Goal: Task Accomplishment & Management: Use online tool/utility

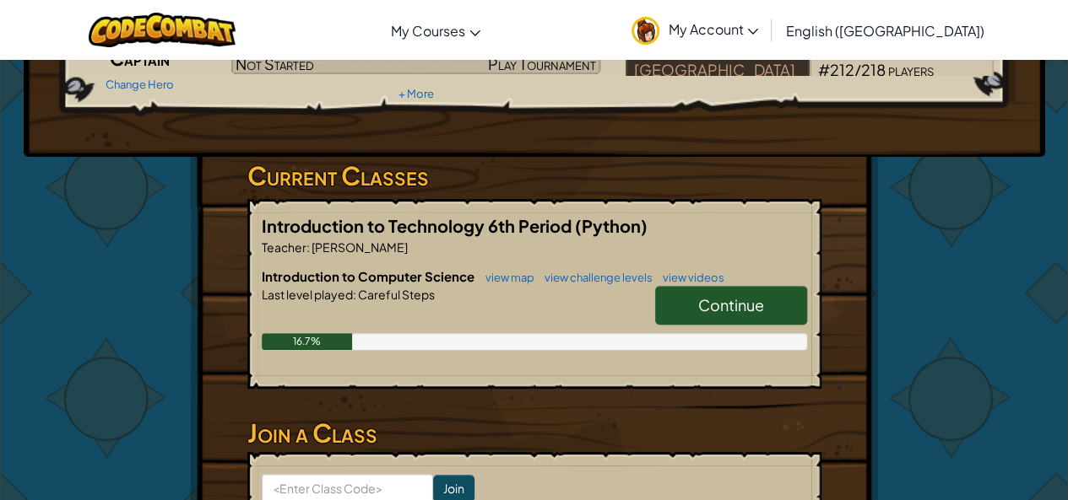
scroll to position [188, 0]
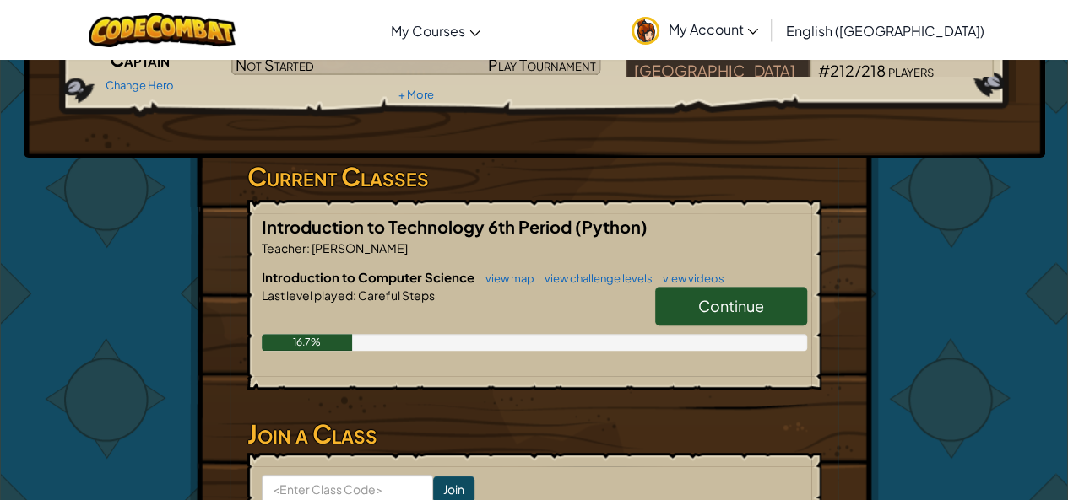
click at [733, 298] on span "Continue" at bounding box center [731, 305] width 66 height 19
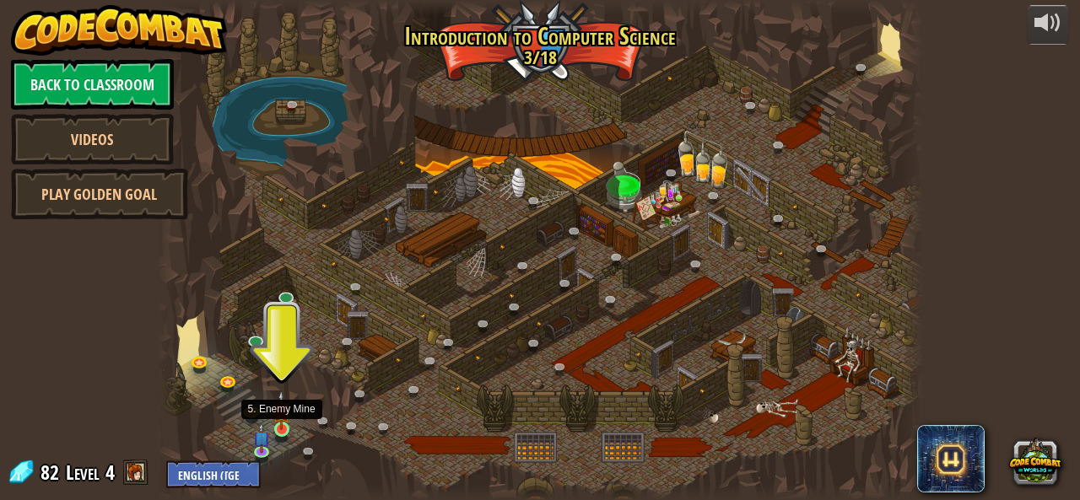
click at [289, 415] on img at bounding box center [282, 411] width 18 height 40
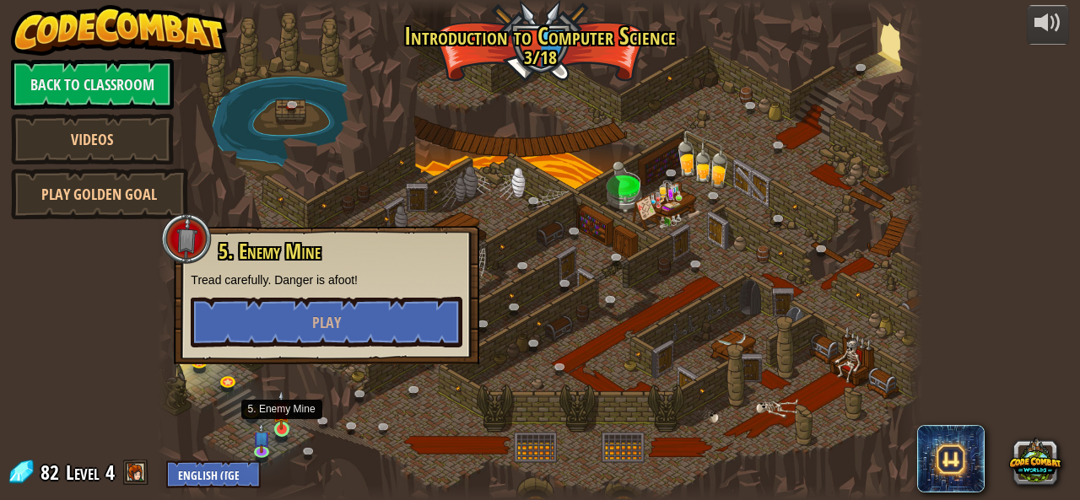
click at [288, 418] on img at bounding box center [282, 411] width 18 height 40
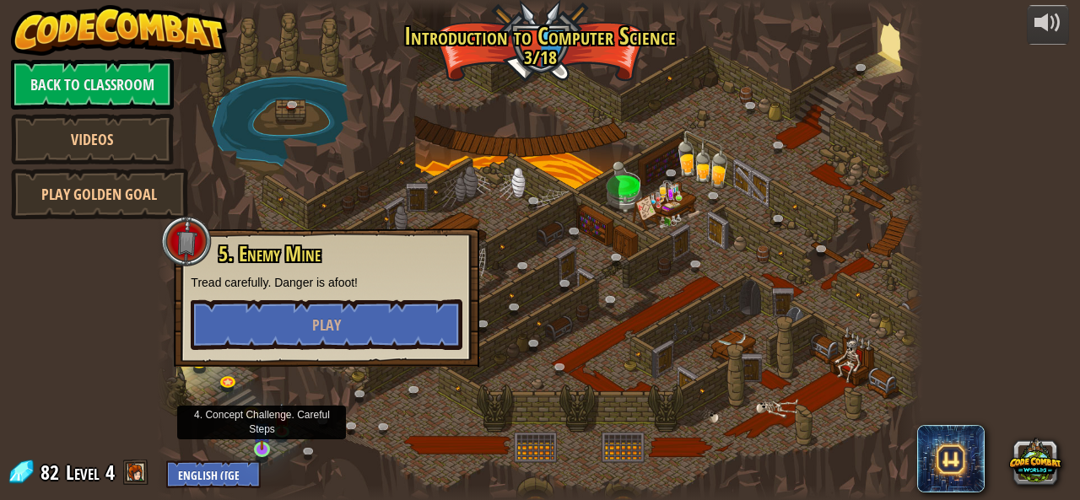
click at [265, 430] on img at bounding box center [262, 431] width 18 height 40
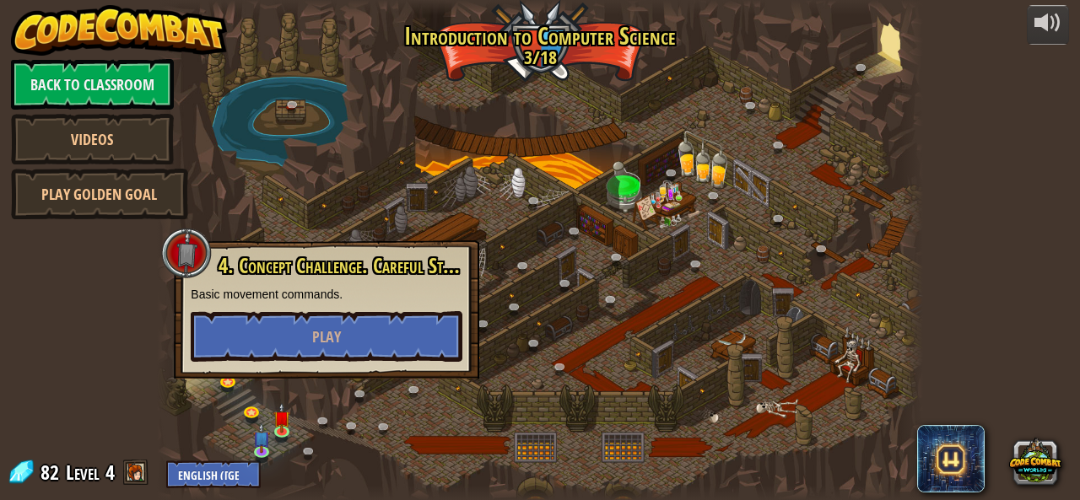
drag, startPoint x: 449, startPoint y: 205, endPoint x: 383, endPoint y: 443, distance: 246.9
click at [383, 443] on div at bounding box center [539, 250] width 765 height 500
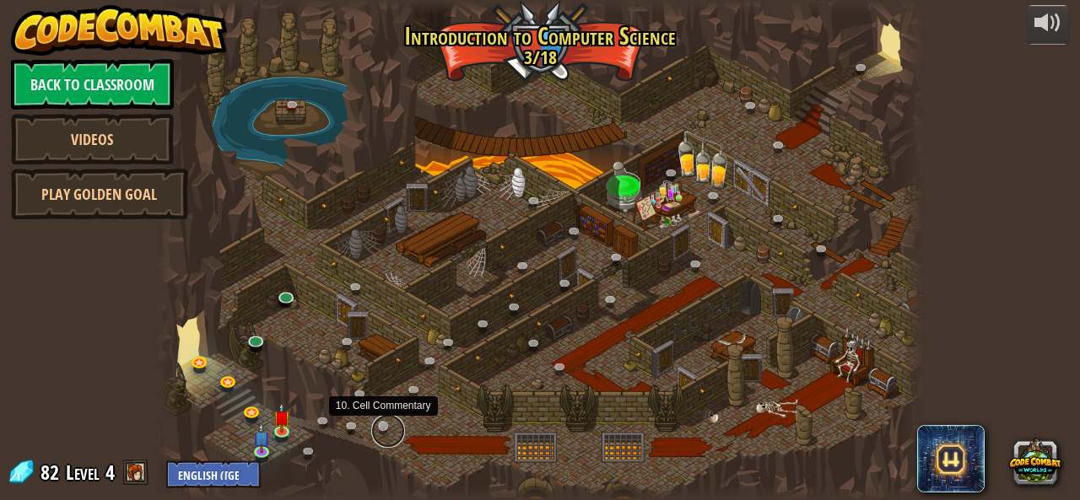
click at [386, 424] on link at bounding box center [388, 431] width 34 height 34
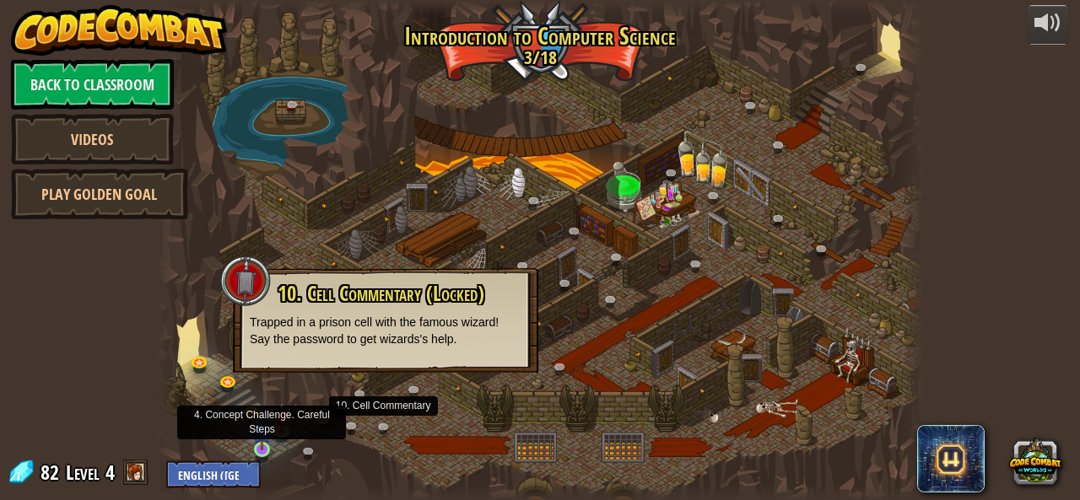
click at [263, 440] on img at bounding box center [262, 431] width 18 height 40
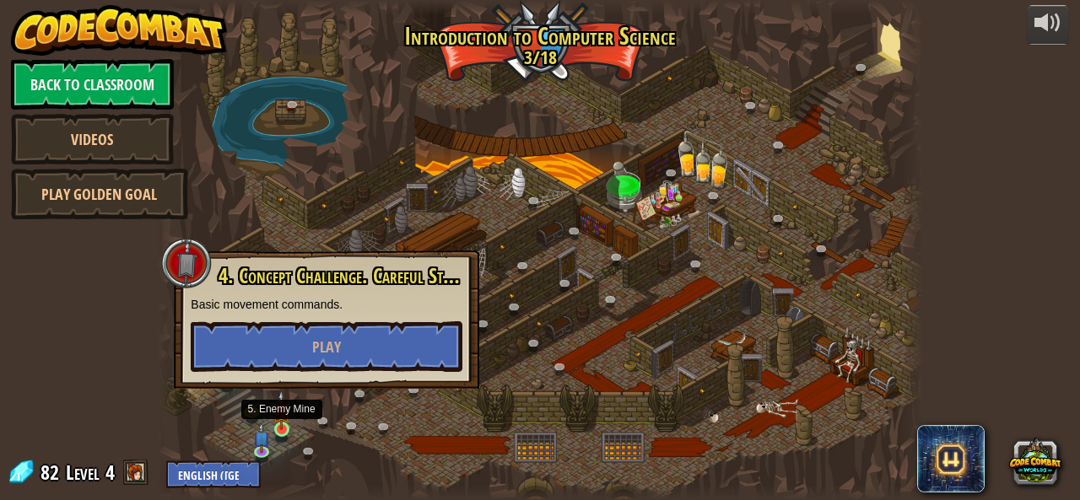
click at [283, 428] on img at bounding box center [282, 411] width 18 height 40
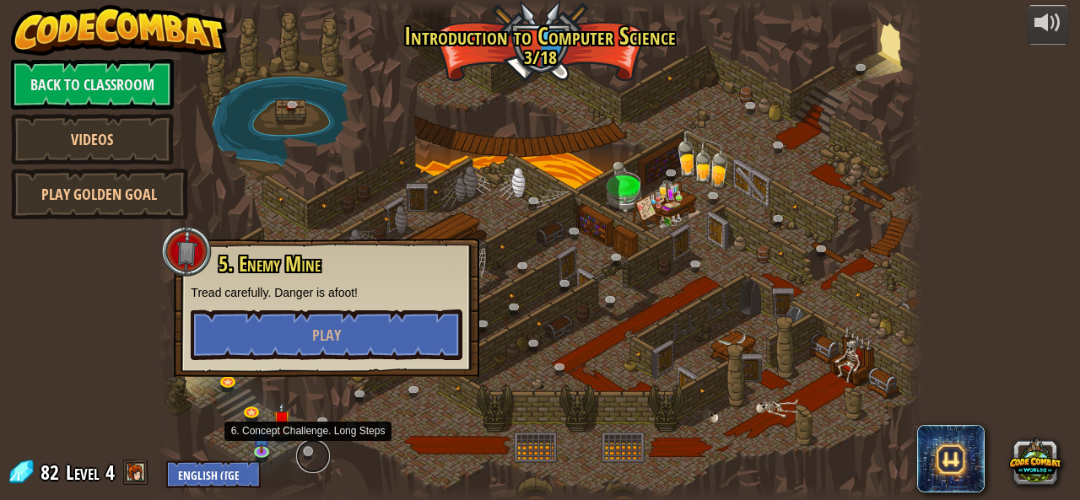
click at [300, 457] on link at bounding box center [313, 457] width 34 height 34
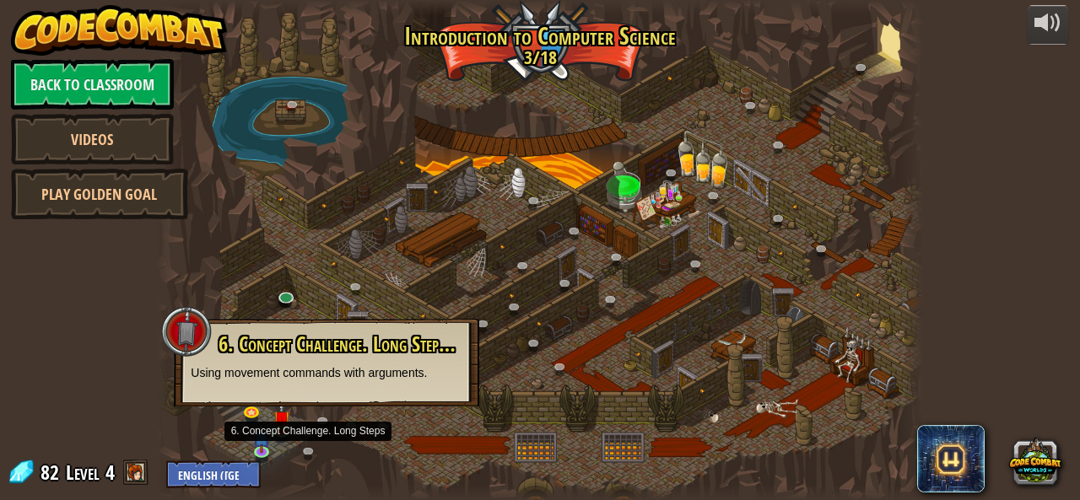
click at [272, 414] on div at bounding box center [539, 250] width 765 height 500
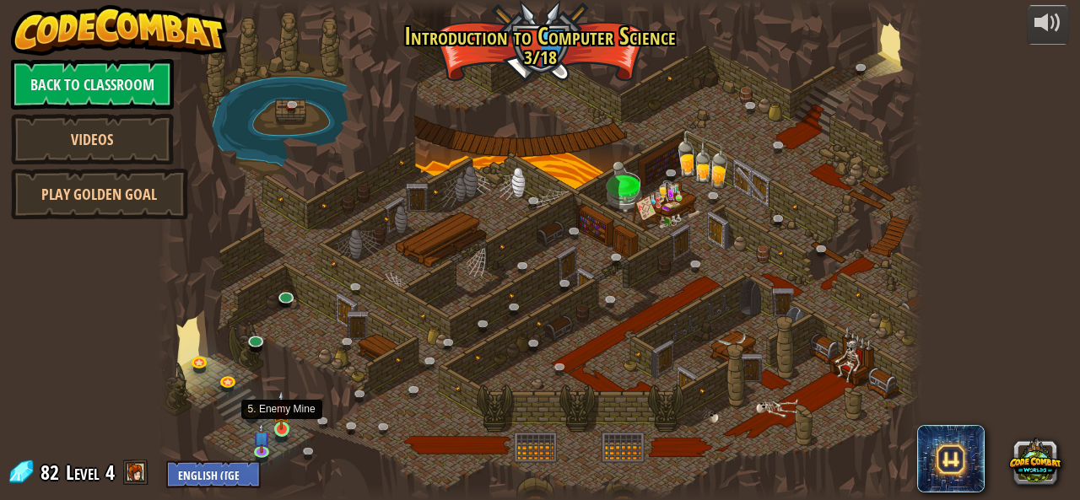
click at [289, 428] on img at bounding box center [282, 411] width 18 height 40
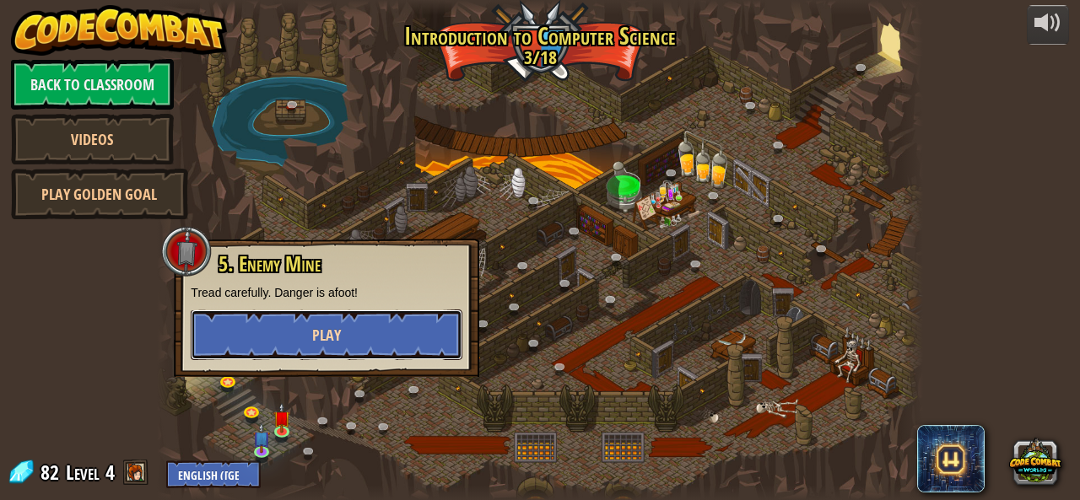
click at [298, 334] on button "Play" at bounding box center [327, 335] width 272 height 51
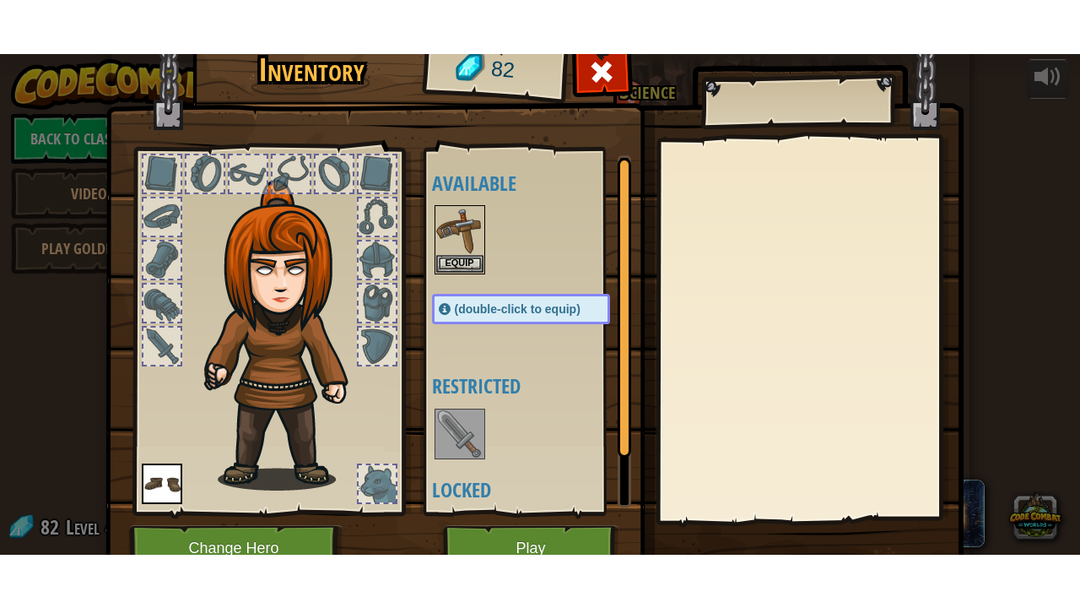
scroll to position [81, 0]
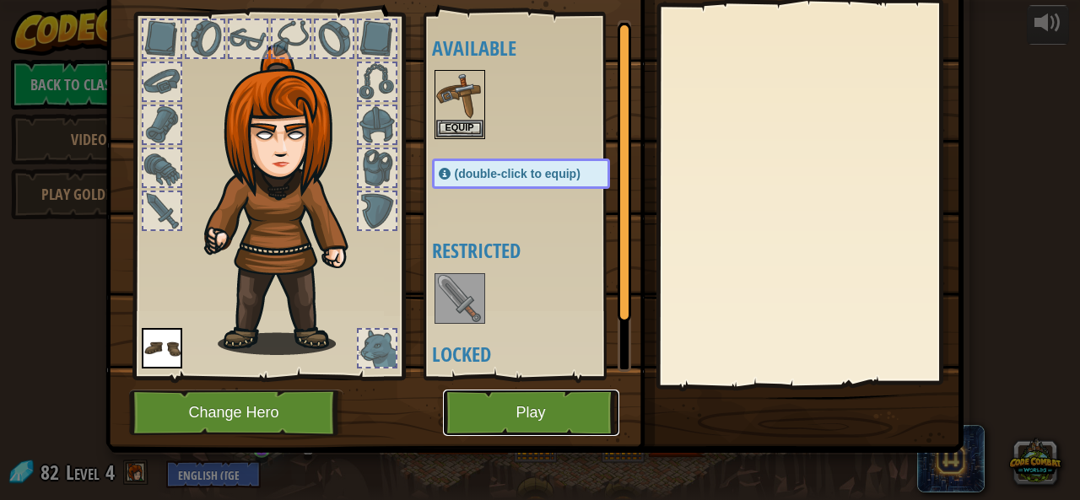
click at [461, 411] on button "Play" at bounding box center [531, 413] width 176 height 46
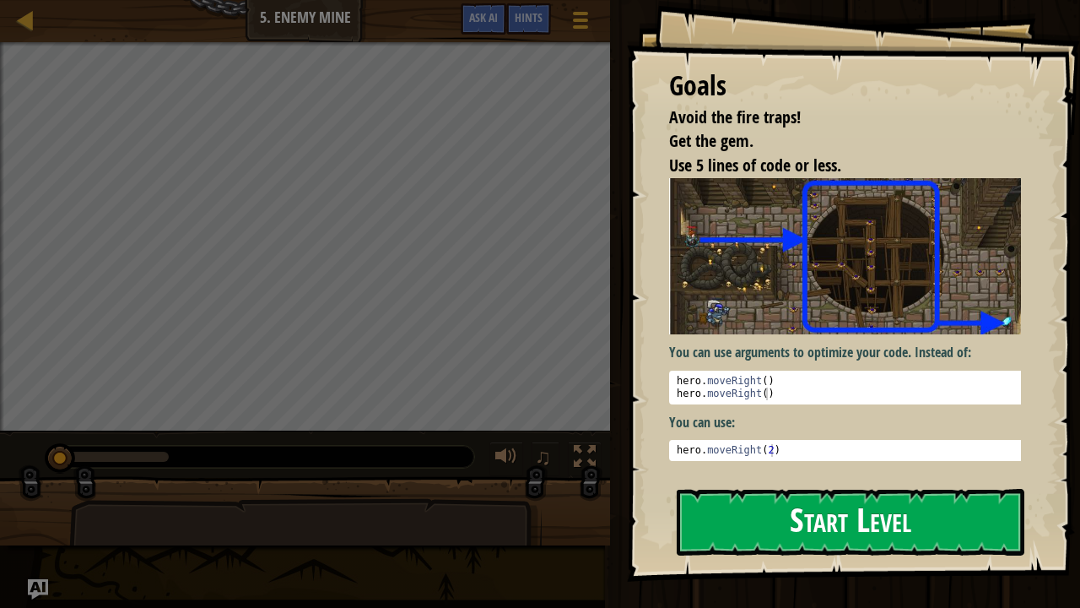
click at [749, 500] on button "Start Level" at bounding box center [851, 522] width 348 height 67
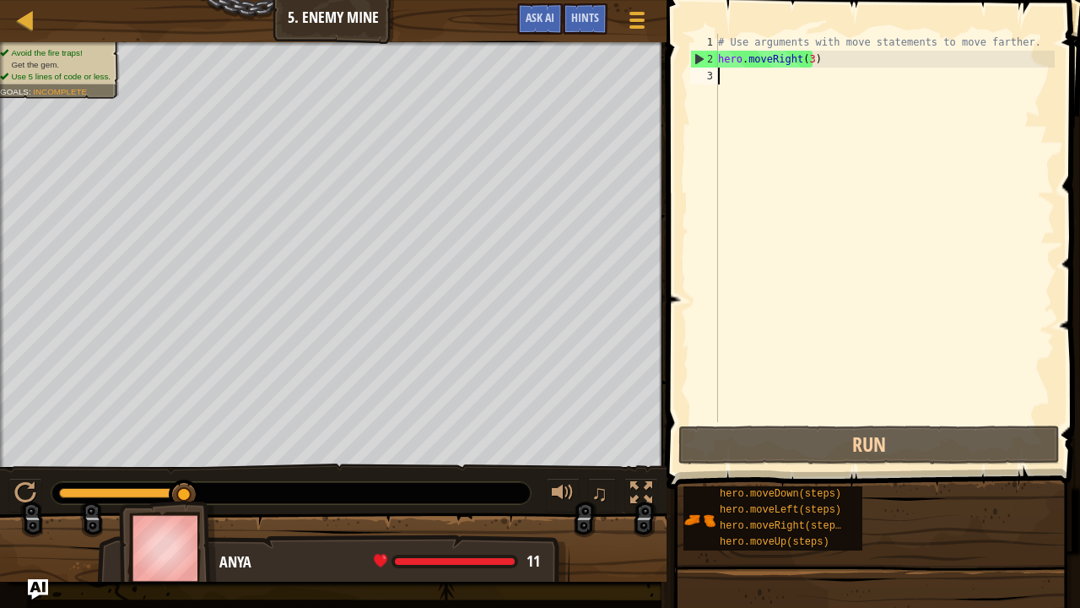
click at [844, 284] on div "# Use arguments with move statements to move farther. hero . moveRight ( 3 )" at bounding box center [885, 245] width 340 height 422
drag, startPoint x: 714, startPoint y: 59, endPoint x: 820, endPoint y: 73, distance: 107.2
click at [820, 73] on div "1 2 3 # Use arguments with move statements to move farther. hero . moveRight ( …" at bounding box center [871, 228] width 368 height 388
type textarea "hero.moveRight(3)"
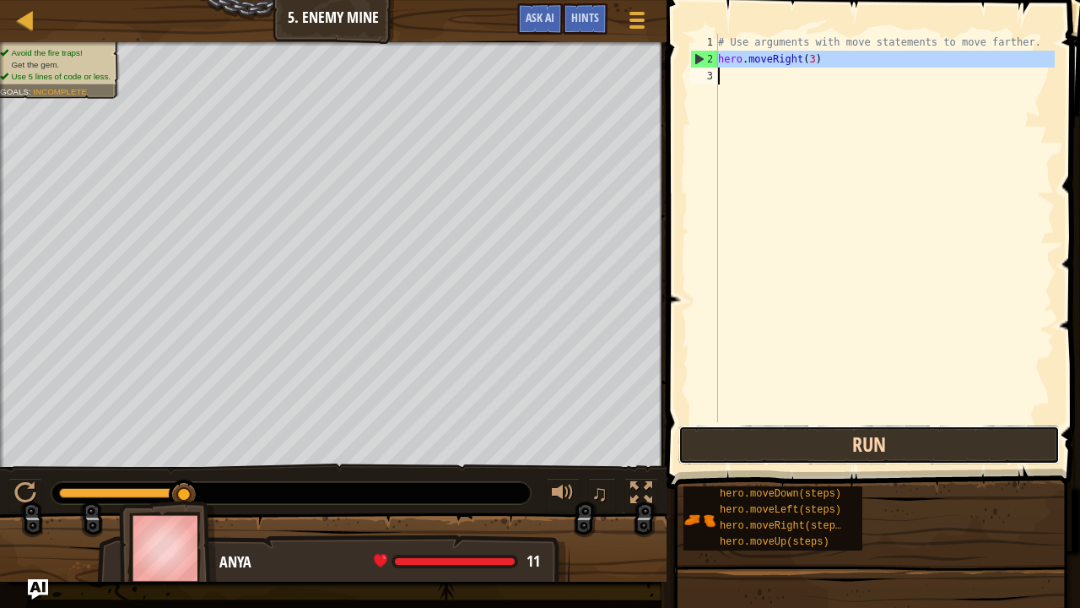
click at [786, 451] on button "Run" at bounding box center [868, 444] width 381 height 39
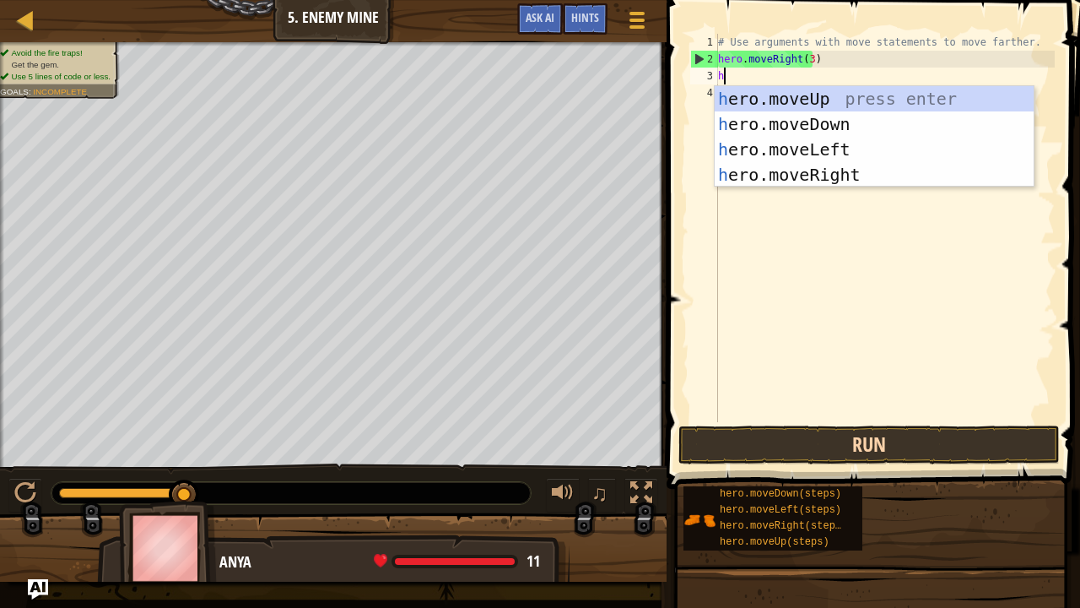
scroll to position [8, 0]
type textarea "her"
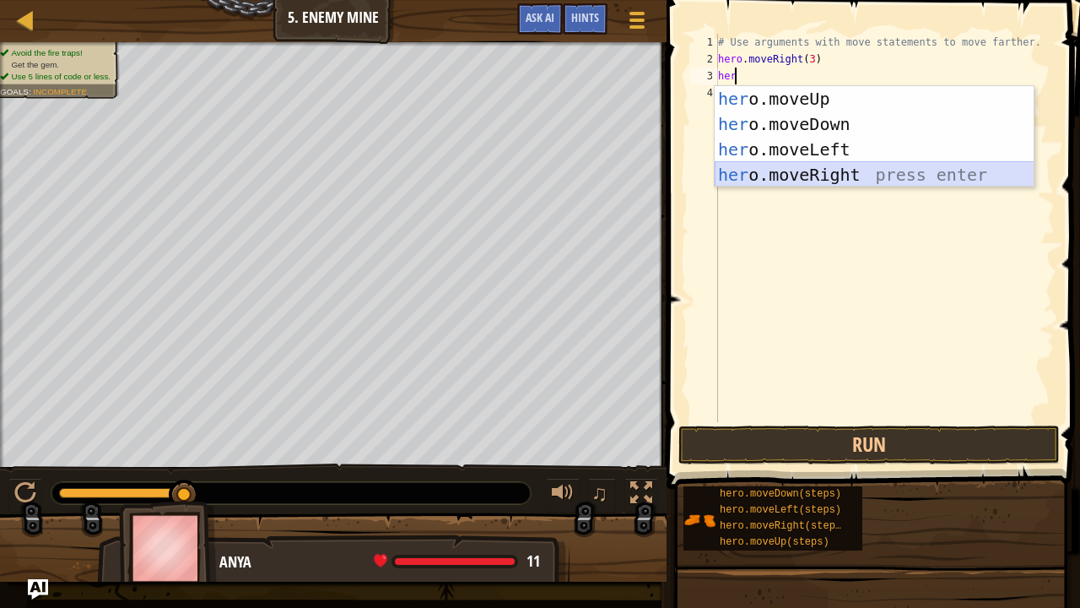
drag, startPoint x: 827, startPoint y: 170, endPoint x: 756, endPoint y: 176, distance: 71.1
click at [756, 176] on div "her o.moveUp press enter her o.moveDown press enter her o.moveLeft press enter …" at bounding box center [875, 162] width 320 height 152
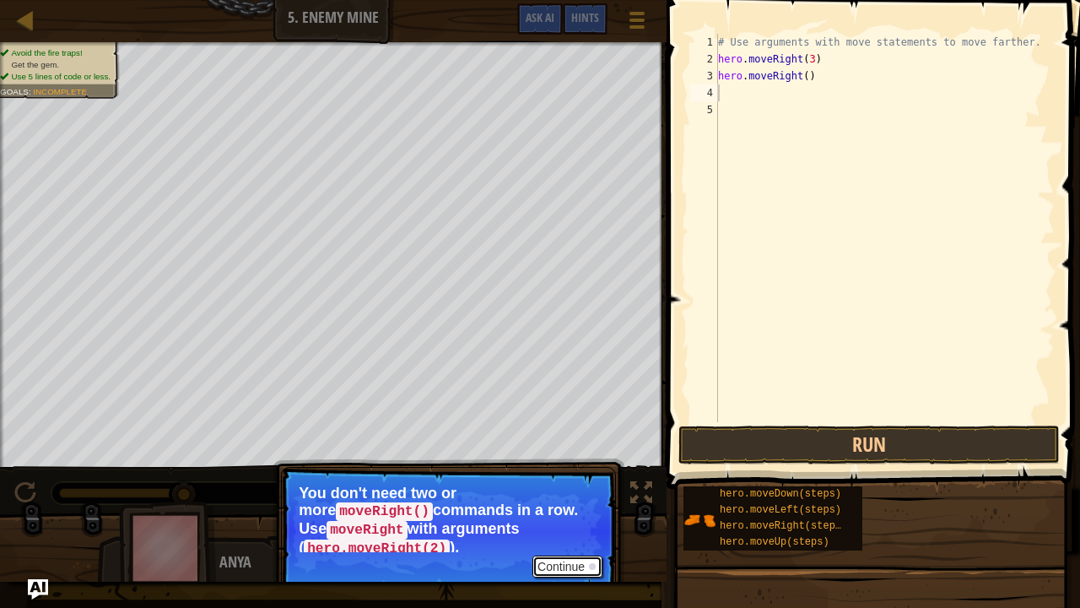
click at [554, 500] on button "Continue" at bounding box center [567, 566] width 70 height 22
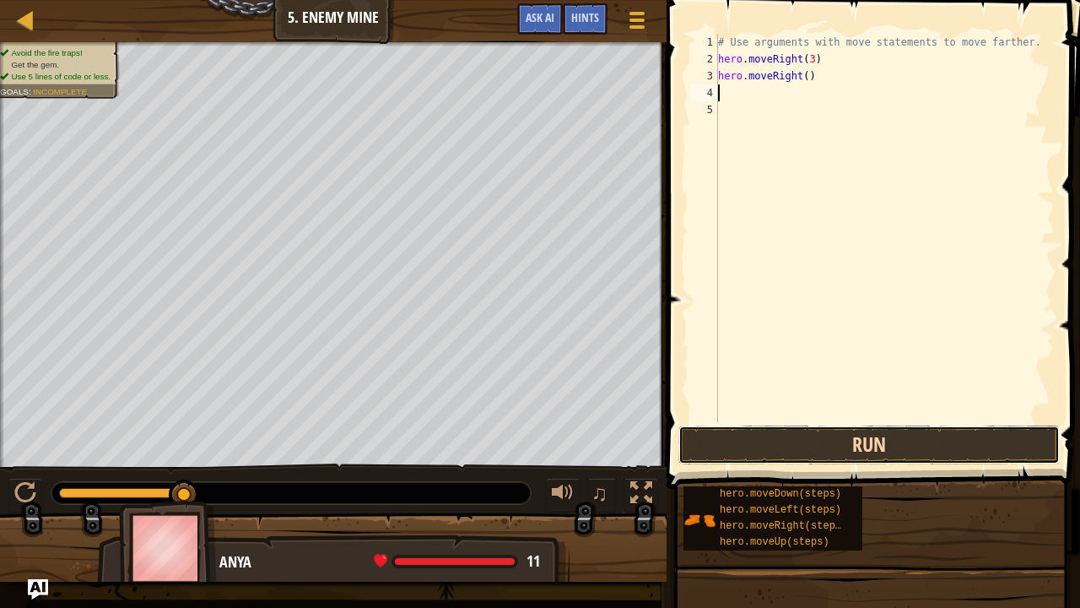
click at [863, 456] on button "Run" at bounding box center [868, 444] width 381 height 39
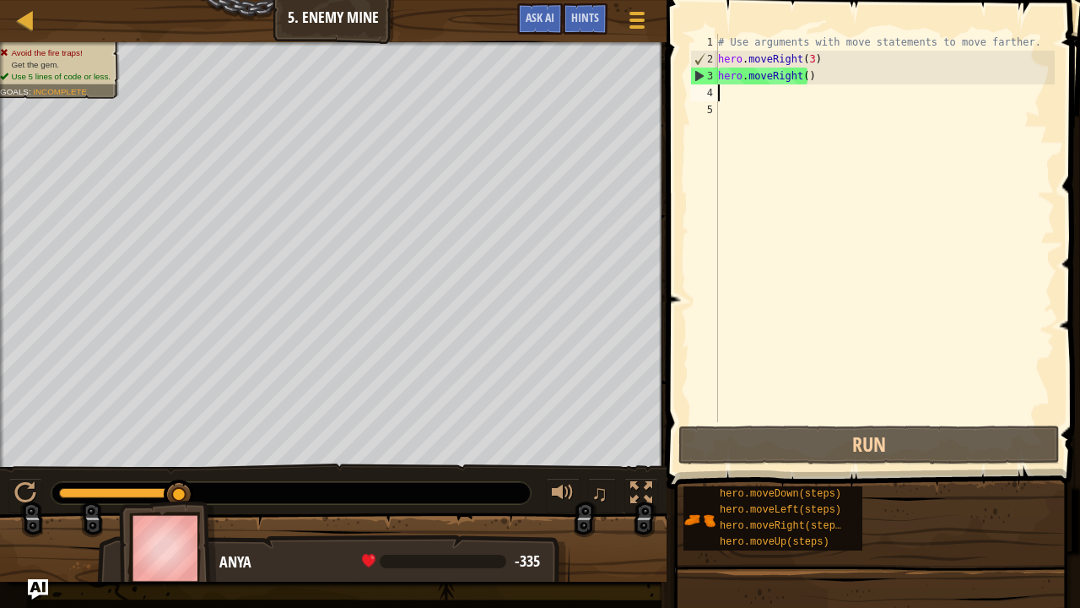
click at [815, 84] on div "# Use arguments with move statements to move farther. hero . moveRight ( 3 ) he…" at bounding box center [885, 245] width 340 height 422
click at [811, 83] on div "# Use arguments with move statements to move farther. hero . moveRight ( 3 ) he…" at bounding box center [885, 245] width 340 height 422
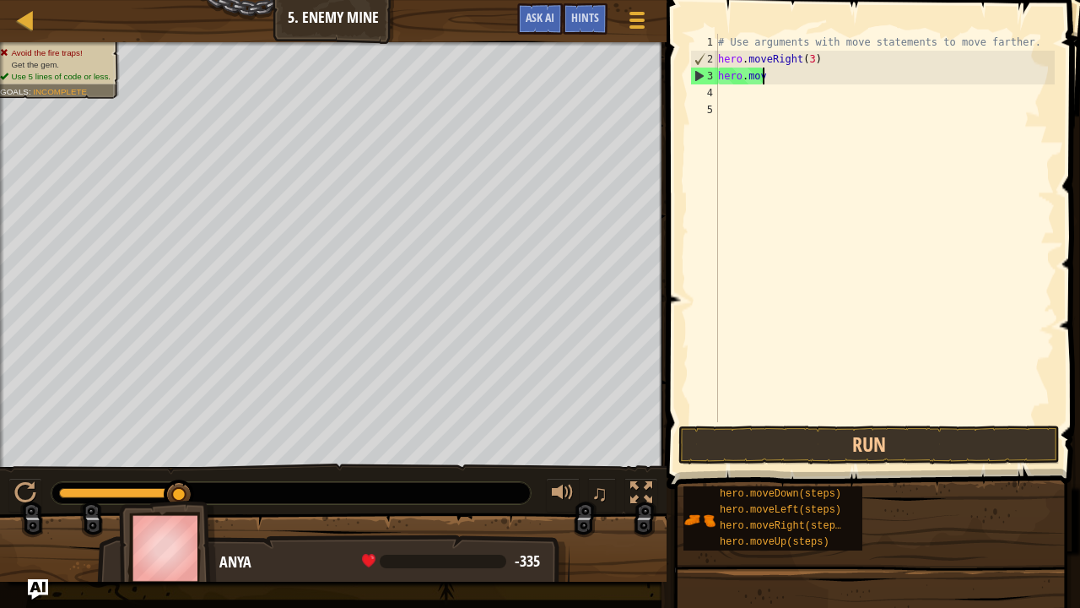
type textarea "h"
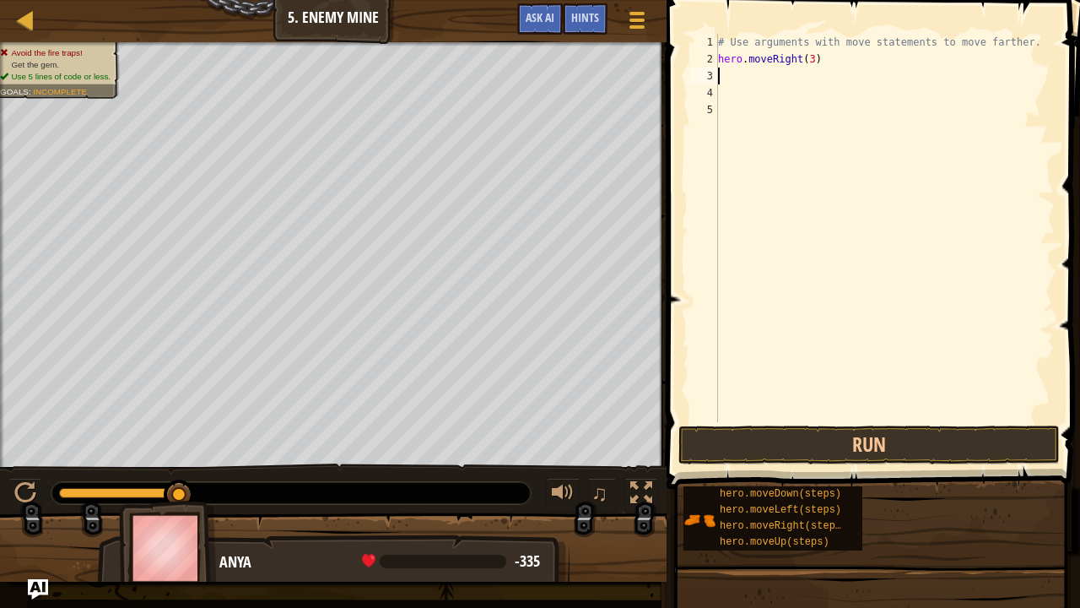
click at [811, 83] on div "# Use arguments with move statements to move farther. hero . moveRight ( 3 )" at bounding box center [885, 245] width 340 height 422
click at [768, 447] on button "Run" at bounding box center [868, 444] width 381 height 39
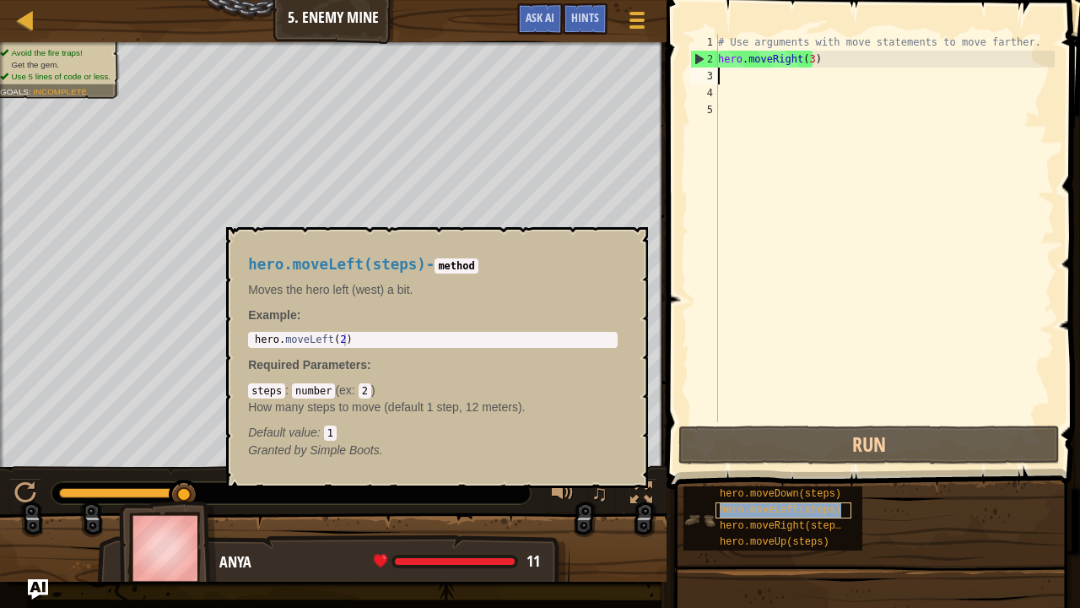
click at [737, 500] on span "hero.moveLeft(steps)" at bounding box center [781, 510] width 122 height 12
type textarea "h"
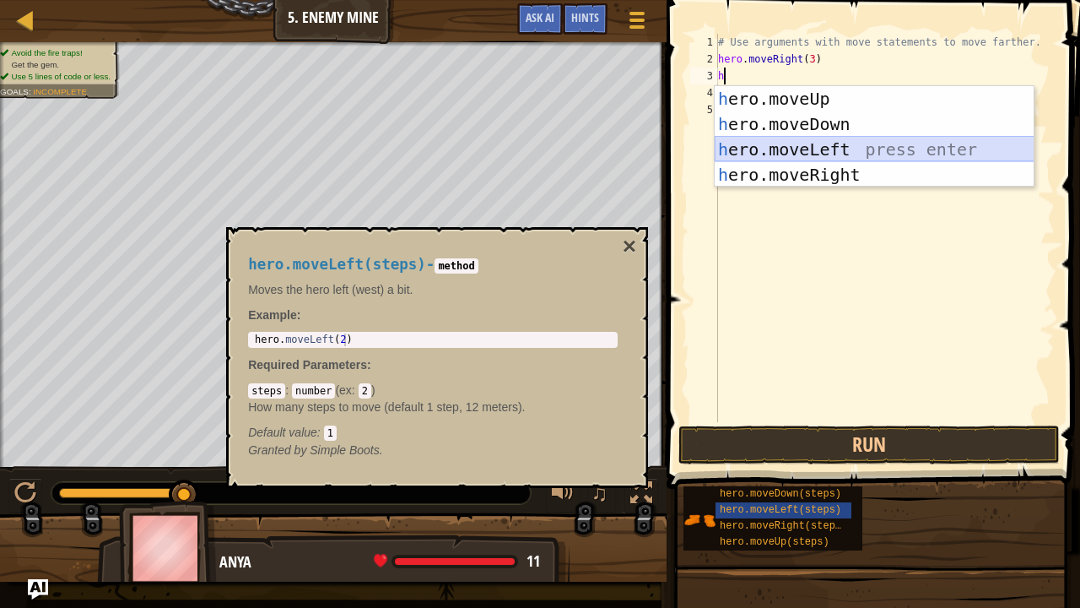
click at [807, 138] on div "h ero.moveUp press enter h ero.moveDown press enter h ero.moveLeft press enter …" at bounding box center [875, 162] width 320 height 152
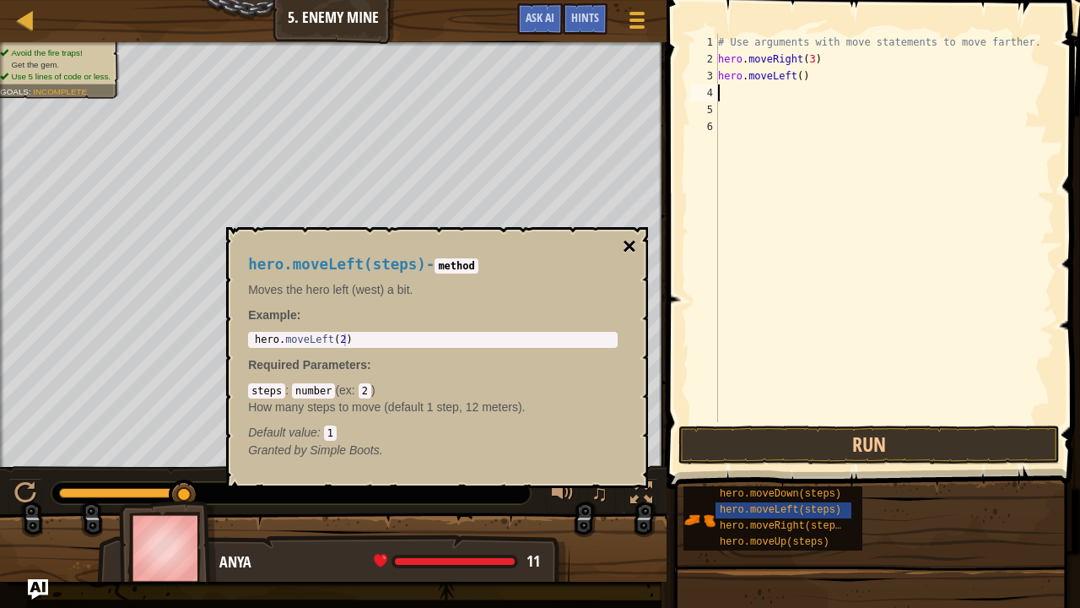
click at [634, 243] on button "×" at bounding box center [630, 247] width 14 height 24
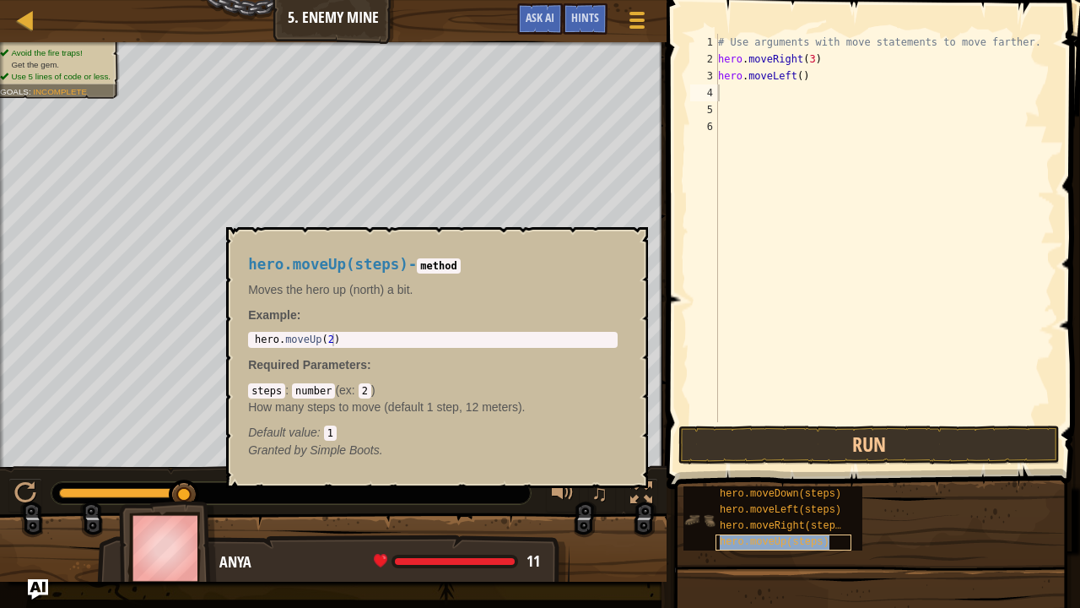
click at [776, 500] on span "hero.moveUp(steps)" at bounding box center [775, 542] width 110 height 12
type textarea "h"
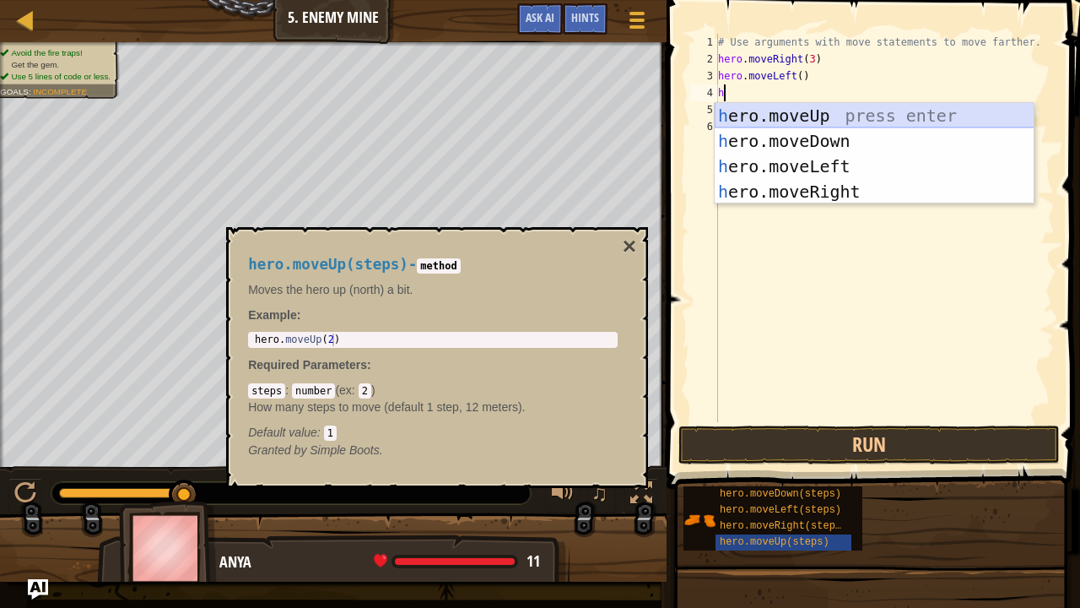
click at [788, 105] on div "h ero.moveUp press enter h ero.moveDown press enter h ero.moveLeft press enter …" at bounding box center [875, 179] width 320 height 152
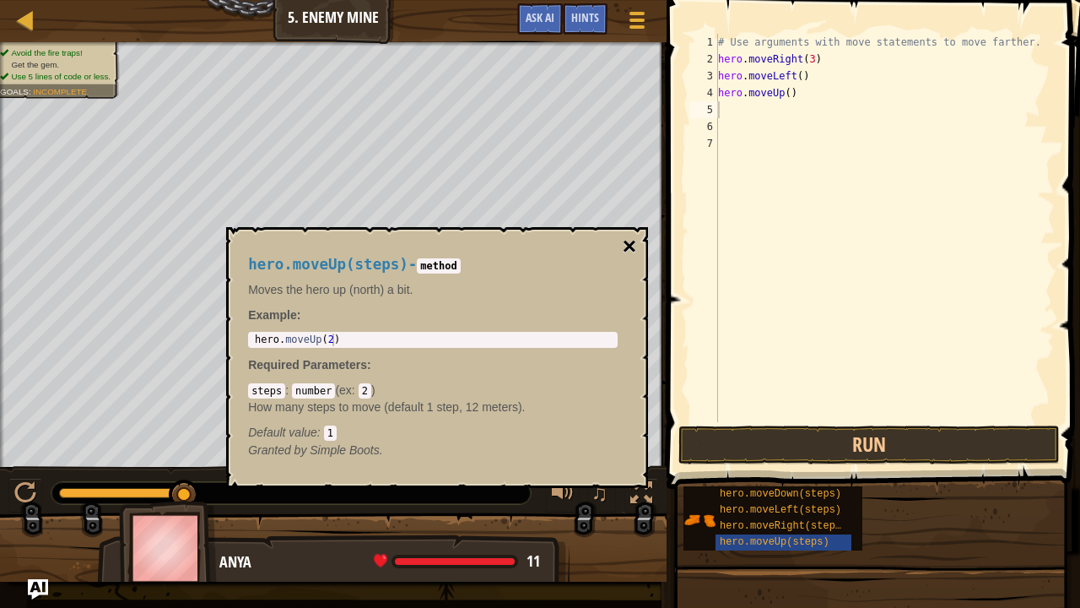
click at [630, 245] on button "×" at bounding box center [630, 247] width 14 height 24
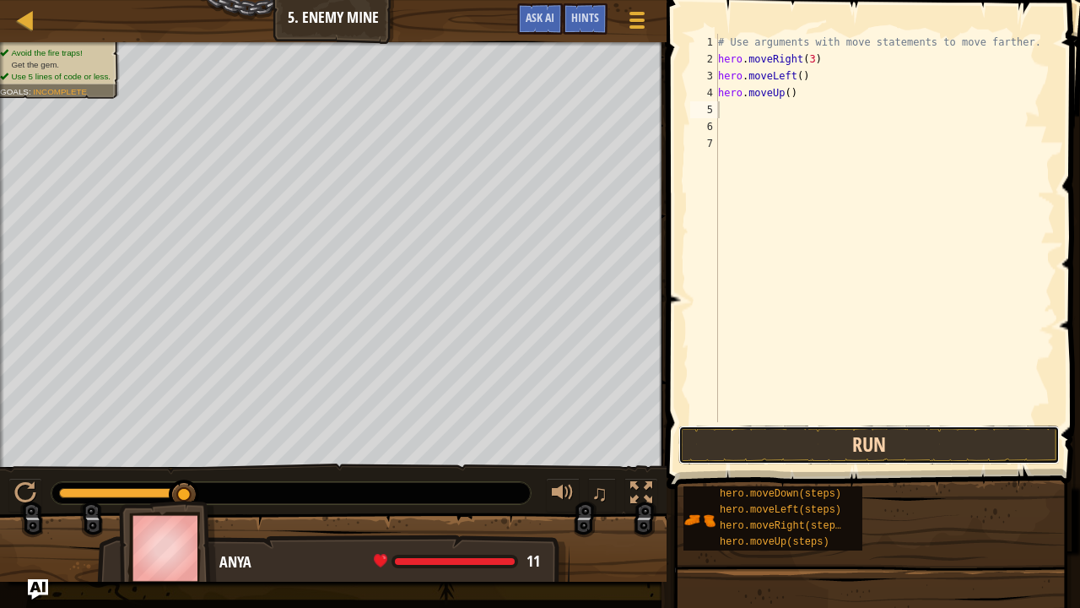
click at [741, 441] on button "Run" at bounding box center [868, 444] width 381 height 39
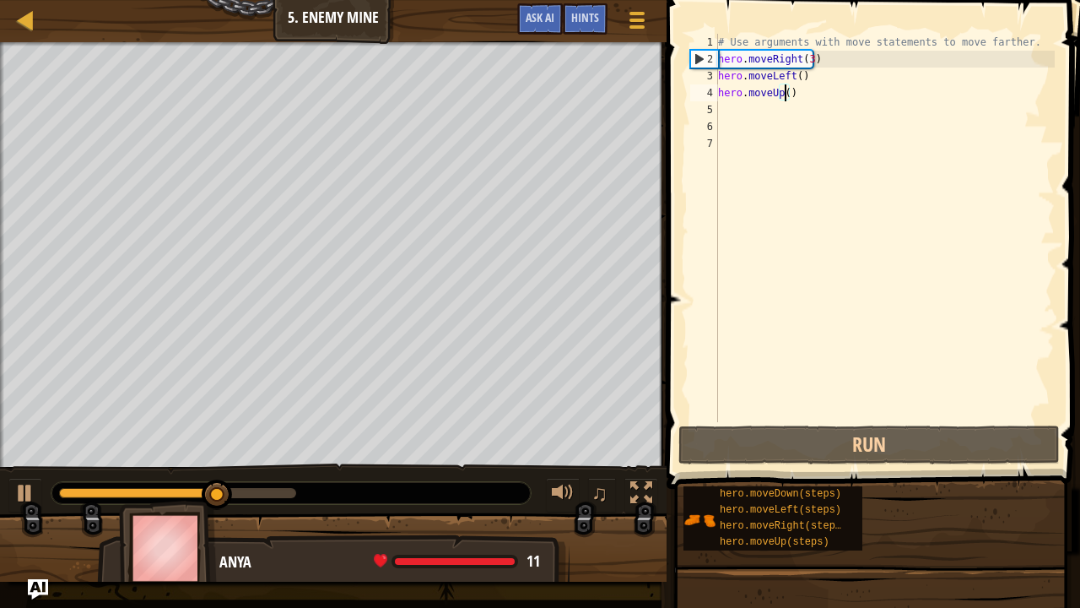
click at [785, 94] on div "# Use arguments with move statements to move farther. hero . moveRight ( 3 ) he…" at bounding box center [885, 245] width 340 height 422
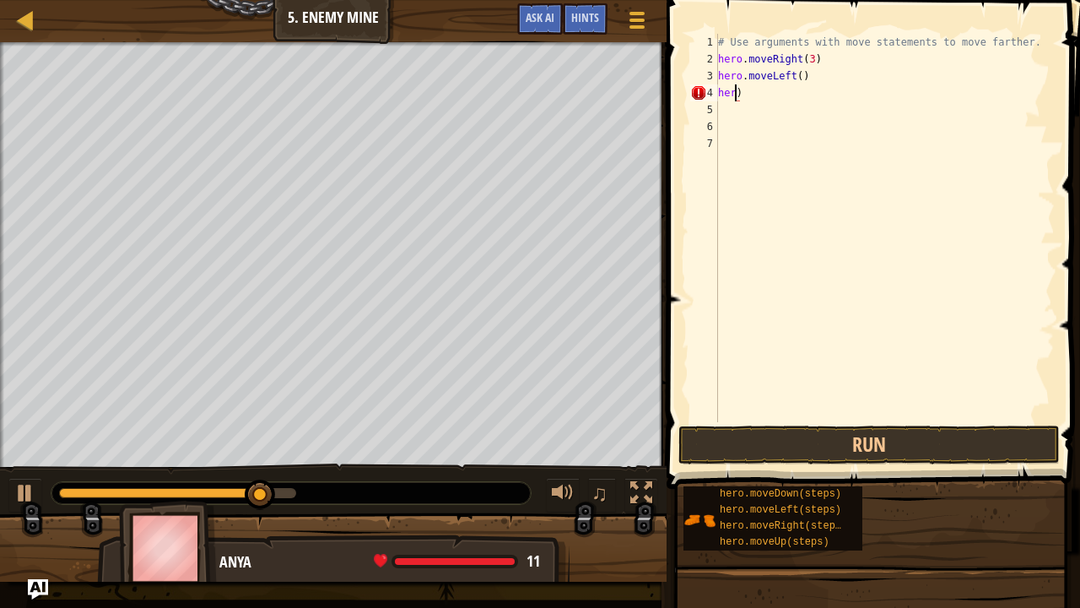
click at [756, 89] on div "# Use arguments with move statements to move farther. hero . moveRight ( 3 ) he…" at bounding box center [885, 245] width 340 height 422
type textarea "h"
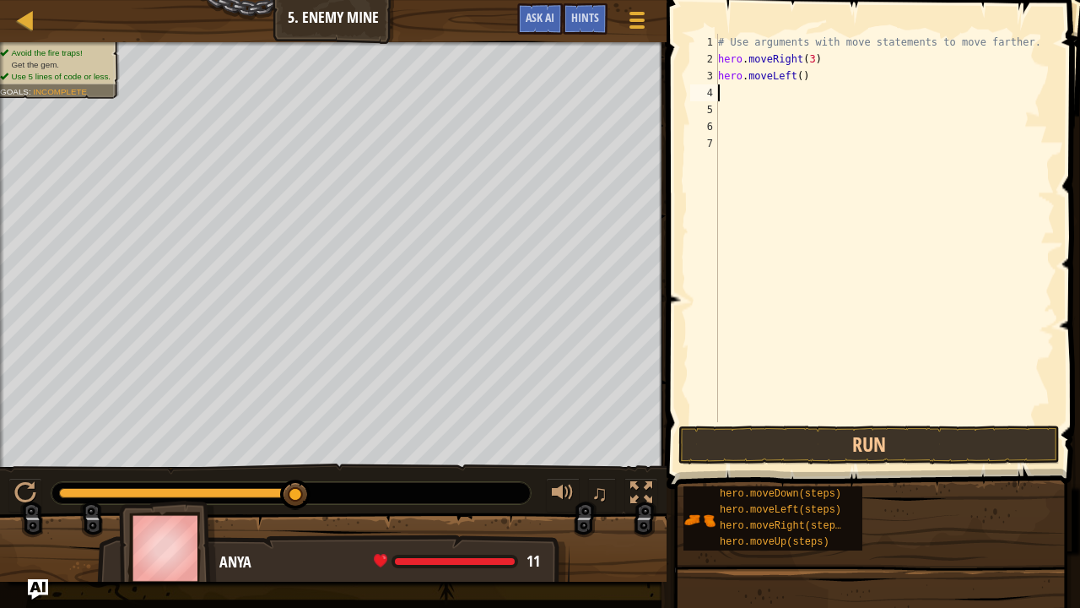
type textarea "h"
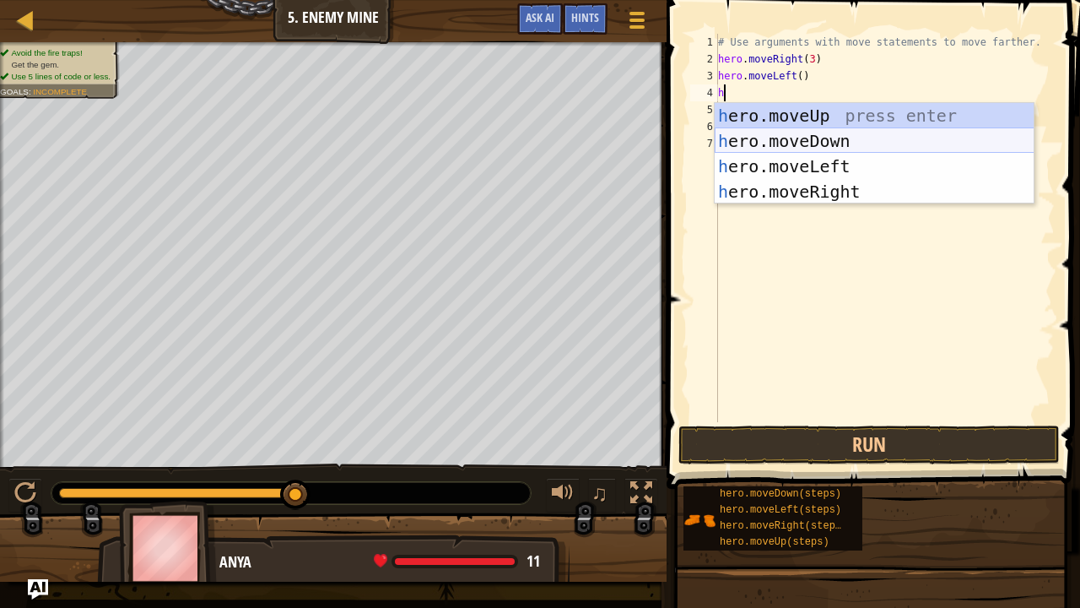
click at [790, 143] on div "h ero.moveUp press enter h ero.moveDown press enter h ero.moveLeft press enter …" at bounding box center [875, 179] width 320 height 152
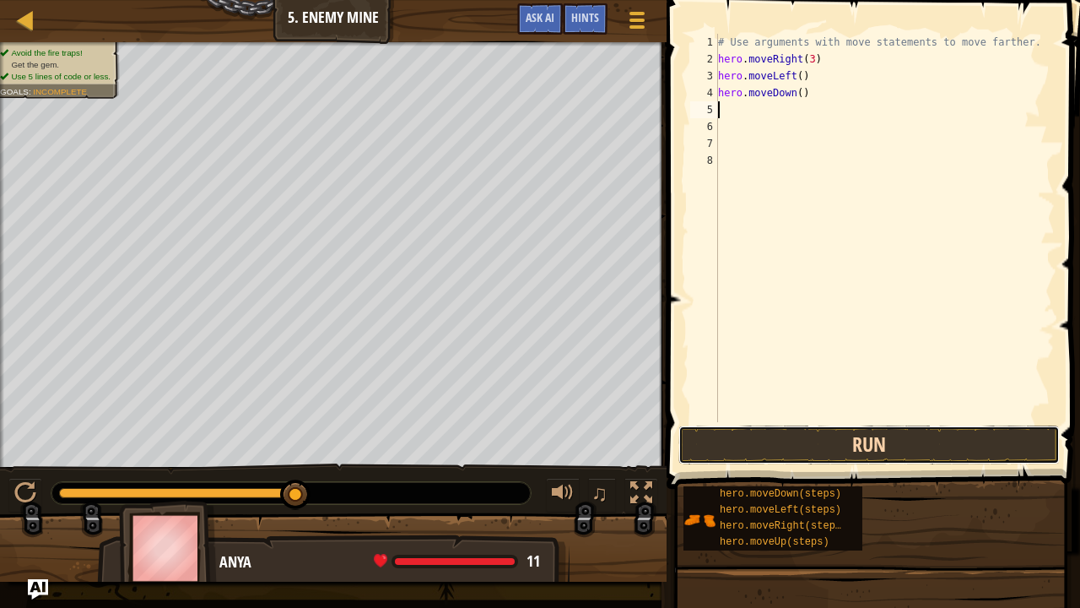
click at [747, 432] on button "Run" at bounding box center [868, 444] width 381 height 39
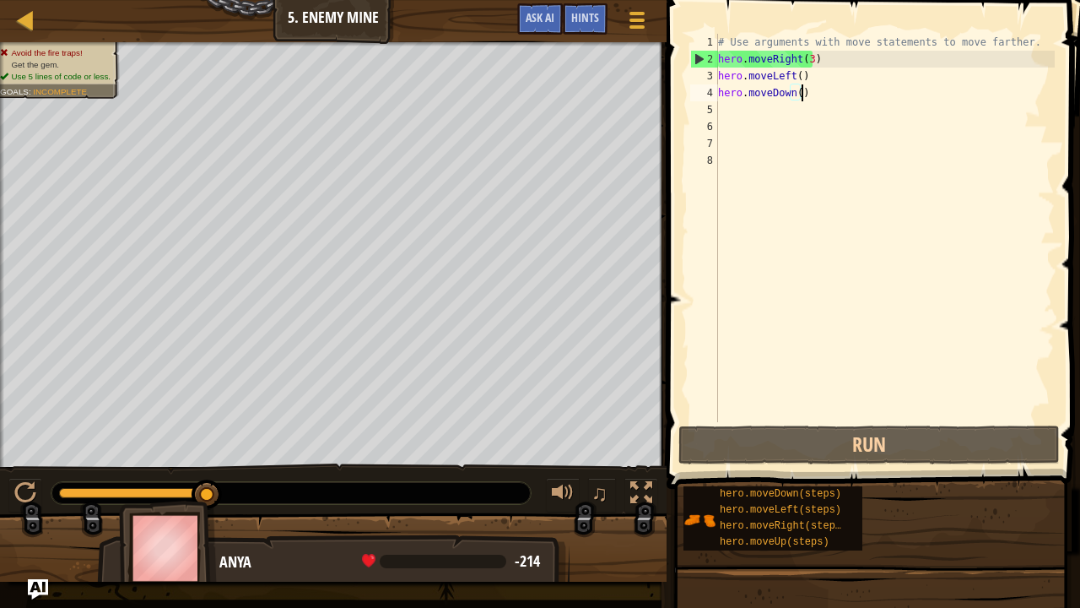
click at [819, 100] on div "# Use arguments with move statements to move farther. hero . moveRight ( 3 ) he…" at bounding box center [885, 245] width 340 height 422
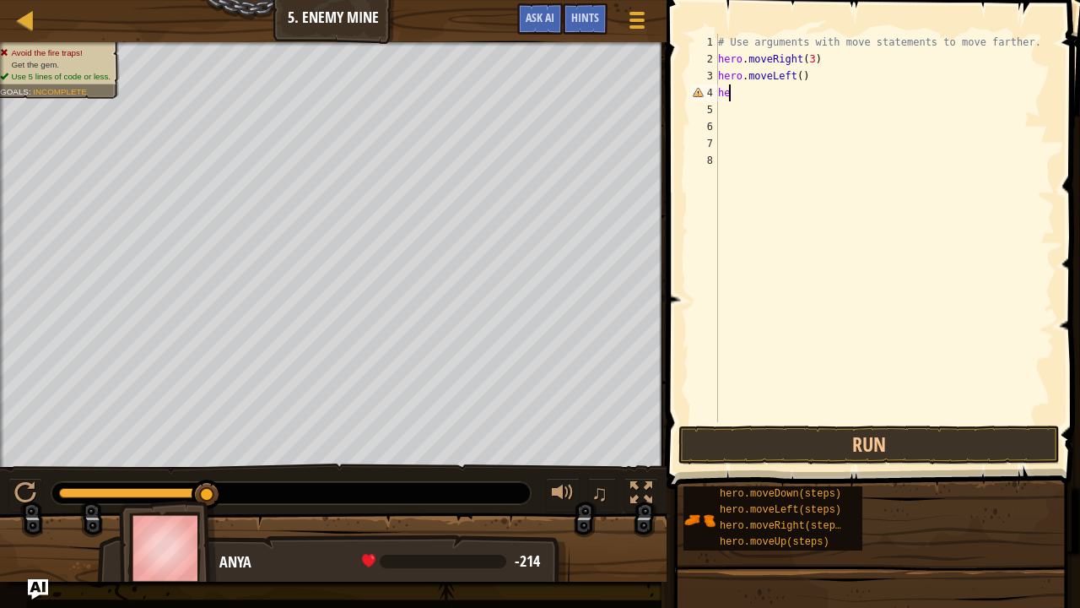
type textarea "h"
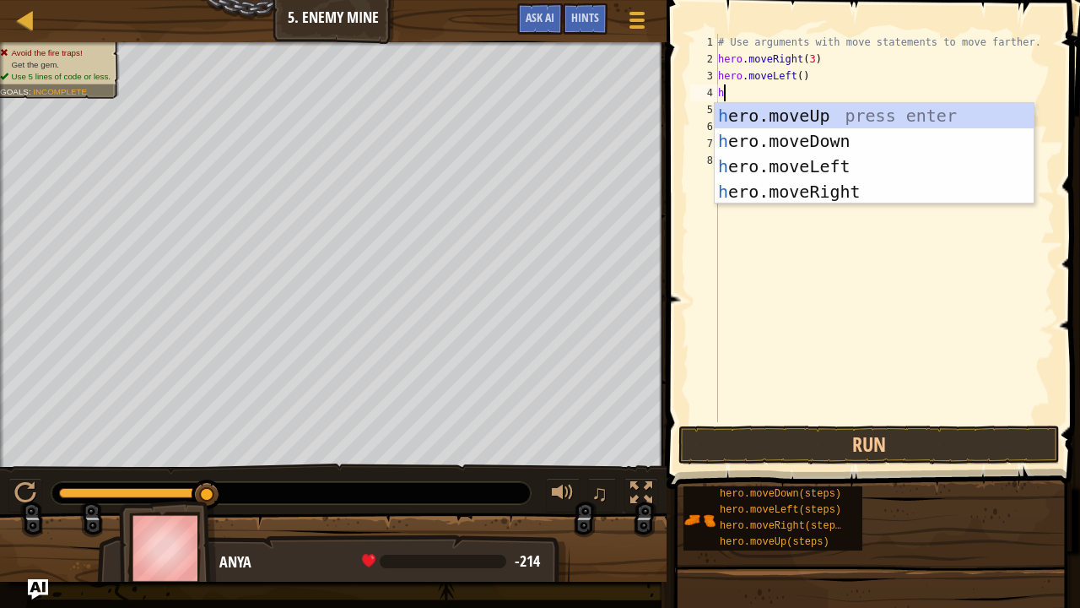
click at [813, 79] on div "# Use arguments with move statements to move farther. hero . moveRight ( 3 ) he…" at bounding box center [885, 245] width 340 height 422
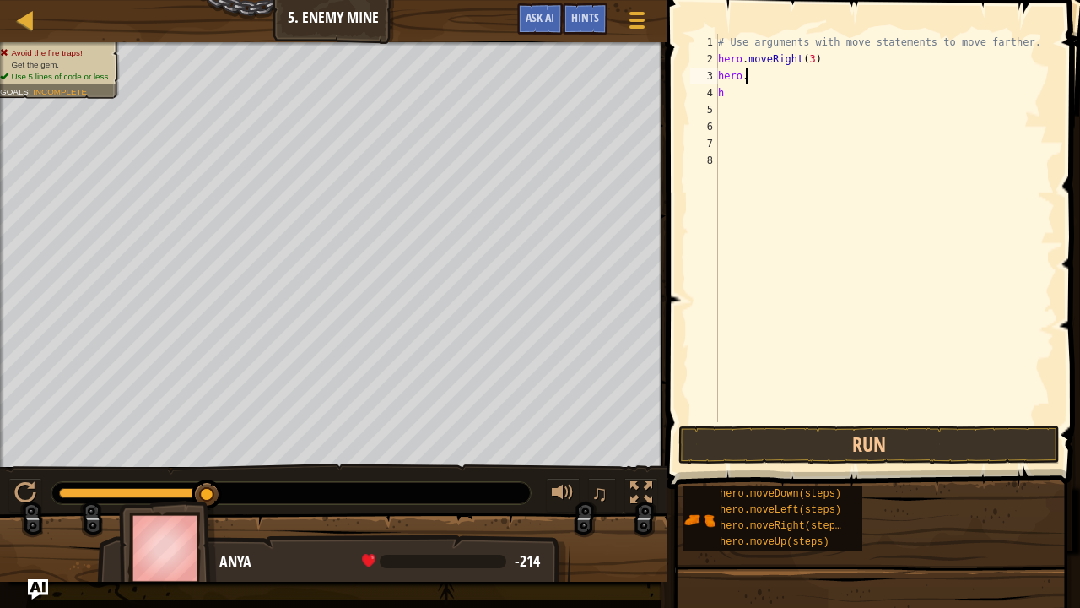
type textarea "h"
click at [818, 54] on div "# Use arguments with move statements to move farther. hero . moveRight ( 3 ) h" at bounding box center [885, 245] width 340 height 422
type textarea "h"
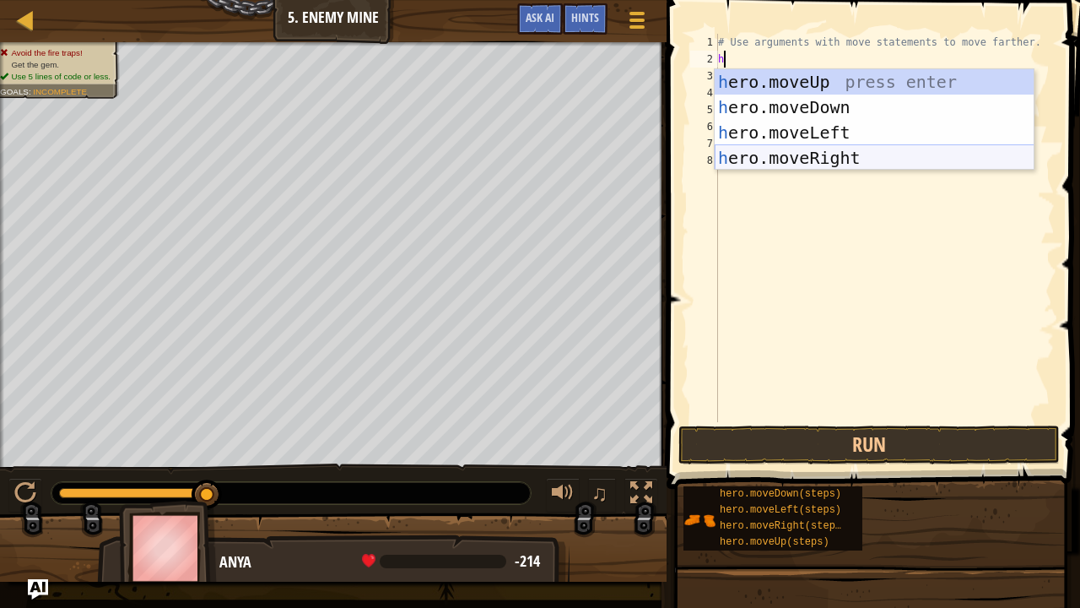
click at [851, 165] on div "h ero.moveUp press enter h ero.moveDown press enter h ero.moveLeft press enter …" at bounding box center [875, 145] width 320 height 152
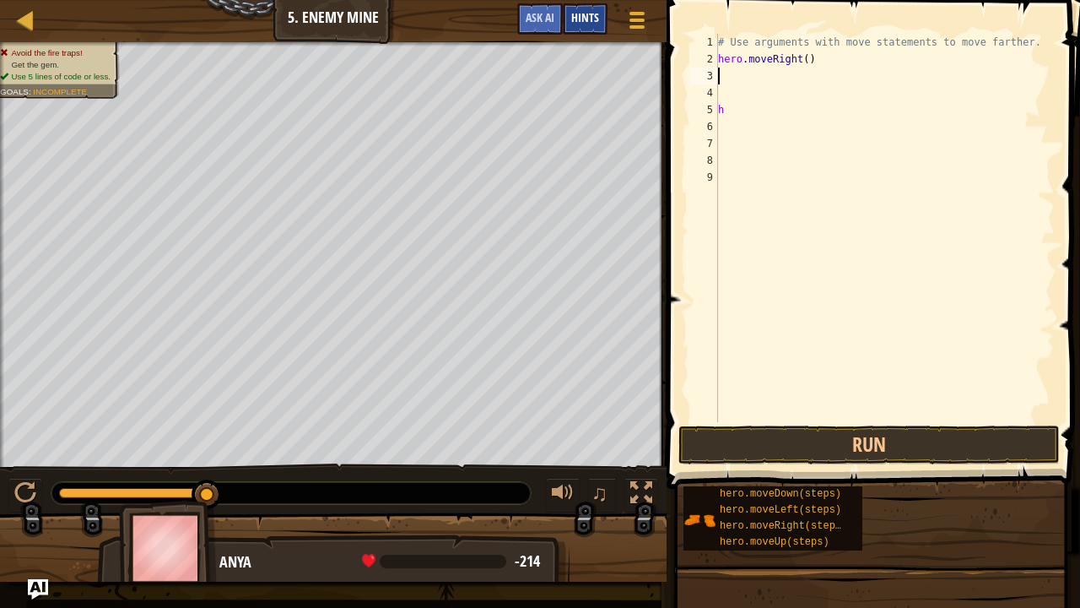
click at [582, 19] on span "Hints" at bounding box center [585, 17] width 28 height 16
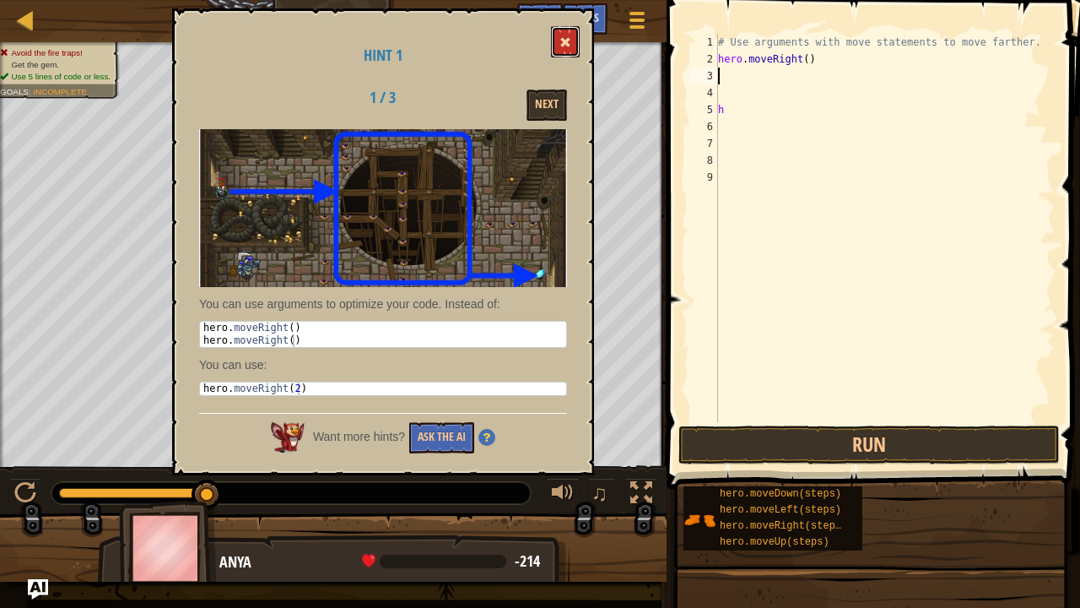
click at [563, 35] on button at bounding box center [565, 41] width 29 height 31
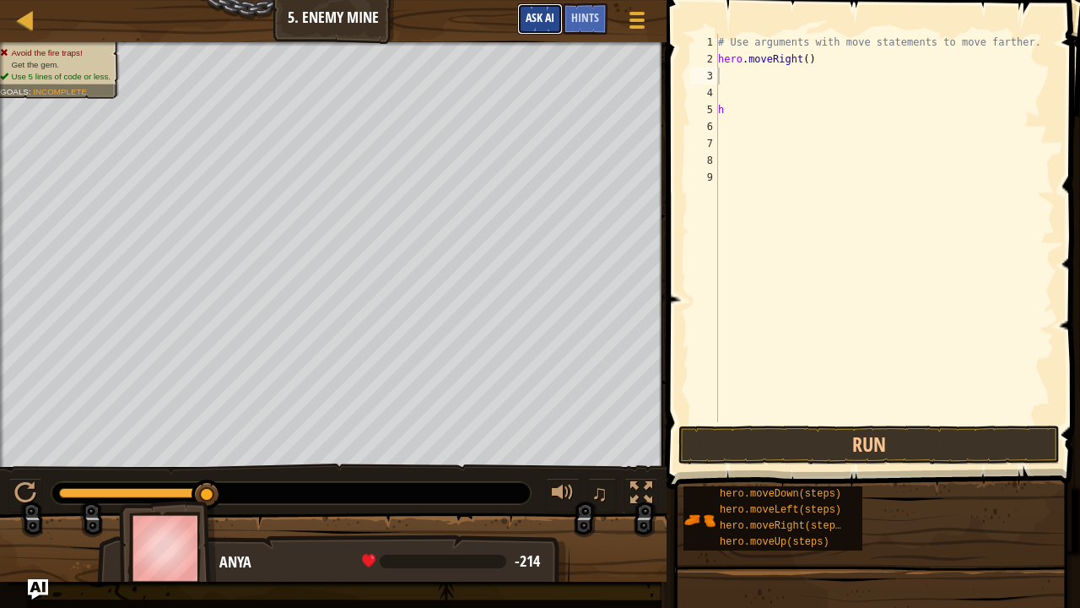
click at [535, 19] on span "Ask AI" at bounding box center [540, 17] width 29 height 16
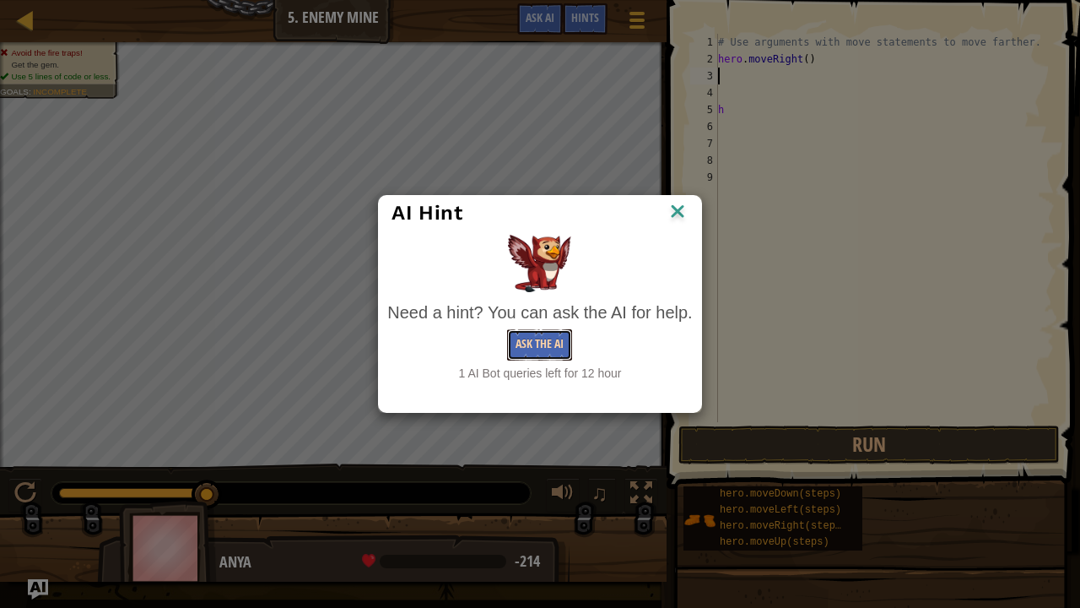
click at [521, 330] on button "Ask the AI" at bounding box center [539, 344] width 65 height 31
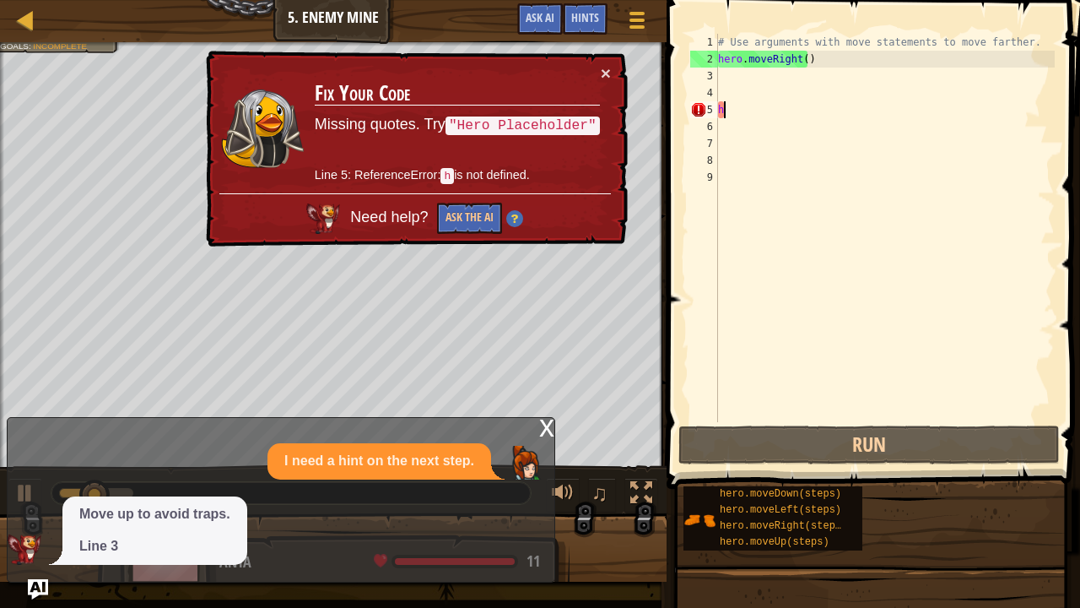
click at [738, 102] on div "# Use arguments with move statements to move farther. hero . moveRight ( ) h" at bounding box center [885, 245] width 340 height 422
type textarea "h"
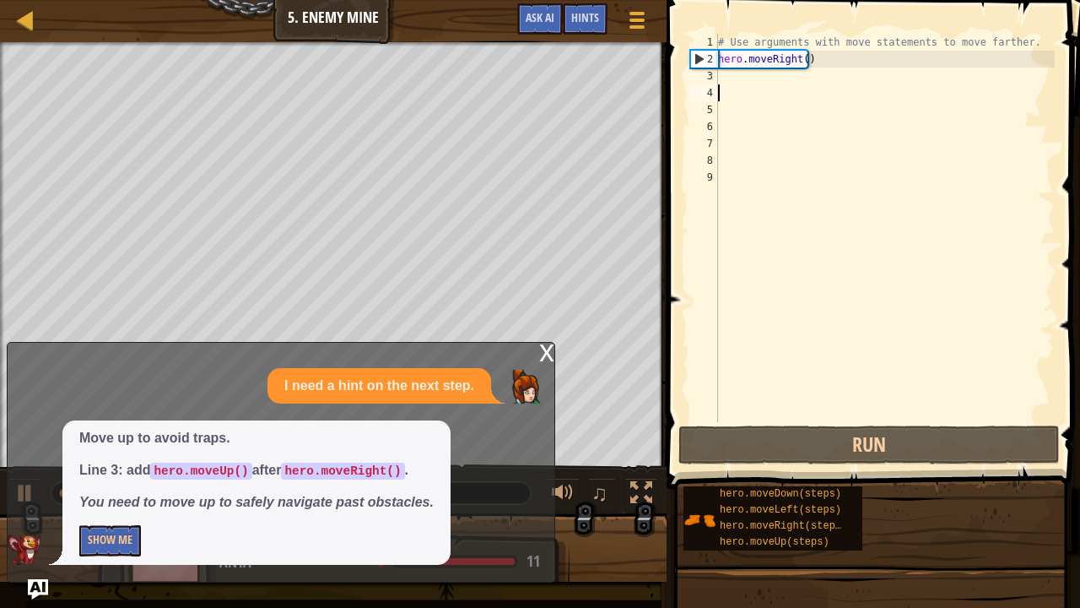
click at [722, 87] on div "# Use arguments with move statements to move farther. hero . moveRight ( )" at bounding box center [885, 245] width 340 height 422
click at [719, 74] on div "# Use arguments with move statements to move farther. hero . moveRight ( )" at bounding box center [885, 245] width 340 height 422
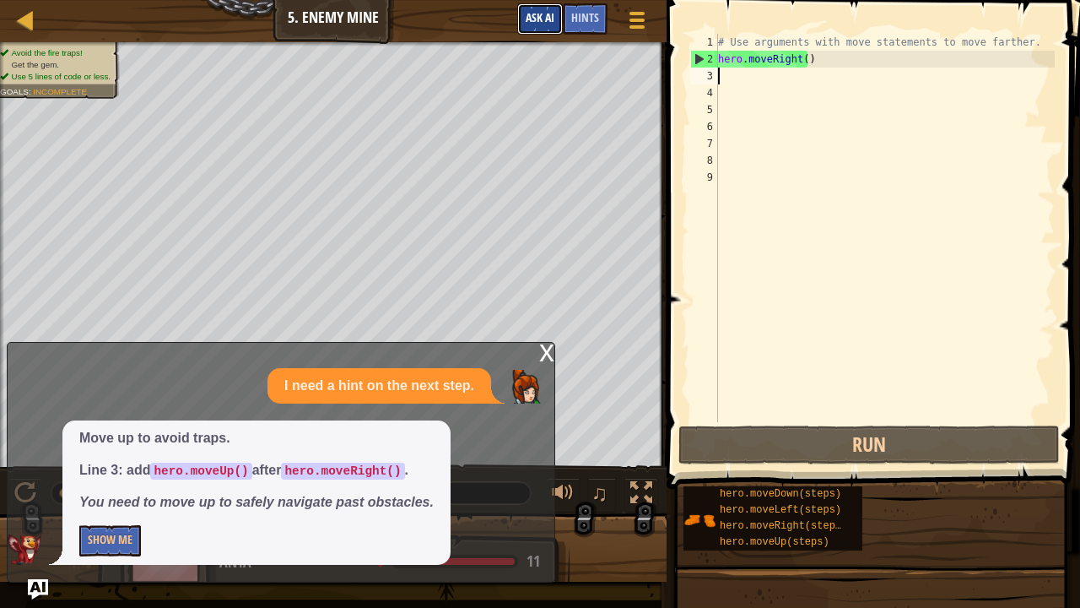
click at [532, 7] on button "Ask AI" at bounding box center [540, 18] width 46 height 31
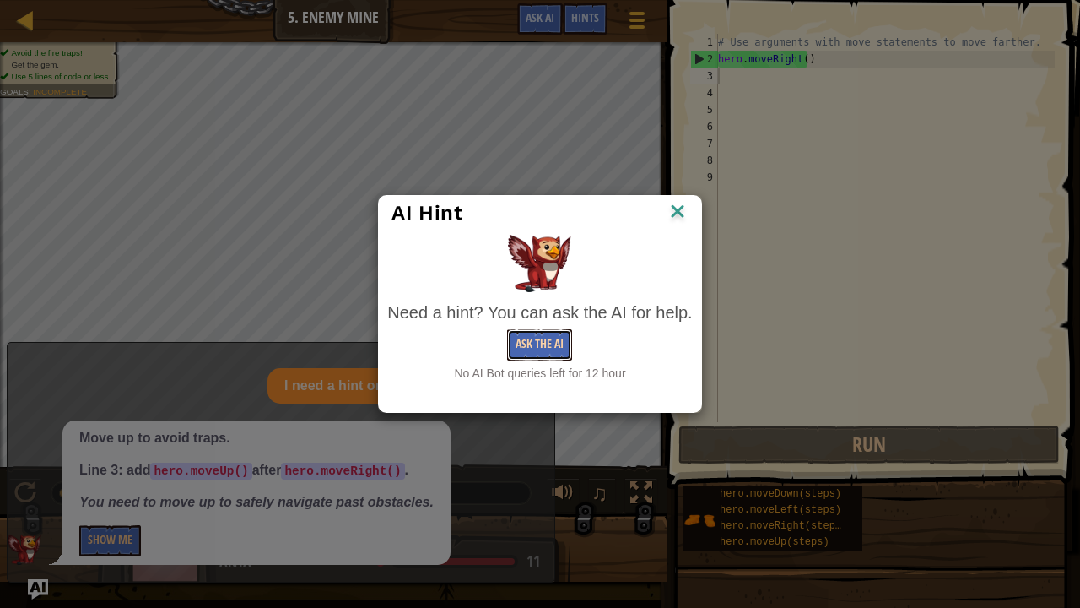
click at [528, 343] on button "Ask the AI" at bounding box center [539, 344] width 65 height 31
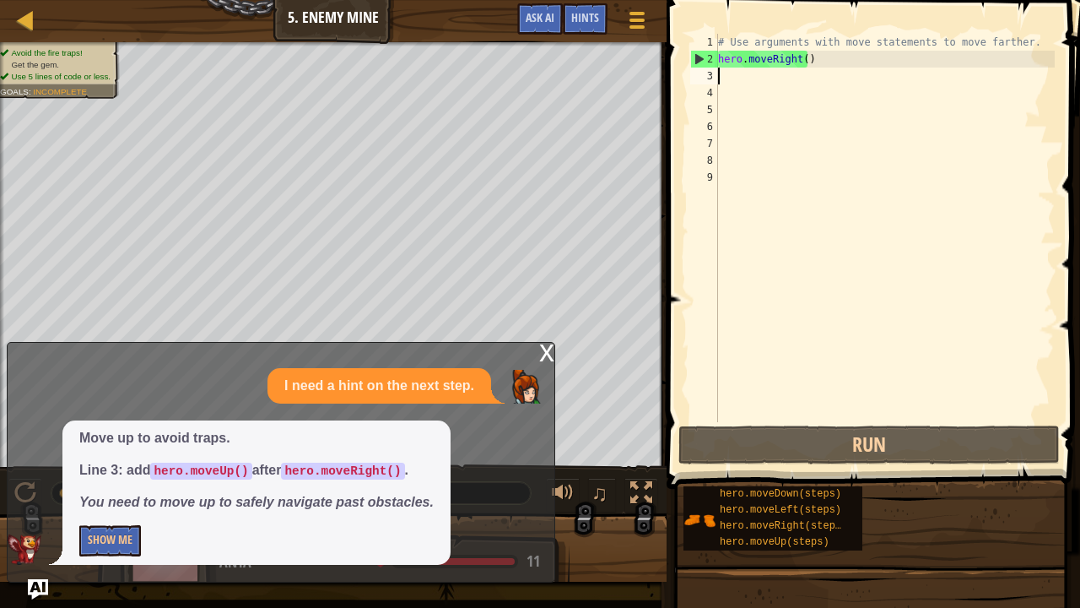
click at [732, 76] on div "# Use arguments with move statements to move farther. hero . moveRight ( )" at bounding box center [885, 245] width 340 height 422
type textarea "h"
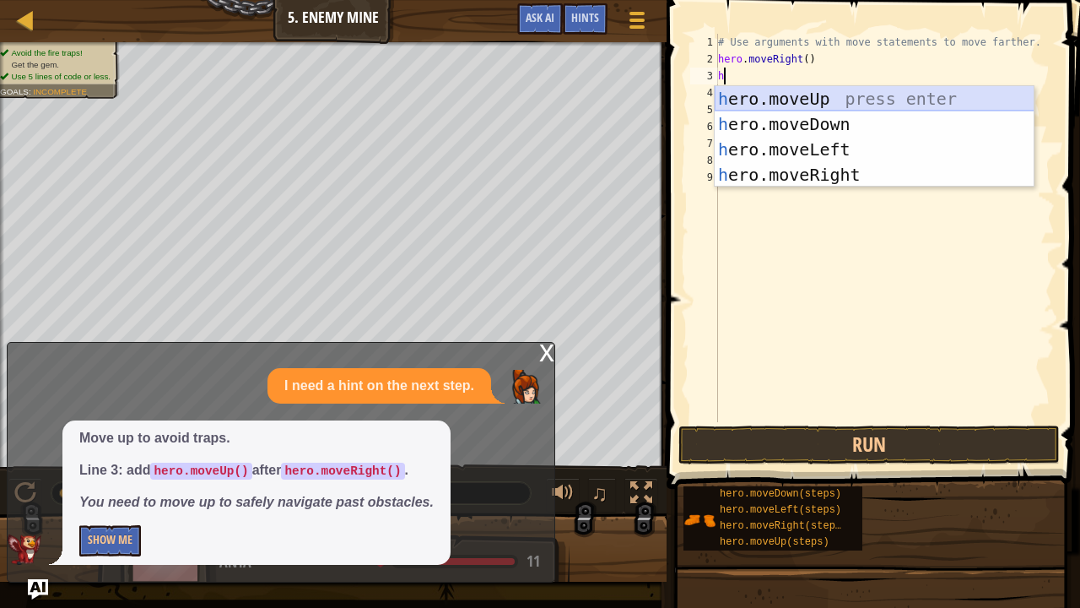
click at [754, 100] on div "h ero.moveUp press enter h ero.moveDown press enter h ero.moveLeft press enter …" at bounding box center [875, 162] width 320 height 152
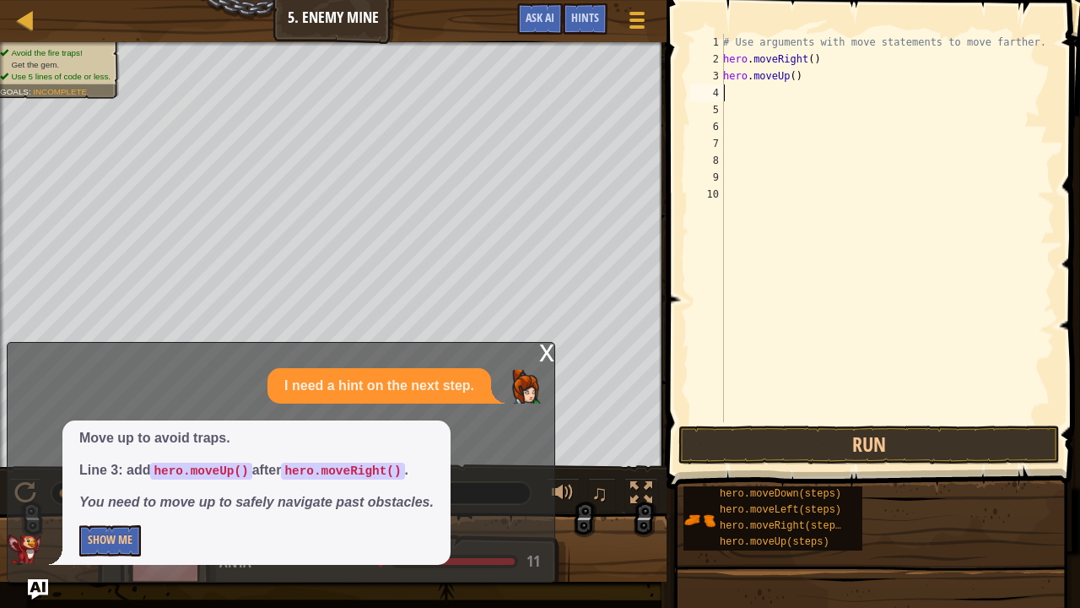
click at [732, 89] on div "# Use arguments with move statements to move farther. hero . moveRight ( ) hero…" at bounding box center [887, 245] width 335 height 422
type textarea "h"
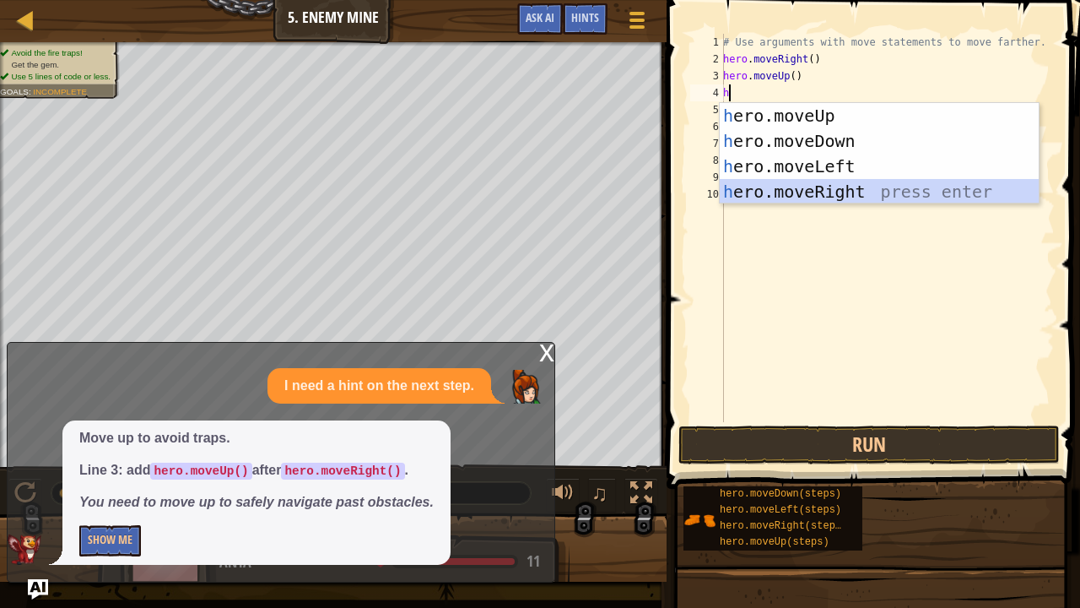
click at [781, 186] on div "h ero.moveUp press enter h ero.moveDown press enter h ero.moveLeft press enter …" at bounding box center [880, 179] width 320 height 152
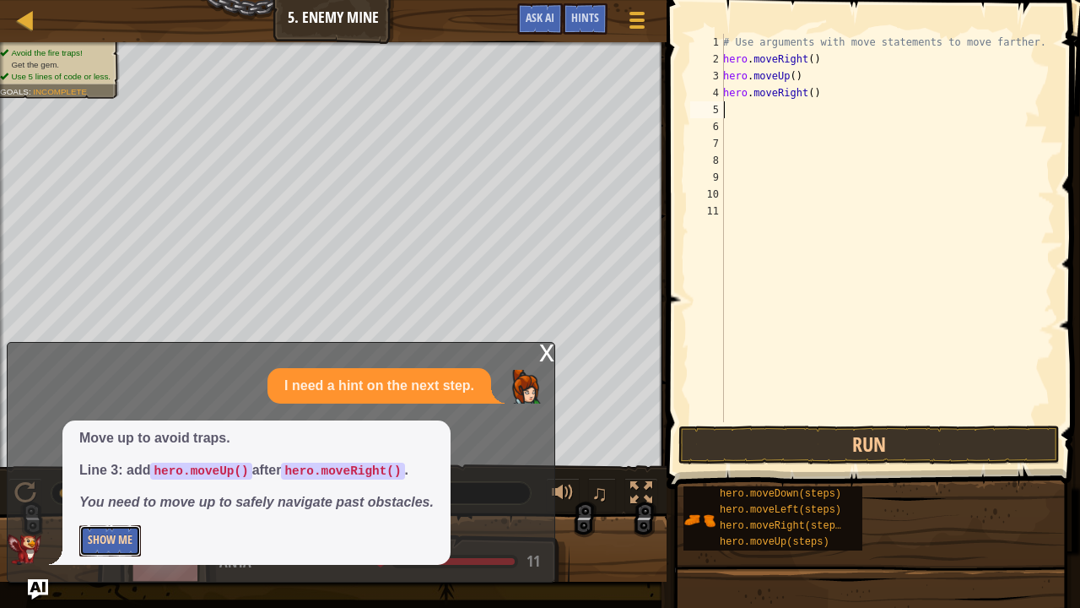
click at [91, 500] on button "Show Me" at bounding box center [110, 540] width 62 height 31
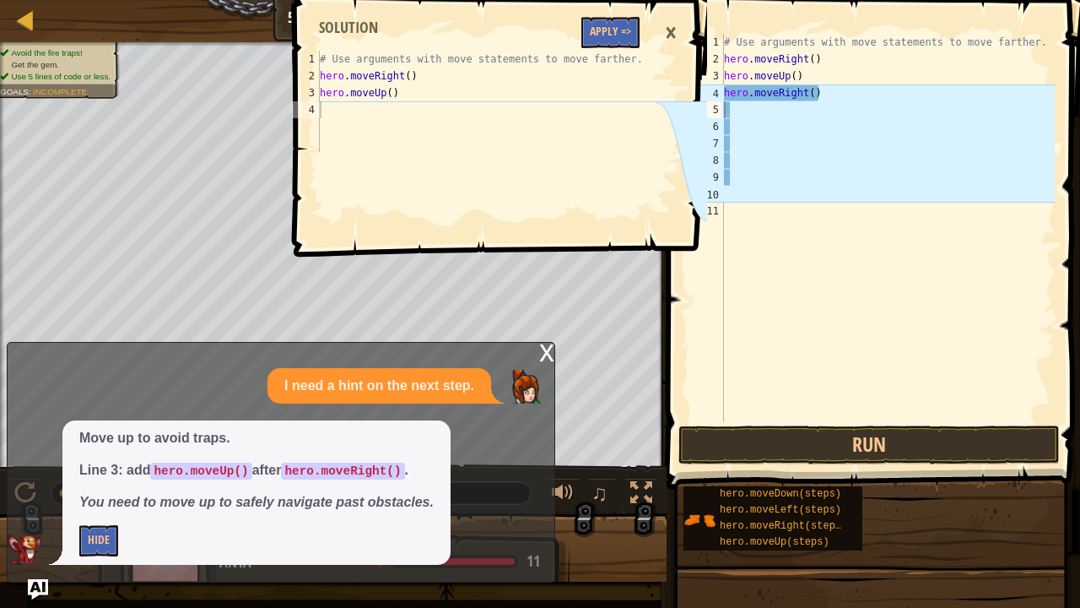
click at [680, 30] on div "×" at bounding box center [671, 33] width 29 height 39
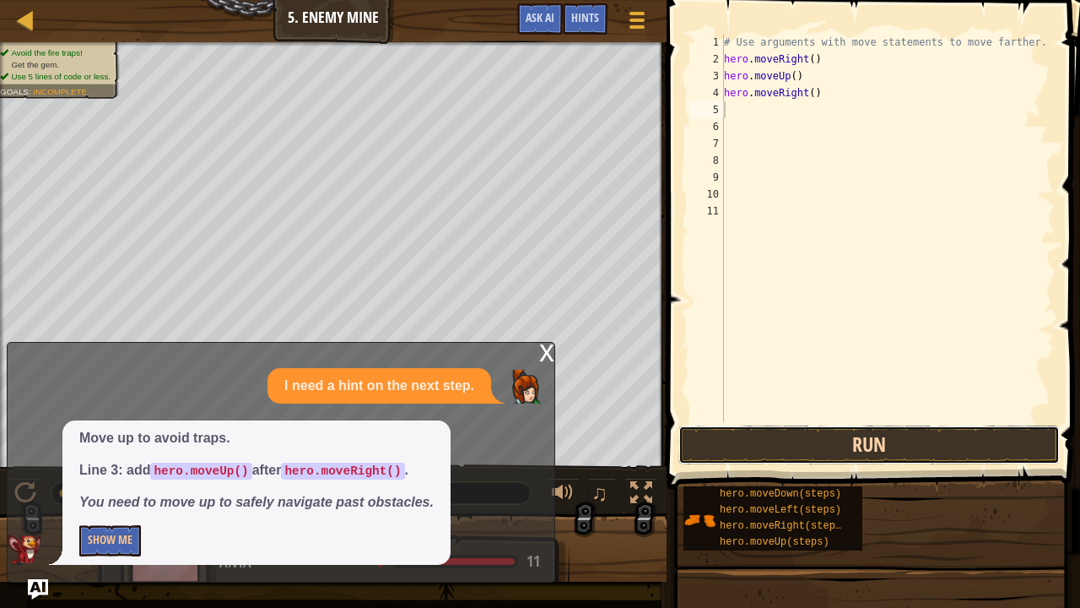
click at [732, 452] on button "Run" at bounding box center [868, 444] width 381 height 39
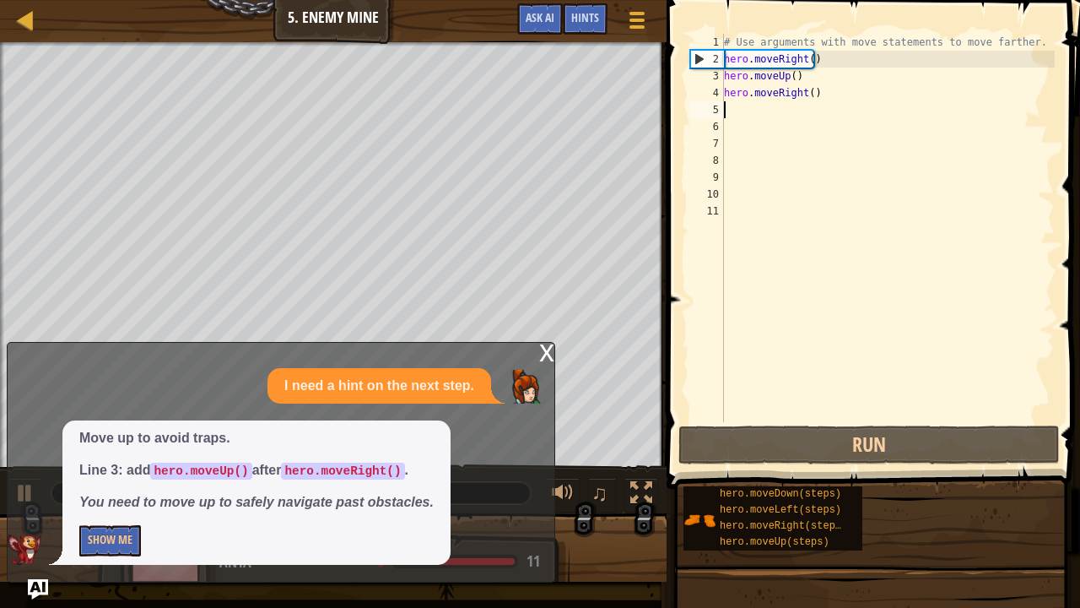
click at [543, 347] on div "x" at bounding box center [546, 351] width 15 height 17
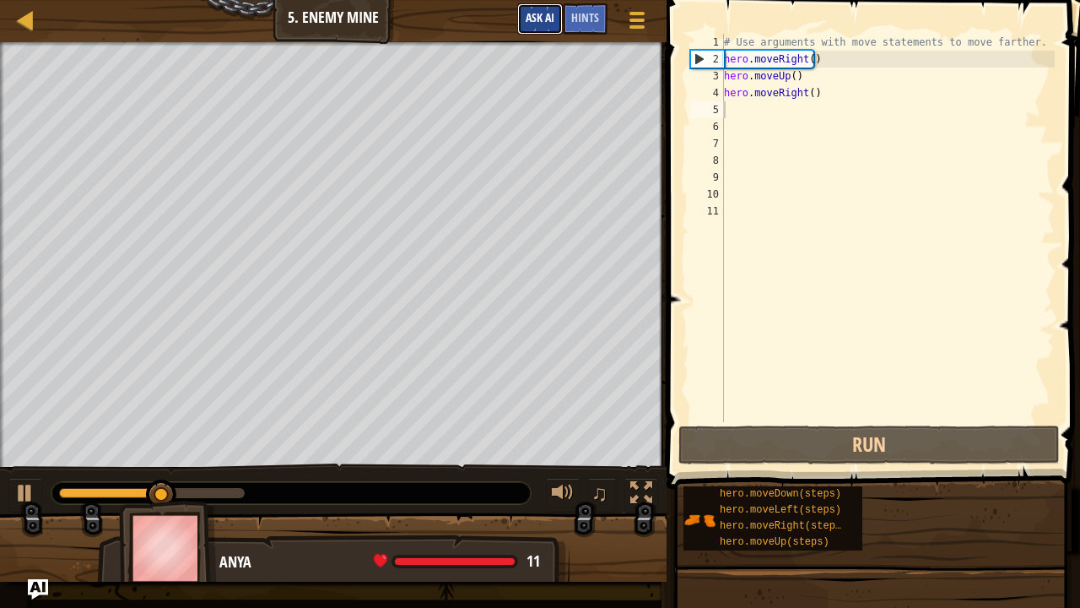
click at [554, 15] on button "Ask AI" at bounding box center [540, 18] width 46 height 31
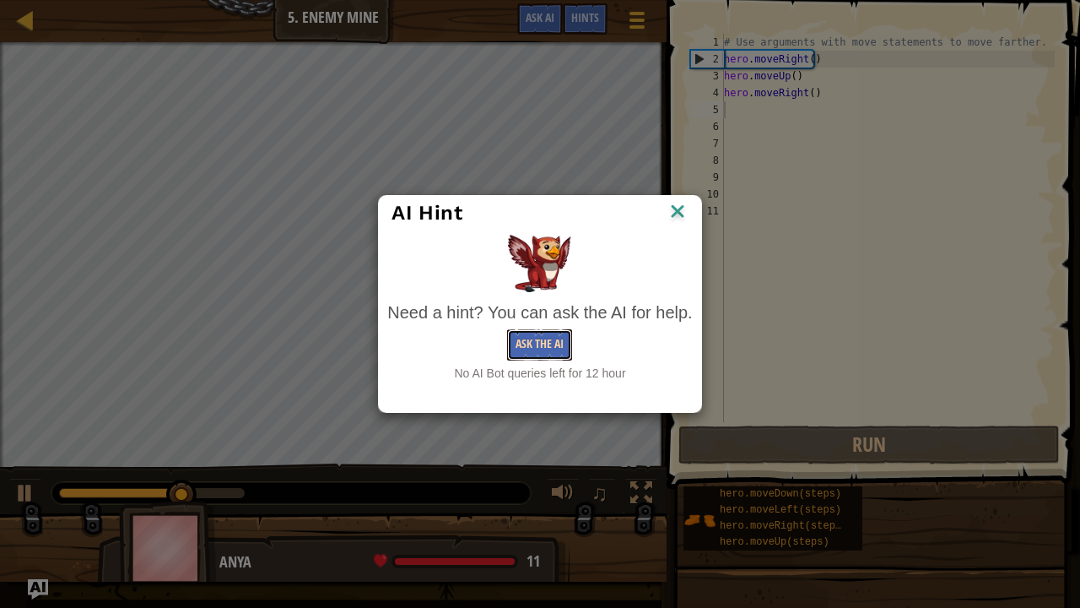
click at [528, 340] on button "Ask the AI" at bounding box center [539, 344] width 65 height 31
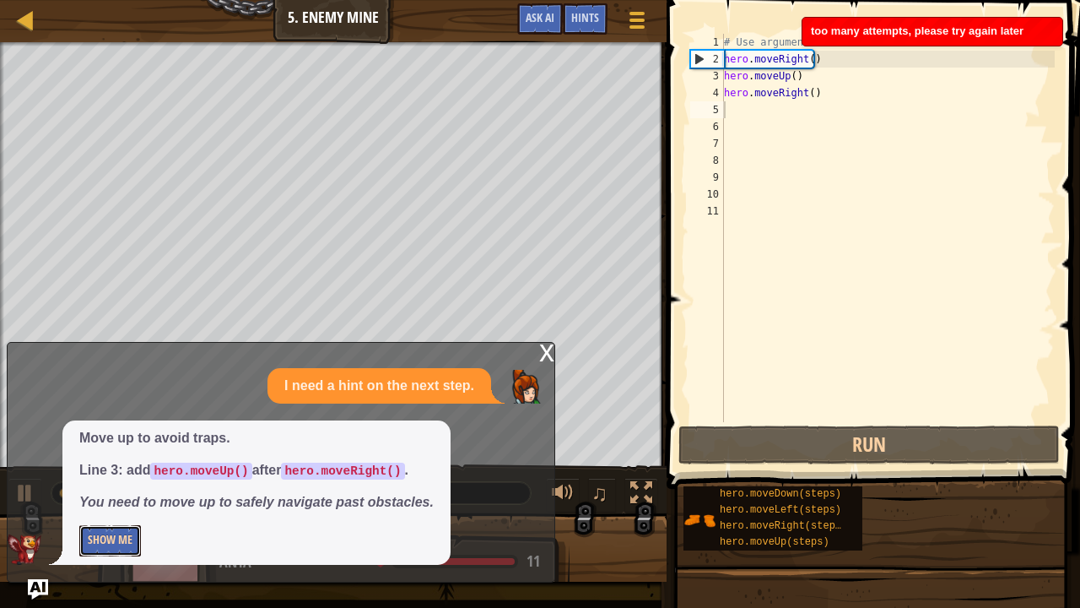
click at [128, 500] on button "Show Me" at bounding box center [110, 540] width 62 height 31
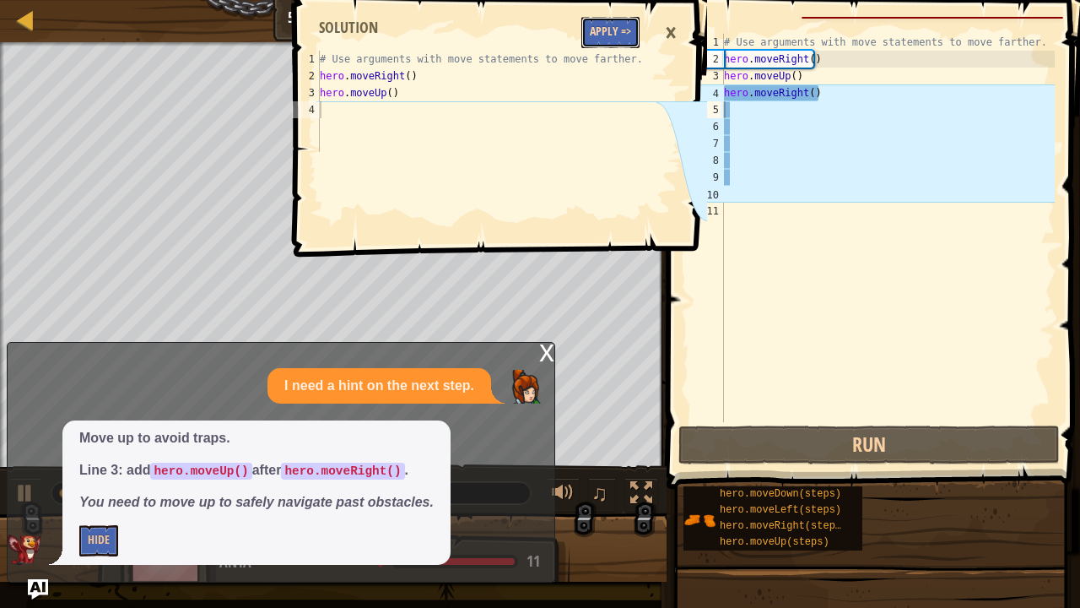
click at [615, 22] on button "Apply =>" at bounding box center [610, 32] width 58 height 31
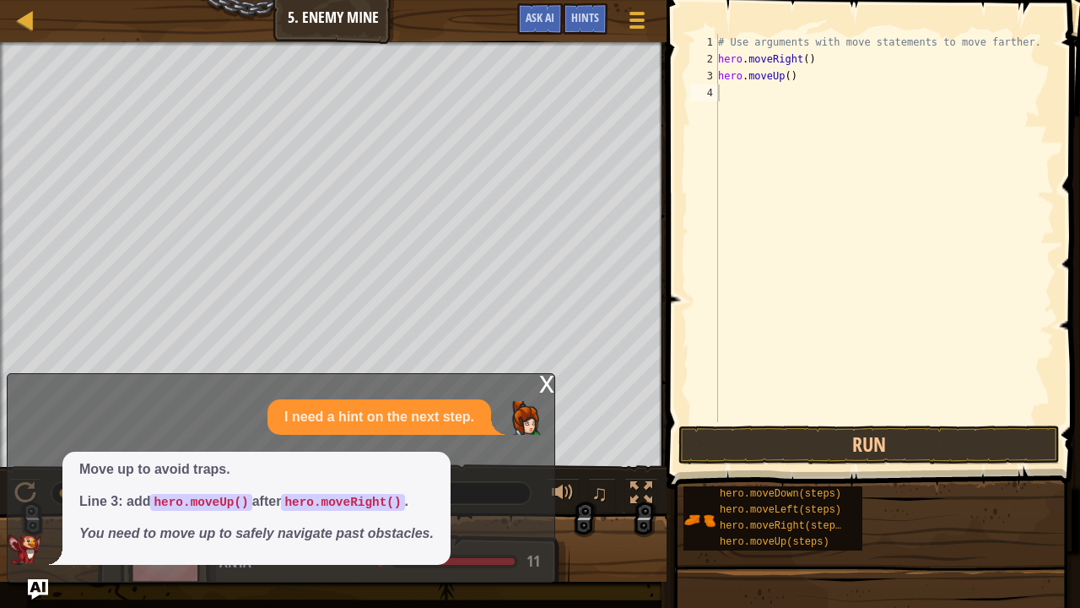
click at [538, 378] on div "x I need a hint on the next step. Move up to avoid traps. Line 3: add hero.move…" at bounding box center [281, 477] width 549 height 209
click at [812, 85] on div "# Use arguments with move statements to move farther. hero . moveRight ( ) hero…" at bounding box center [885, 245] width 340 height 422
click at [800, 73] on div "# Use arguments with move statements to move farther. hero . moveRight ( ) hero…" at bounding box center [885, 245] width 340 height 422
type textarea "h"
click at [828, 58] on div "# Use arguments with move statements to move farther. hero . moveRight ( )" at bounding box center [885, 245] width 340 height 422
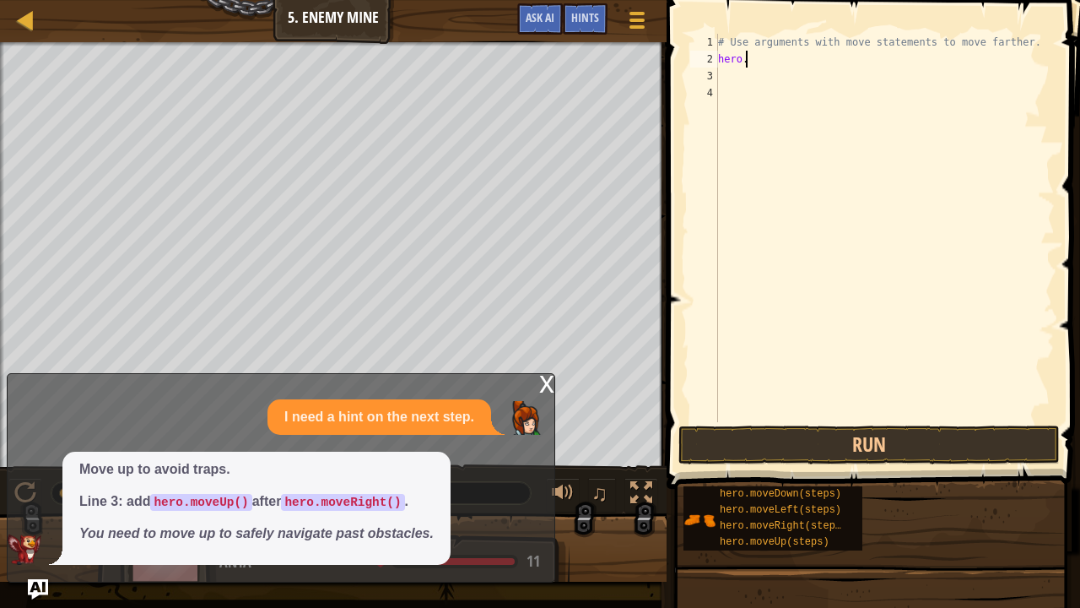
type textarea "h"
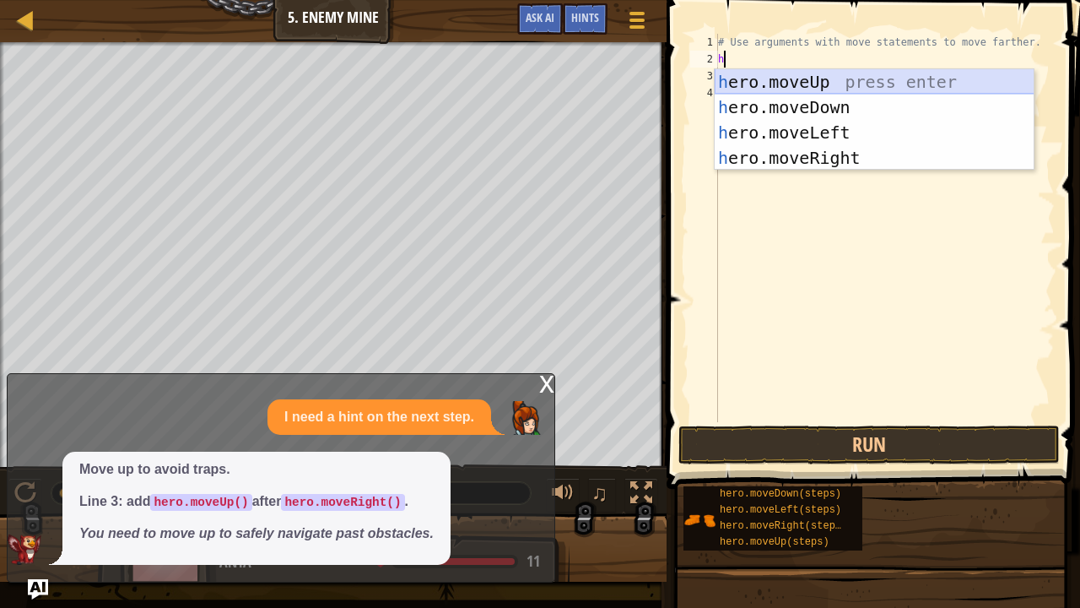
click at [768, 82] on div "h ero.moveUp press enter h ero.moveDown press enter h ero.moveLeft press enter …" at bounding box center [875, 145] width 320 height 152
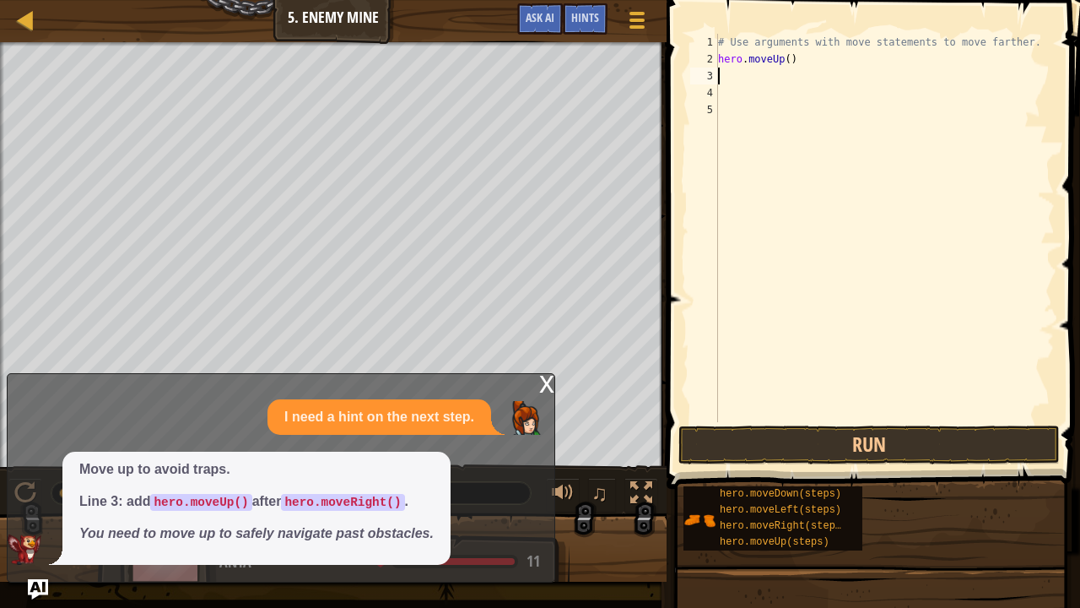
click at [795, 68] on div "# Use arguments with move statements to move farther. hero . moveUp ( )" at bounding box center [885, 245] width 340 height 422
click at [793, 61] on div "# Use arguments with move statements to move farther. hero . moveUp ( )" at bounding box center [885, 245] width 340 height 422
type textarea "h"
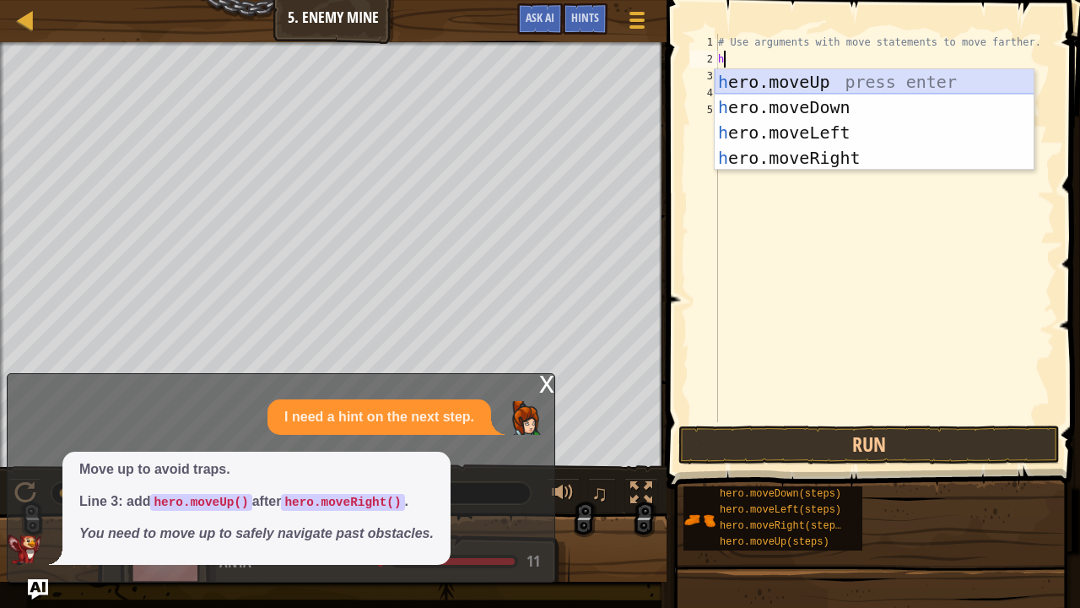
click at [802, 79] on div "h ero.moveUp press enter h ero.moveDown press enter h ero.moveLeft press enter …" at bounding box center [875, 145] width 320 height 152
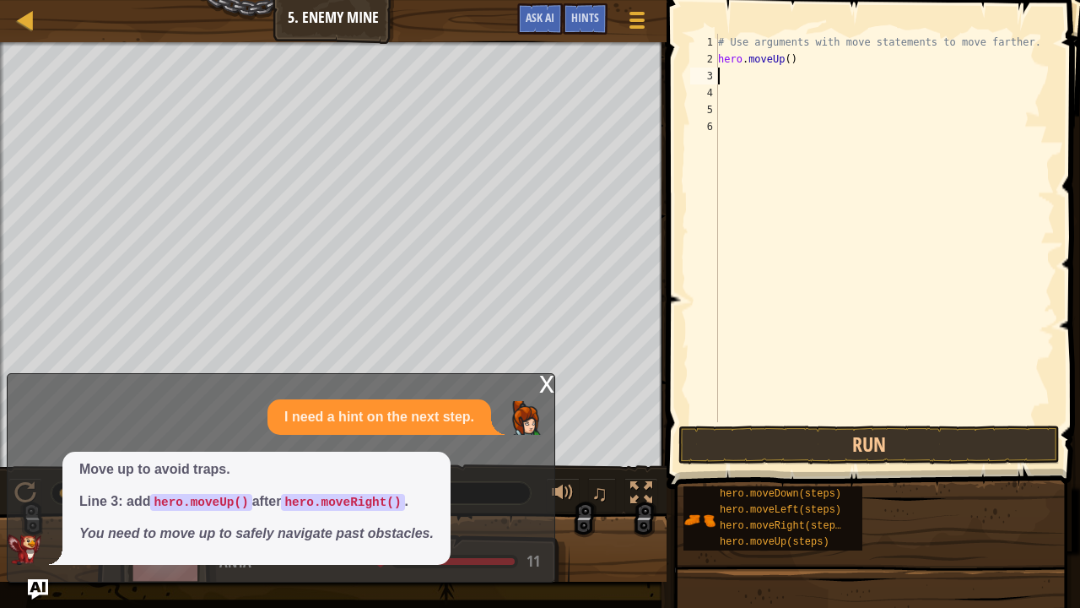
type textarea "h"
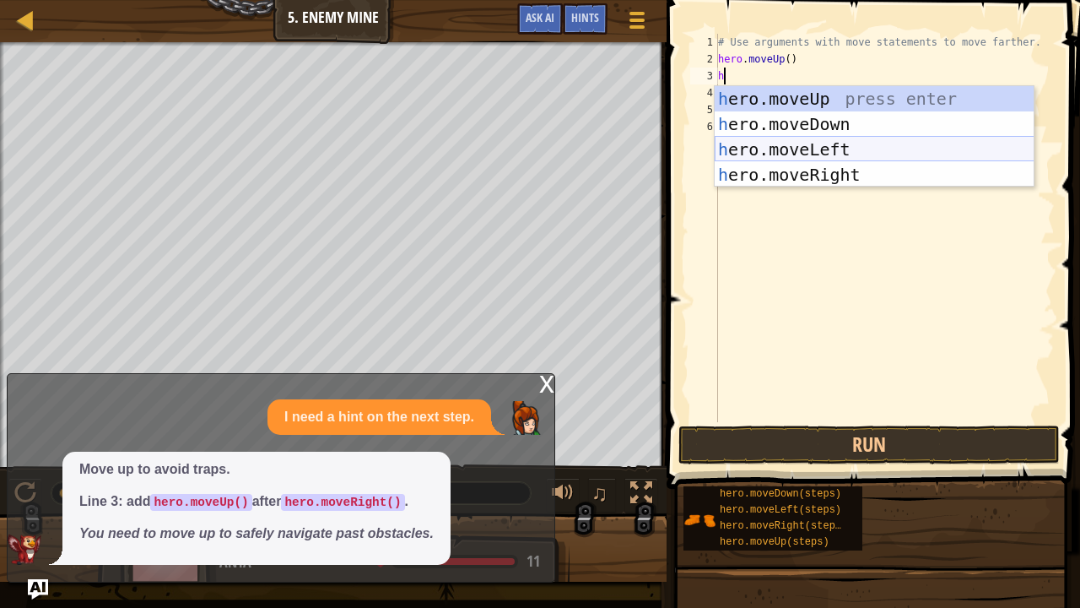
click at [743, 149] on div "h ero.moveUp press enter h ero.moveDown press enter h ero.moveLeft press enter …" at bounding box center [875, 162] width 320 height 152
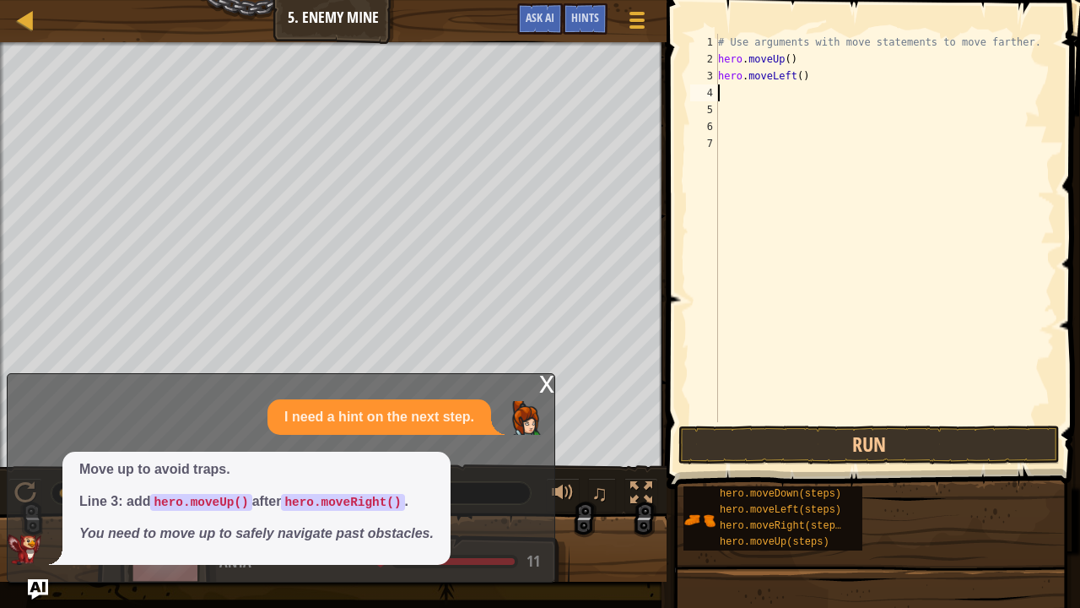
type textarea "h"
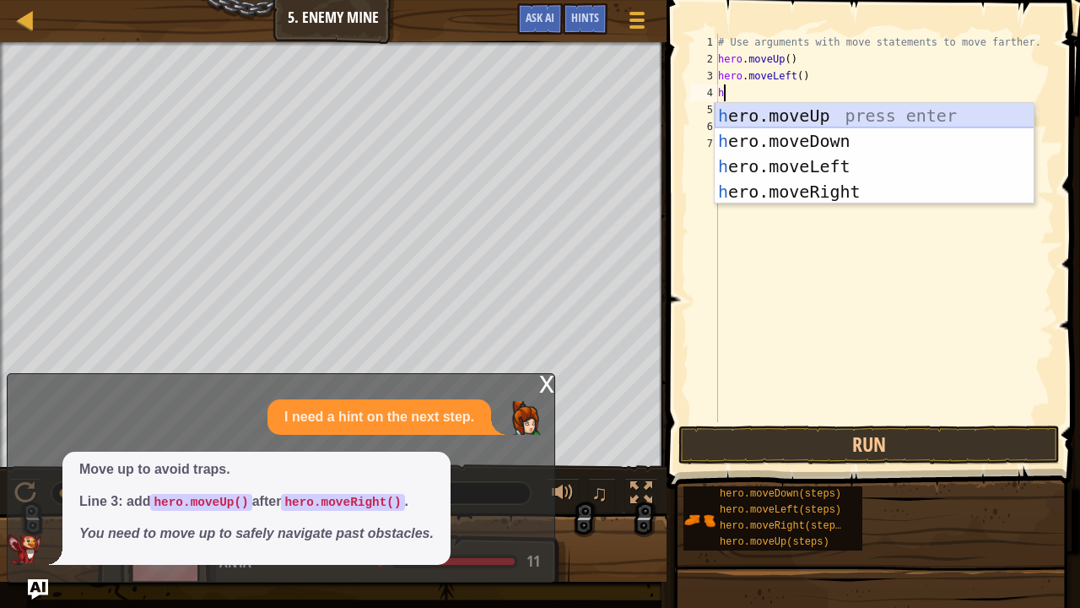
click at [731, 114] on div "h ero.moveUp press enter h ero.moveDown press enter h ero.moveLeft press enter …" at bounding box center [875, 179] width 320 height 152
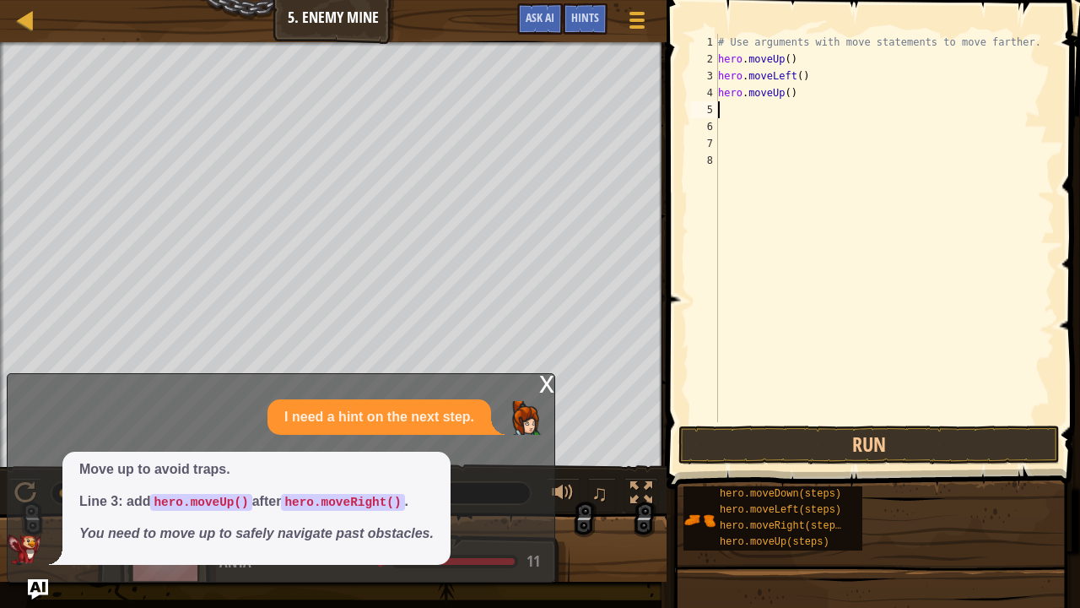
type textarea "h"
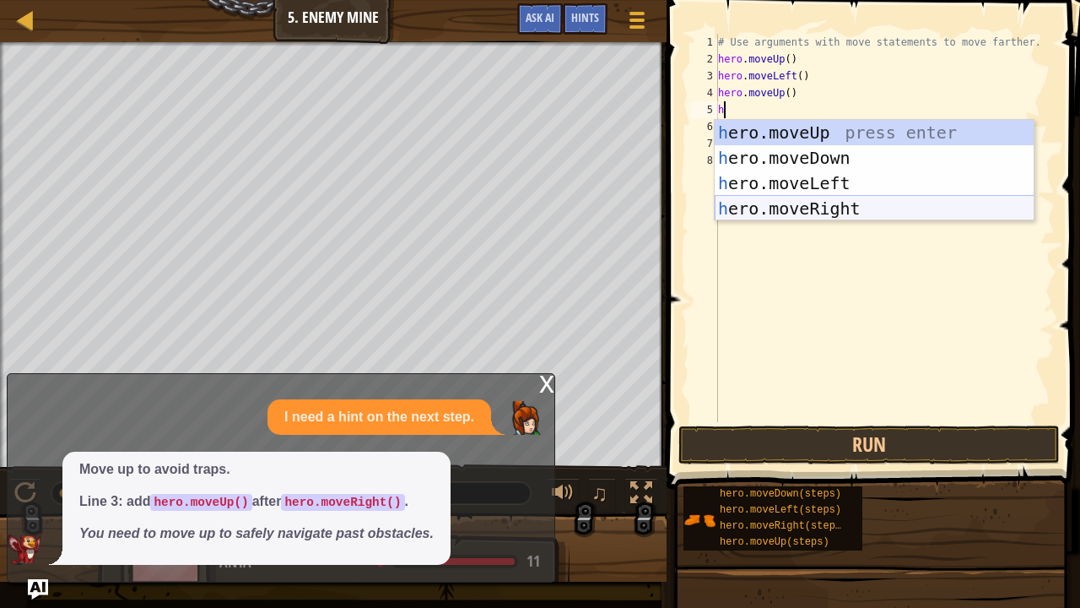
click at [770, 204] on div "h ero.moveUp press enter h ero.moveDown press enter h ero.moveLeft press enter …" at bounding box center [875, 196] width 320 height 152
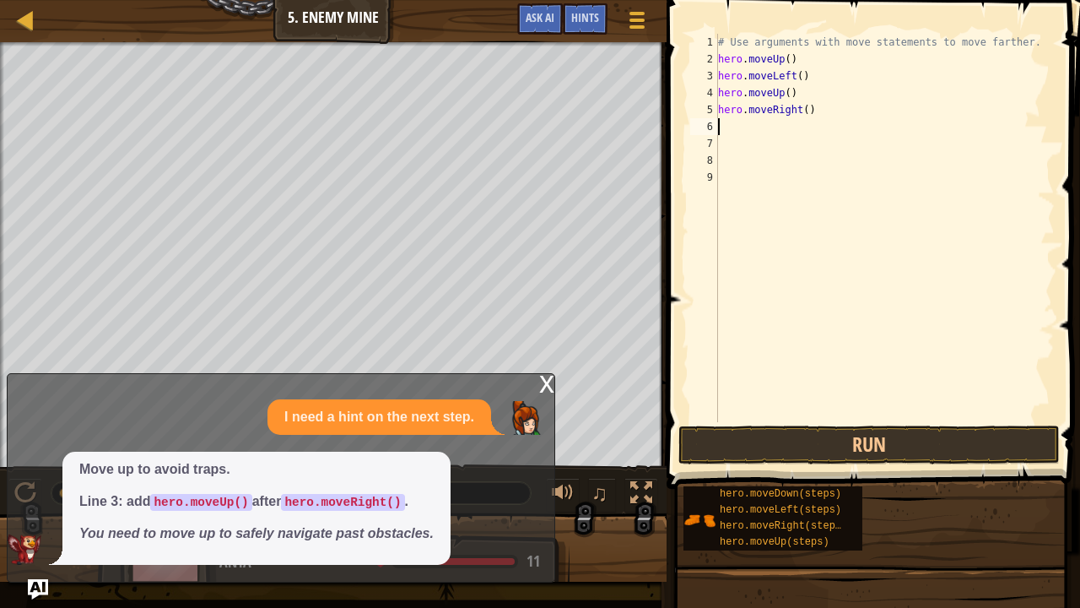
type textarea "h"
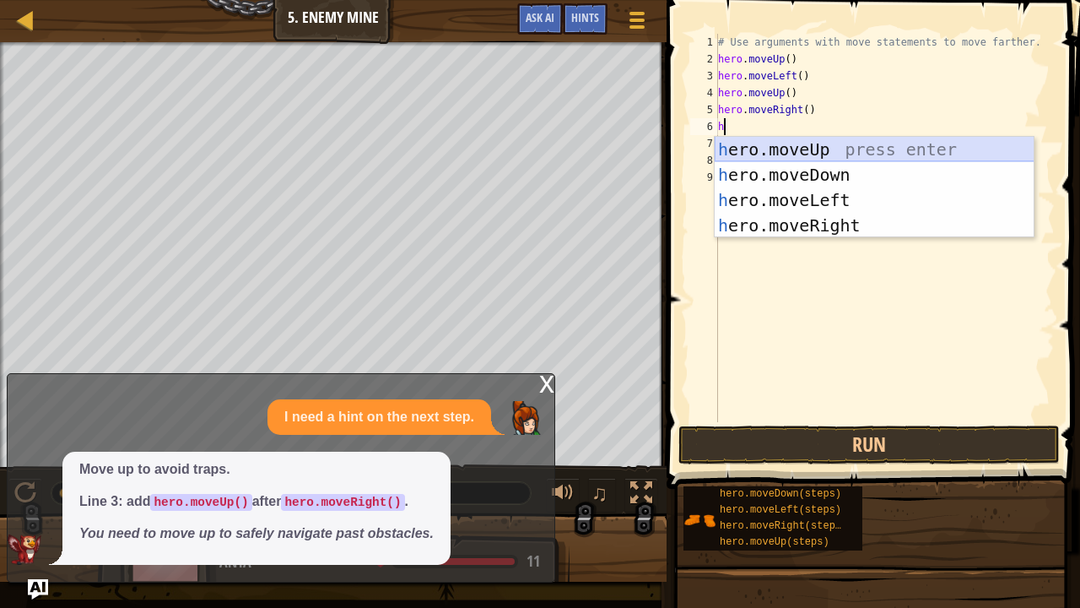
click at [761, 145] on div "h ero.moveUp press enter h ero.moveDown press enter h ero.moveLeft press enter …" at bounding box center [875, 213] width 320 height 152
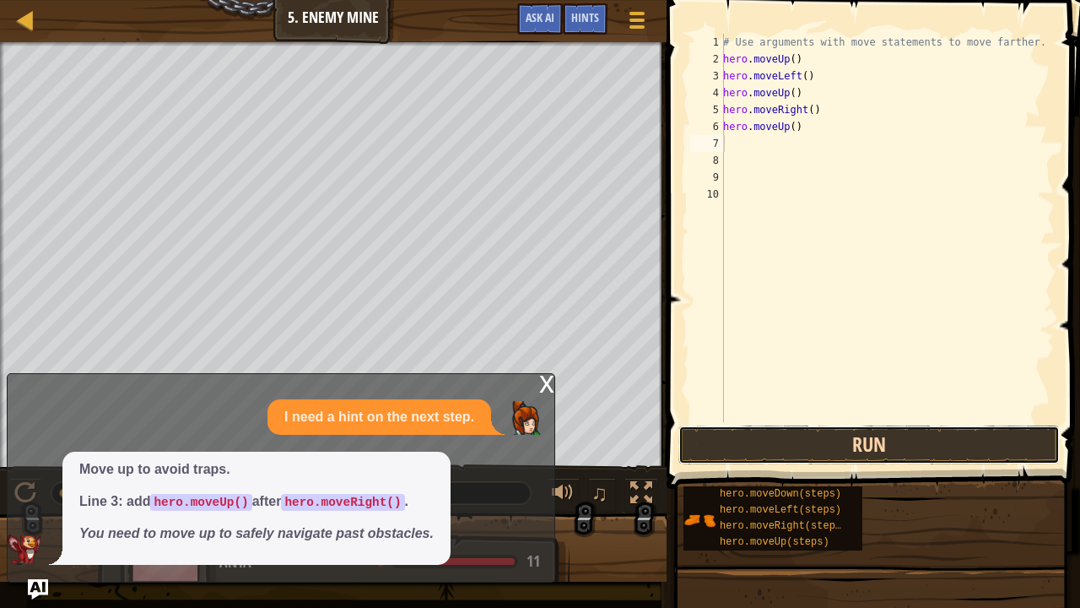
click at [816, 438] on button "Run" at bounding box center [868, 444] width 381 height 39
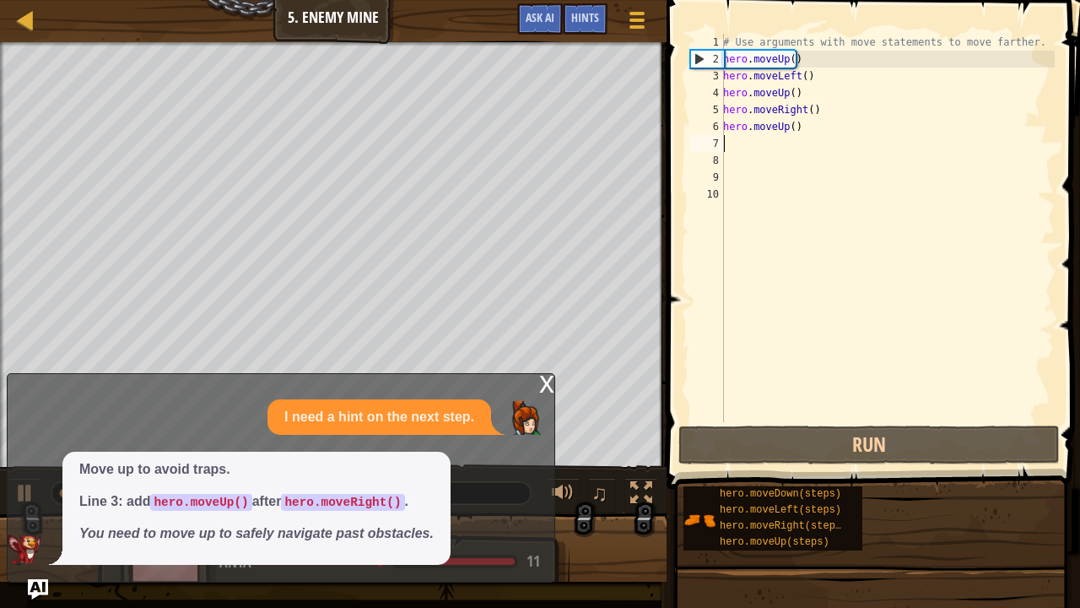
click at [811, 84] on div "# Use arguments with move statements to move farther. hero . moveUp ( ) hero . …" at bounding box center [887, 245] width 335 height 422
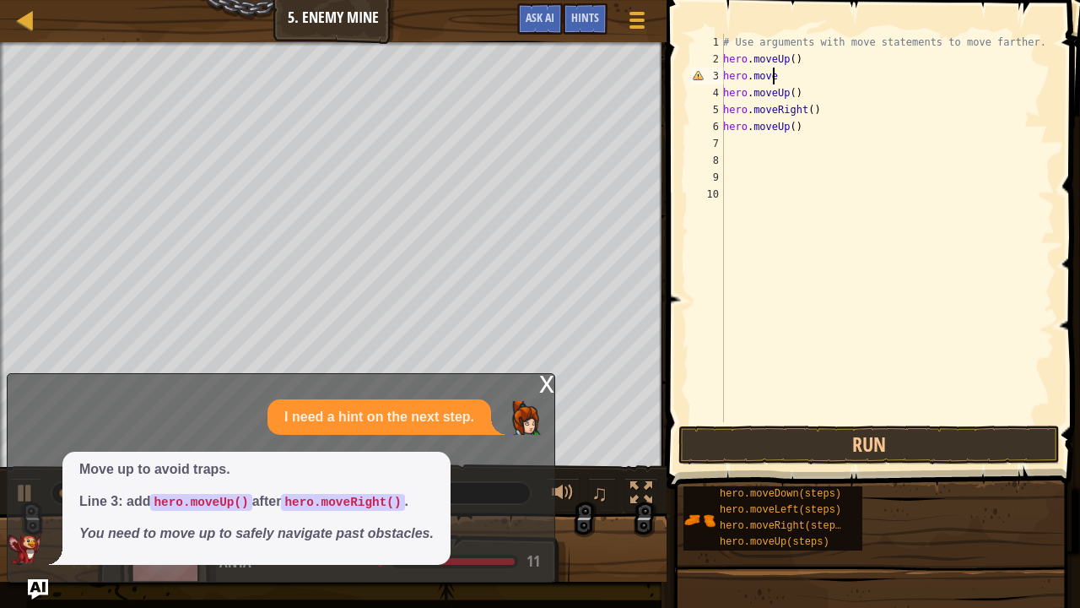
type textarea "hero.mover"
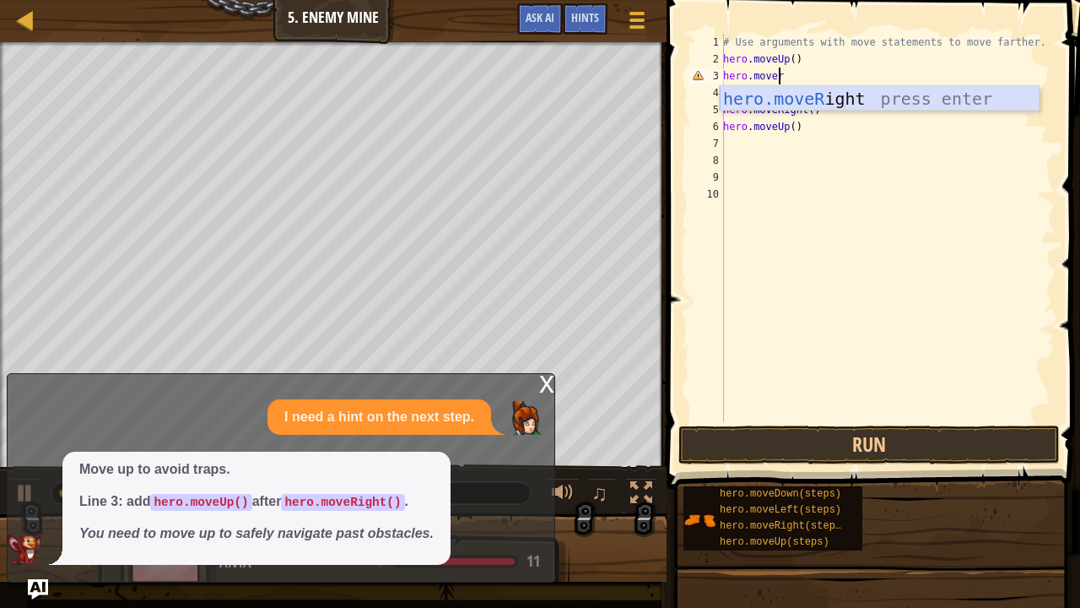
click at [820, 98] on div "hero.moveR ight press enter" at bounding box center [880, 124] width 320 height 76
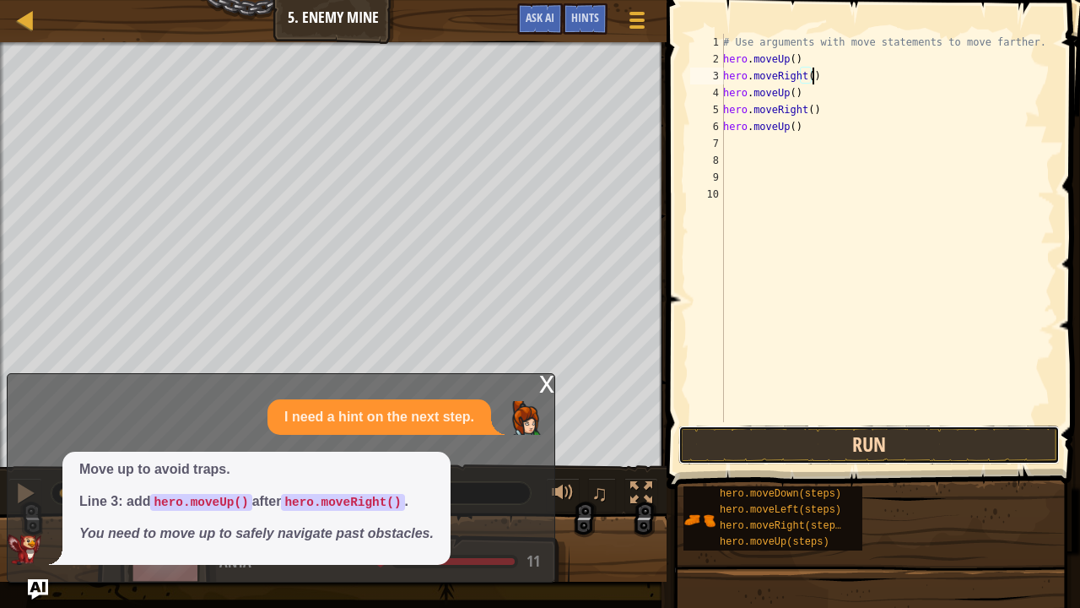
click at [768, 434] on button "Run" at bounding box center [868, 444] width 381 height 39
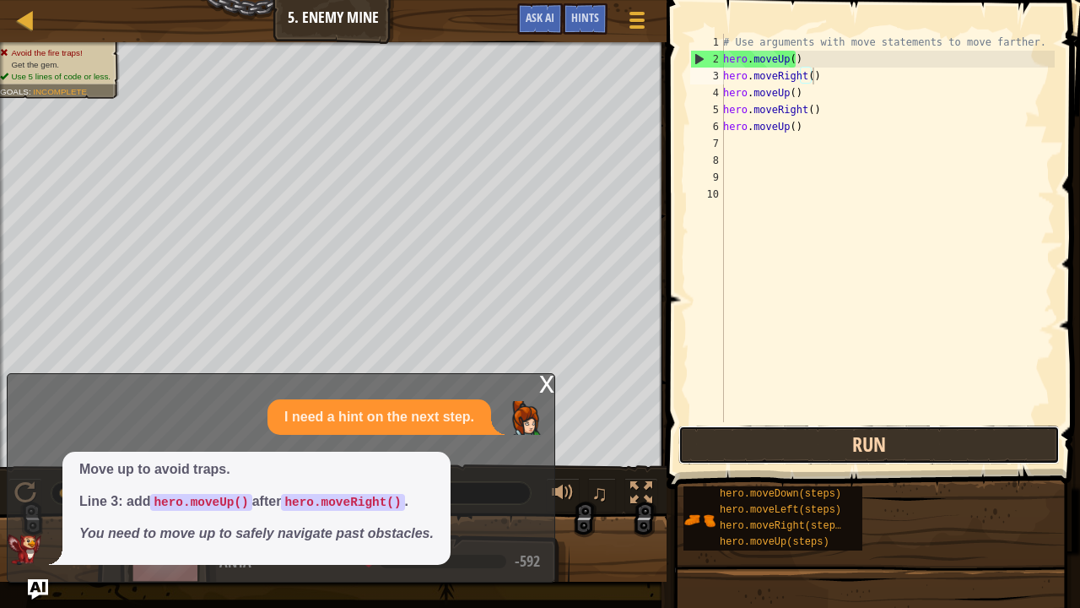
click at [731, 428] on button "Run" at bounding box center [868, 444] width 381 height 39
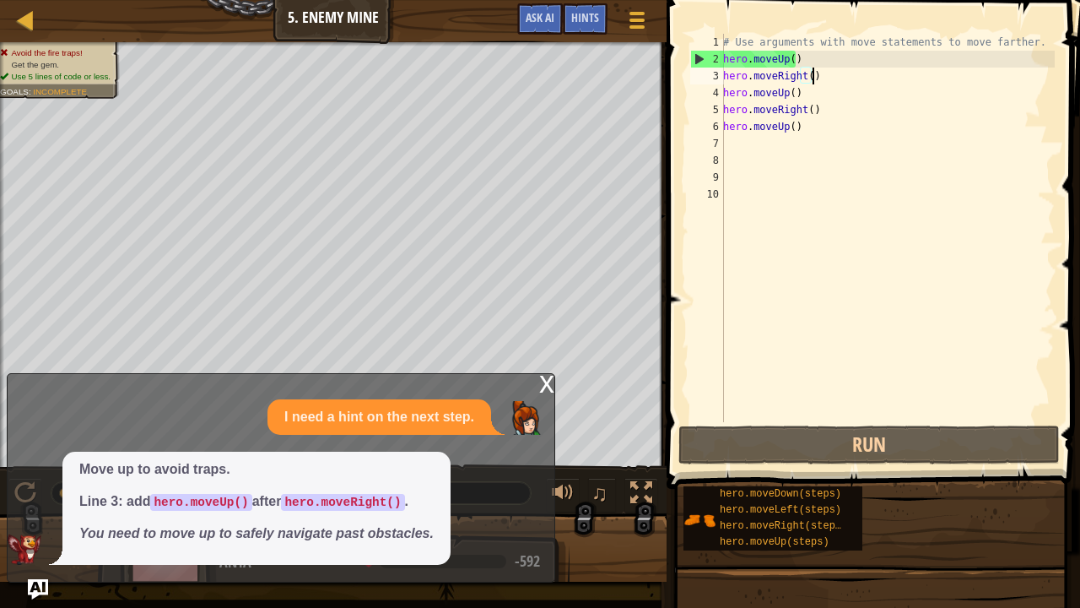
click at [814, 127] on div "# Use arguments with move statements to move farther. hero . moveUp ( ) hero . …" at bounding box center [887, 245] width 335 height 422
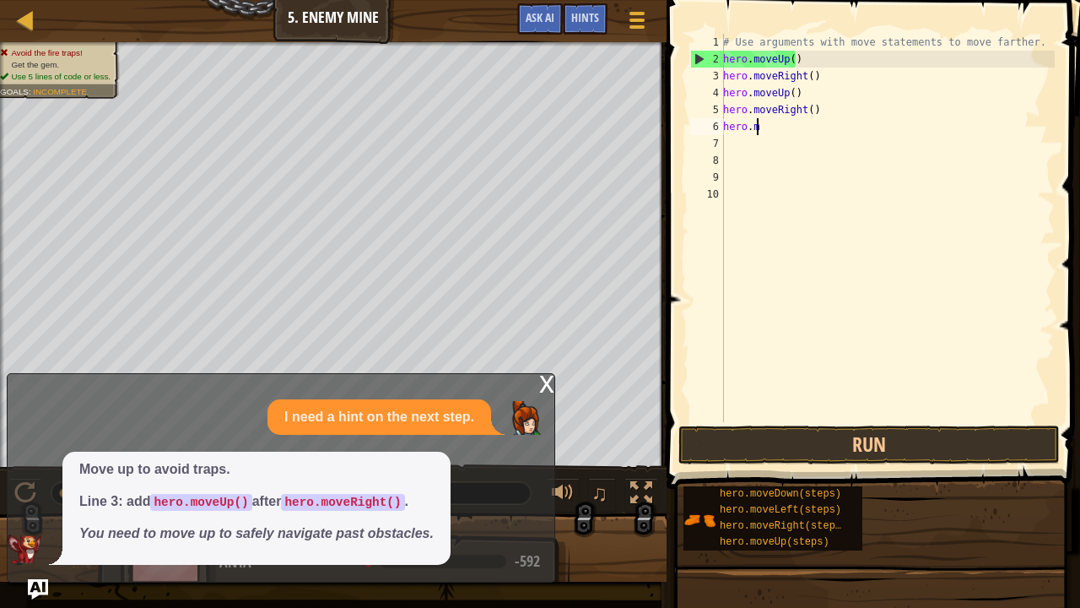
type textarea "h"
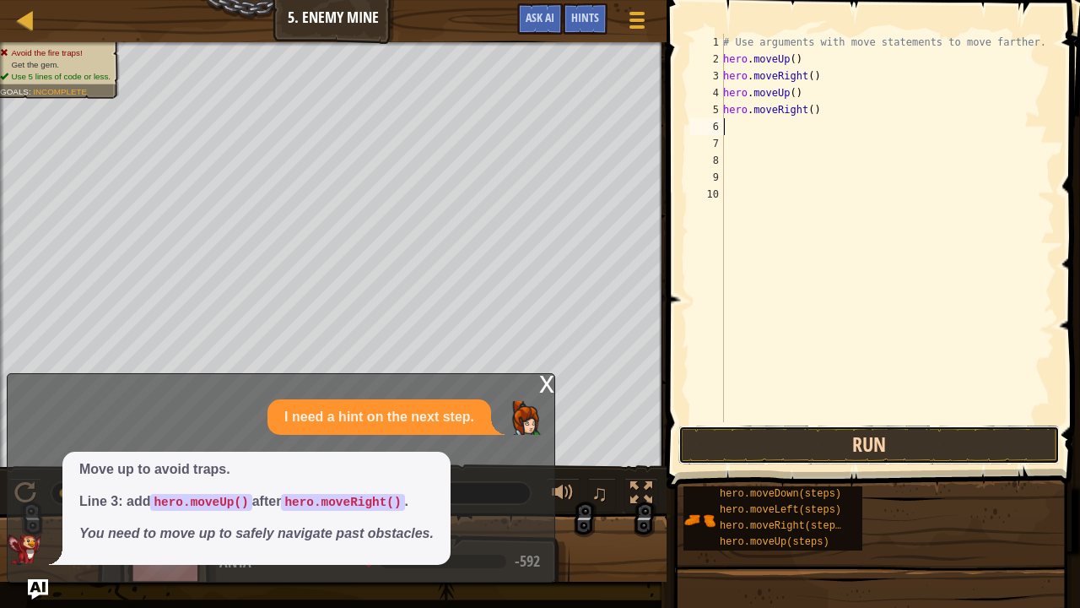
click at [861, 442] on button "Run" at bounding box center [868, 444] width 381 height 39
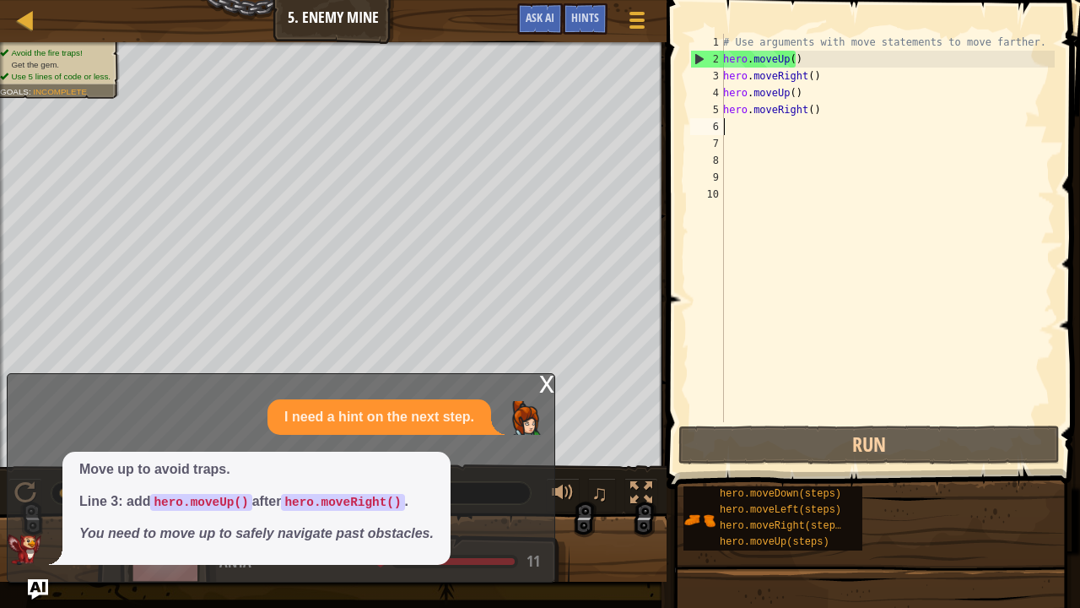
click at [543, 380] on div "x" at bounding box center [546, 382] width 15 height 17
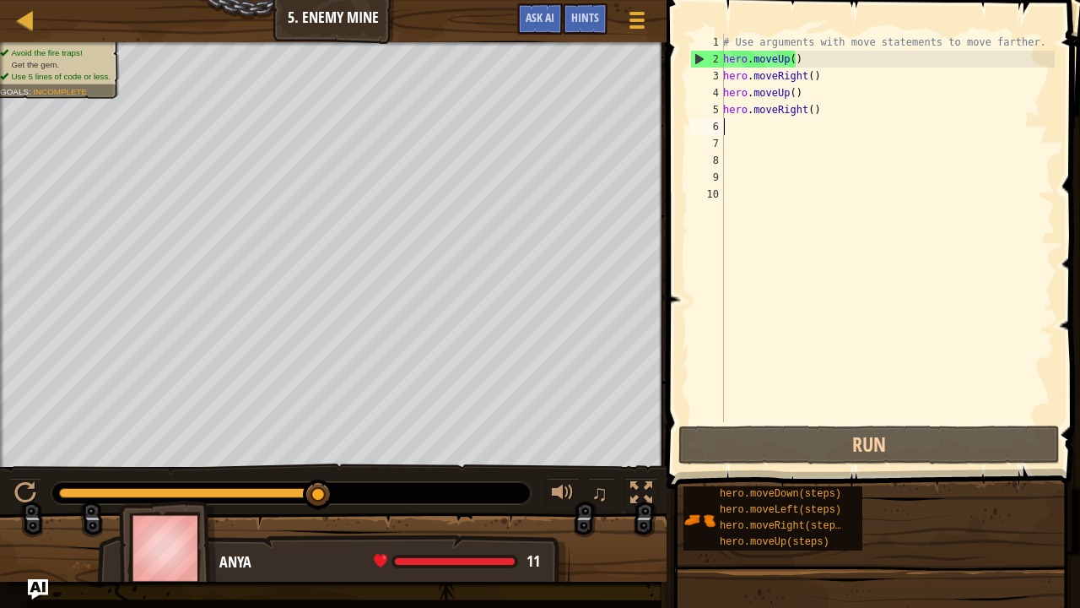
click at [0, 469] on div "♫" at bounding box center [333, 488] width 667 height 51
click at [35, 488] on button at bounding box center [25, 495] width 34 height 35
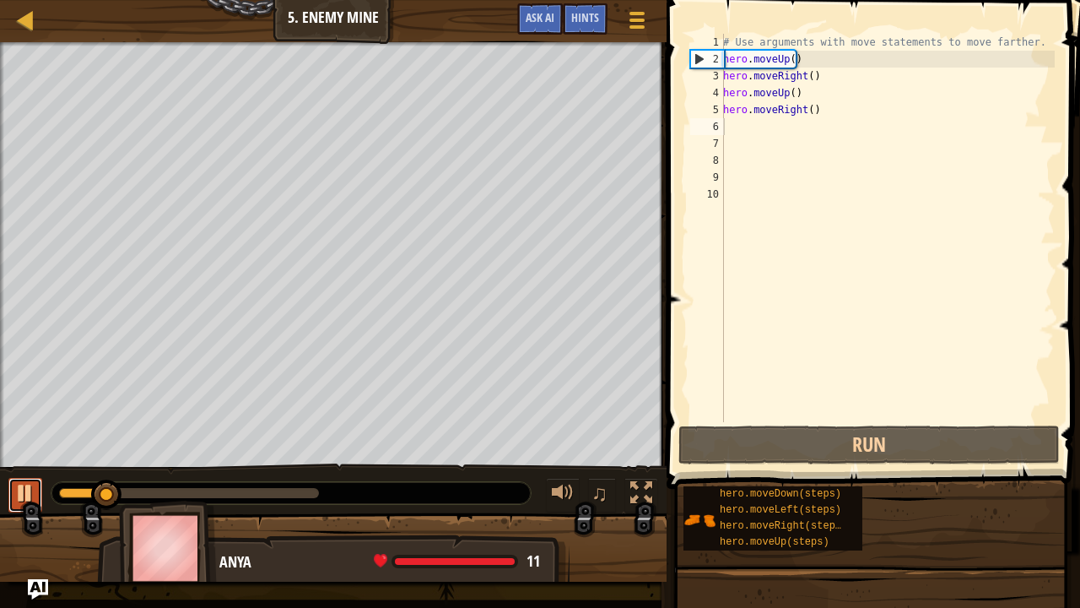
click at [35, 488] on button at bounding box center [25, 495] width 34 height 35
click at [798, 55] on div "# Use arguments with move statements to move farther. hero . moveUp ( ) hero . …" at bounding box center [887, 245] width 335 height 422
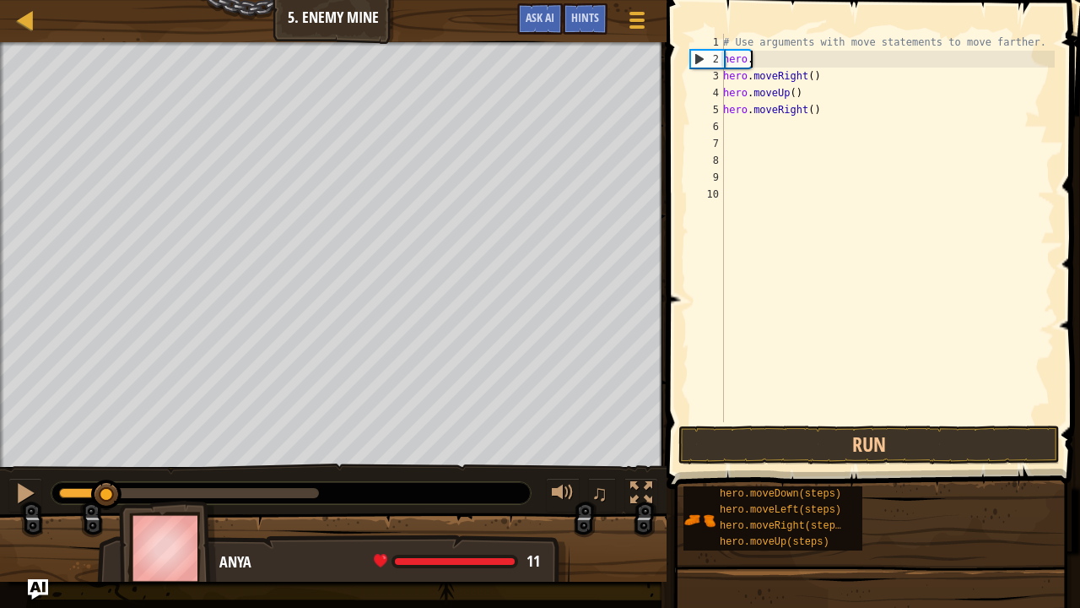
type textarea "h"
click at [814, 71] on div "# Use arguments with move statements to move farther. hero . moveRight ( ) hero…" at bounding box center [887, 245] width 335 height 422
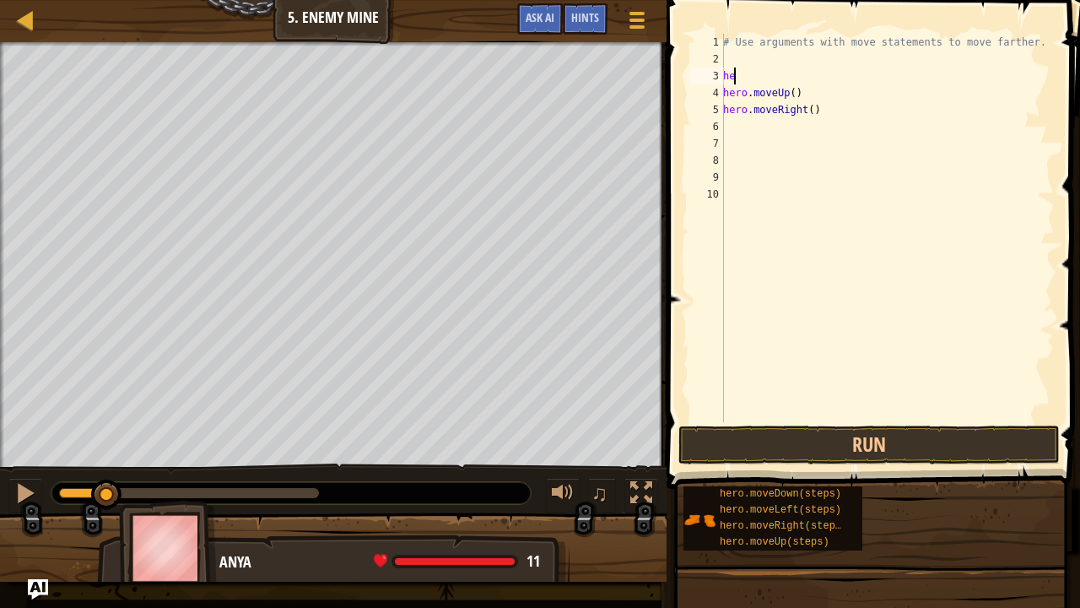
type textarea "h"
click at [814, 71] on div "# Use arguments with move statements to move farther. hero . moveUp ( ) hero . …" at bounding box center [887, 245] width 335 height 422
click at [808, 86] on div "# Use arguments with move statements to move farther. hero . moveUp ( ) hero . …" at bounding box center [887, 245] width 335 height 422
type textarea "h"
click at [819, 105] on div "# Use arguments with move statements to move farther. hero . moveRight ( )" at bounding box center [887, 245] width 335 height 422
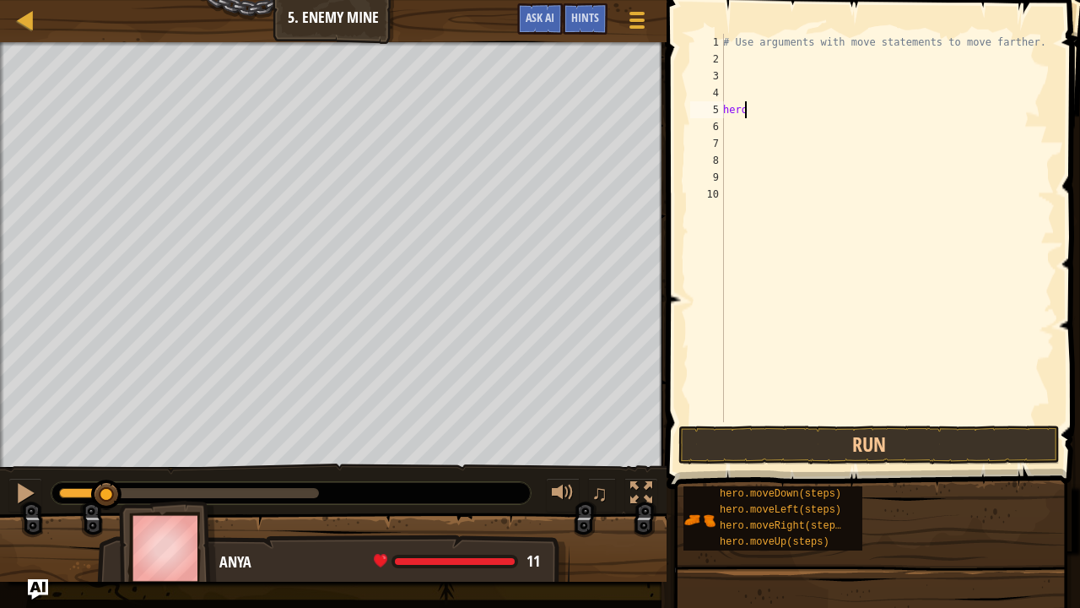
type textarea "h"
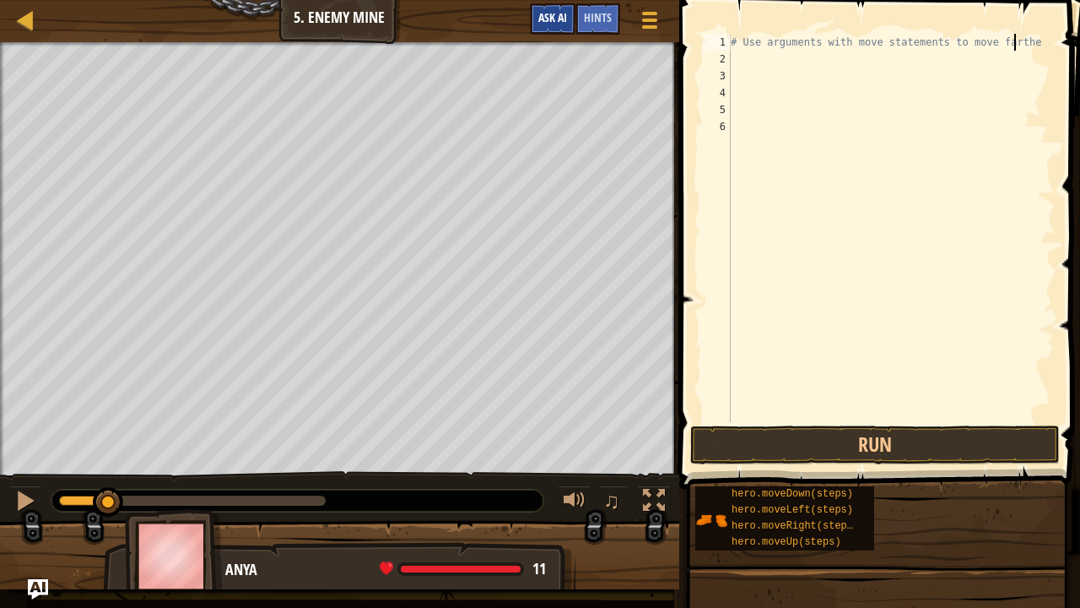
type textarea "# Use arguments with move statements to move farthe"
click at [554, 17] on span "Ask AI" at bounding box center [552, 17] width 29 height 16
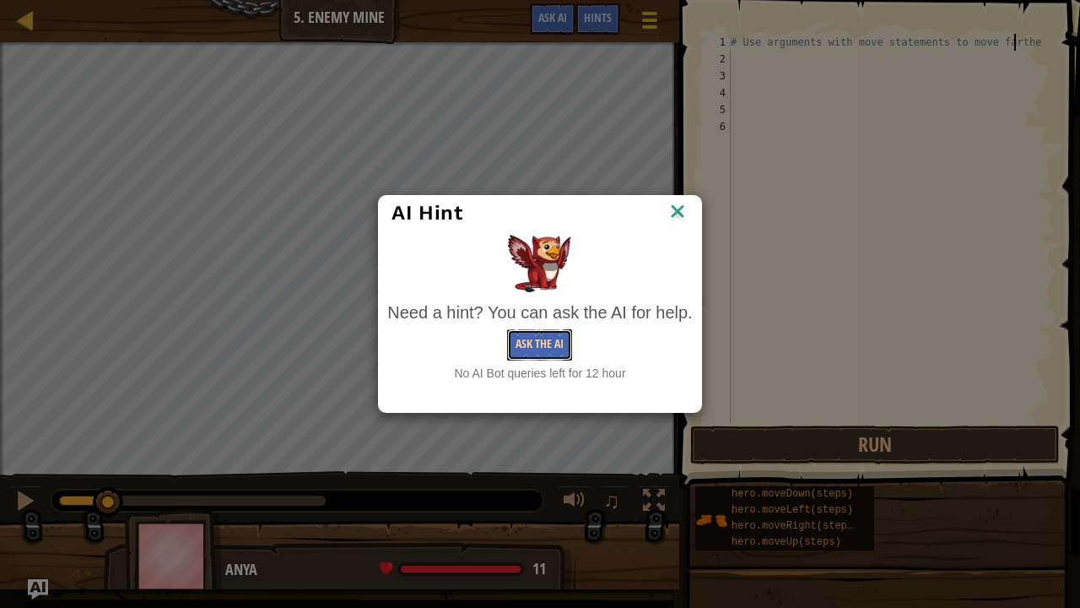
click at [527, 341] on button "Ask the AI" at bounding box center [539, 344] width 65 height 31
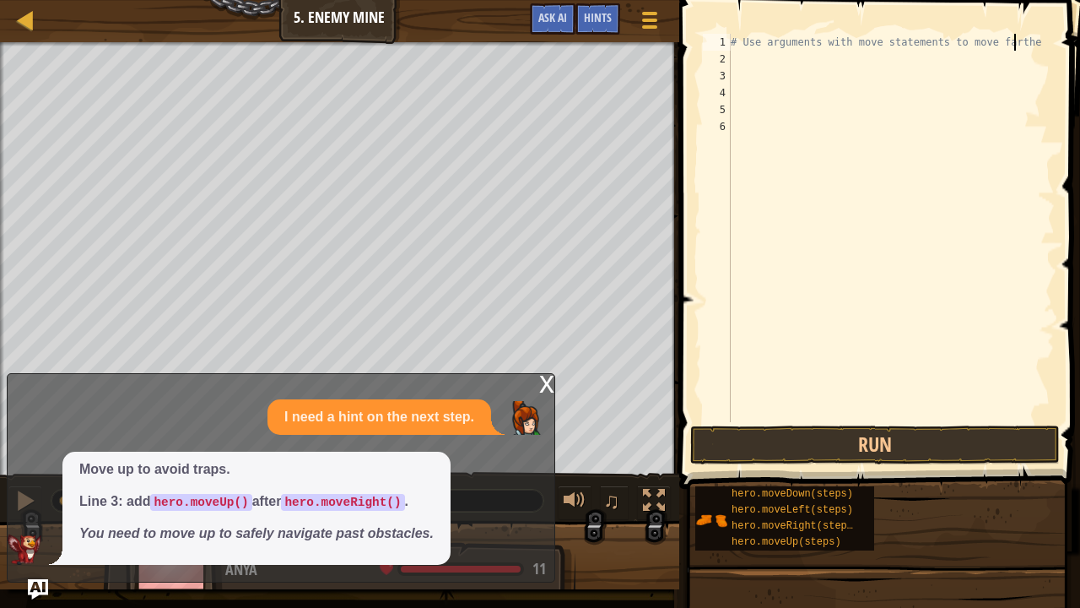
click at [759, 61] on div "# Use arguments with move statements to move farthe" at bounding box center [890, 245] width 327 height 422
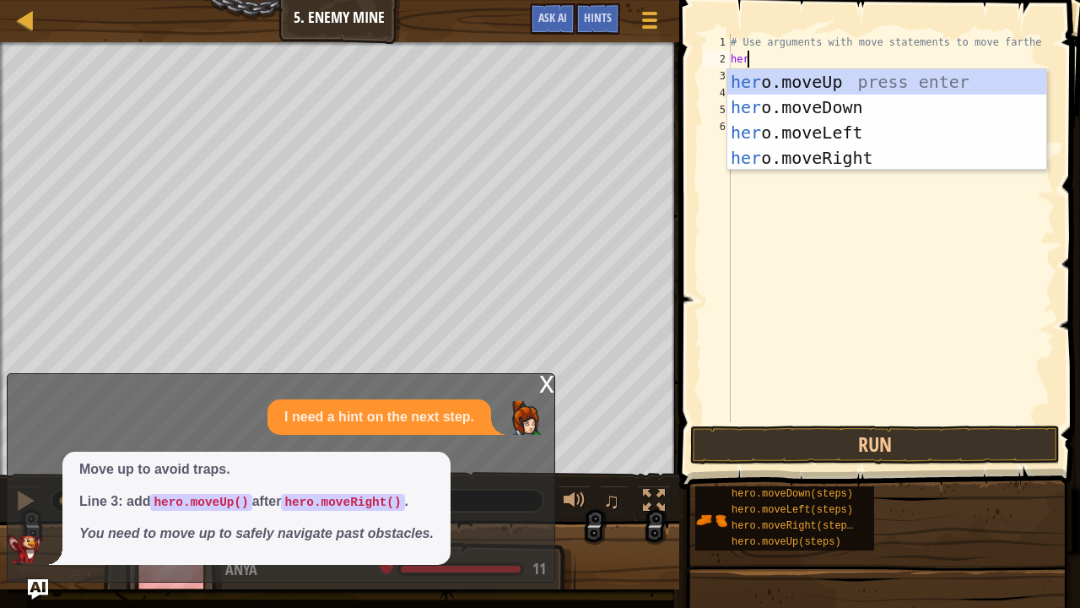
type textarea "hero"
click at [831, 156] on div "hero .moveUp press enter hero .moveDown press enter hero .moveLeft press enter …" at bounding box center [887, 145] width 320 height 152
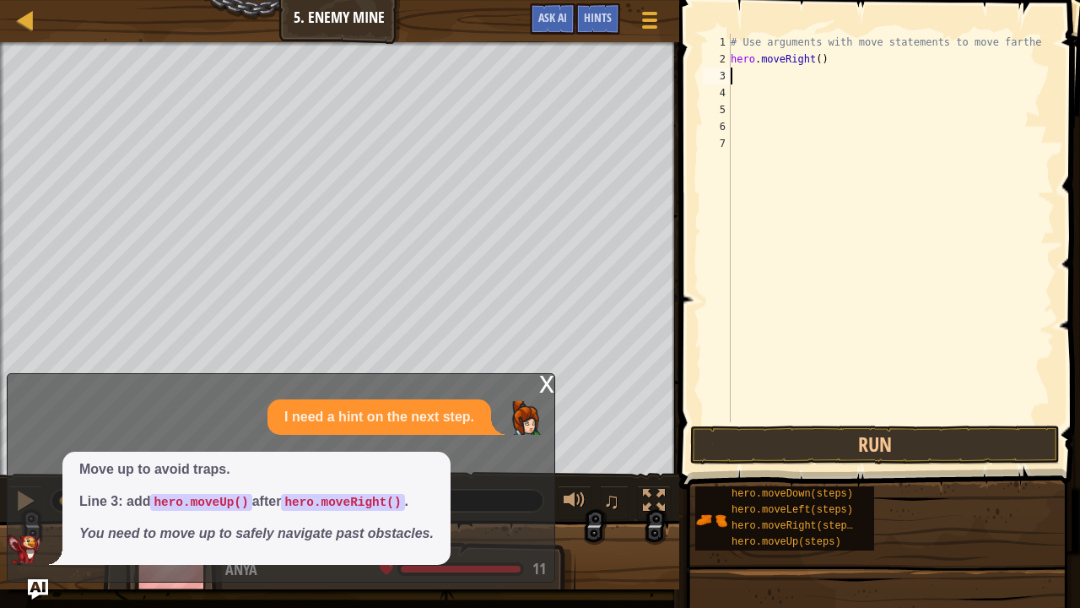
click at [812, 57] on div "# Use arguments with move statements to move farthe hero . moveRight ( )" at bounding box center [890, 245] width 327 height 422
type textarea "hero.moveRight(2)"
click at [762, 68] on div "# Use arguments with move statements to move farthe hero . moveRight ( 2 )" at bounding box center [890, 245] width 327 height 422
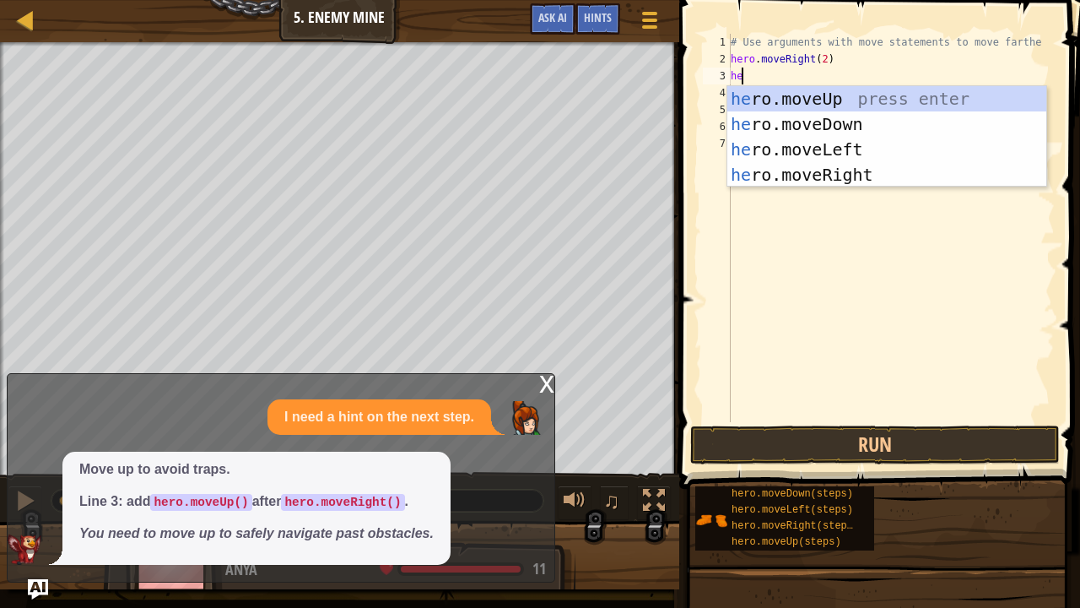
scroll to position [8, 0]
type textarea "hero"
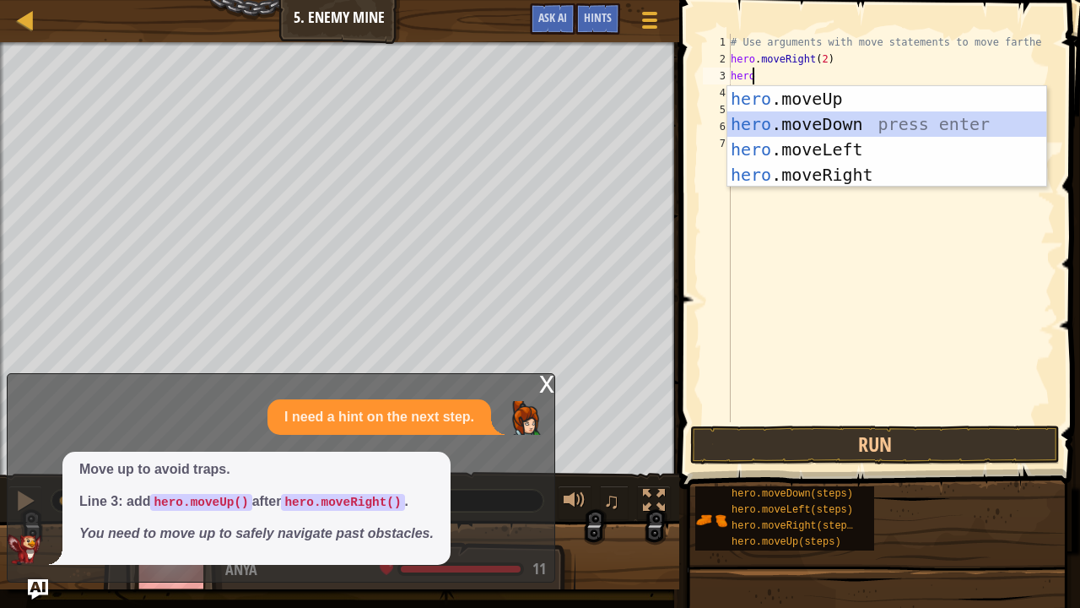
click at [847, 121] on div "hero .moveUp press enter hero .moveDown press enter hero .moveLeft press enter …" at bounding box center [887, 162] width 320 height 152
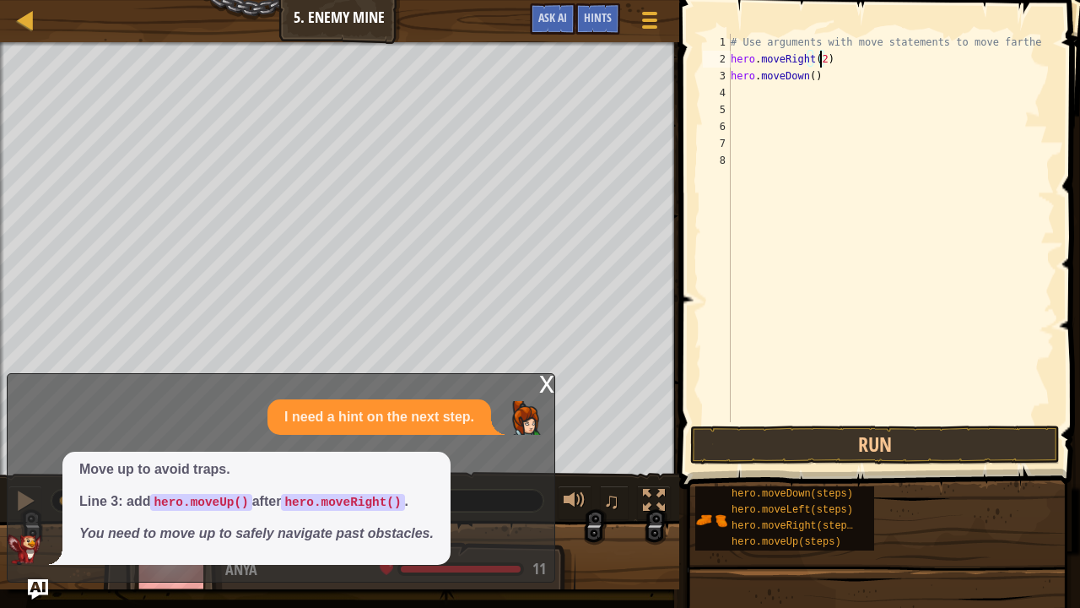
click at [817, 62] on div "# Use arguments with move statements to move farthe hero . moveRight ( 2 ) hero…" at bounding box center [890, 245] width 327 height 422
click at [818, 78] on div "# Use arguments with move statements to move farthe hero . moveRight ( 3 ) hero…" at bounding box center [890, 245] width 327 height 422
type textarea "h"
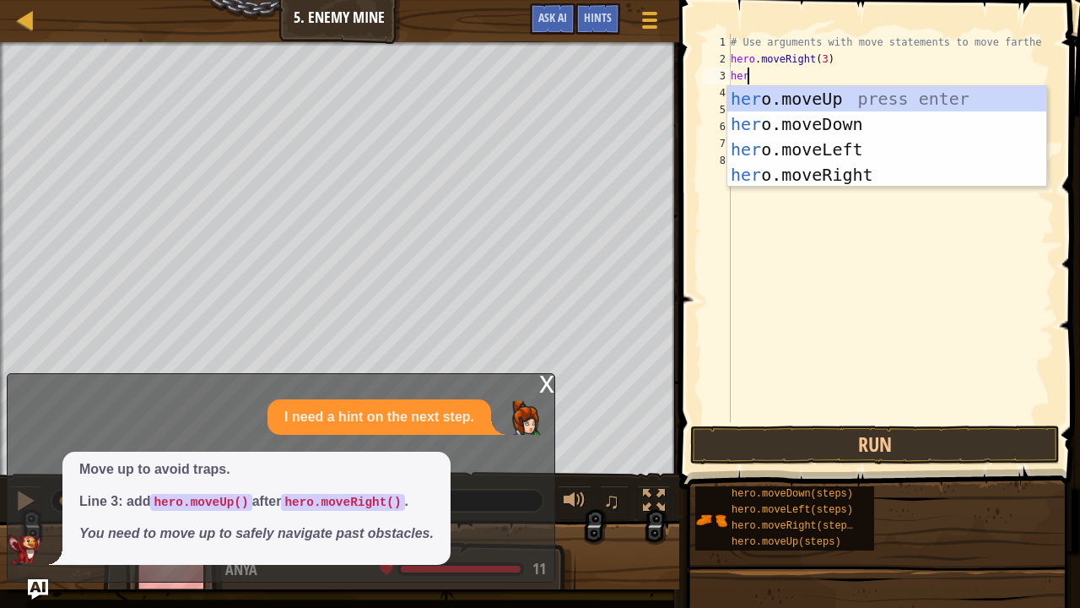
type textarea "hero"
click at [811, 103] on div "hero .moveUp press enter hero .moveDown press enter hero .moveLeft press enter …" at bounding box center [887, 162] width 320 height 152
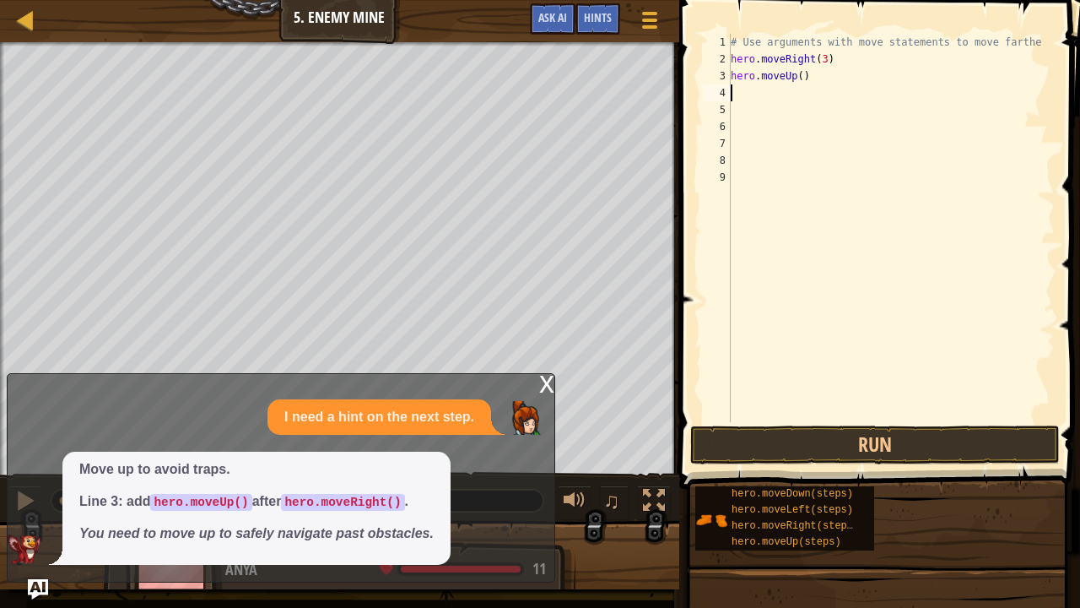
click at [729, 101] on div "5" at bounding box center [717, 109] width 28 height 17
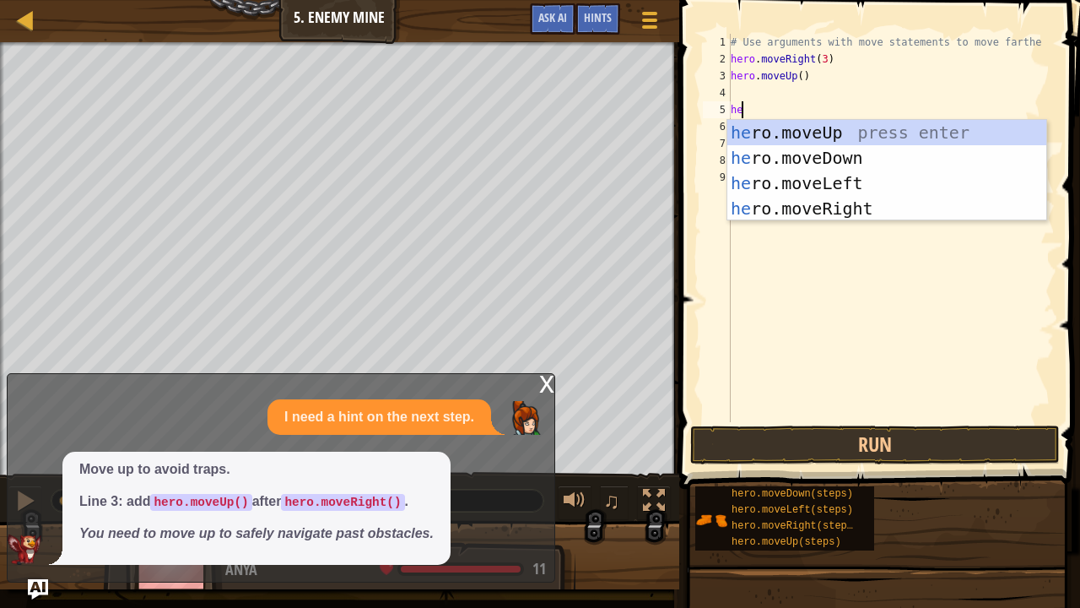
type textarea "h"
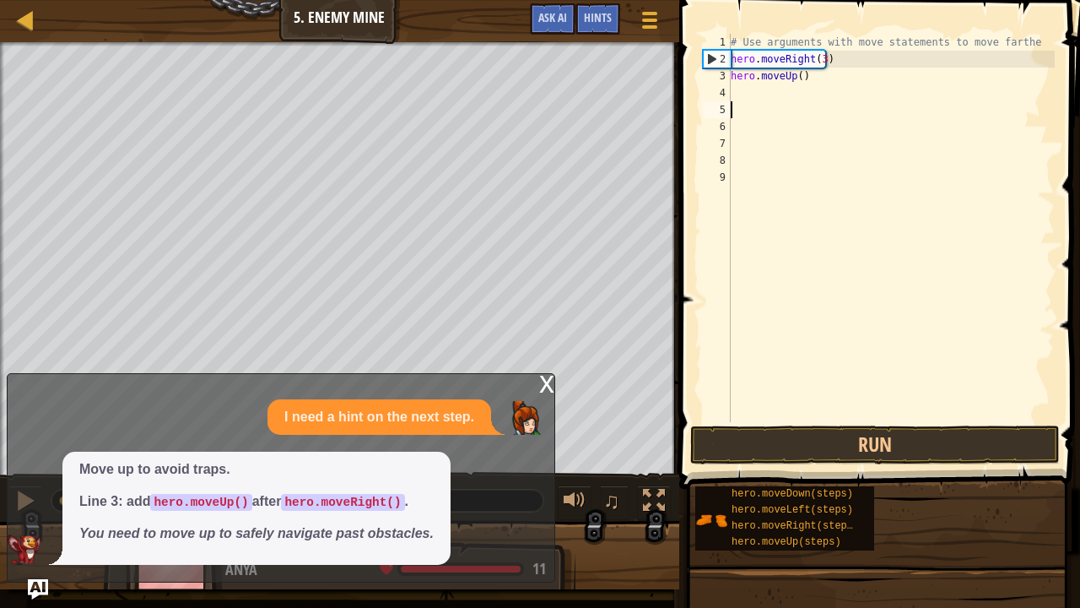
click at [742, 84] on div "# Use arguments with move statements to move farthe hero . moveRight ( 3 ) hero…" at bounding box center [890, 245] width 327 height 422
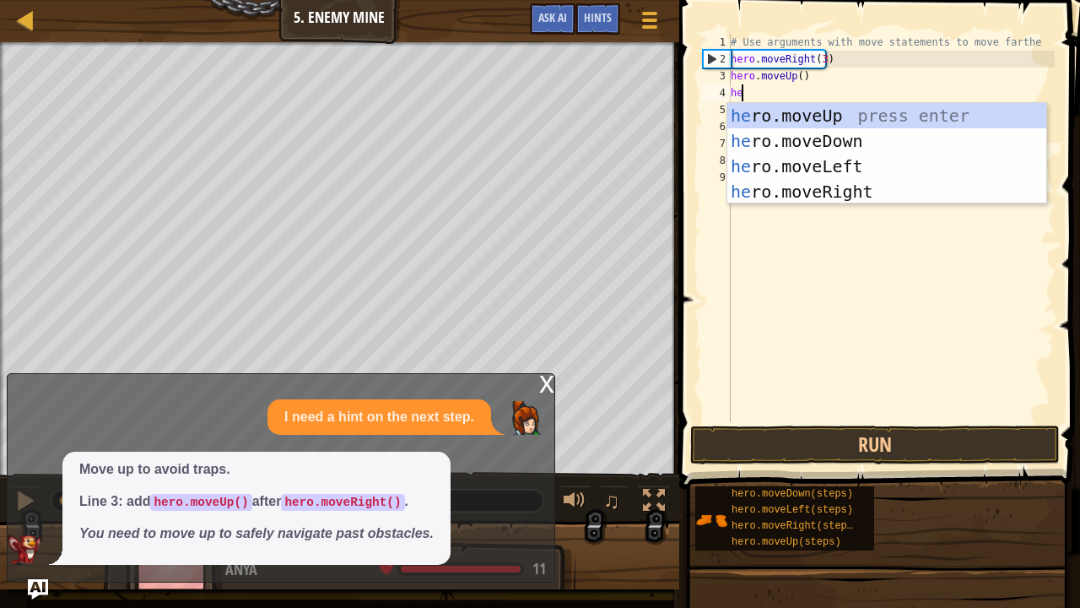
type textarea "hero"
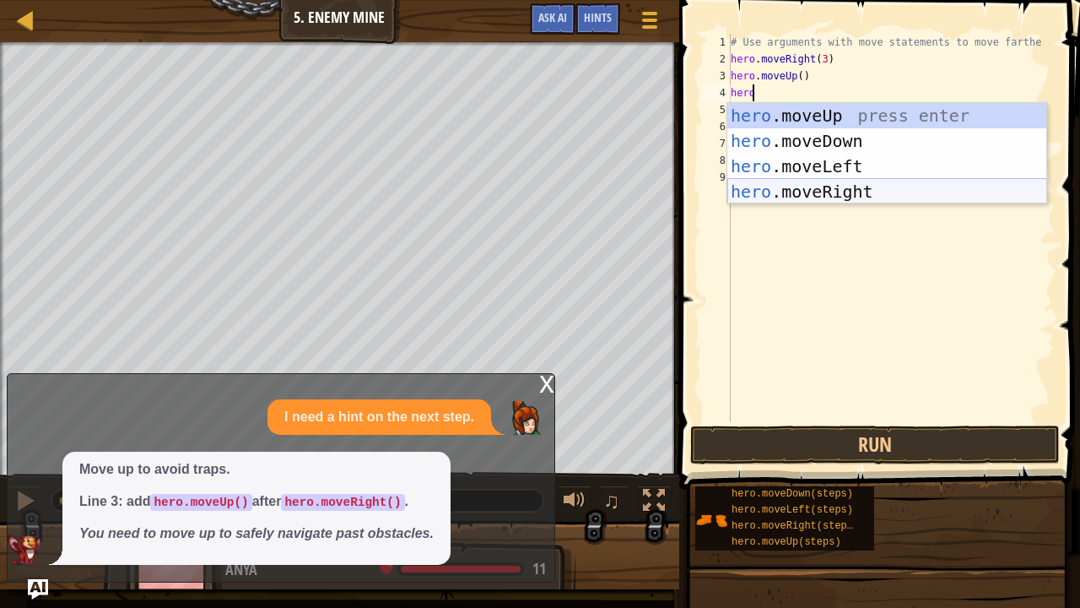
click at [803, 197] on div "hero .moveUp press enter hero .moveDown press enter hero .moveLeft press enter …" at bounding box center [887, 179] width 320 height 152
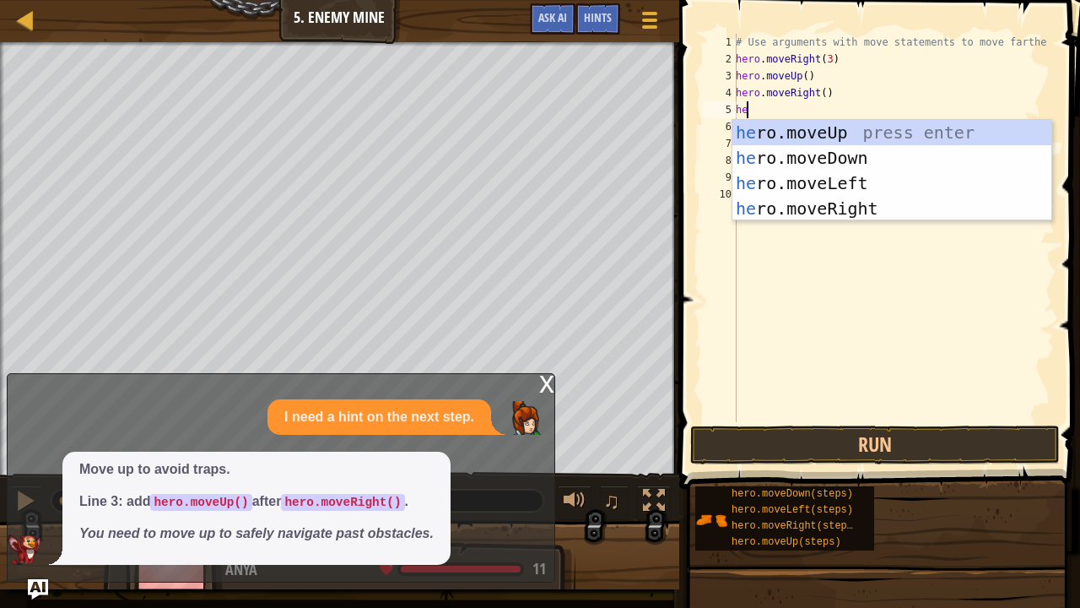
type textarea "hero"
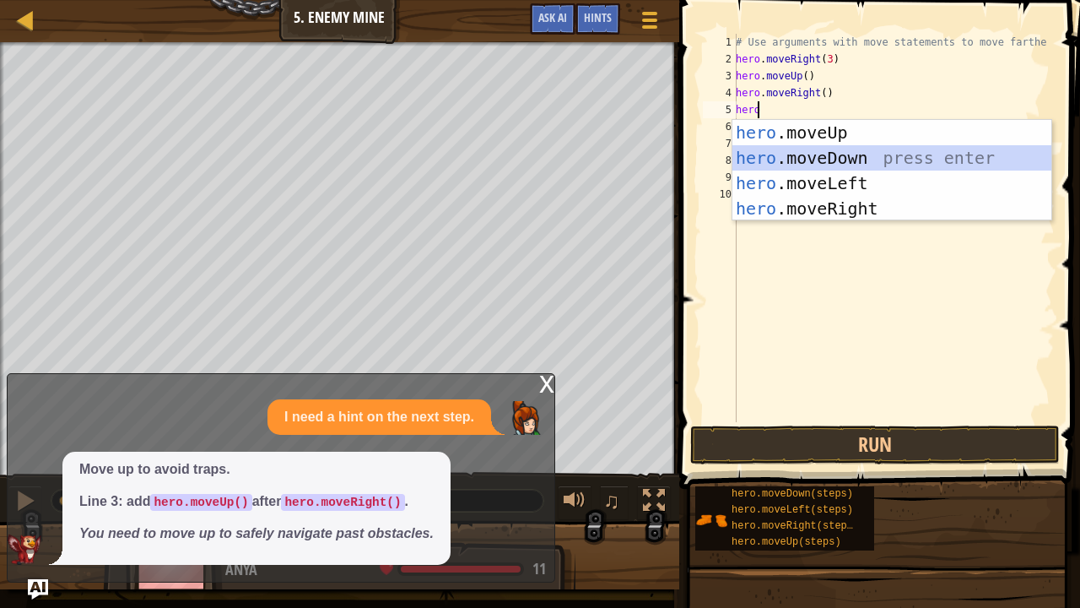
click at [824, 152] on div "hero .moveUp press enter hero .moveDown press enter hero .moveLeft press enter …" at bounding box center [892, 196] width 320 height 152
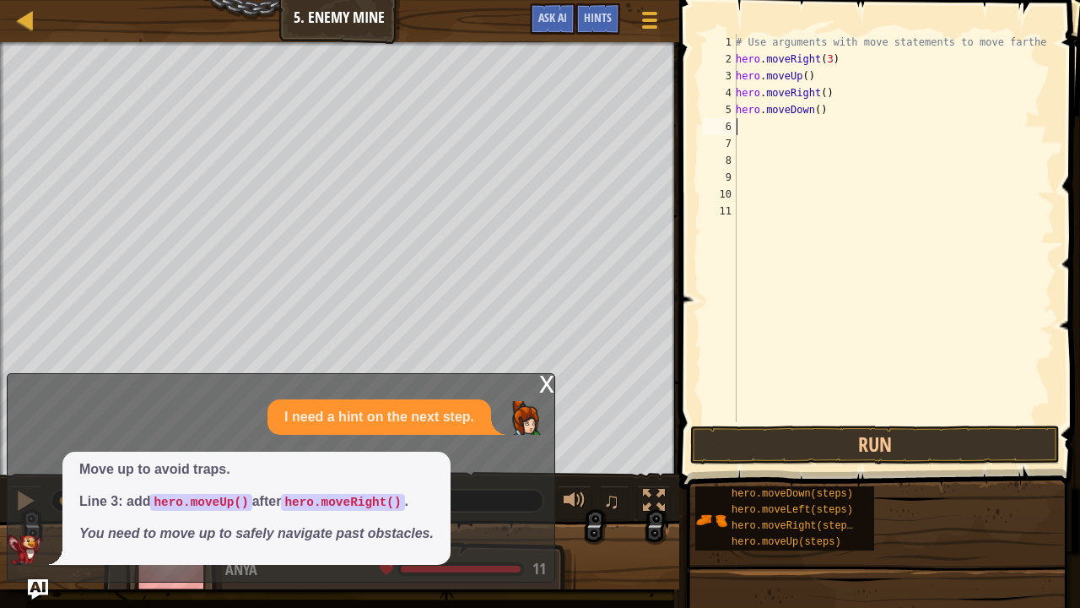
click at [812, 110] on div "# Use arguments with move statements to move farthe hero . moveRight ( 3 ) hero…" at bounding box center [893, 245] width 322 height 422
type textarea "hero.moveDown(3)"
click at [749, 126] on div "# Use arguments with move statements to move farthe hero . moveRight ( 3 ) hero…" at bounding box center [893, 245] width 322 height 422
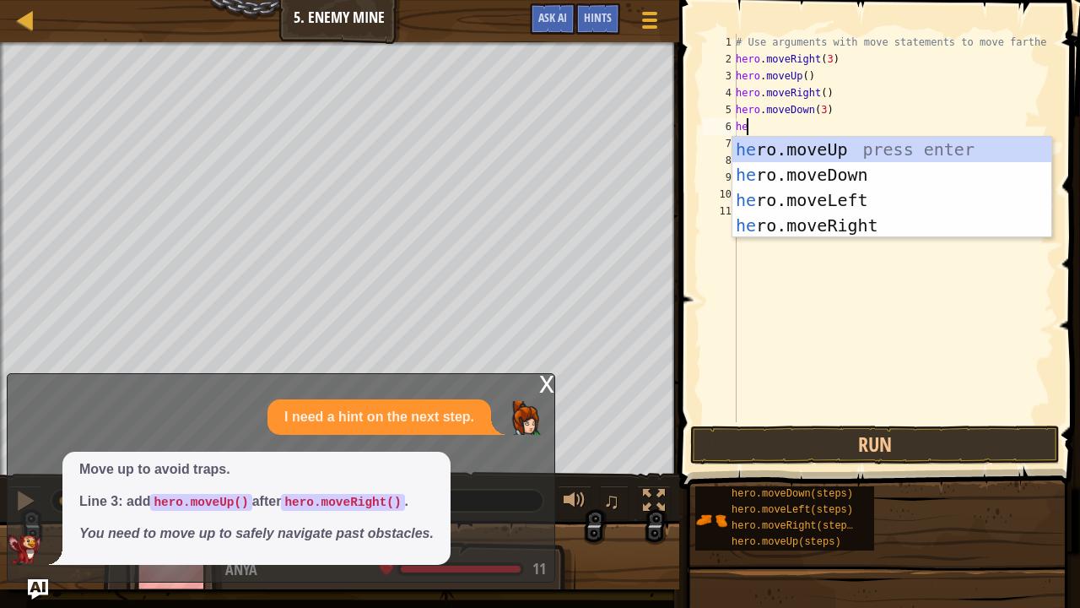
scroll to position [8, 0]
type textarea "hero"
click at [802, 222] on div "hero .moveUp press enter hero .moveDown press enter hero .moveLeft press enter …" at bounding box center [892, 213] width 320 height 152
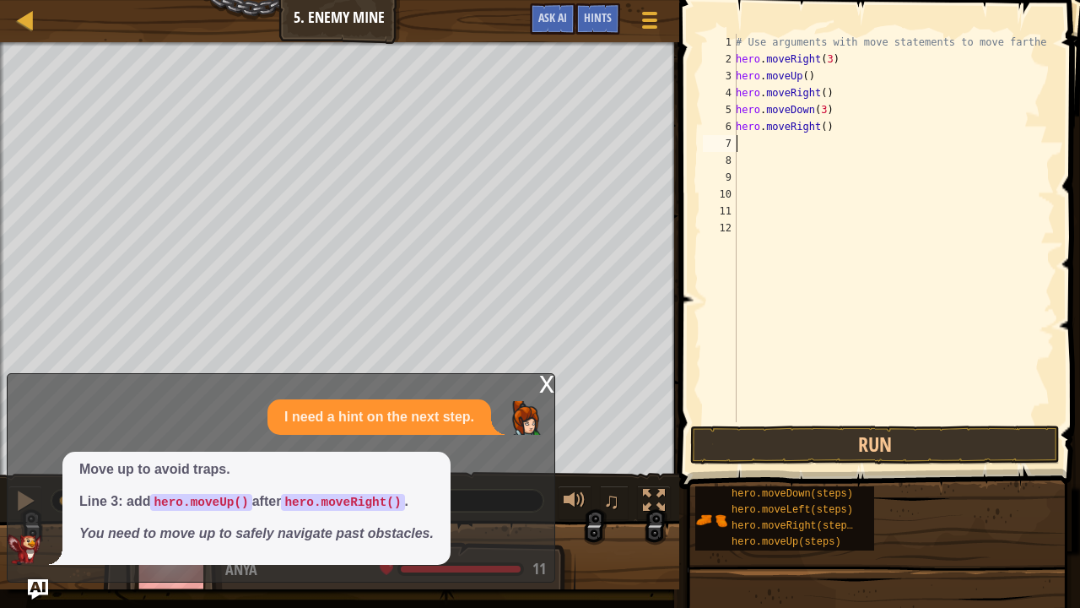
click at [815, 127] on div "# Use arguments with move statements to move farthe hero . moveRight ( 3 ) hero…" at bounding box center [893, 245] width 322 height 422
click at [820, 126] on div "# Use arguments with move statements to move farthe hero . moveRight ( 3 ) hero…" at bounding box center [893, 245] width 322 height 422
type textarea "hero.moveRight(2)"
click at [790, 454] on button "Run" at bounding box center [875, 444] width 370 height 39
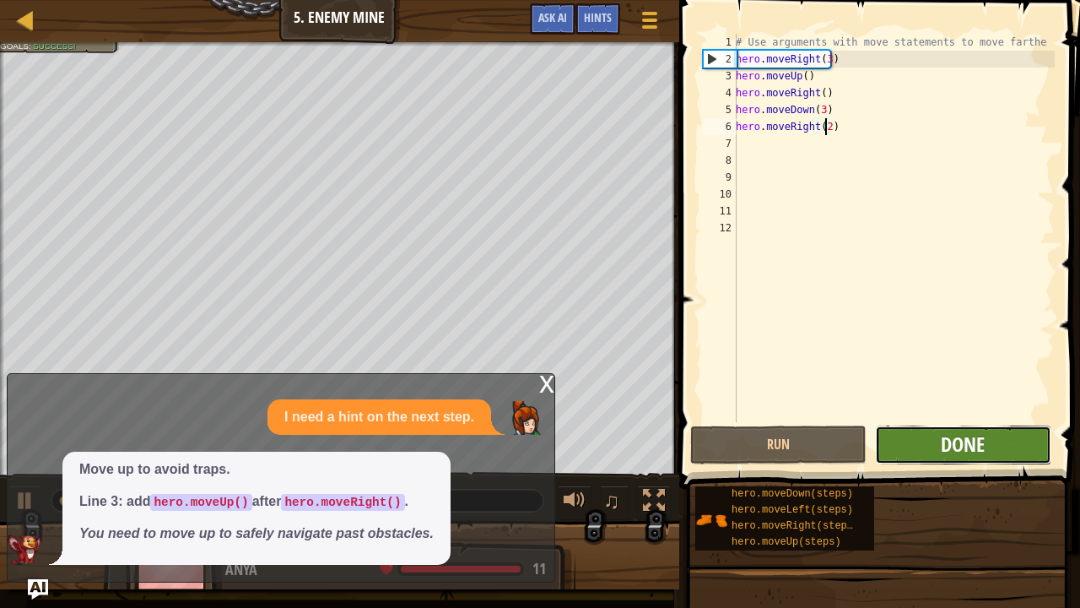
click at [972, 454] on span "Done" at bounding box center [963, 443] width 44 height 27
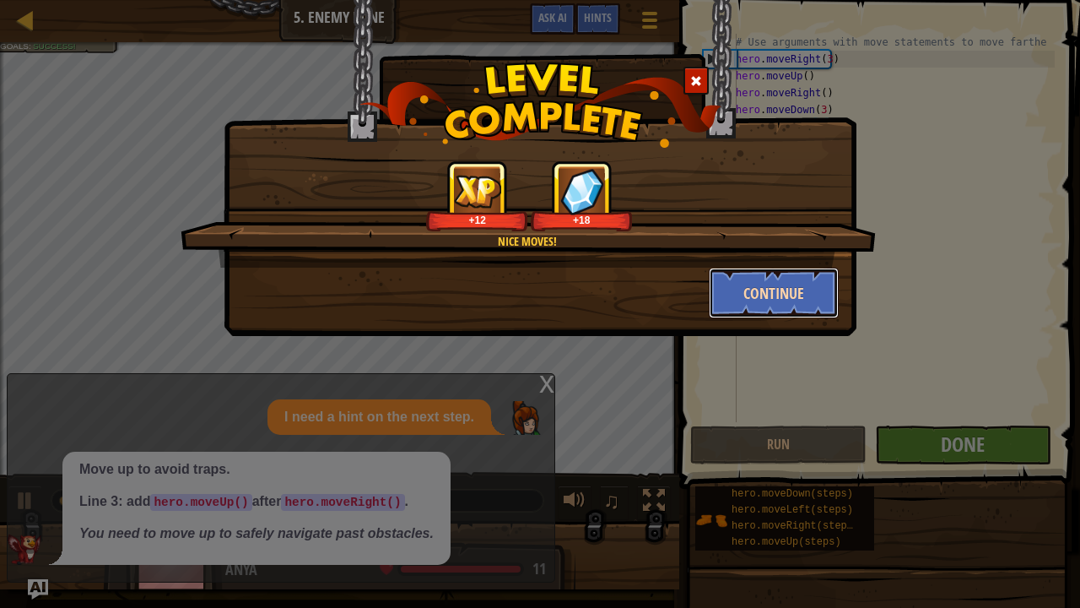
click at [776, 285] on button "Continue" at bounding box center [774, 293] width 131 height 51
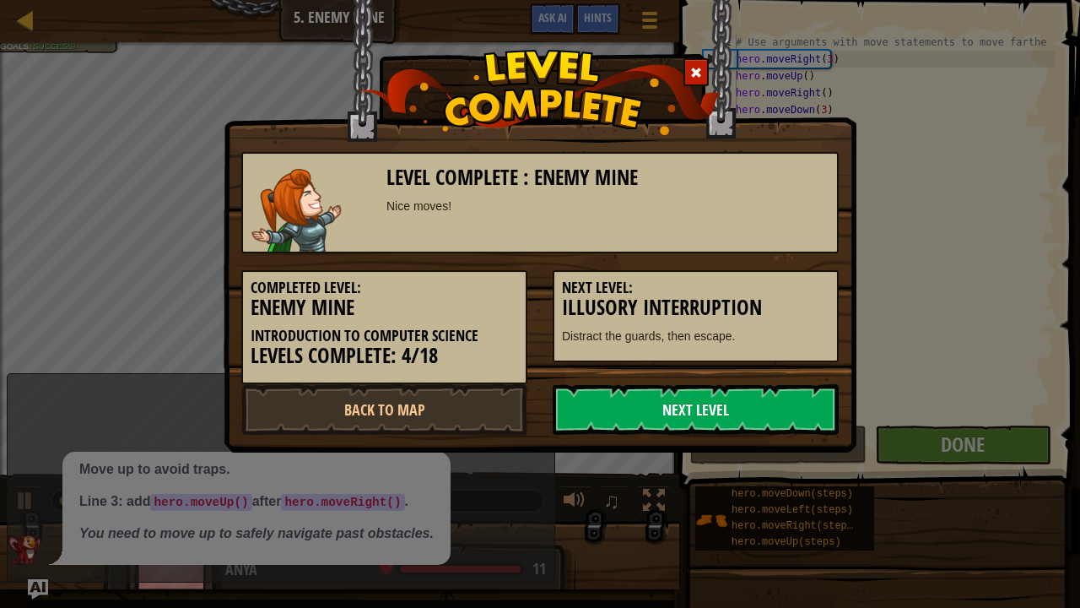
click at [671, 393] on link "Next Level" at bounding box center [696, 409] width 286 height 51
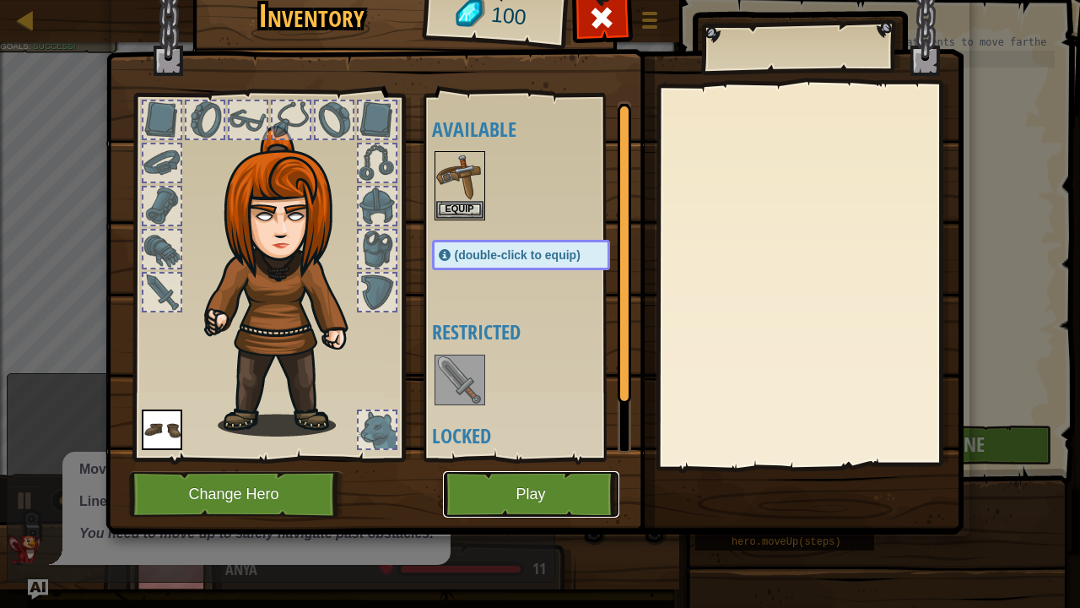
click at [468, 494] on button "Play" at bounding box center [531, 494] width 176 height 46
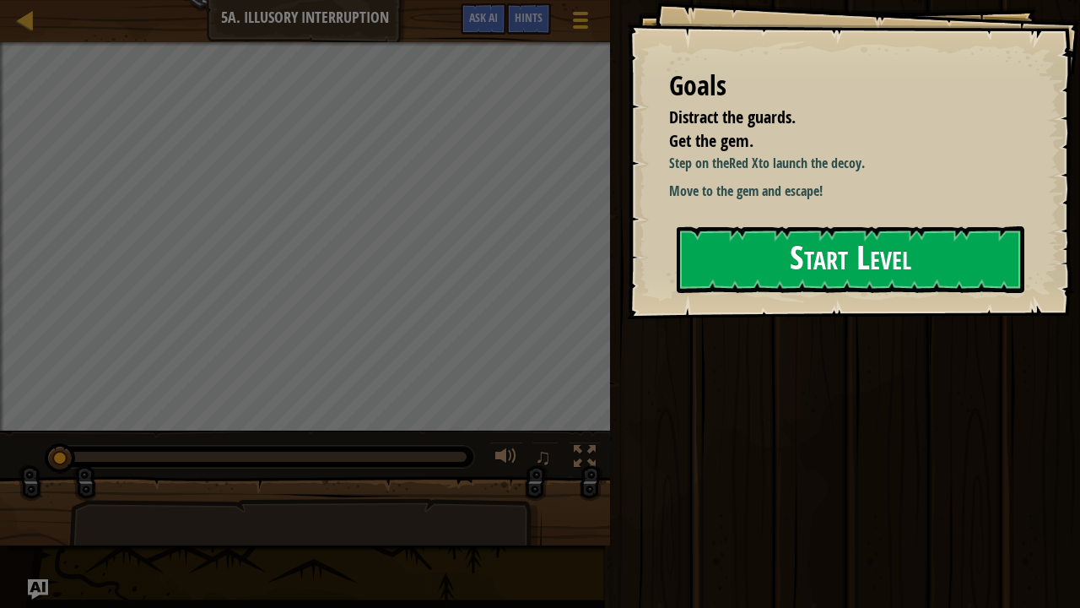
click at [722, 248] on button "Start Level" at bounding box center [851, 259] width 348 height 67
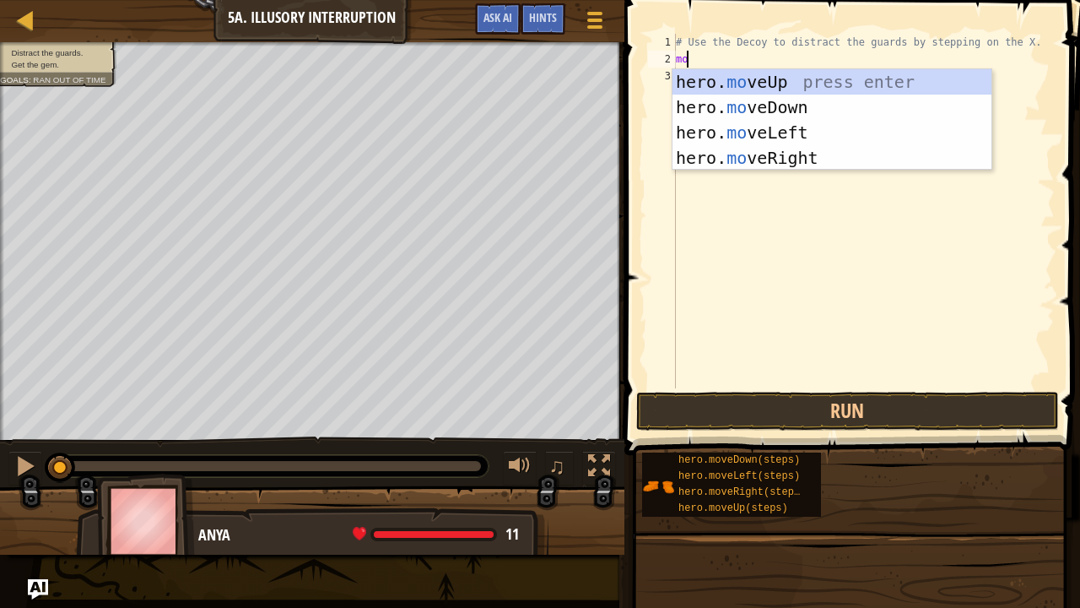
scroll to position [8, 0]
type textarea "move"
click at [721, 74] on div "hero. move Up press enter hero. move Down press enter hero. move Left press ent…" at bounding box center [833, 145] width 320 height 152
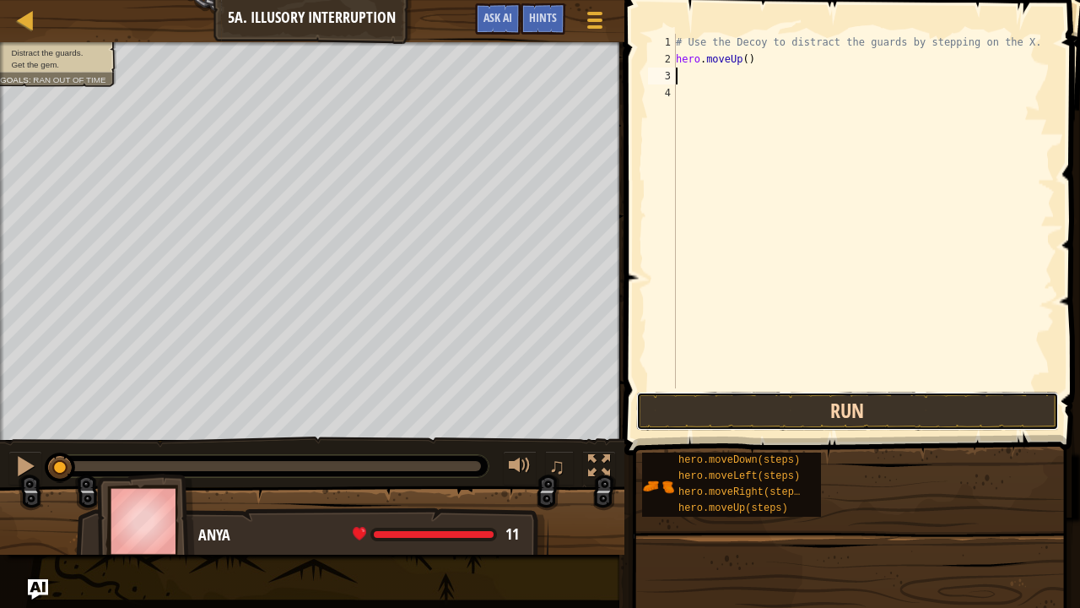
click at [698, 411] on button "Run" at bounding box center [847, 411] width 423 height 39
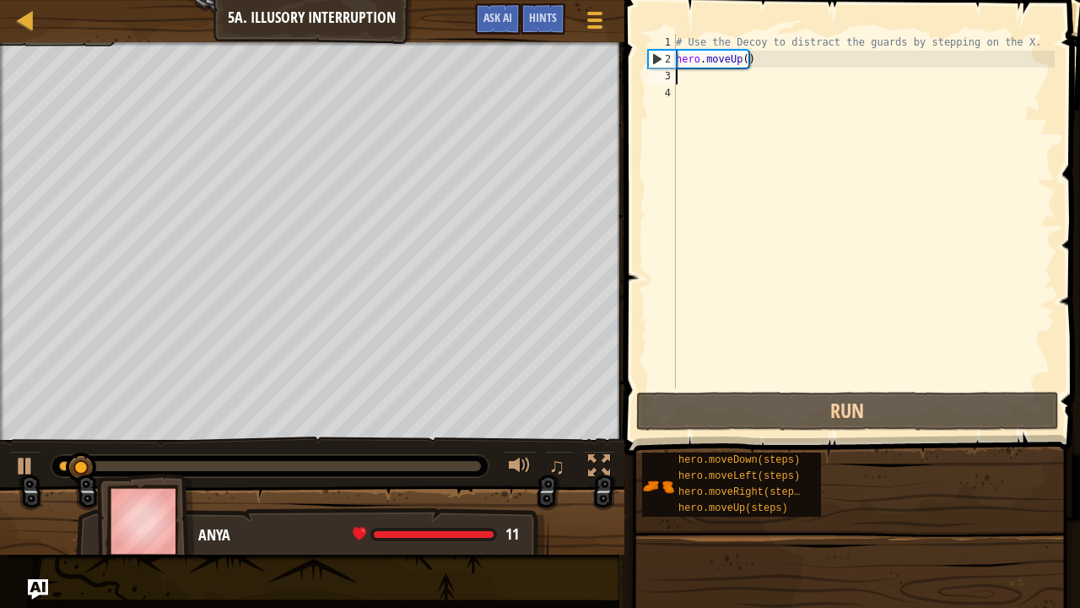
click at [793, 59] on div "# Use the Decoy to distract the guards by stepping on the X. hero . moveUp ( )" at bounding box center [864, 228] width 382 height 388
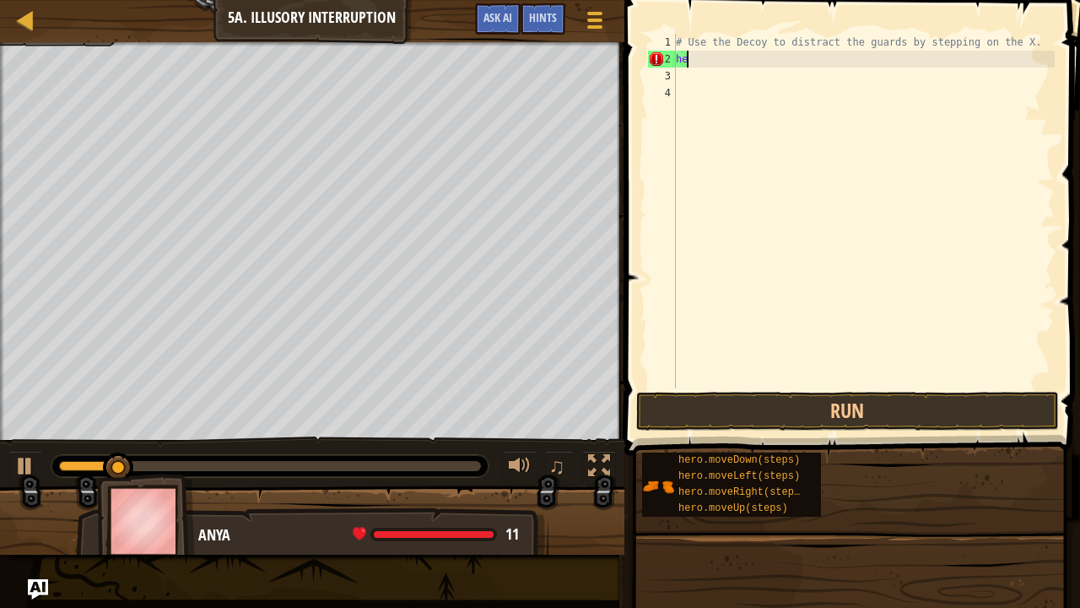
type textarea "h"
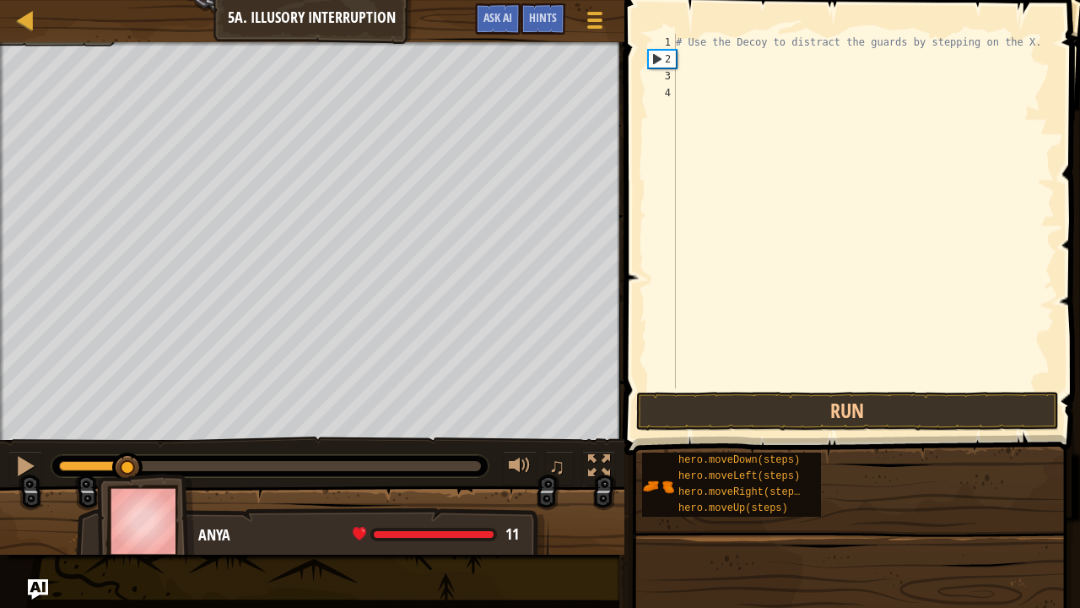
type textarea "h"
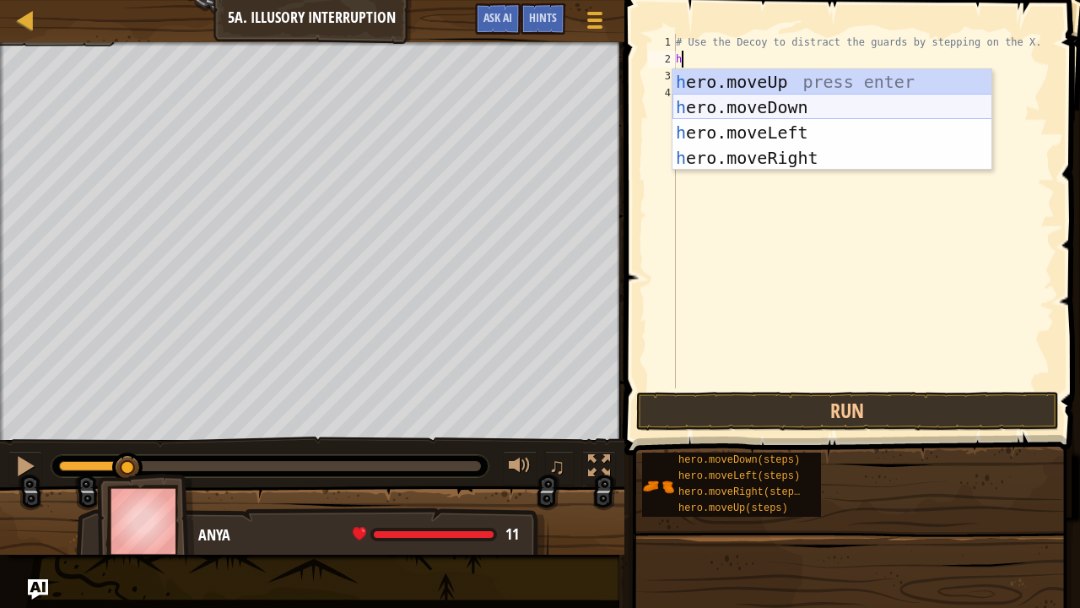
click at [796, 100] on div "h ero.moveUp press enter h ero.moveDown press enter h ero.moveLeft press enter …" at bounding box center [833, 145] width 320 height 152
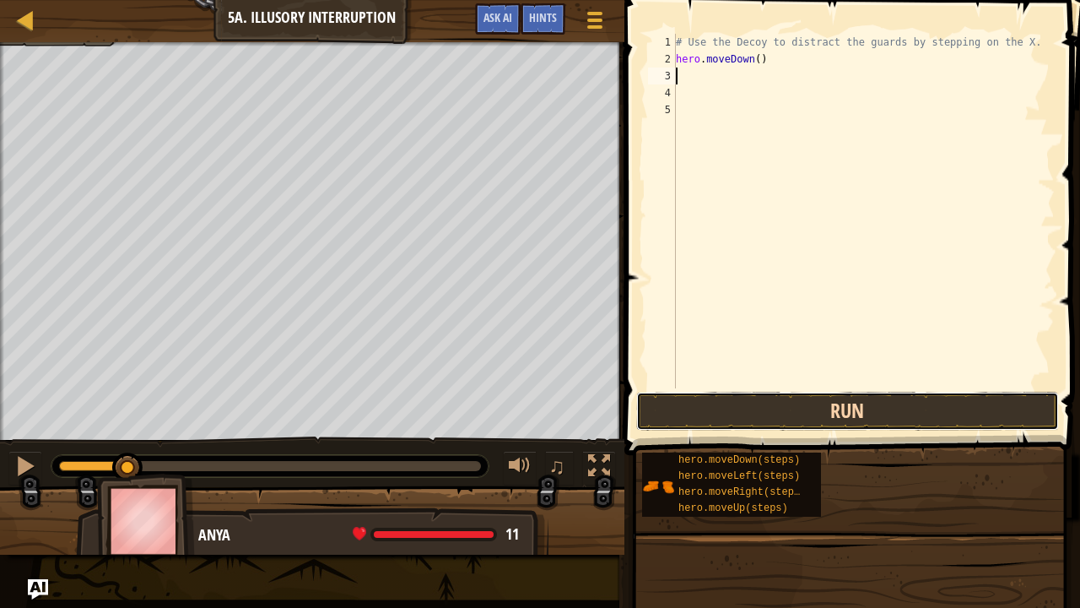
click at [709, 401] on button "Run" at bounding box center [847, 411] width 423 height 39
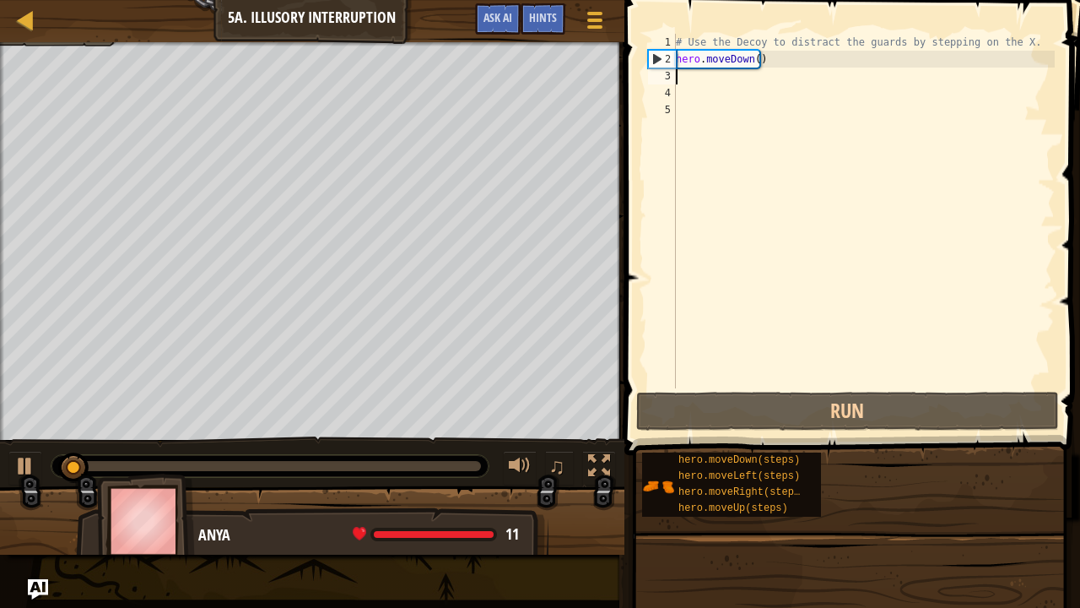
click at [779, 51] on div "# Use the Decoy to distract the guards by stepping on the X. hero . moveDown ( )" at bounding box center [864, 228] width 382 height 388
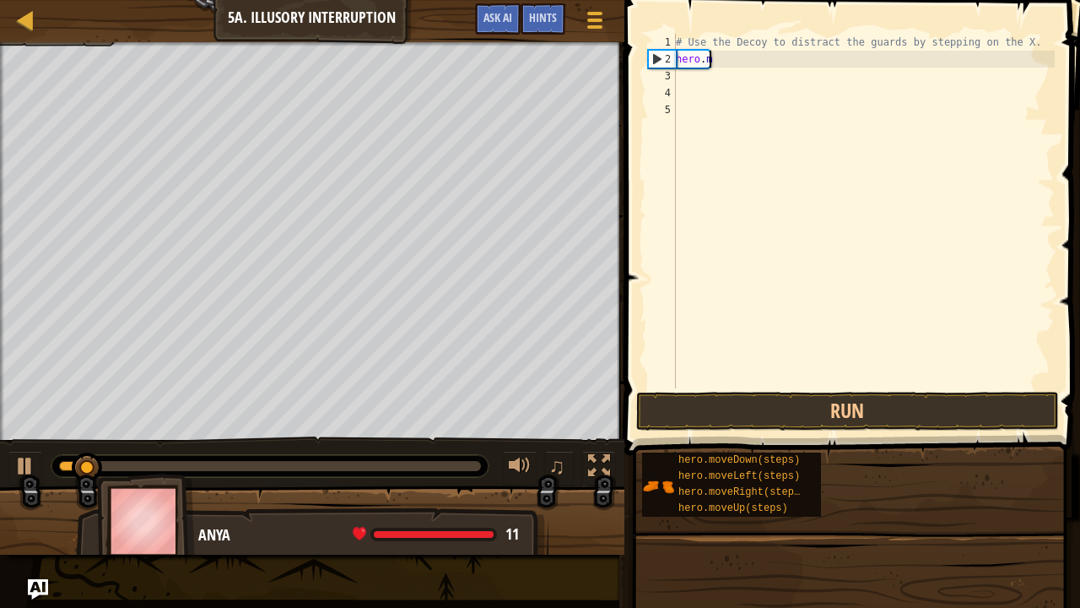
type textarea "h"
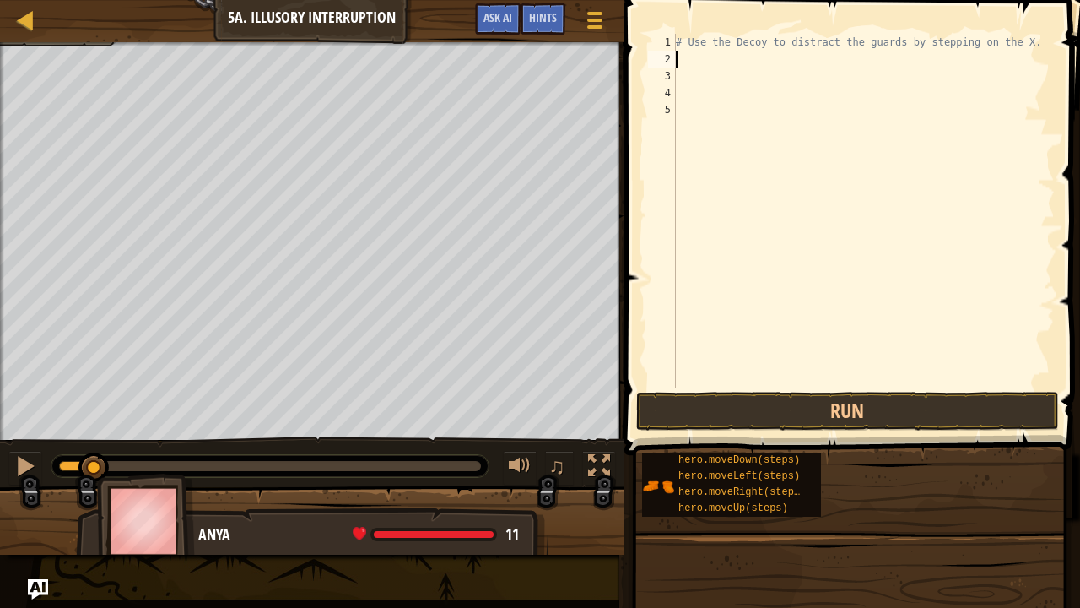
type textarea "h"
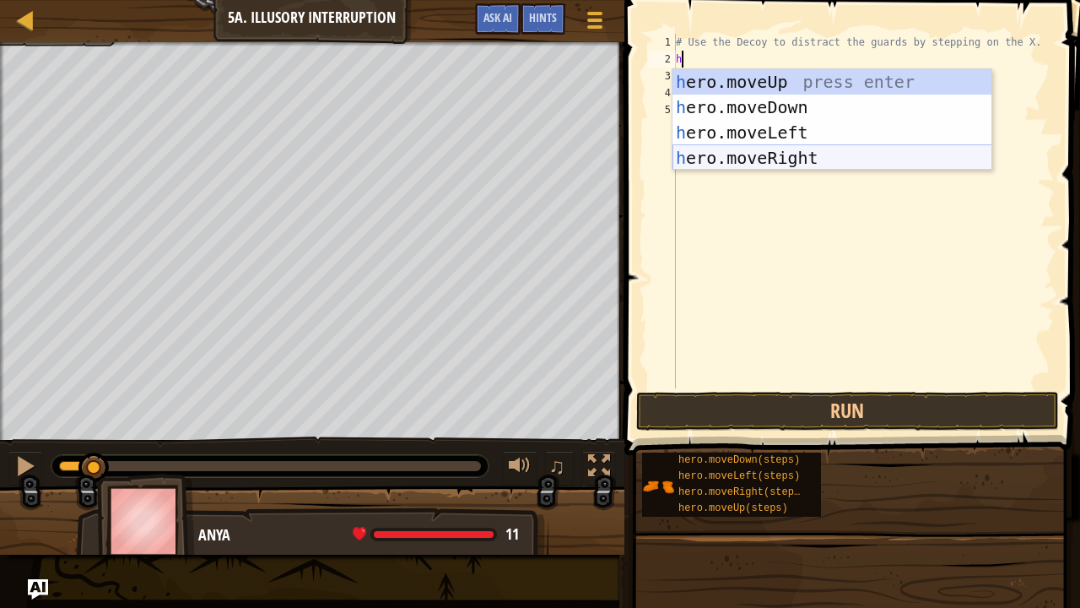
click at [797, 159] on div "h ero.moveUp press enter h ero.moveDown press enter h ero.moveLeft press enter …" at bounding box center [833, 145] width 320 height 152
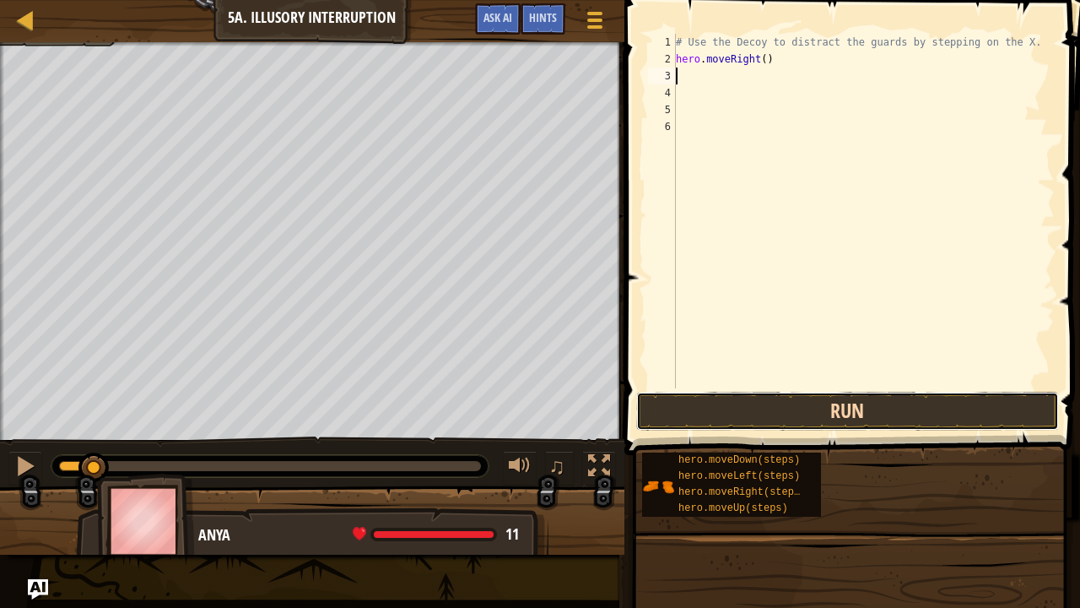
click at [785, 411] on button "Run" at bounding box center [847, 411] width 423 height 39
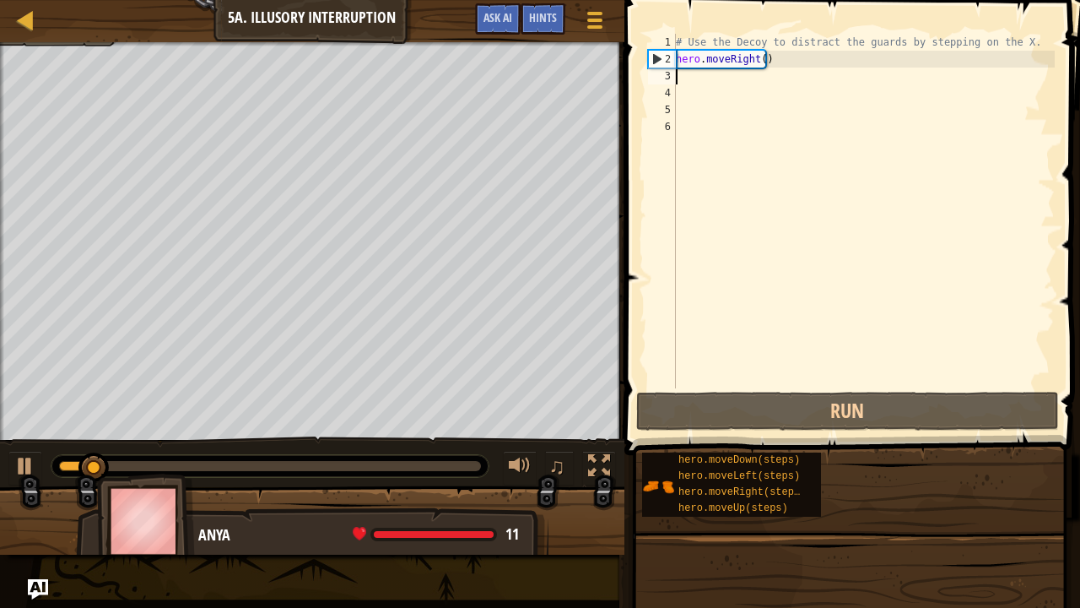
type textarea "h"
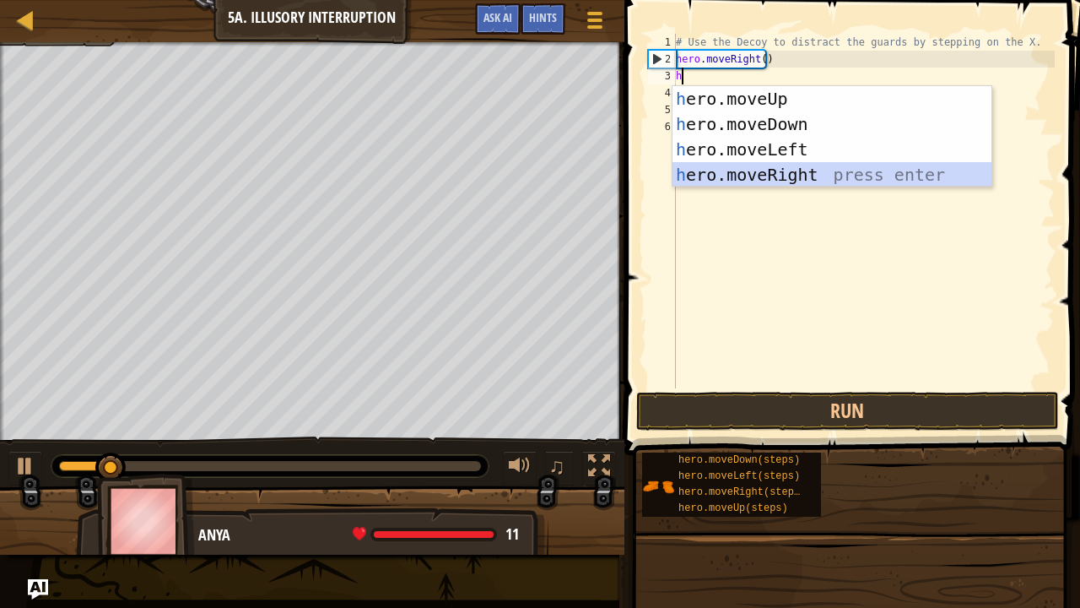
click at [758, 170] on div "h ero.moveUp press enter h ero.moveDown press enter h ero.moveLeft press enter …" at bounding box center [833, 162] width 320 height 152
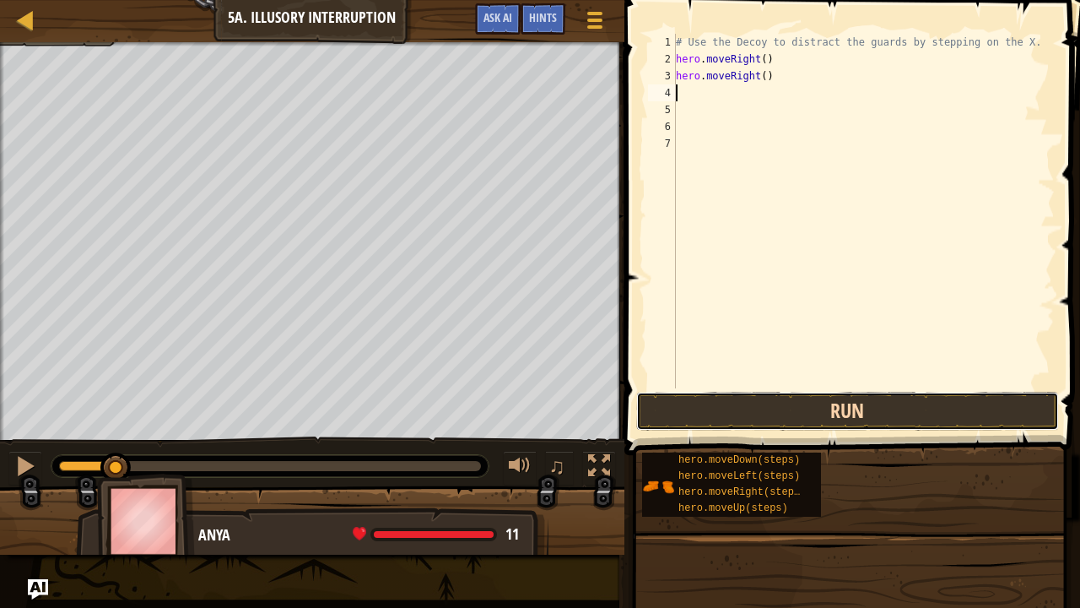
click at [732, 400] on button "Run" at bounding box center [847, 411] width 423 height 39
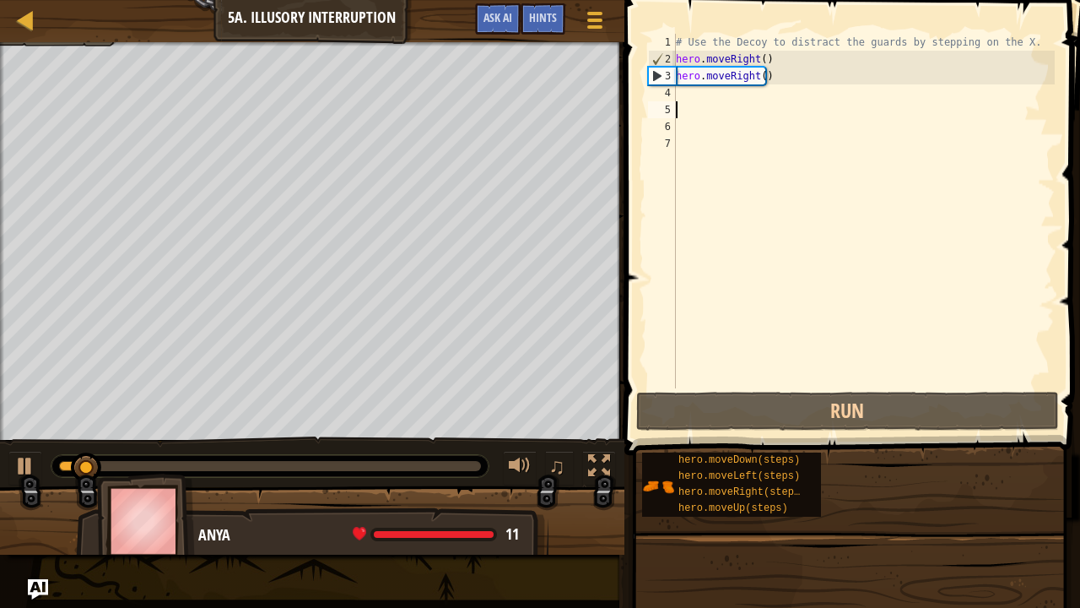
click at [680, 101] on div "# Use the Decoy to distract the guards by stepping on the X. hero . moveRight (…" at bounding box center [864, 228] width 382 height 388
click at [676, 91] on div "# Use the Decoy to distract the guards by stepping on the X. hero . moveRight (…" at bounding box center [864, 228] width 382 height 388
type textarea "h"
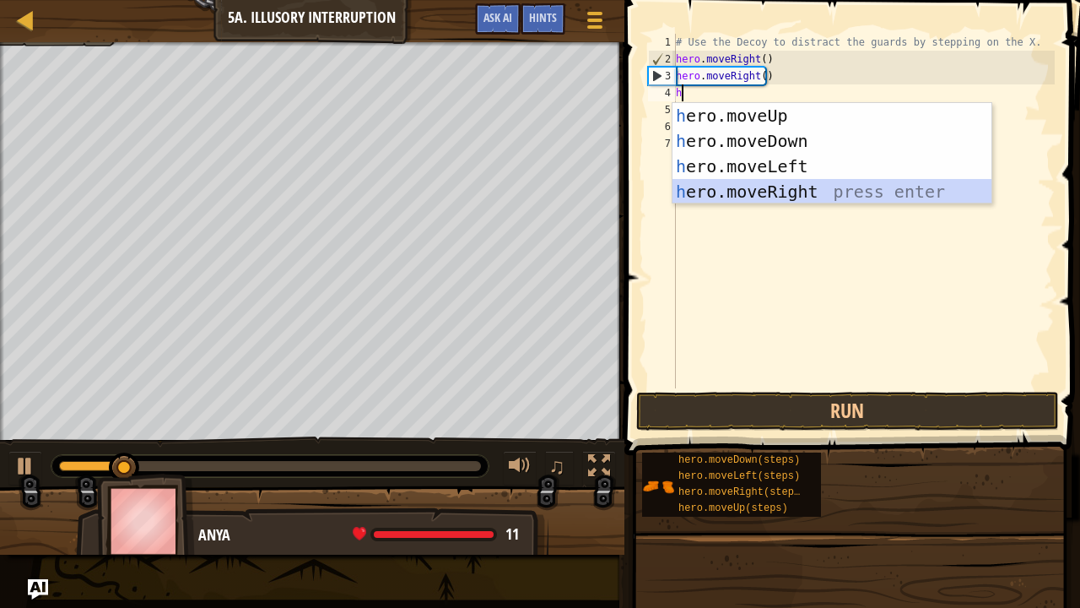
click at [749, 192] on div "h ero.moveUp press enter h ero.moveDown press enter h ero.moveLeft press enter …" at bounding box center [833, 179] width 320 height 152
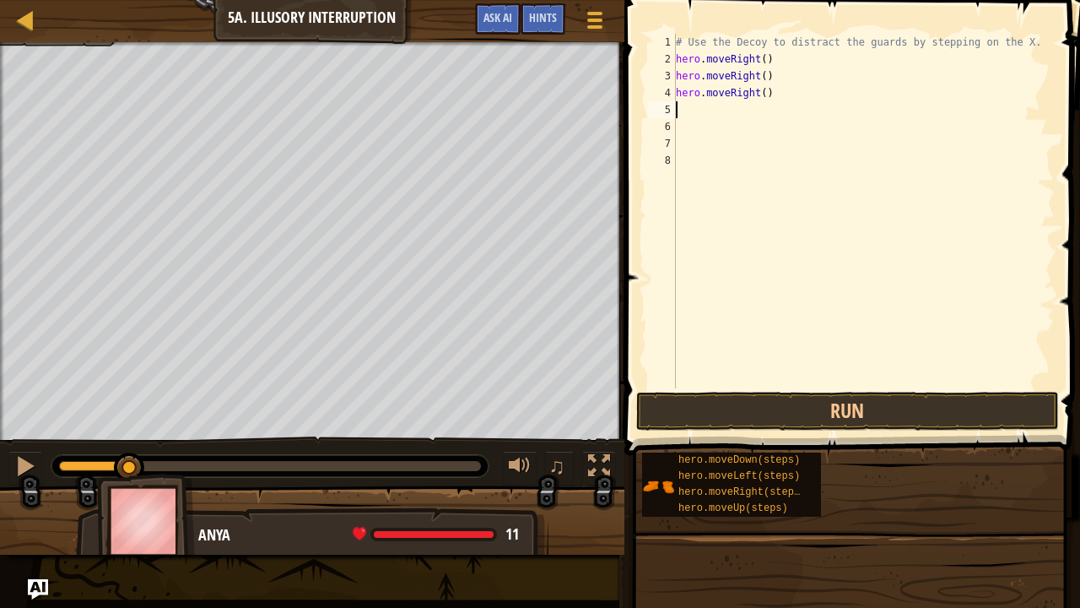
type textarea "h"
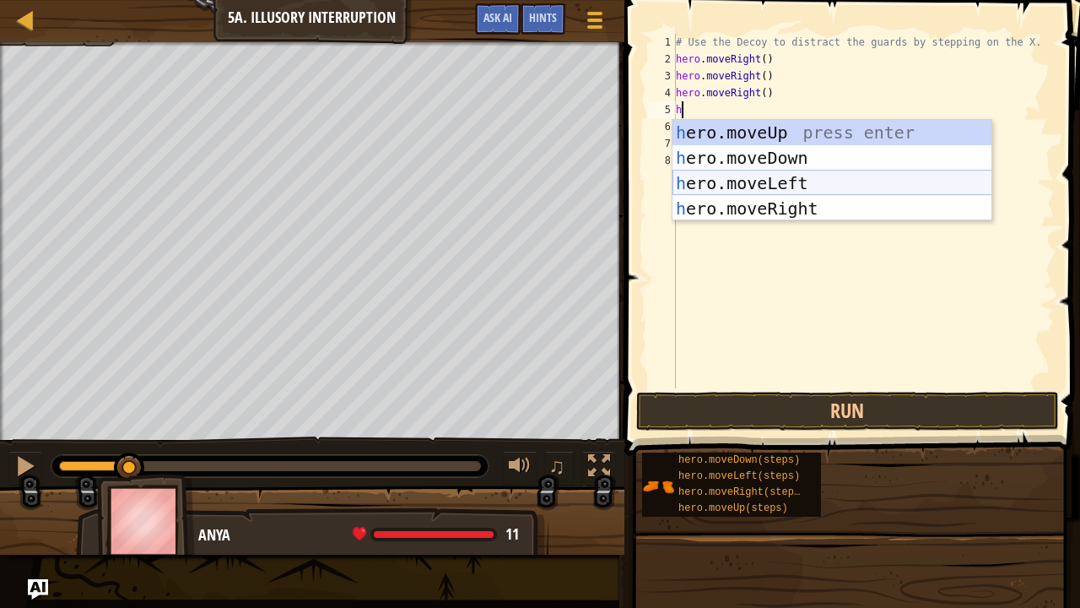
click at [754, 203] on div "h ero.moveUp press enter h ero.moveDown press enter h ero.moveLeft press enter …" at bounding box center [833, 196] width 320 height 152
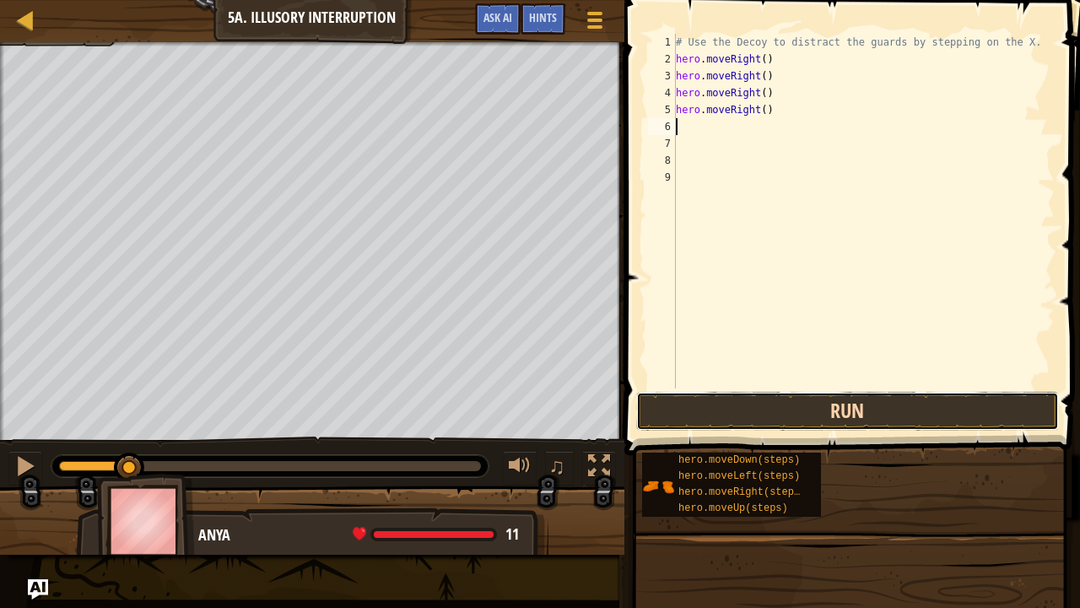
click at [755, 407] on button "Run" at bounding box center [847, 411] width 423 height 39
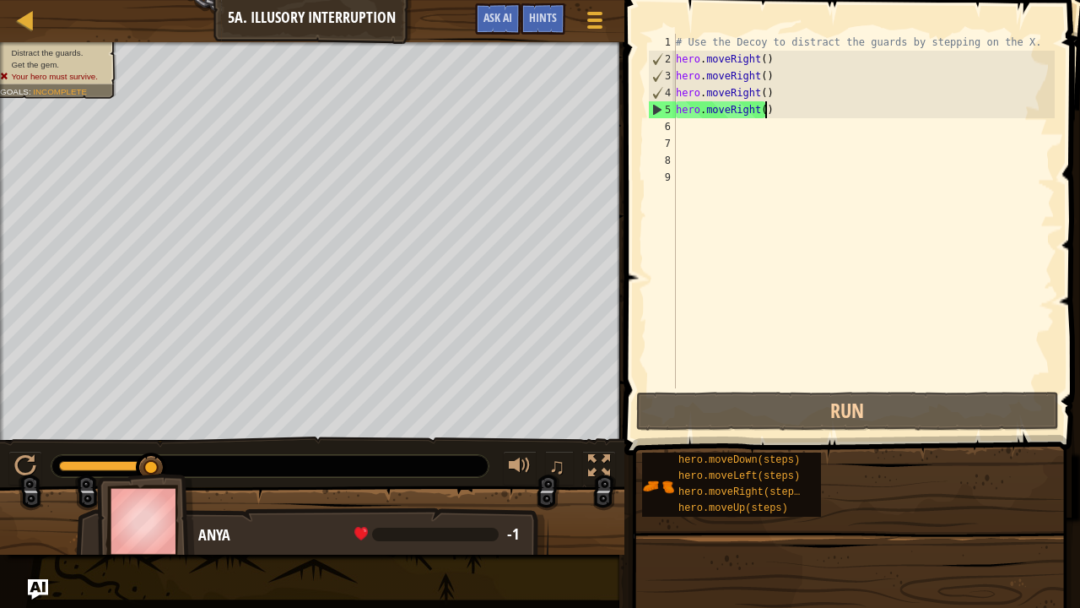
click at [765, 104] on div "# Use the Decoy to distract the guards by stepping on the X. hero . moveRight (…" at bounding box center [864, 228] width 382 height 388
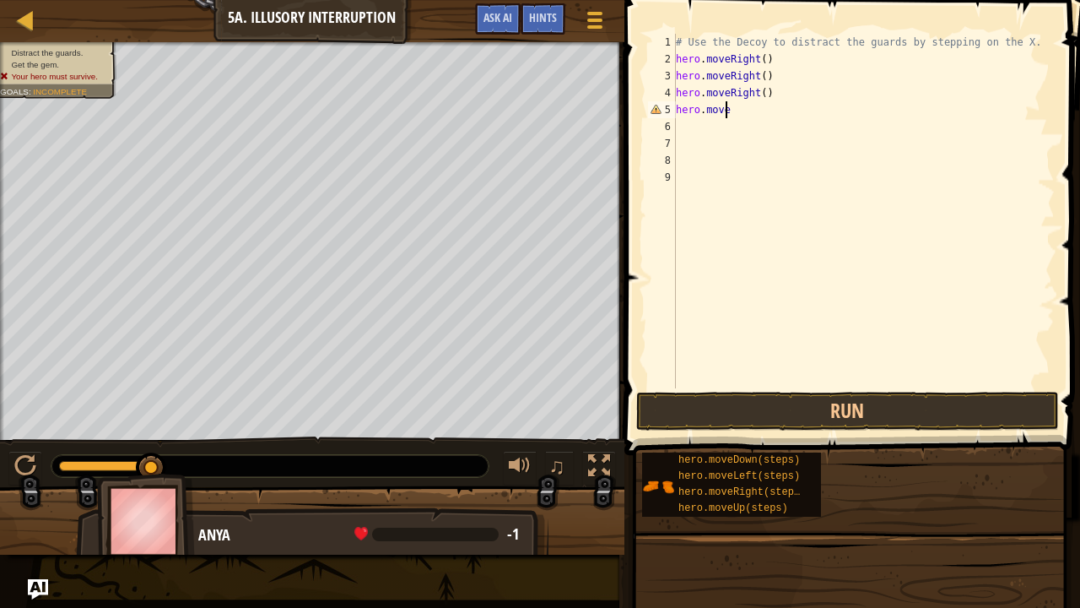
type textarea "h"
click at [766, 403] on button "Run" at bounding box center [847, 411] width 423 height 39
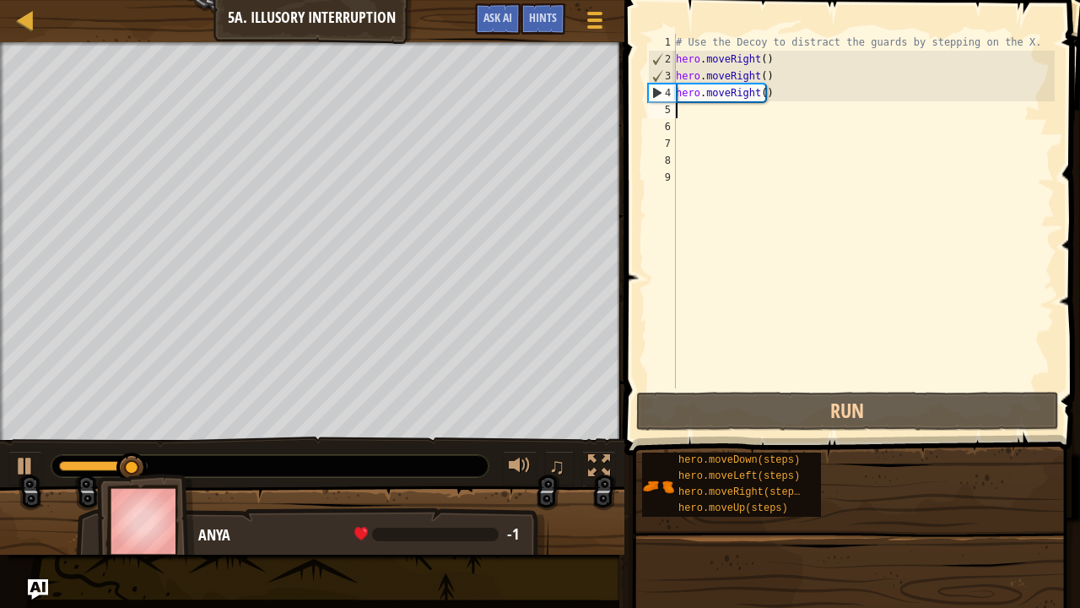
click at [793, 99] on div "# Use the Decoy to distract the guards by stepping on the X. hero . moveRight (…" at bounding box center [864, 228] width 382 height 388
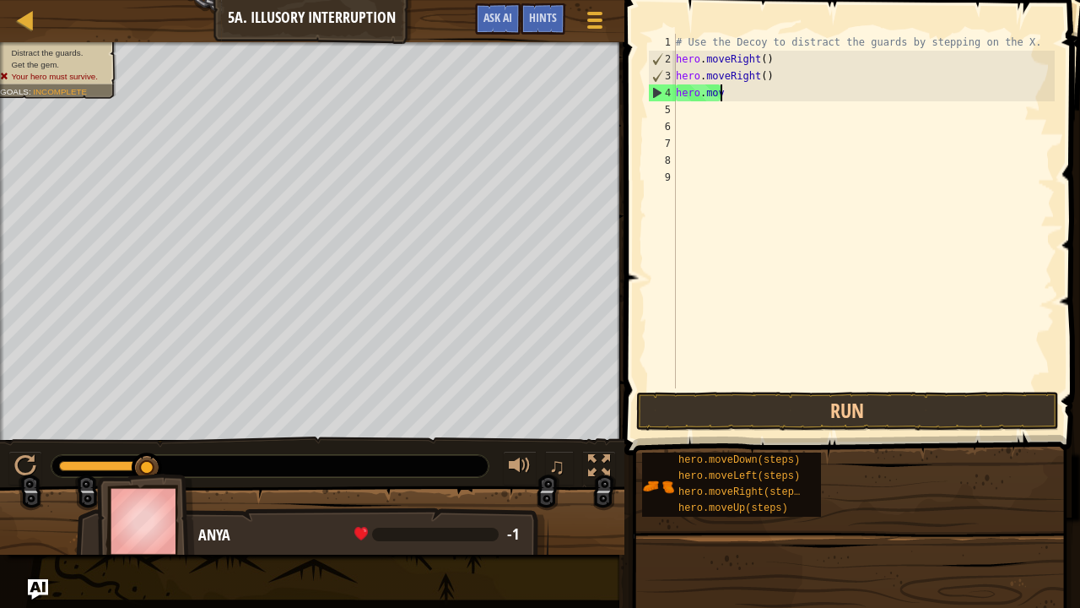
type textarea "h"
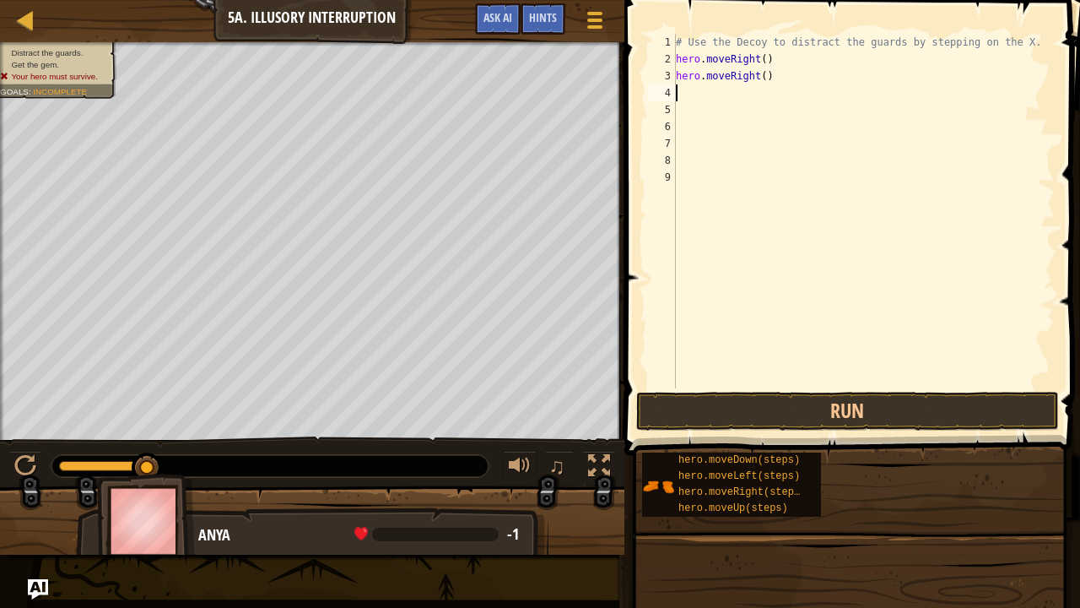
click at [768, 79] on div "# Use the Decoy to distract the guards by stepping on the X. hero . moveRight (…" at bounding box center [864, 228] width 382 height 388
type textarea "h"
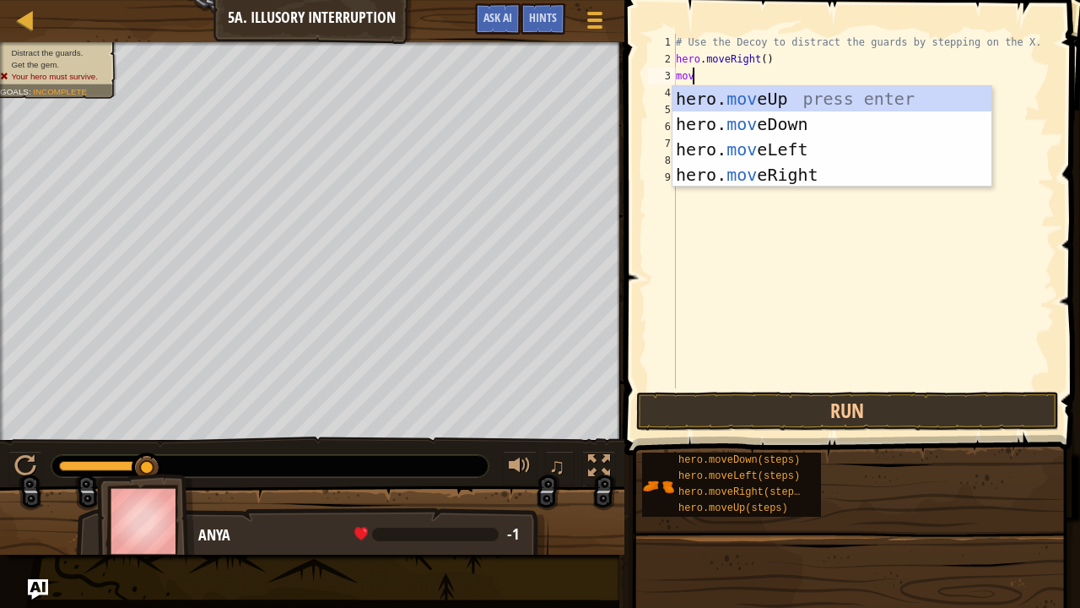
type textarea "move"
click at [749, 93] on div "hero. move Up press enter hero. move Down press enter hero. move Left press ent…" at bounding box center [833, 162] width 320 height 152
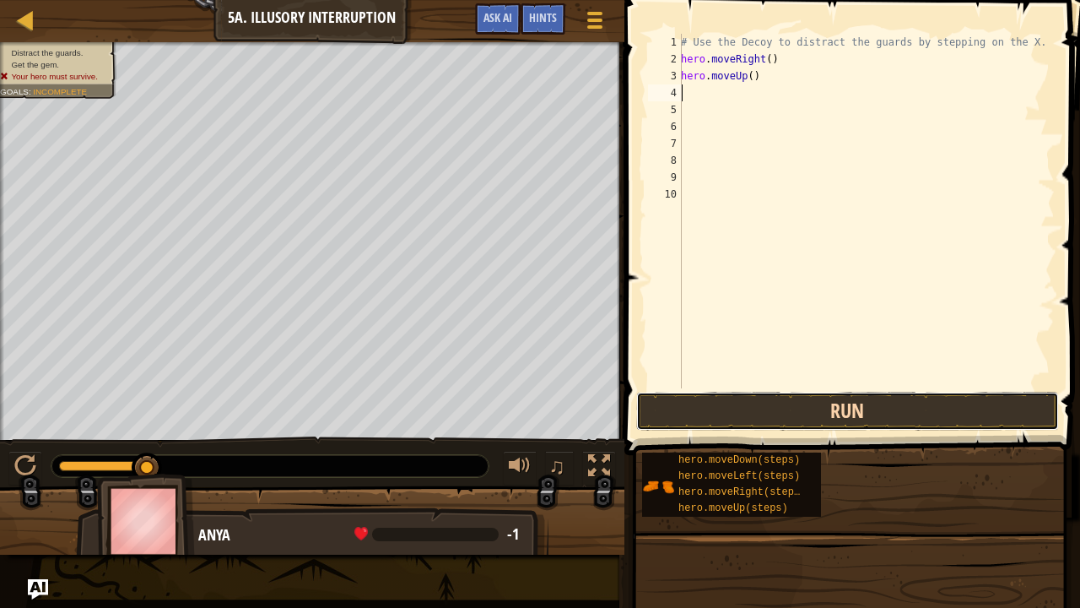
click at [751, 399] on button "Run" at bounding box center [847, 411] width 423 height 39
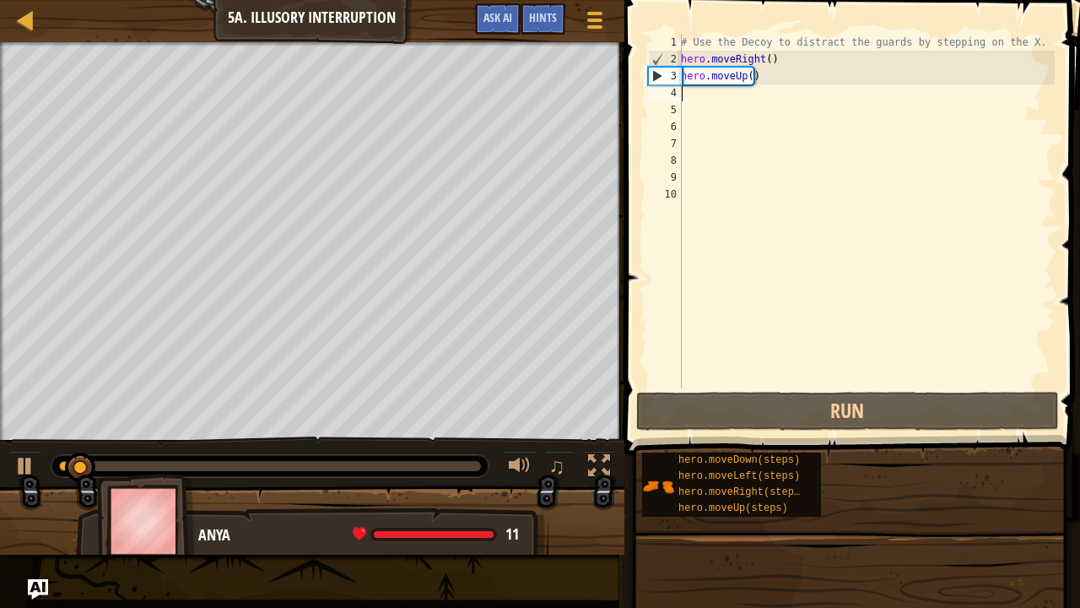
click at [765, 73] on div "# Use the Decoy to distract the guards by stepping on the X. hero . moveRight (…" at bounding box center [866, 228] width 377 height 388
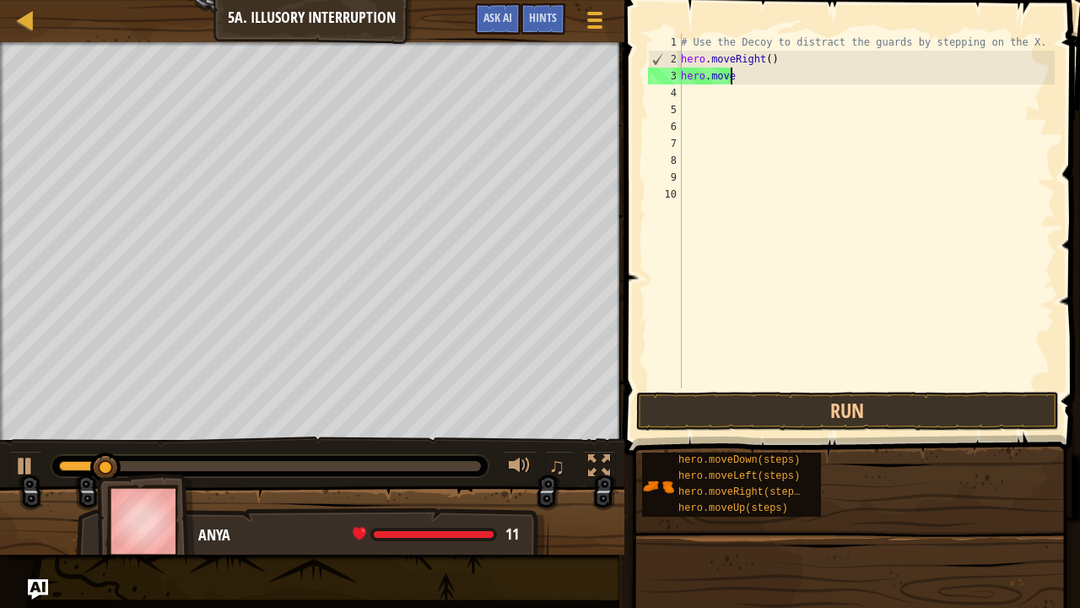
type textarea "hero.moved"
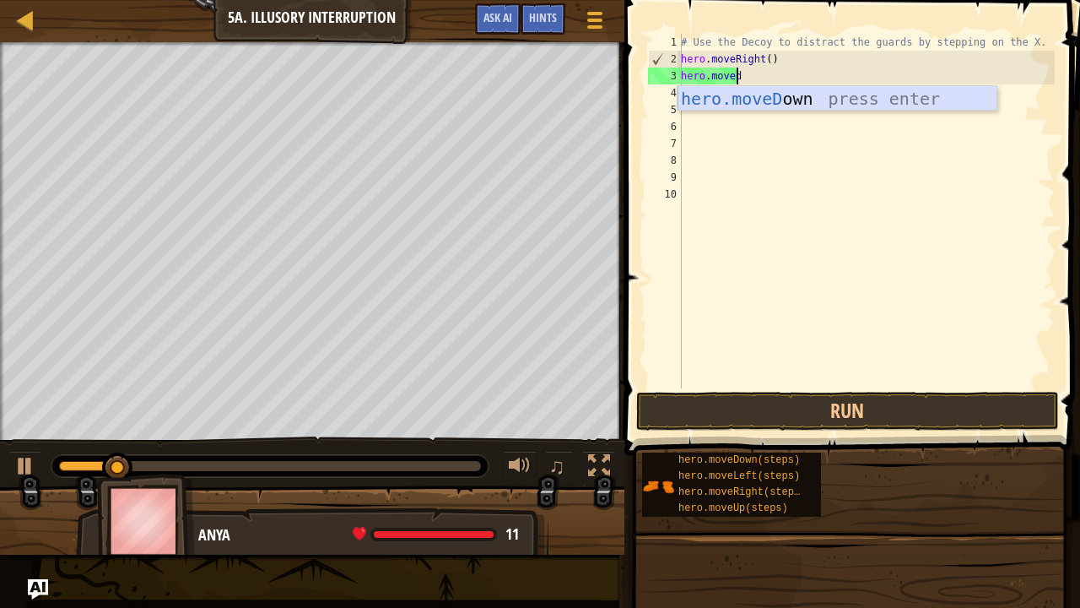
click at [781, 102] on div "hero.moveD own press enter" at bounding box center [838, 124] width 320 height 76
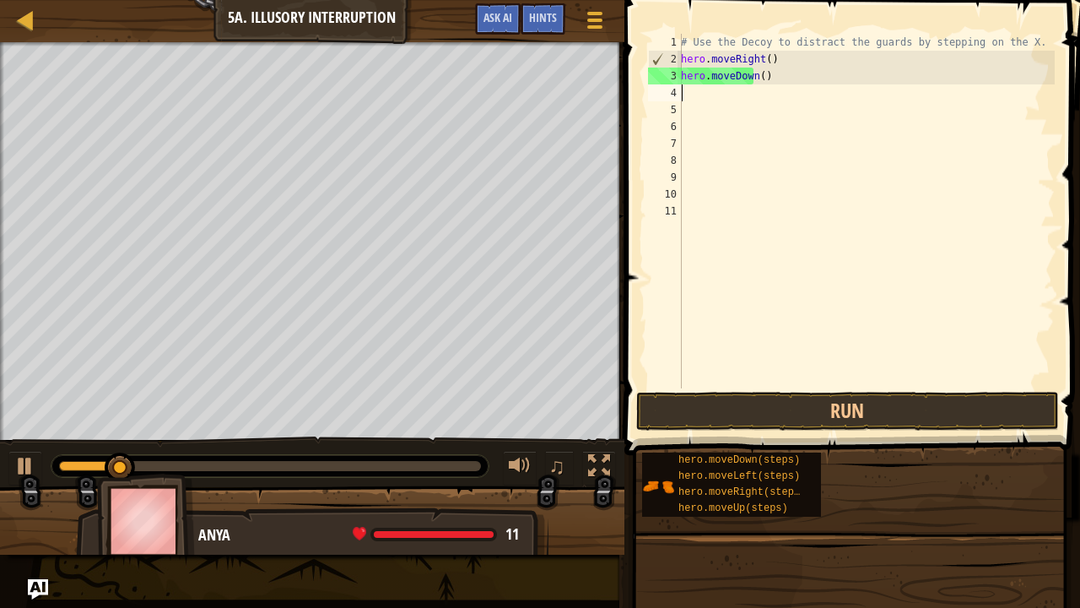
scroll to position [8, 0]
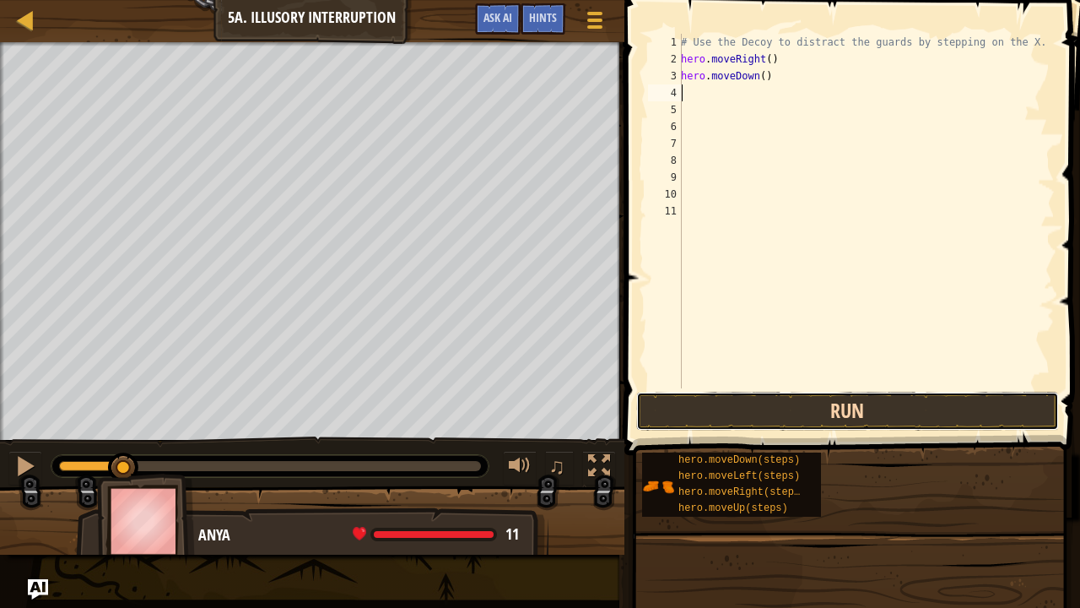
click at [721, 402] on button "Run" at bounding box center [847, 411] width 423 height 39
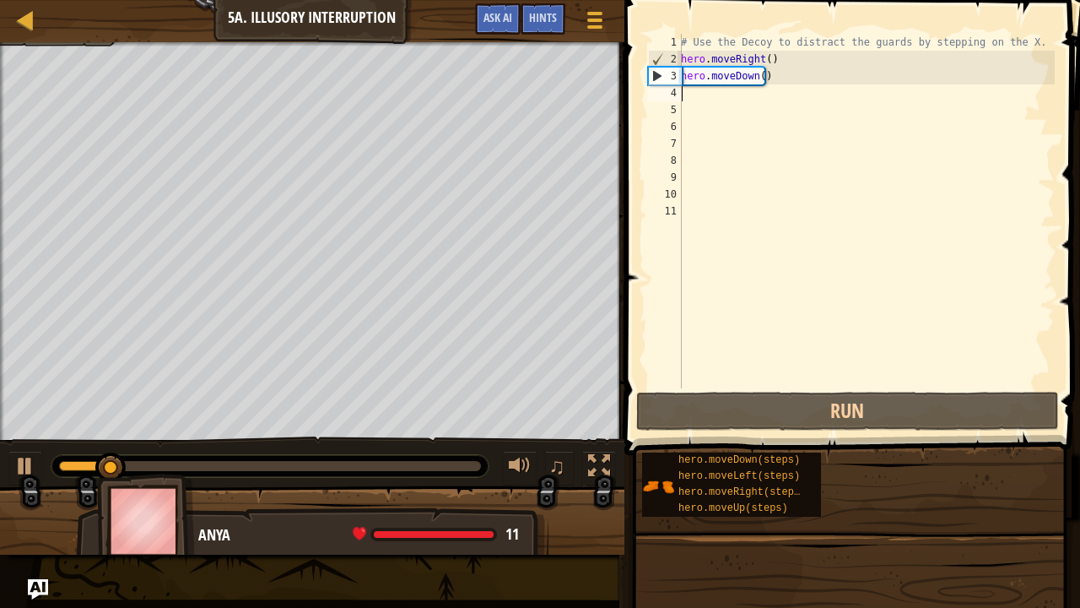
type textarea "h"
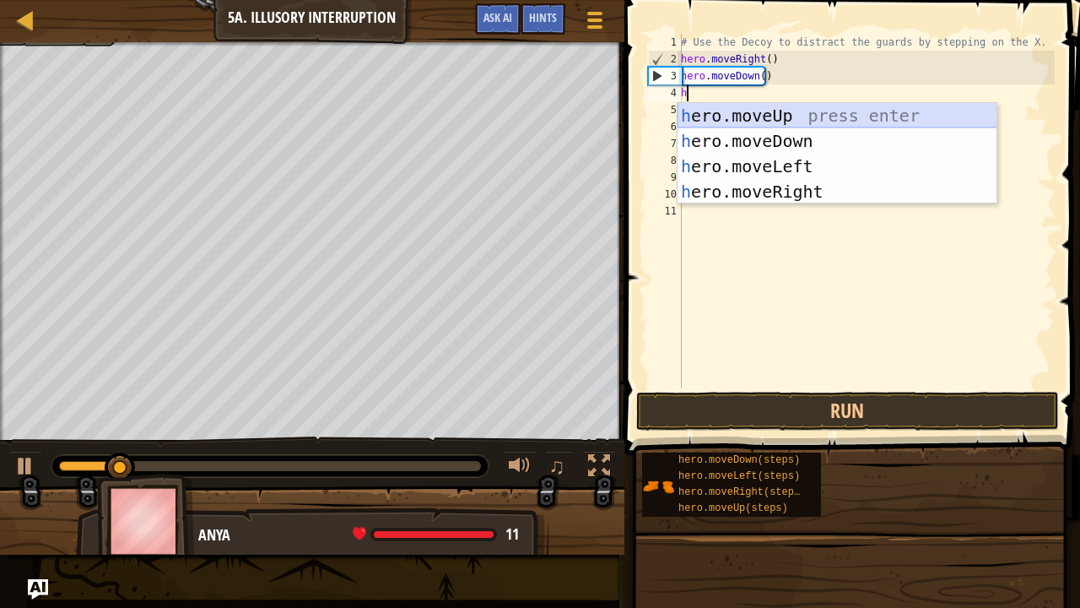
click at [738, 132] on div "h ero.moveUp press enter h ero.moveDown press enter h ero.moveLeft press enter …" at bounding box center [838, 179] width 320 height 152
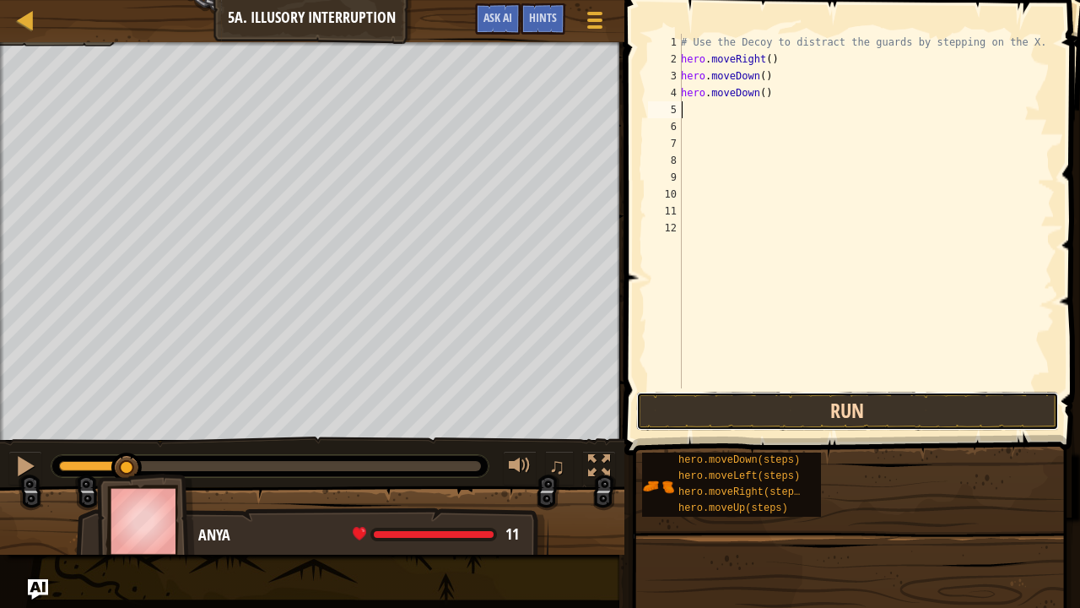
click at [719, 412] on button "Run" at bounding box center [847, 411] width 423 height 39
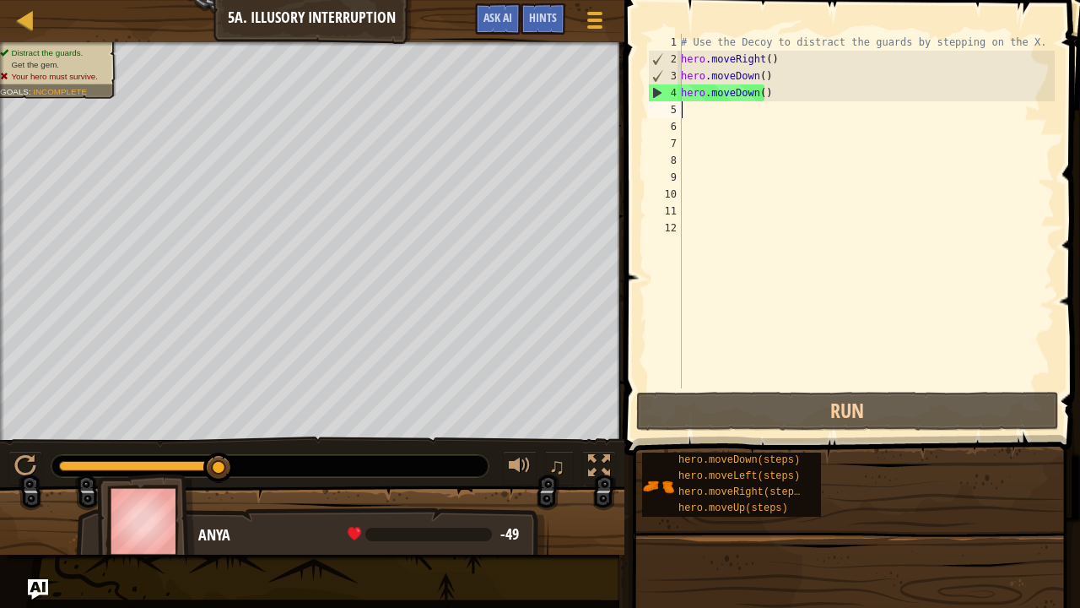
click at [781, 102] on div "# Use the Decoy to distract the guards by stepping on the X. hero . moveRight (…" at bounding box center [866, 228] width 377 height 388
click at [763, 93] on div "# Use the Decoy to distract the guards by stepping on the X. hero . moveRight (…" at bounding box center [866, 228] width 377 height 388
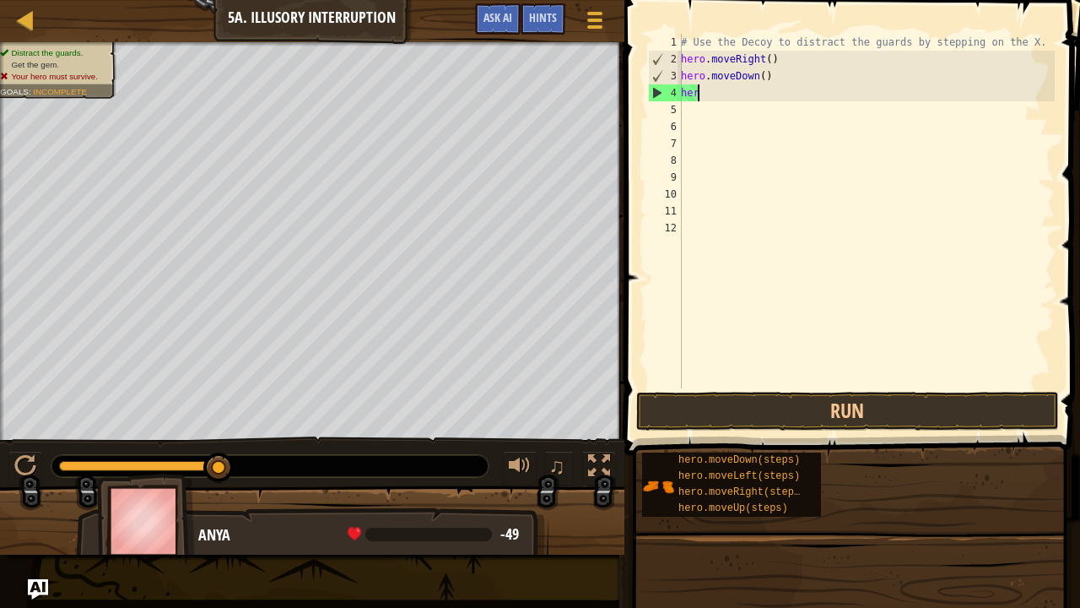
type textarea "h"
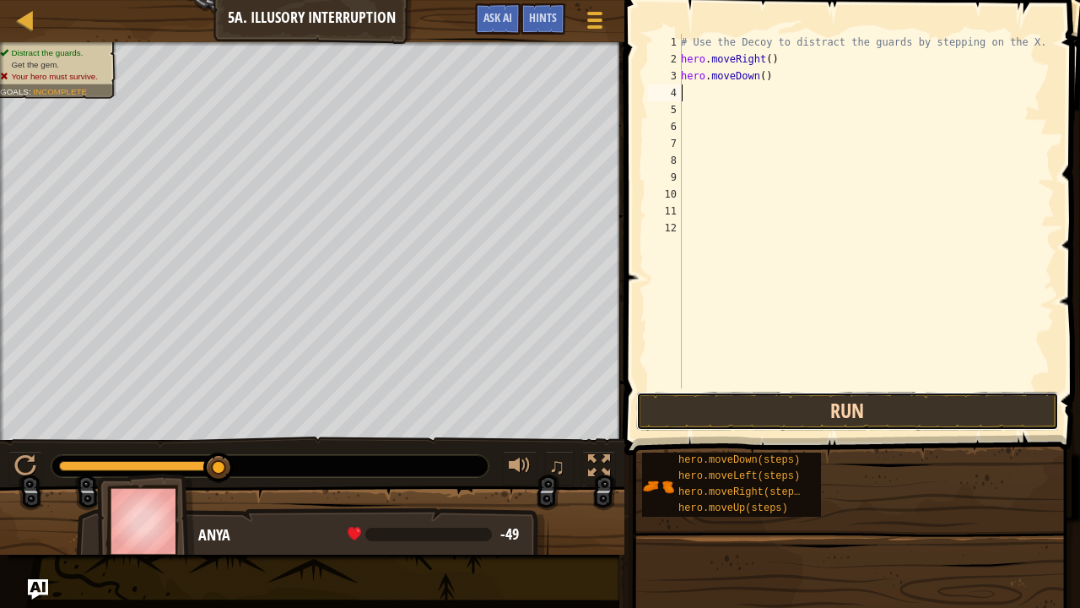
click at [766, 401] on button "Run" at bounding box center [847, 411] width 423 height 39
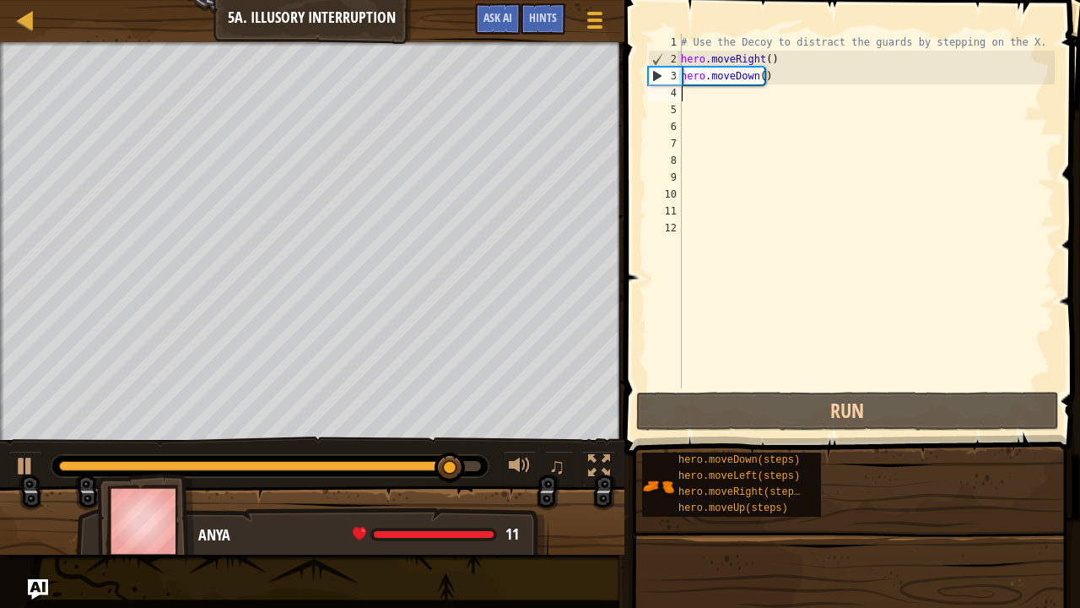
type textarea "h"
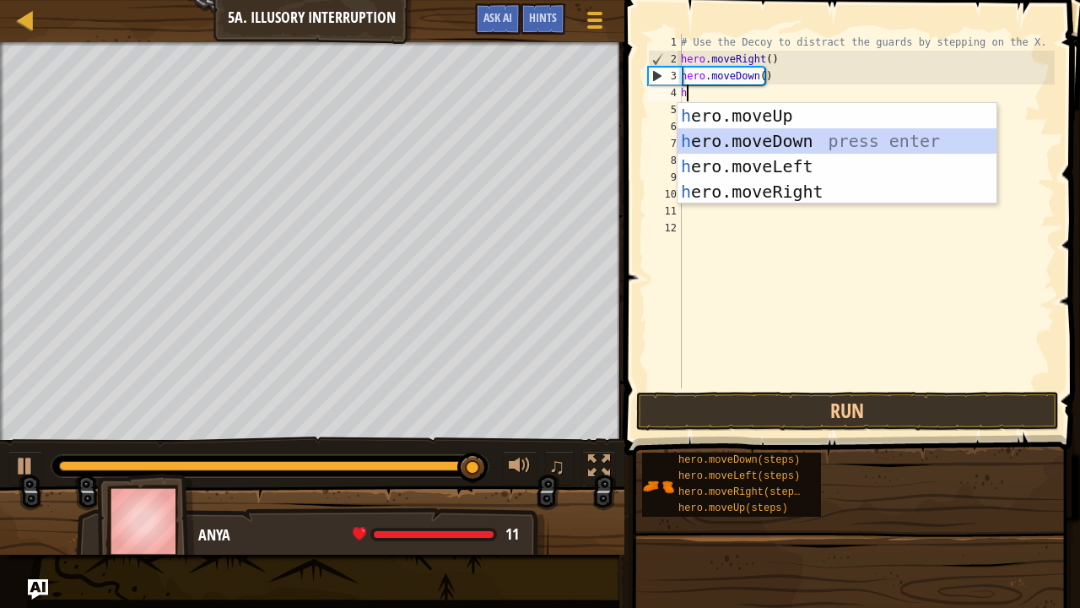
click at [746, 141] on div "h ero.moveUp press enter h ero.moveDown press enter h ero.moveLeft press enter …" at bounding box center [838, 179] width 320 height 152
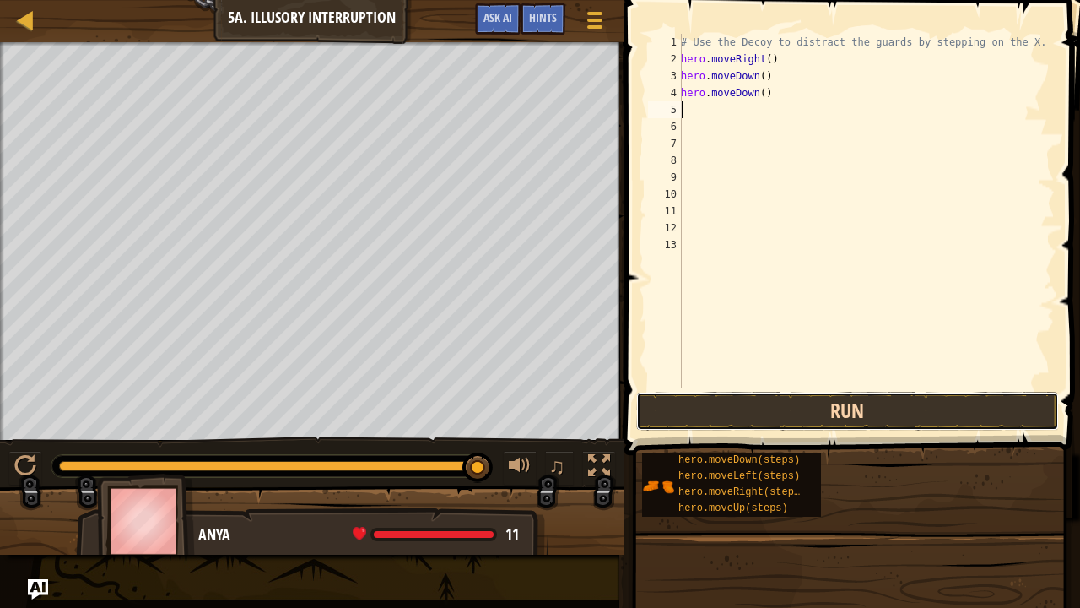
click at [754, 403] on button "Run" at bounding box center [847, 411] width 423 height 39
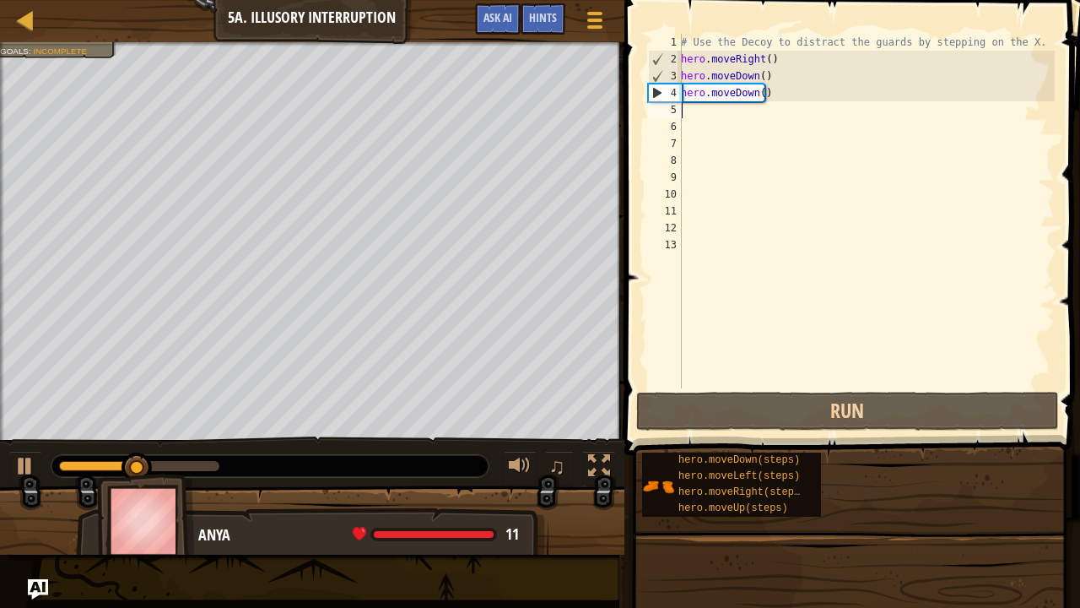
click at [692, 125] on div "# Use the Decoy to distract the guards by stepping on the X. hero . moveRight (…" at bounding box center [866, 228] width 377 height 388
click at [681, 105] on div "5" at bounding box center [665, 109] width 34 height 17
type textarea "h"
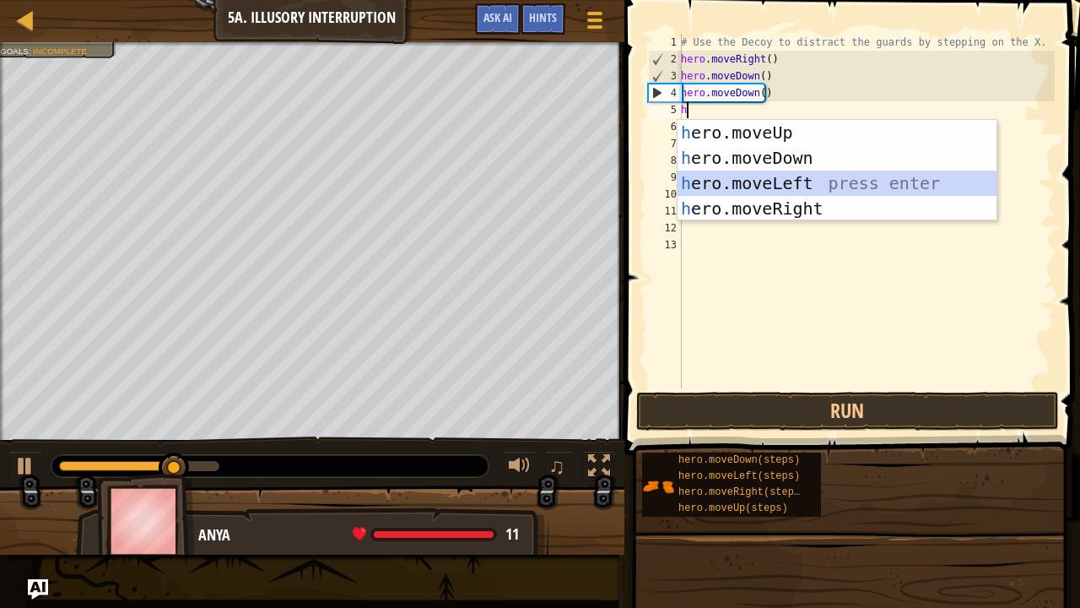
click at [759, 184] on div "h ero.moveUp press enter h ero.moveDown press enter h ero.moveLeft press enter …" at bounding box center [838, 196] width 320 height 152
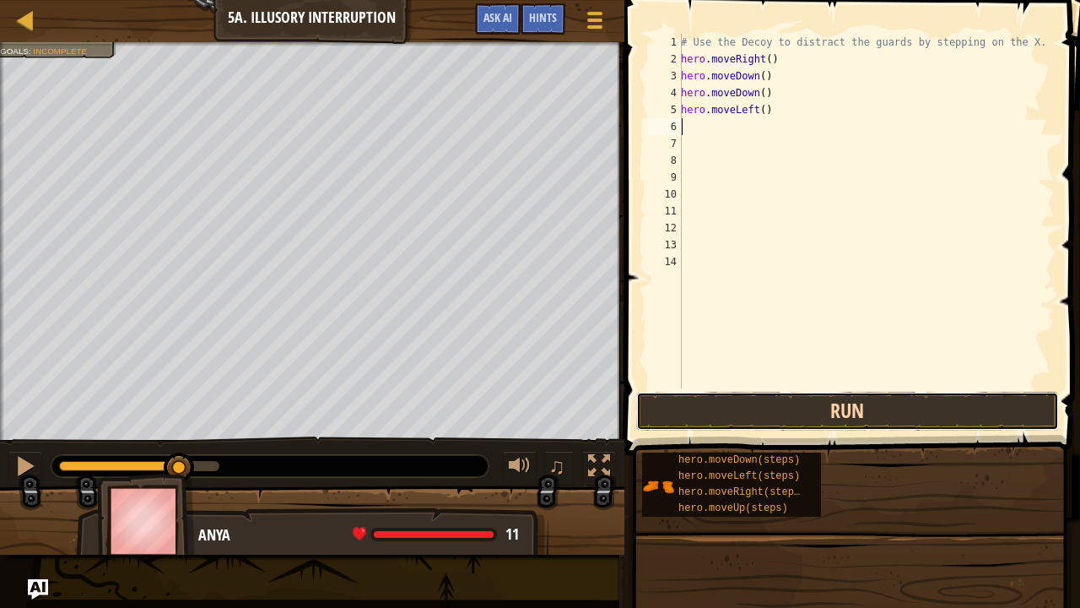
click at [744, 397] on button "Run" at bounding box center [847, 411] width 423 height 39
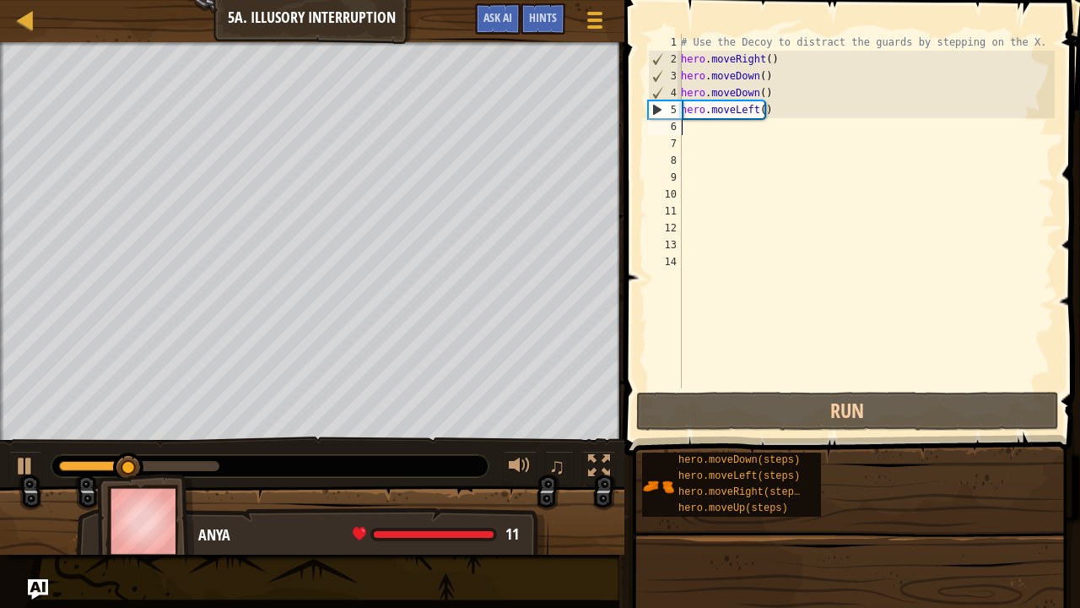
click at [790, 111] on div "# Use the Decoy to distract the guards by stepping on the X. hero . moveRight (…" at bounding box center [866, 228] width 377 height 388
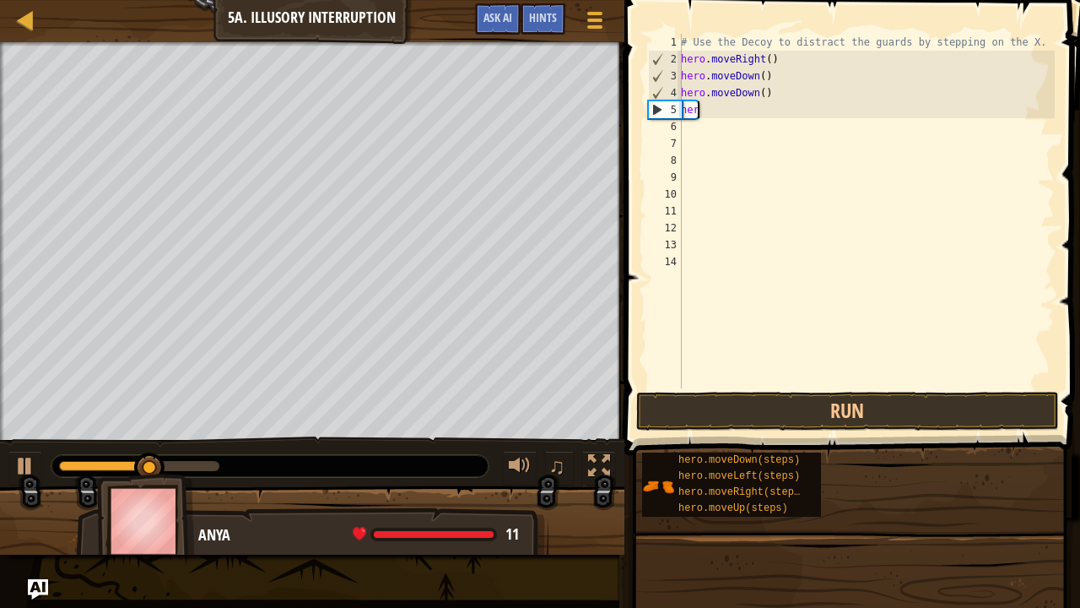
type textarea "h"
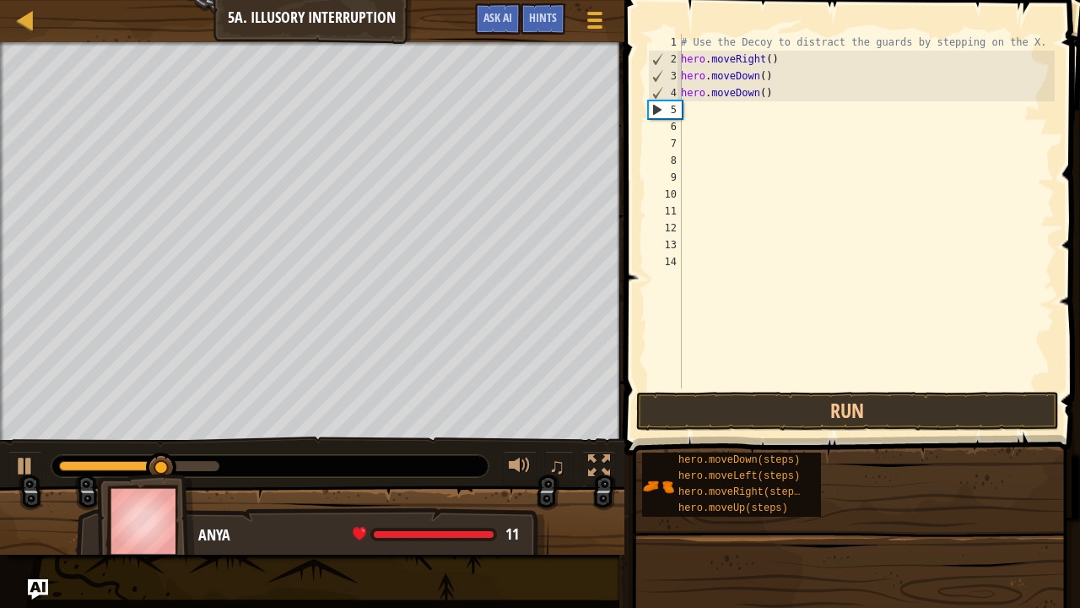
type textarea "h"
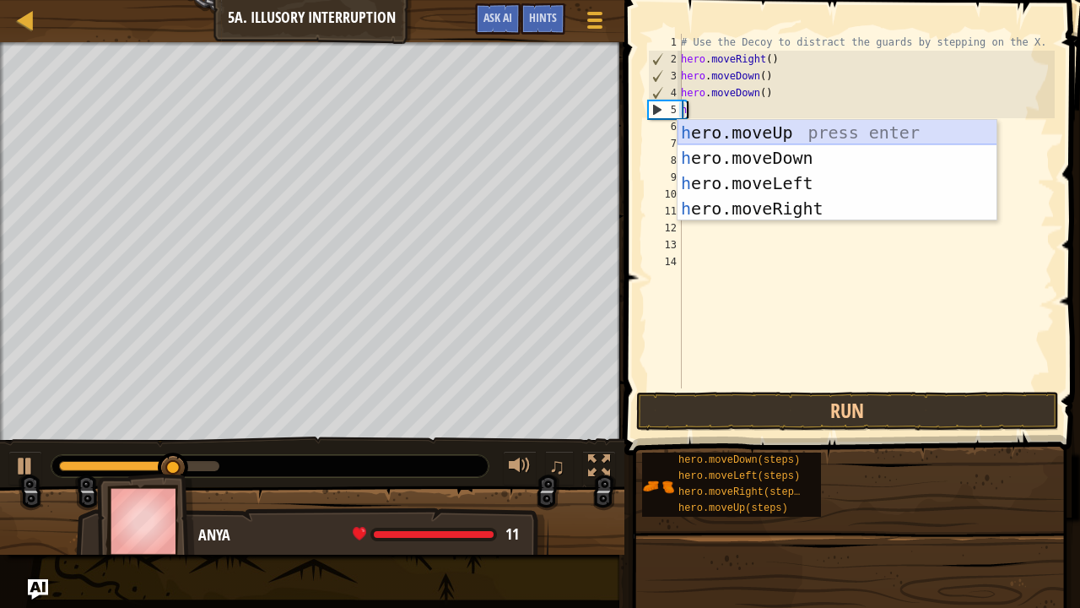
click at [790, 137] on div "h ero.moveUp press enter h ero.moveDown press enter h ero.moveLeft press enter …" at bounding box center [838, 196] width 320 height 152
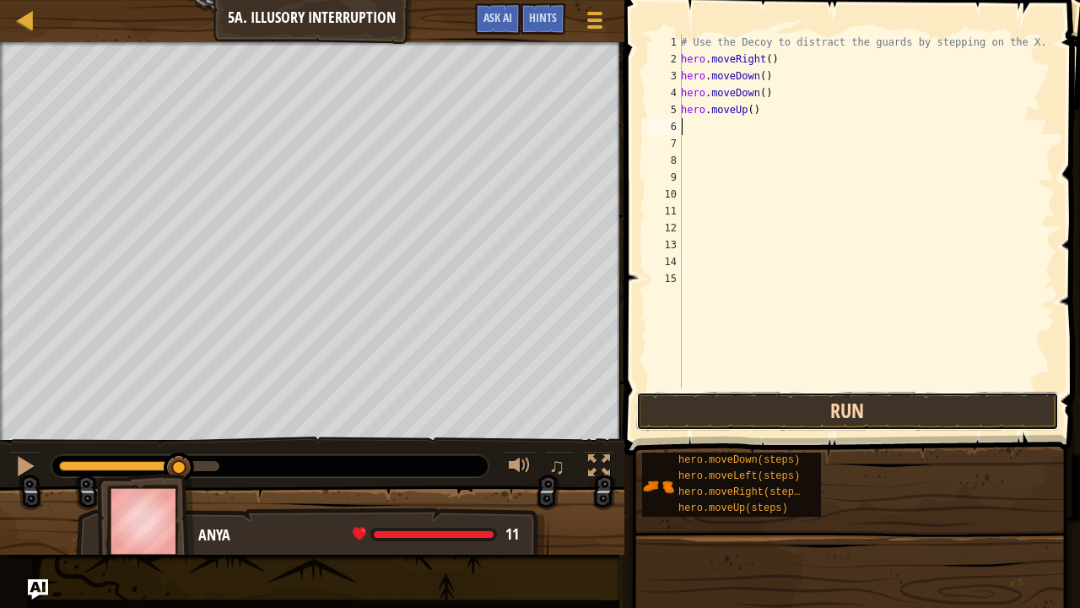
click at [755, 413] on button "Run" at bounding box center [847, 411] width 423 height 39
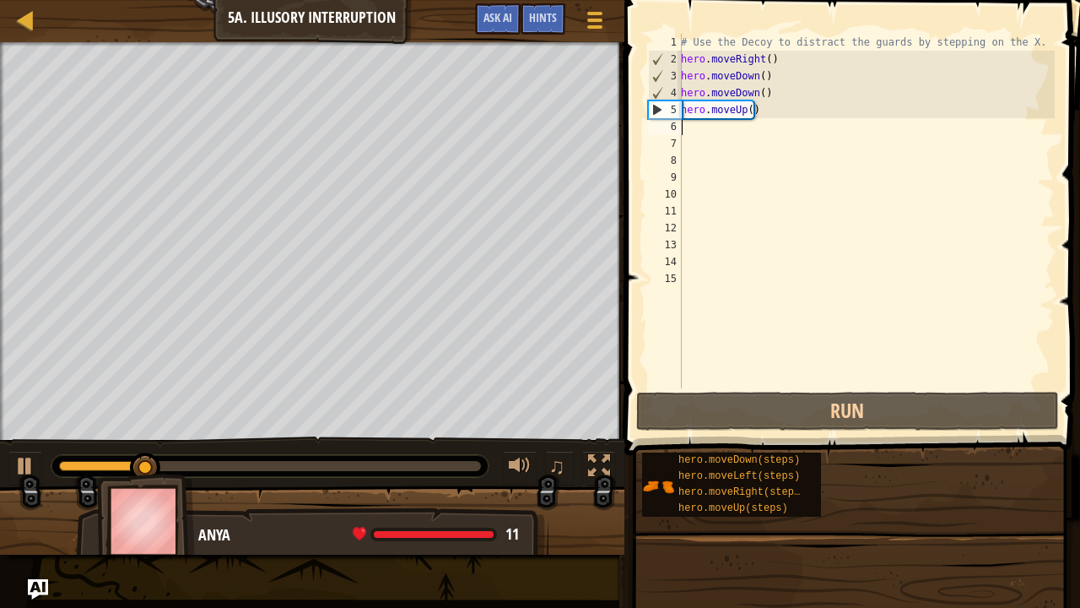
type textarea "h"
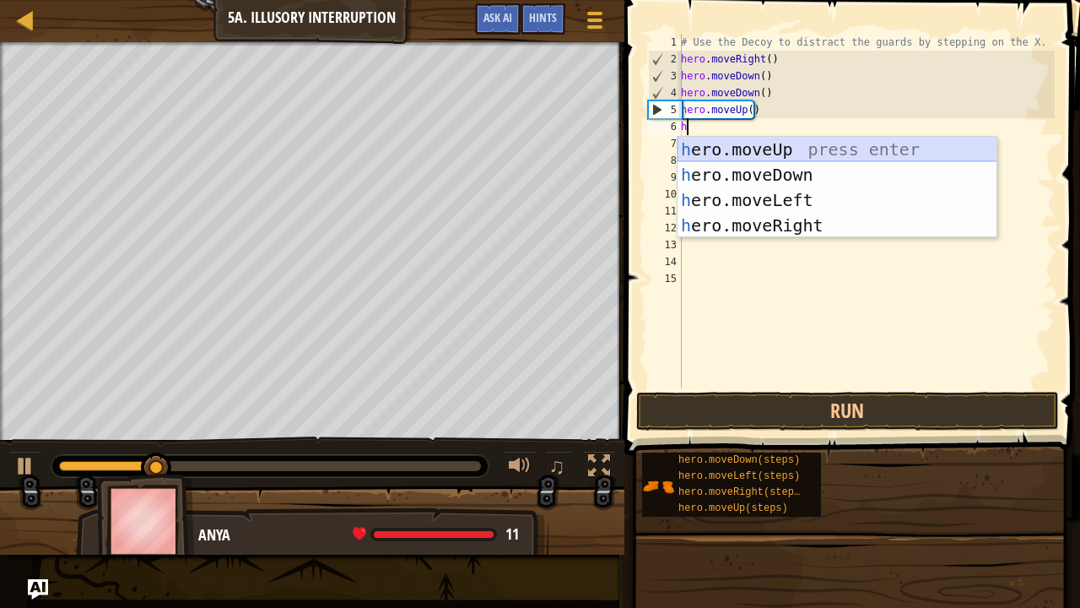
click at [712, 150] on div "h ero.moveUp press enter h ero.moveDown press enter h ero.moveLeft press enter …" at bounding box center [838, 213] width 320 height 152
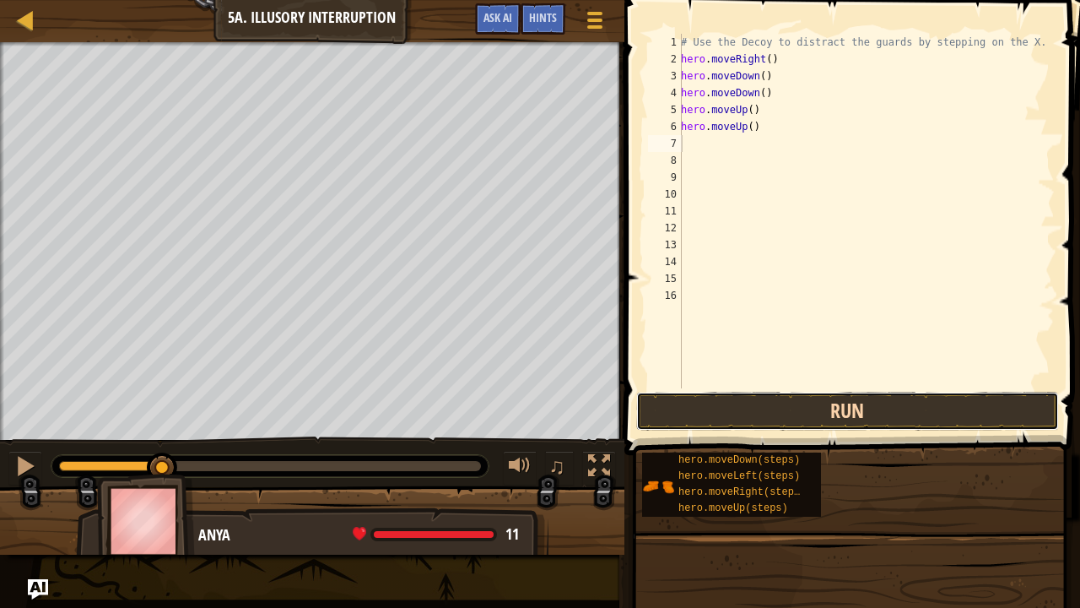
click at [738, 404] on button "Run" at bounding box center [847, 411] width 423 height 39
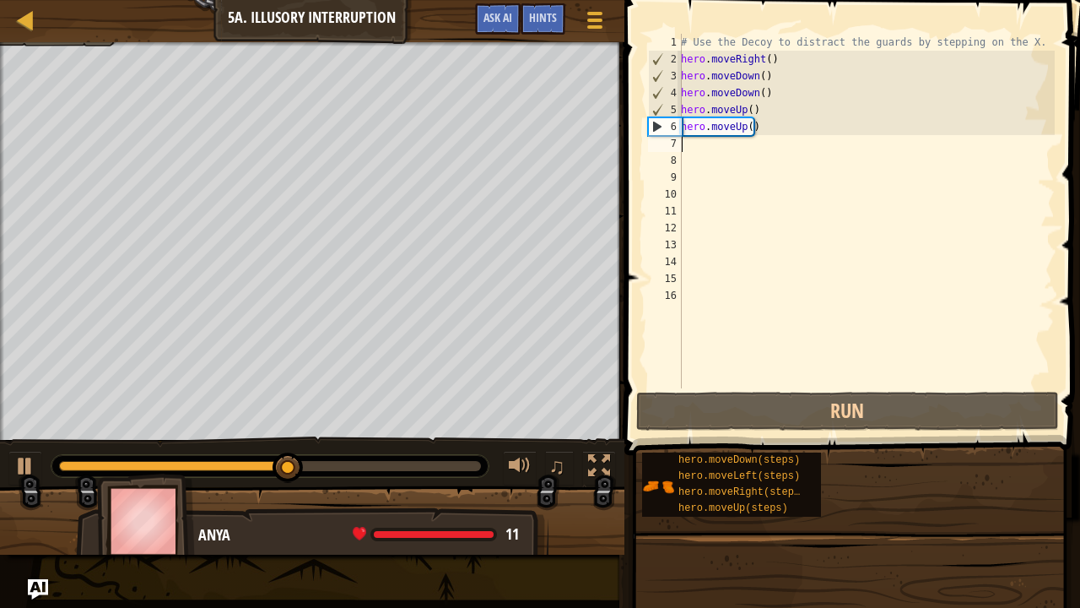
type textarea "m"
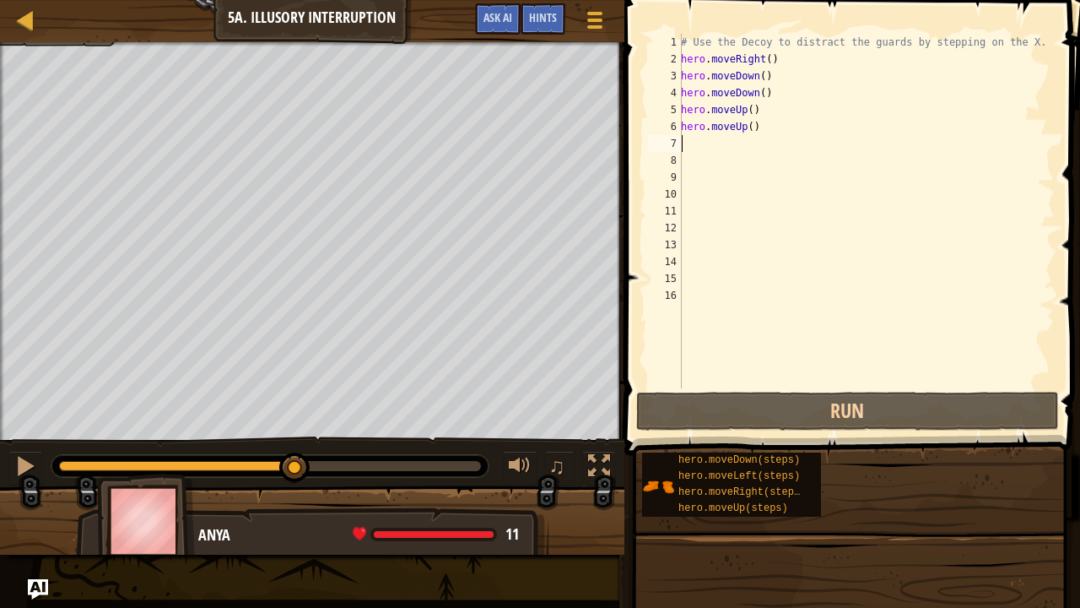
type textarea "h"
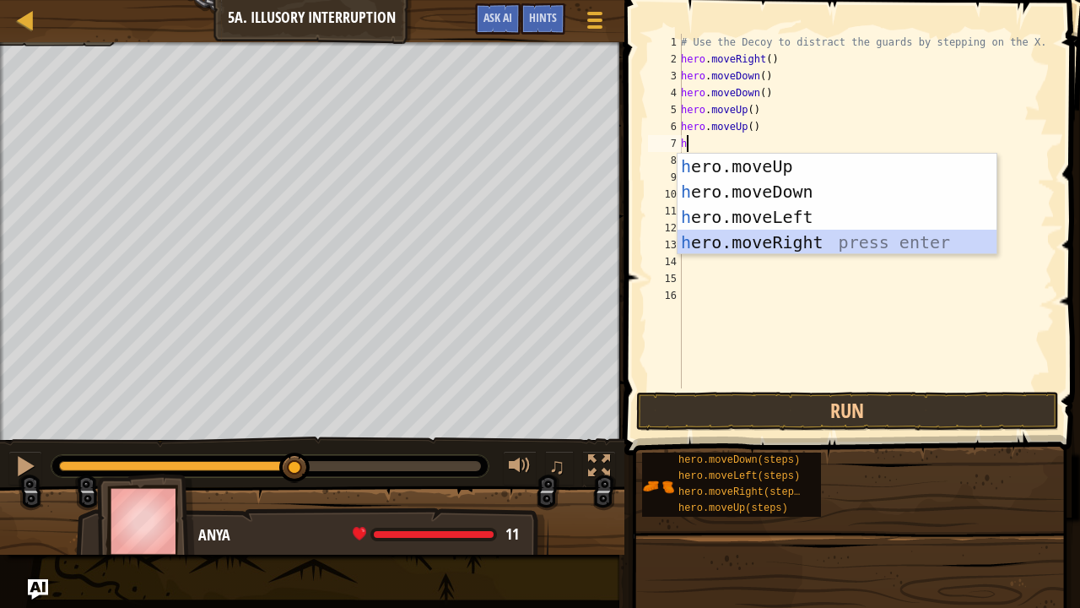
click at [768, 241] on div "h ero.moveUp press enter h ero.moveDown press enter h ero.moveLeft press enter …" at bounding box center [838, 230] width 320 height 152
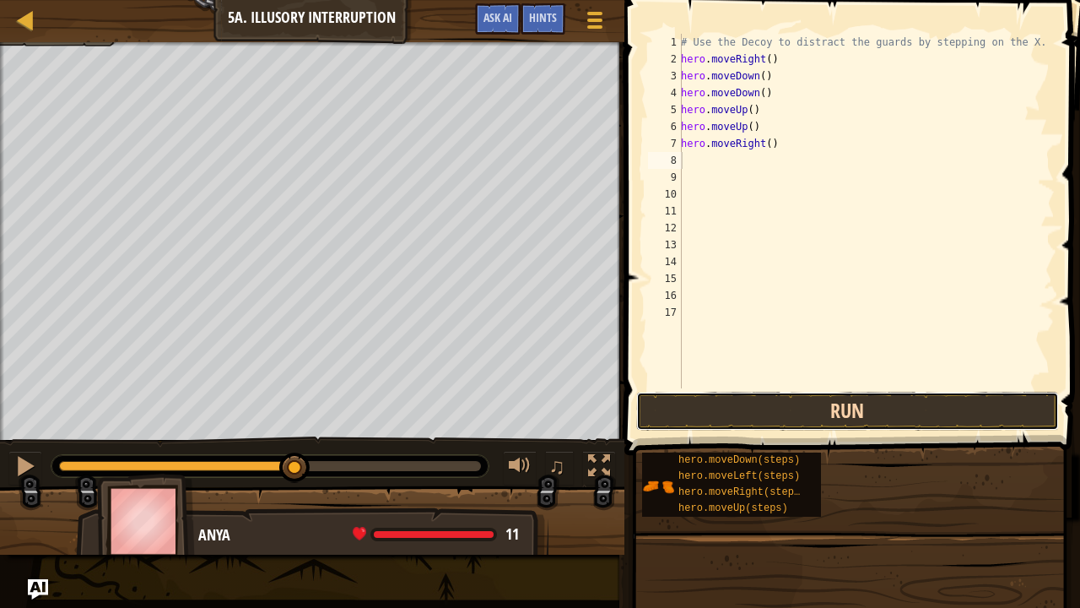
click at [795, 408] on button "Run" at bounding box center [847, 411] width 423 height 39
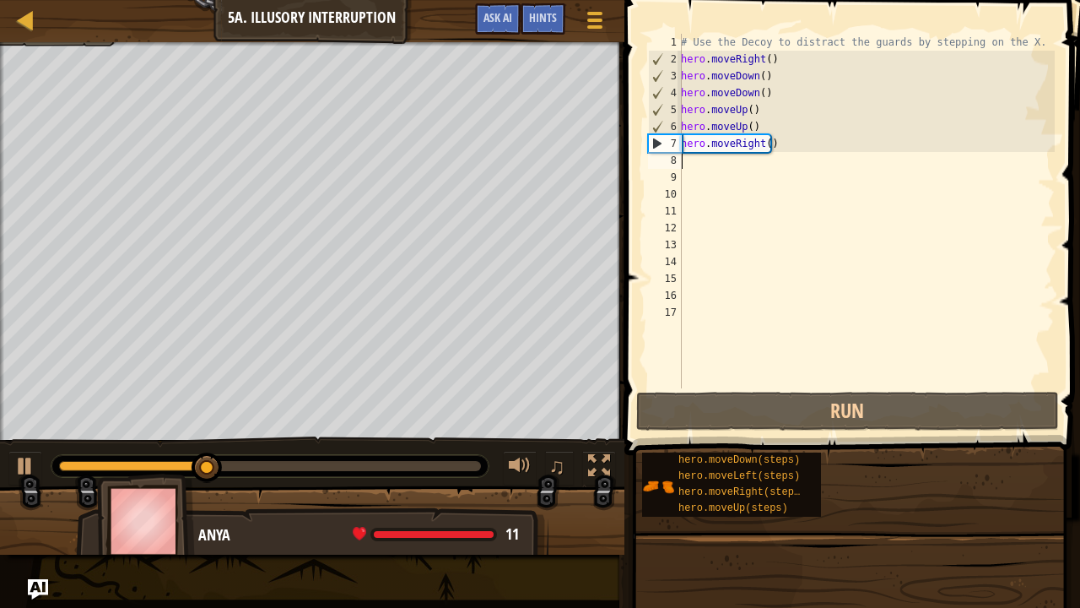
type textarea "h"
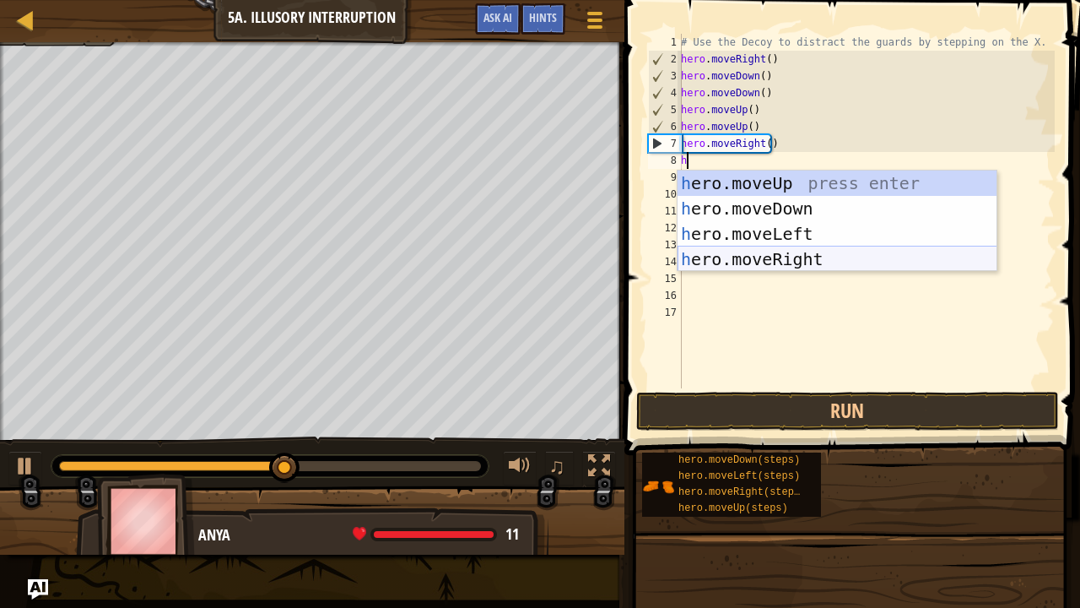
click at [759, 257] on div "h ero.moveUp press enter h ero.moveDown press enter h ero.moveLeft press enter …" at bounding box center [838, 246] width 320 height 152
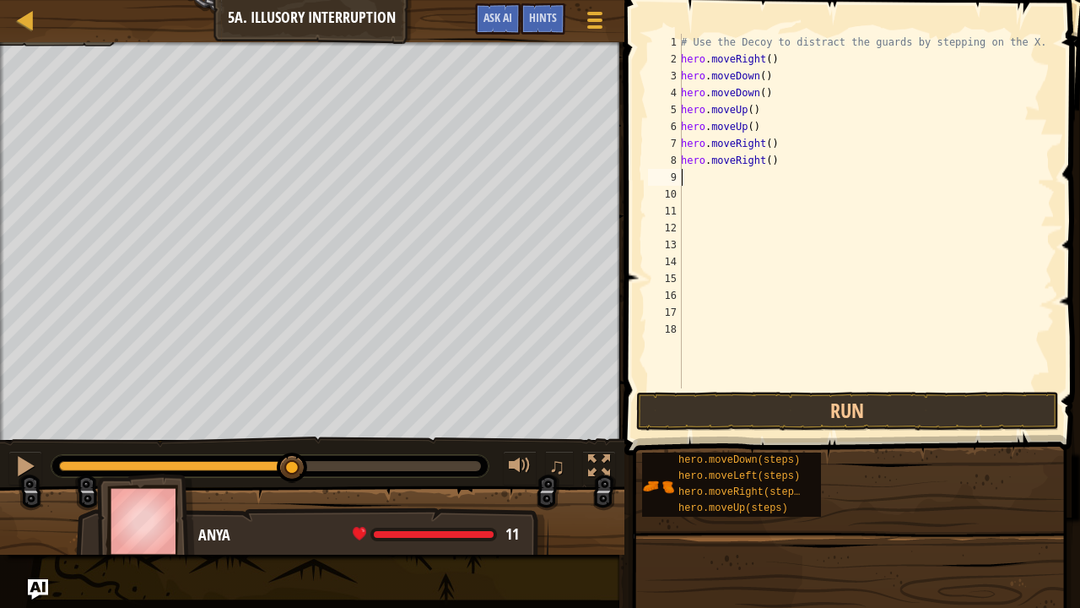
type textarea "h"
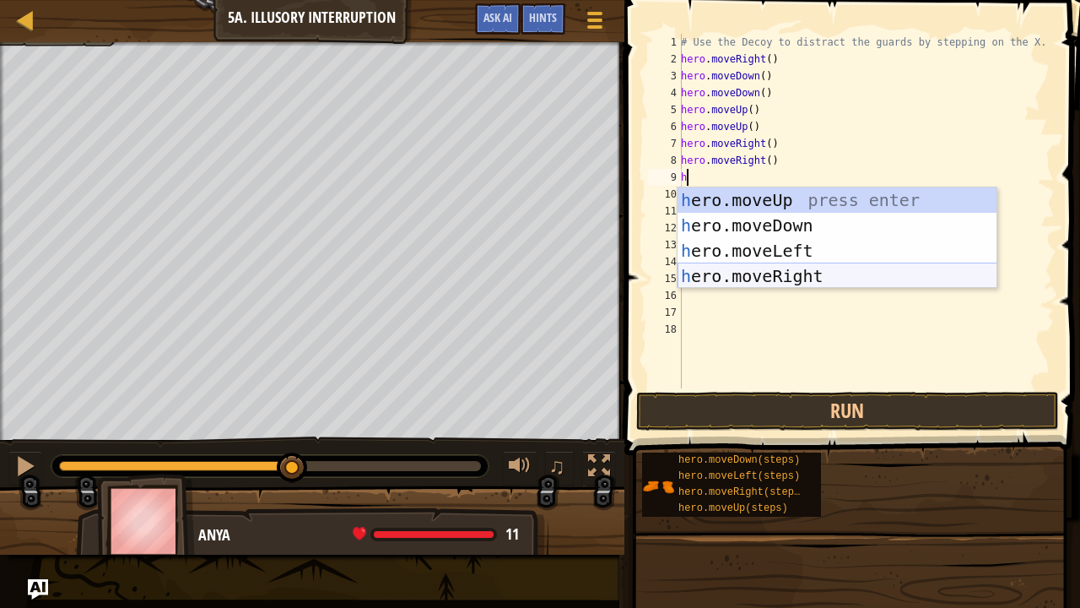
click at [732, 279] on div "h ero.moveUp press enter h ero.moveDown press enter h ero.moveLeft press enter …" at bounding box center [838, 263] width 320 height 152
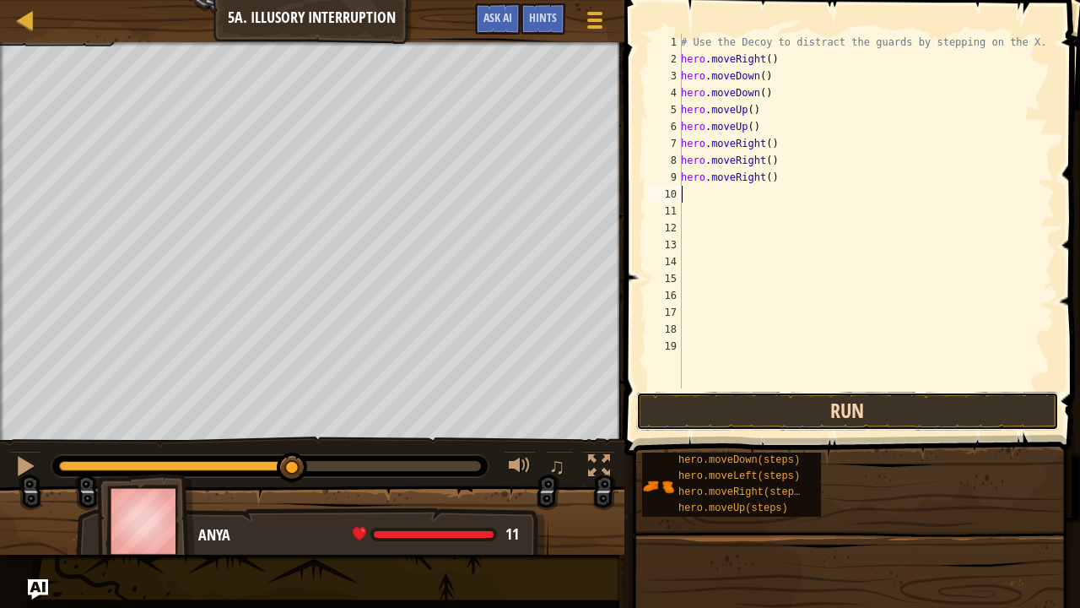
click at [759, 413] on button "Run" at bounding box center [847, 411] width 423 height 39
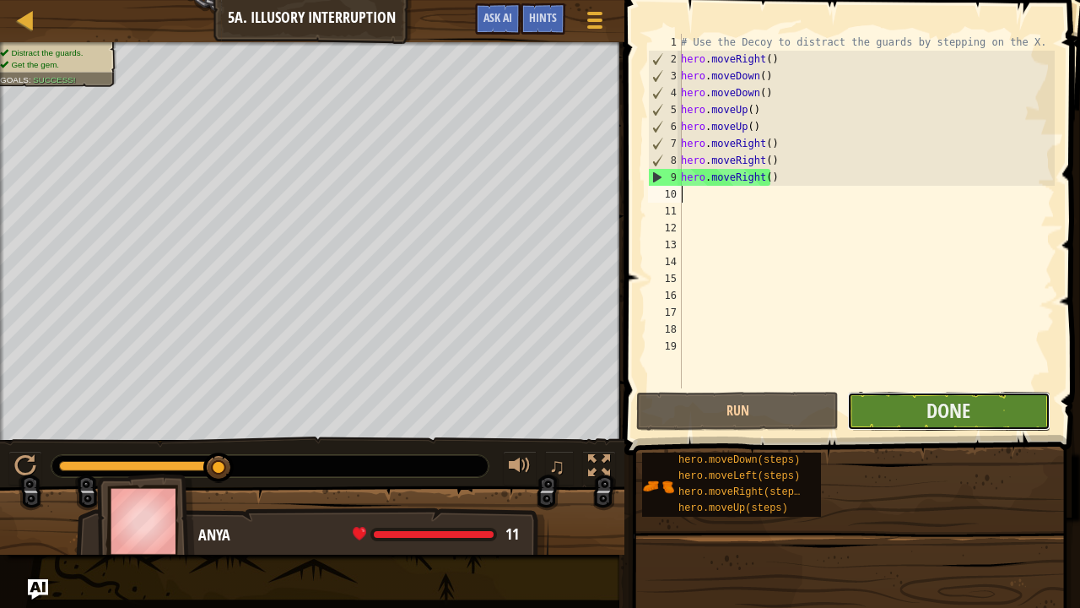
drag, startPoint x: 911, startPoint y: 419, endPoint x: 927, endPoint y: 412, distance: 16.6
click at [927, 412] on button "Done" at bounding box center [948, 411] width 203 height 39
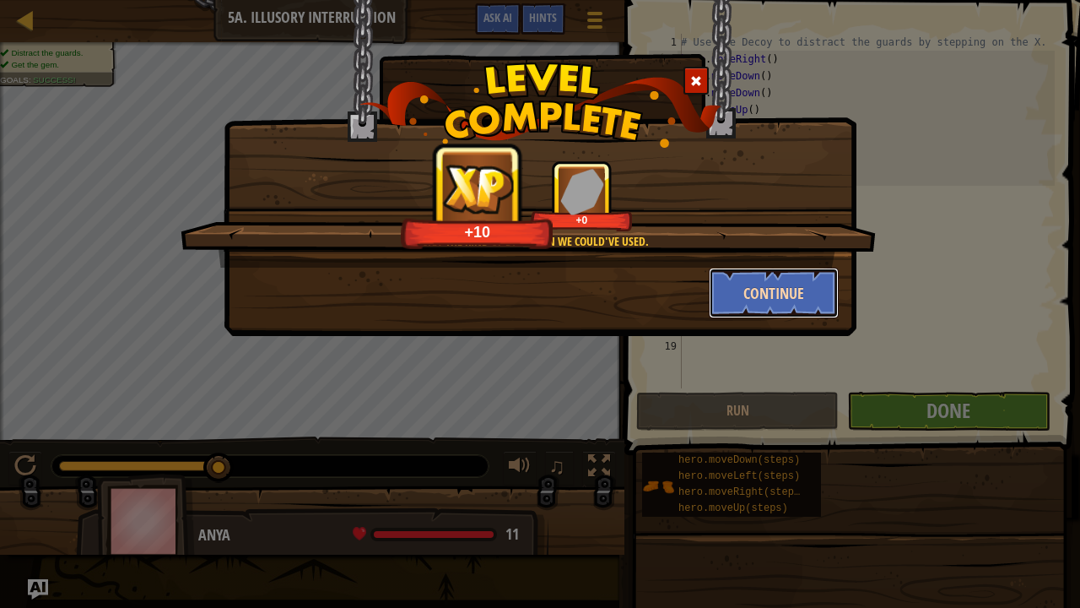
click at [779, 298] on button "Continue" at bounding box center [774, 293] width 131 height 51
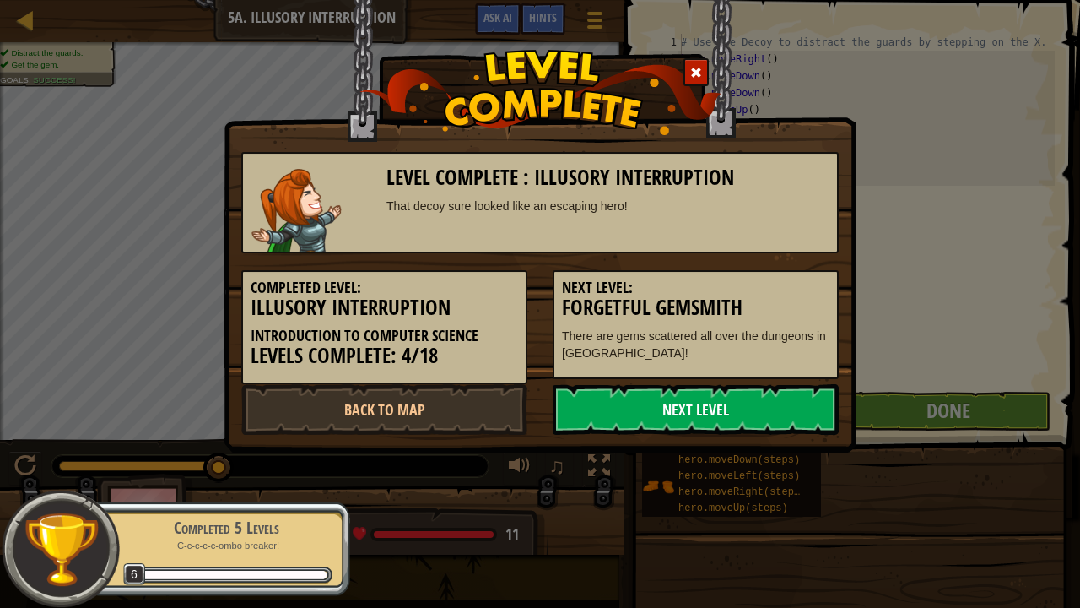
click at [767, 412] on link "Next Level" at bounding box center [696, 409] width 286 height 51
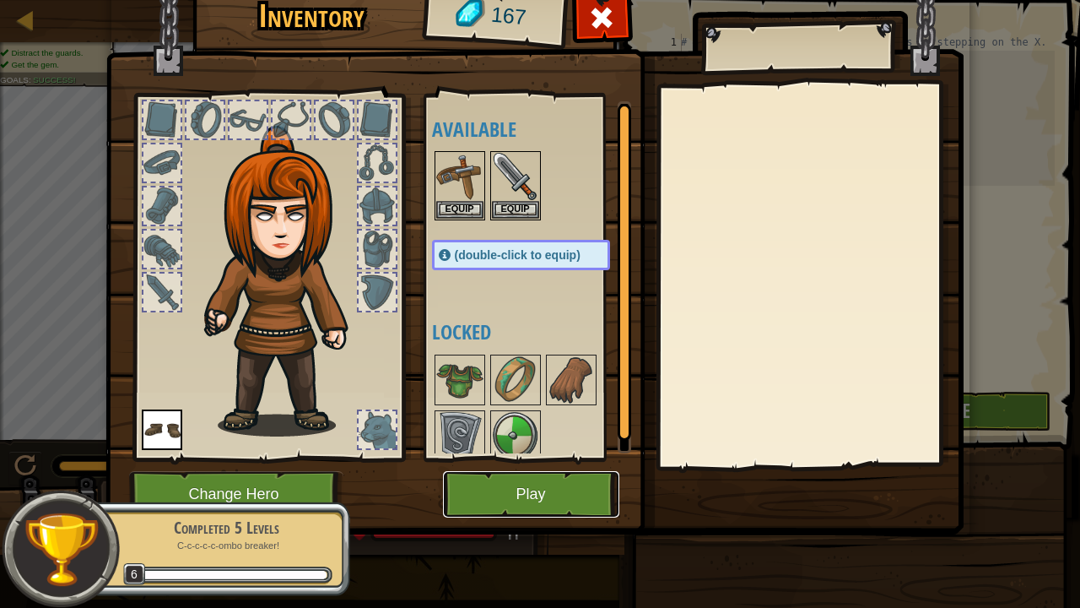
click at [500, 474] on button "Play" at bounding box center [531, 494] width 176 height 46
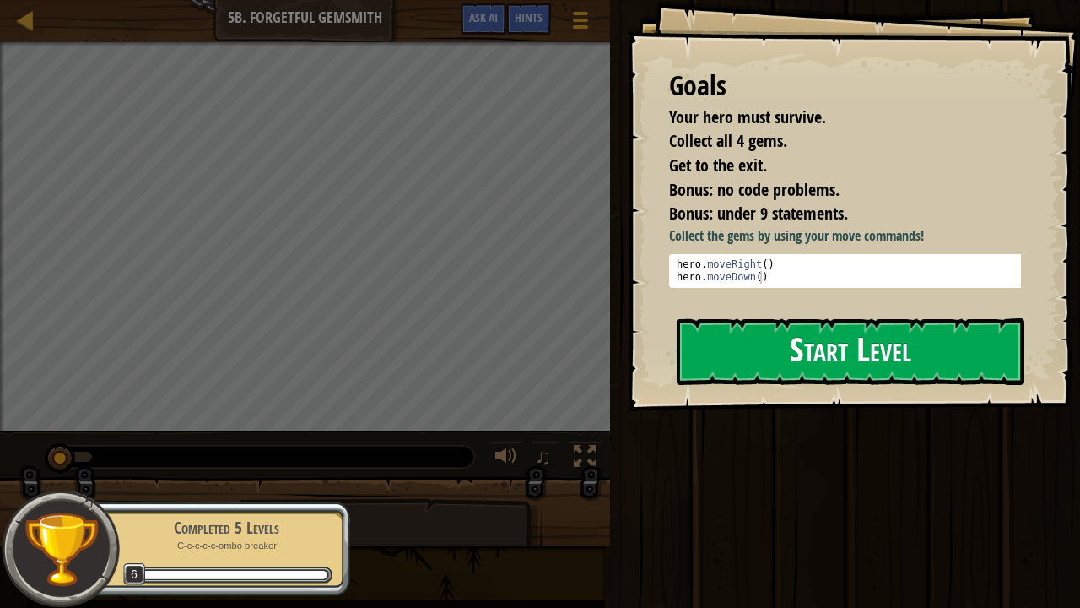
click at [720, 364] on button "Start Level" at bounding box center [851, 351] width 348 height 67
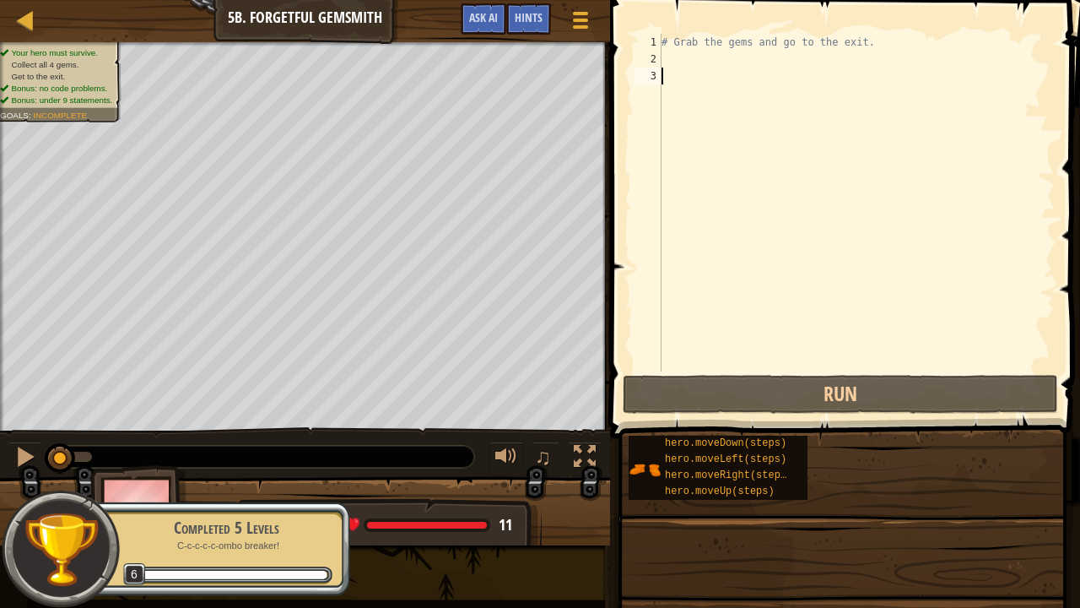
click at [720, 364] on div "# Grab the gems and go to the exit." at bounding box center [856, 219] width 397 height 371
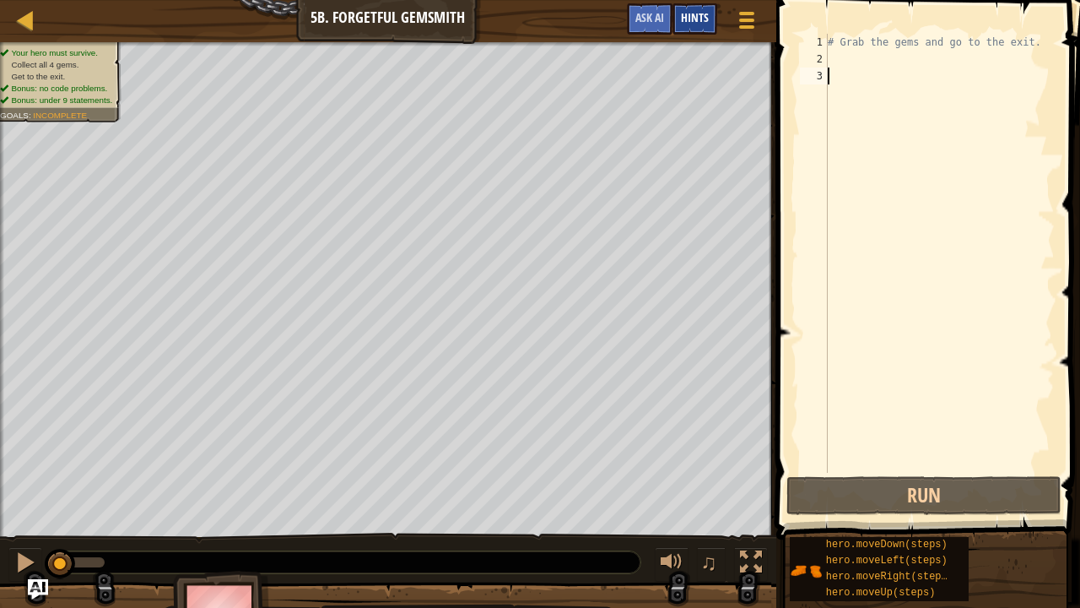
click at [677, 13] on div "Hints" at bounding box center [695, 18] width 45 height 31
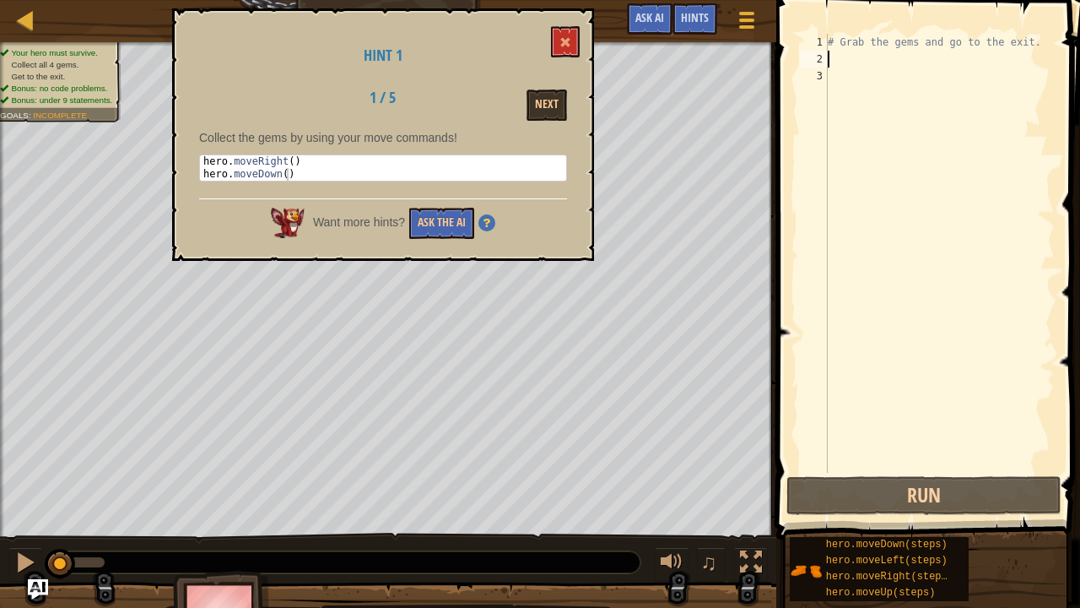
click at [842, 54] on div "# Grab the gems and go to the exit." at bounding box center [939, 270] width 230 height 473
type textarea "h"
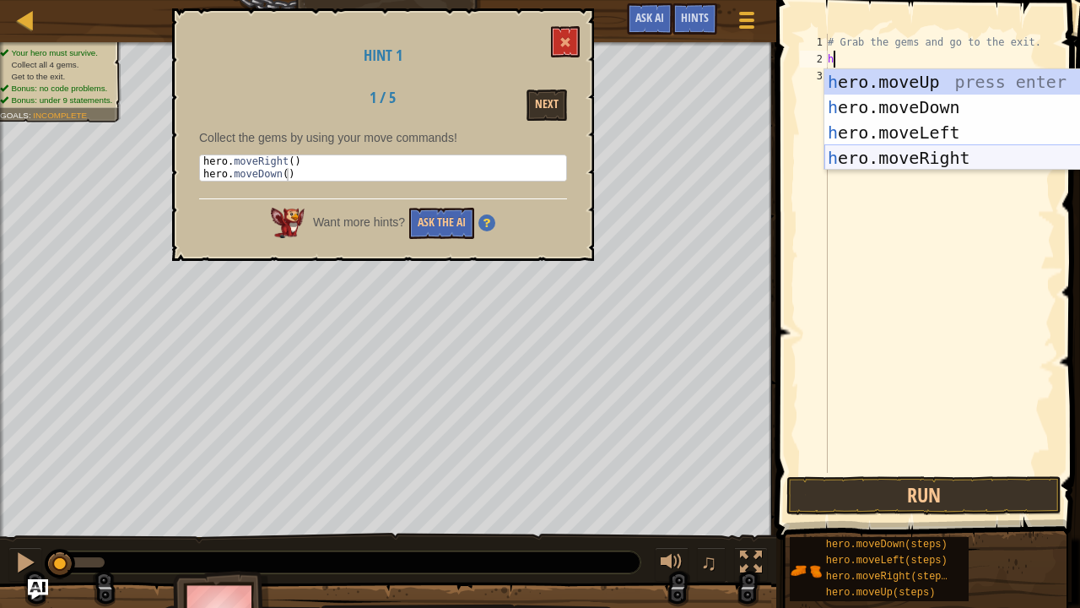
click at [901, 157] on div "h ero.moveUp press enter h ero.moveDown press enter h ero.moveLeft press enter …" at bounding box center [984, 145] width 320 height 152
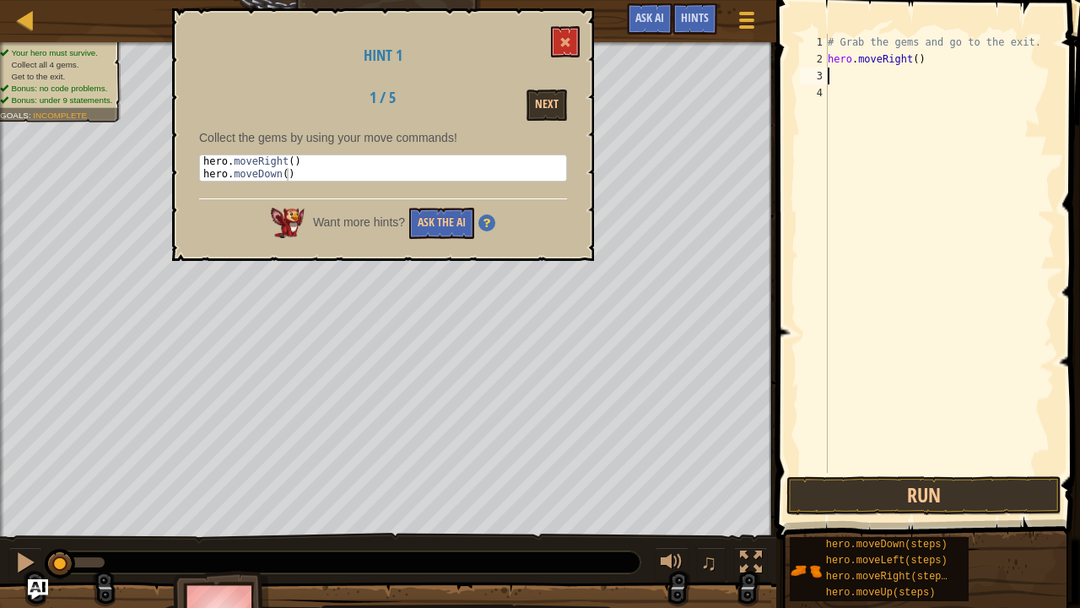
type textarea "h"
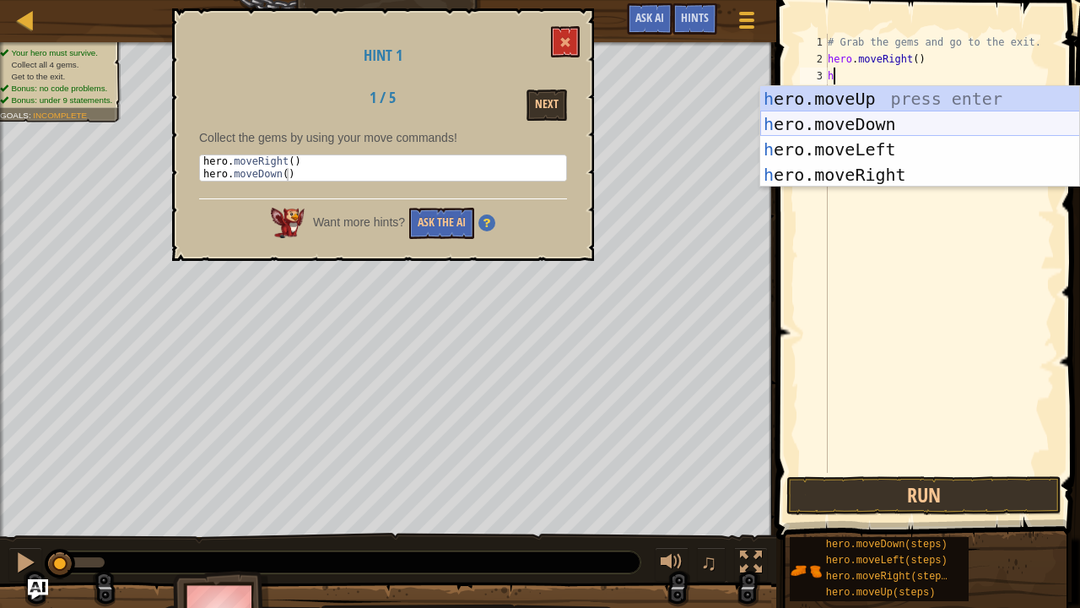
click at [838, 116] on div "h ero.moveUp press enter h ero.moveDown press enter h ero.moveLeft press enter …" at bounding box center [920, 162] width 320 height 152
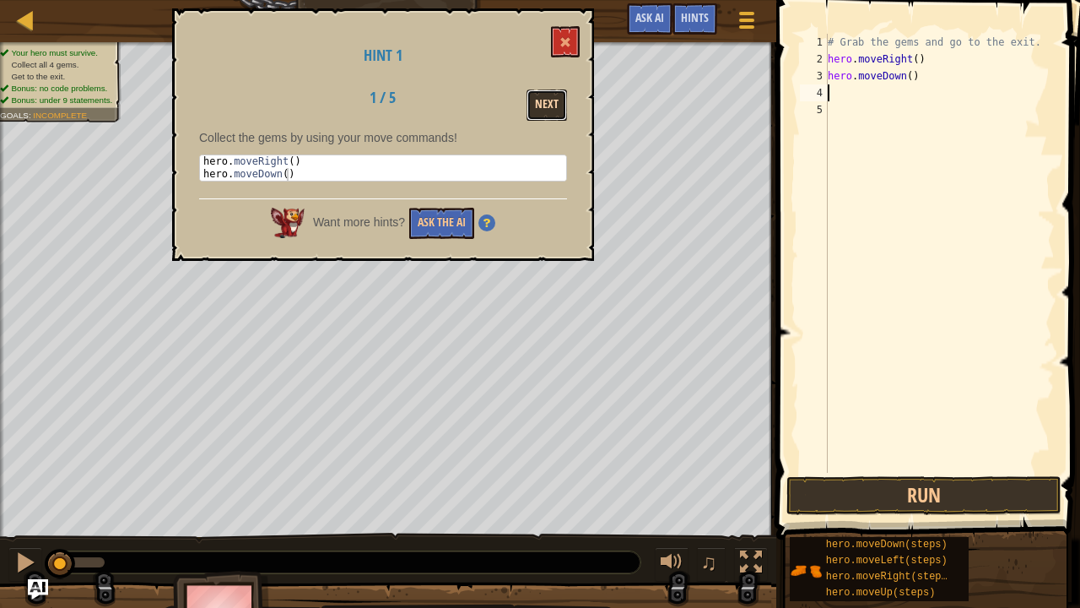
click at [552, 105] on button "Next" at bounding box center [547, 104] width 41 height 31
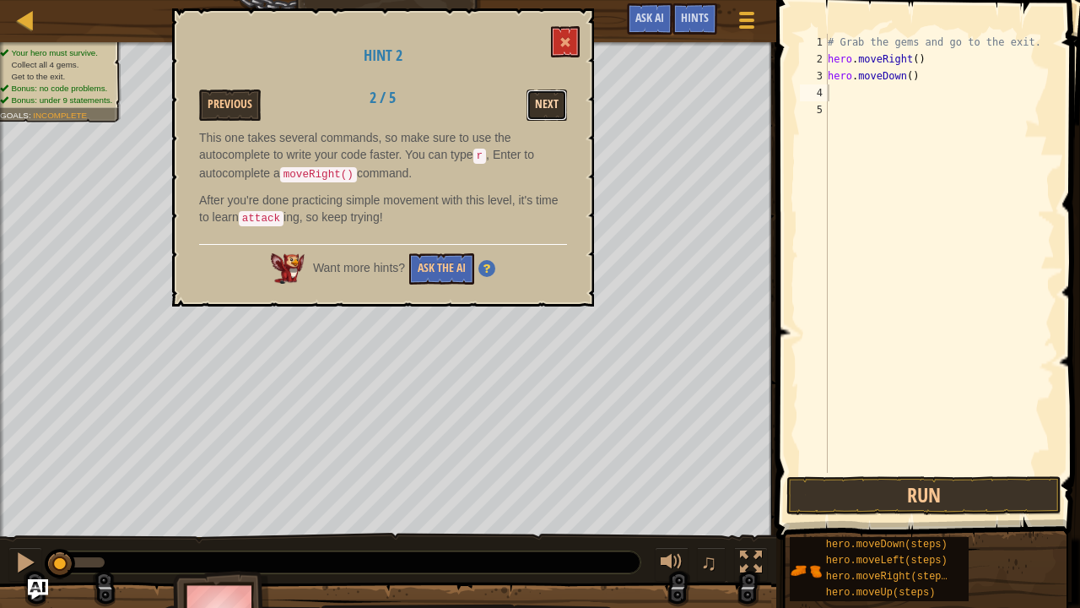
click at [551, 101] on button "Next" at bounding box center [547, 104] width 41 height 31
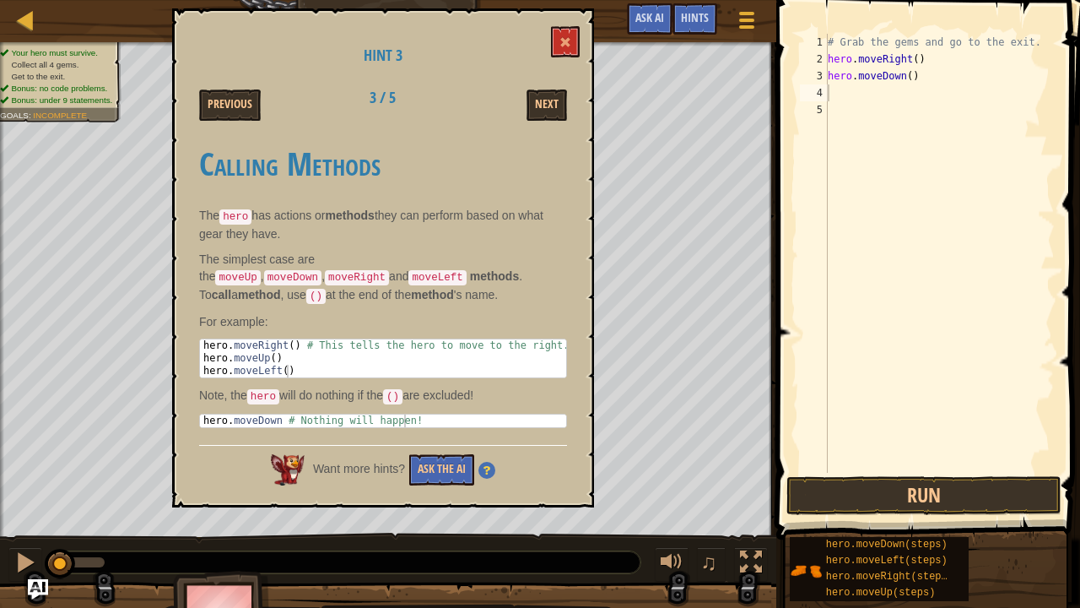
click at [570, 23] on div "Hint 3 Previous 3 / 5 Next Calling Methods The hero has actions or methods they…" at bounding box center [383, 257] width 422 height 499
click at [570, 50] on button at bounding box center [565, 41] width 29 height 31
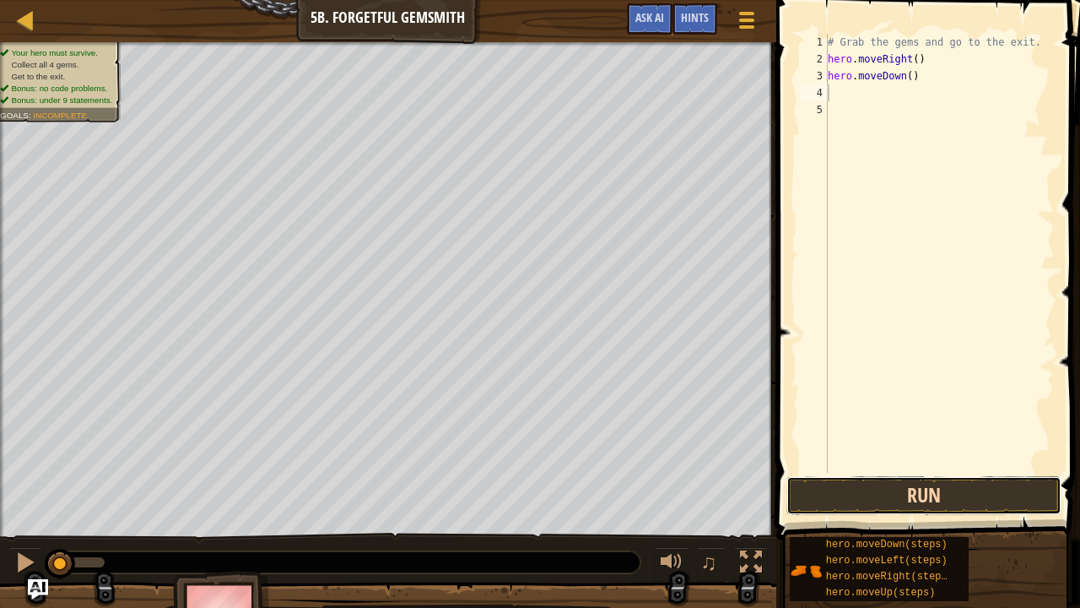
click at [795, 493] on button "Run" at bounding box center [923, 495] width 275 height 39
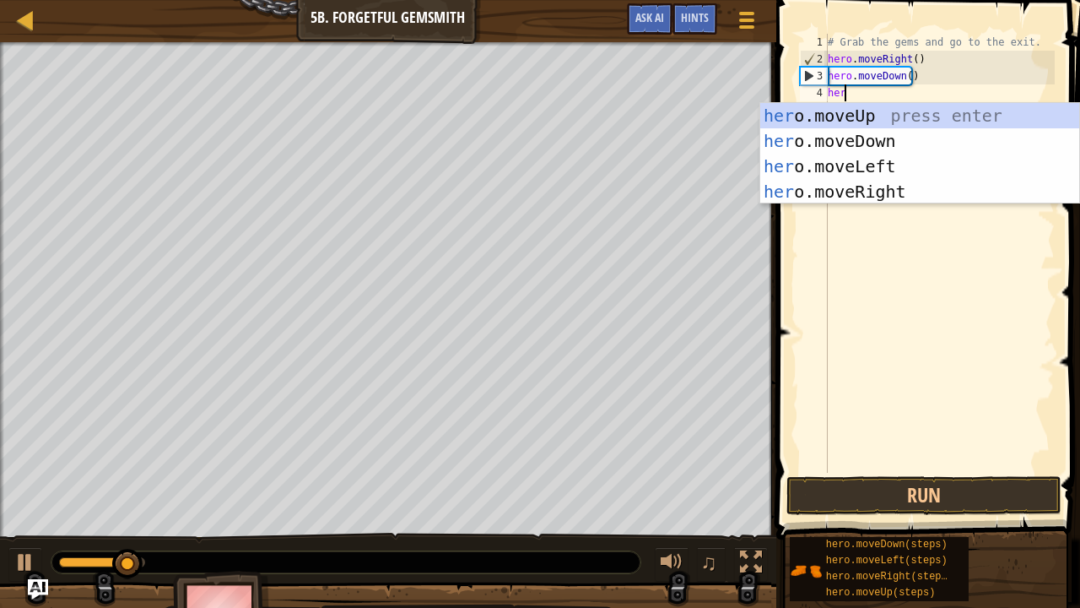
type textarea "hero"
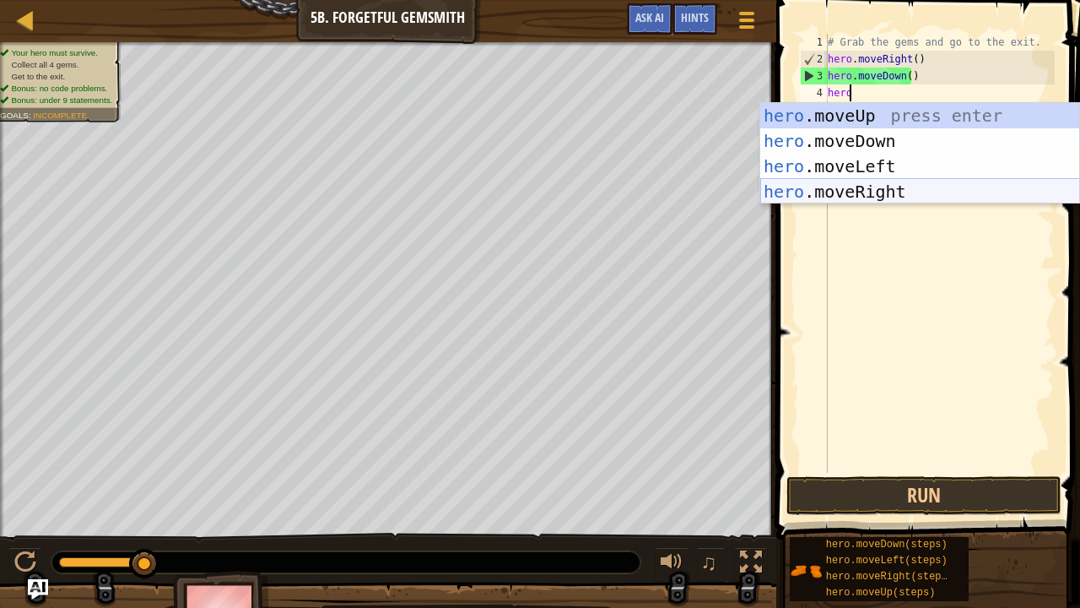
click at [895, 192] on div "hero .moveUp press enter hero .moveDown press enter hero .moveLeft press enter …" at bounding box center [920, 179] width 320 height 152
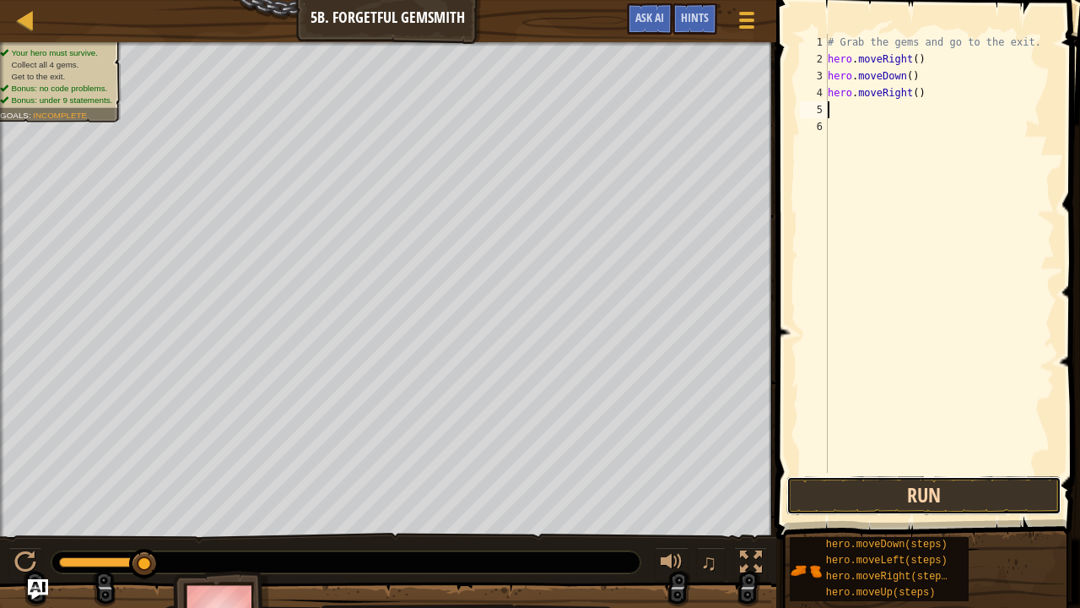
click at [891, 488] on button "Run" at bounding box center [923, 495] width 275 height 39
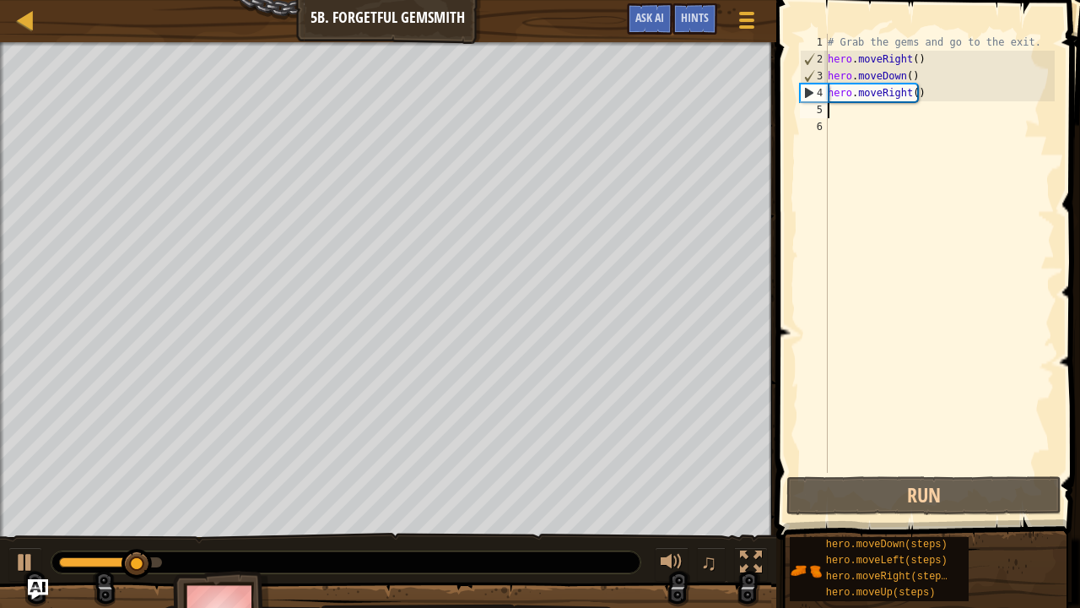
type textarea "h"
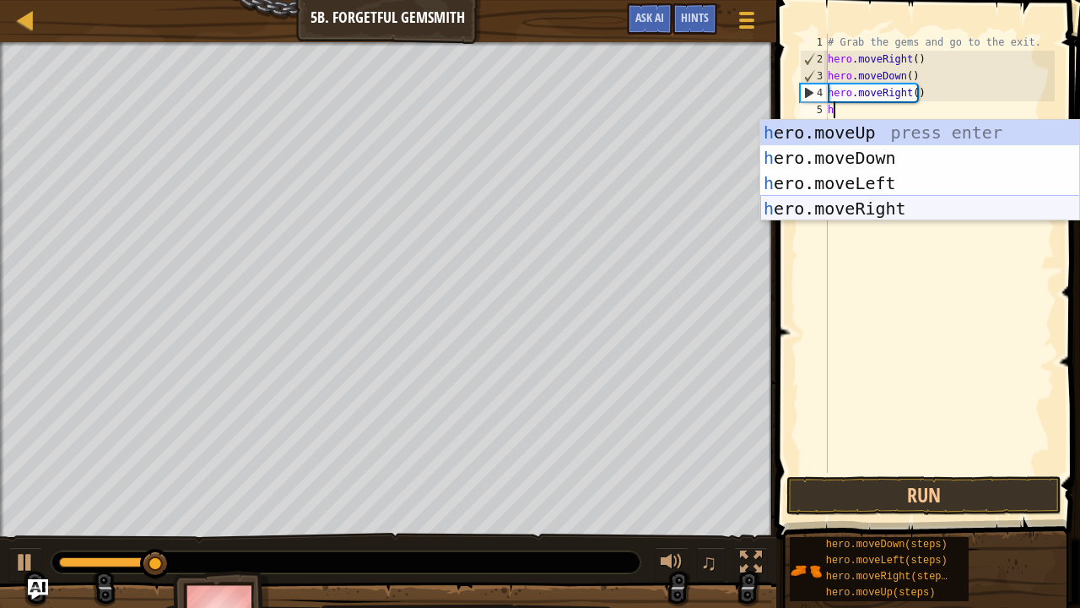
click at [900, 204] on div "h ero.moveUp press enter h ero.moveDown press enter h ero.moveLeft press enter …" at bounding box center [920, 196] width 320 height 152
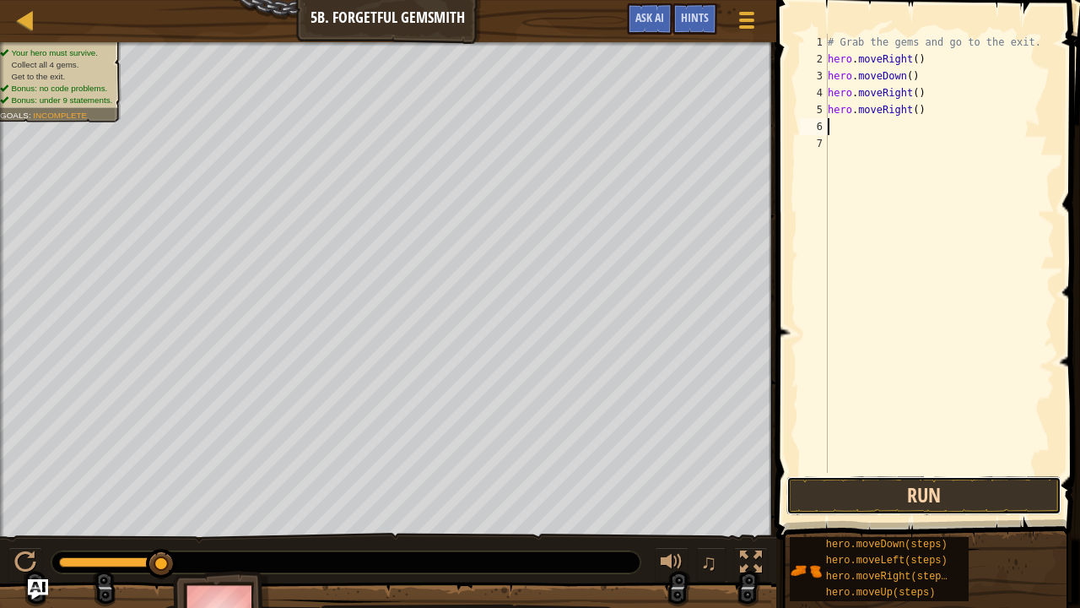
click at [927, 496] on button "Run" at bounding box center [923, 495] width 275 height 39
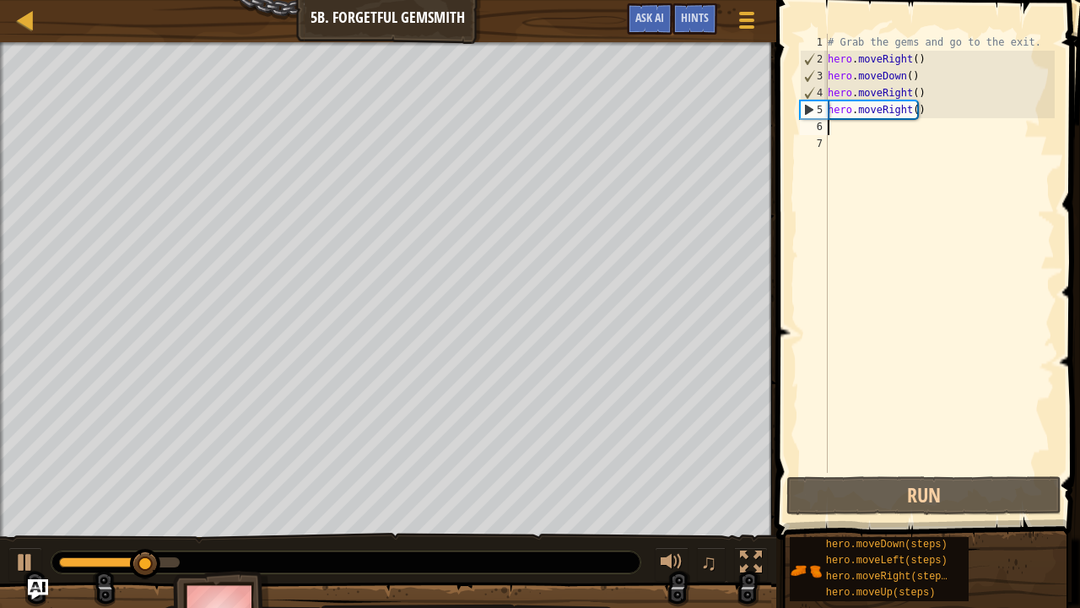
type textarea "h"
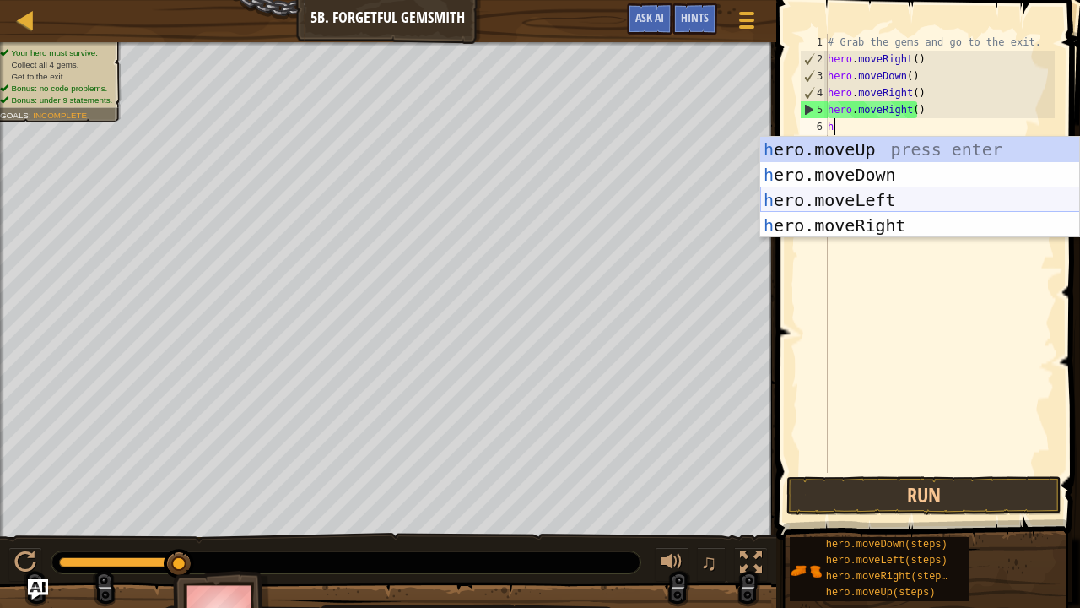
click at [872, 202] on div "h ero.moveUp press enter h ero.moveDown press enter h ero.moveLeft press enter …" at bounding box center [920, 213] width 320 height 152
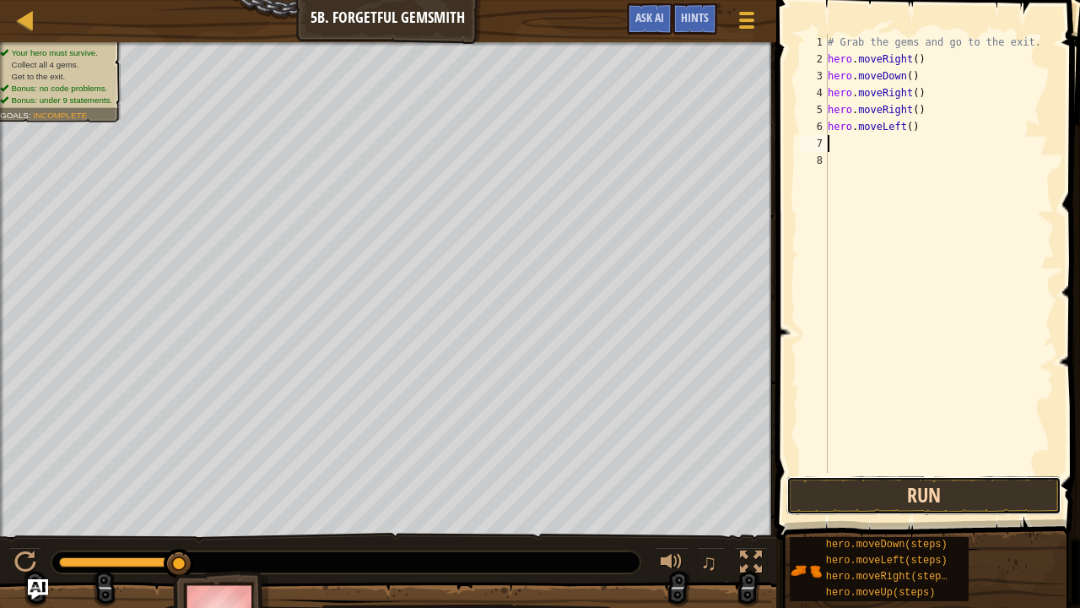
click at [910, 481] on button "Run" at bounding box center [923, 495] width 275 height 39
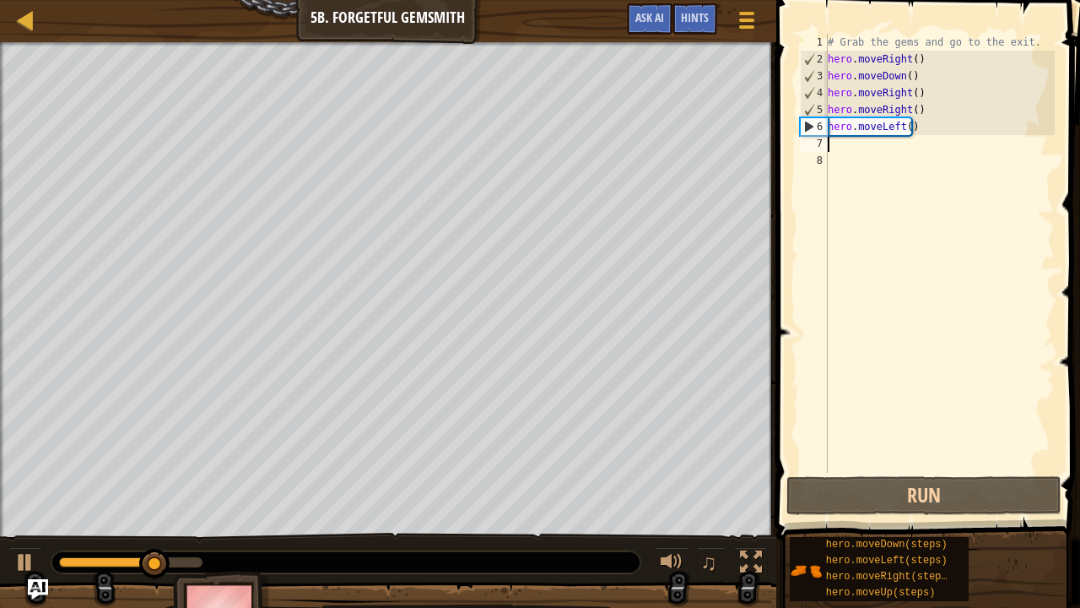
click at [920, 123] on div "# Grab the gems and go to the exit. hero . moveRight ( ) hero . moveDown ( ) he…" at bounding box center [939, 270] width 230 height 473
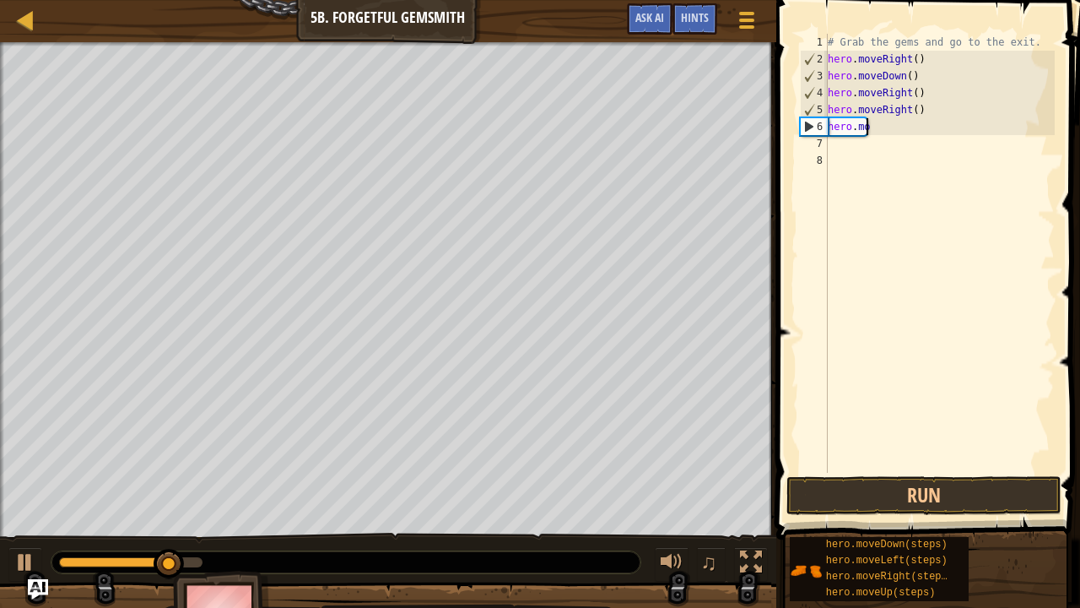
type textarea "h"
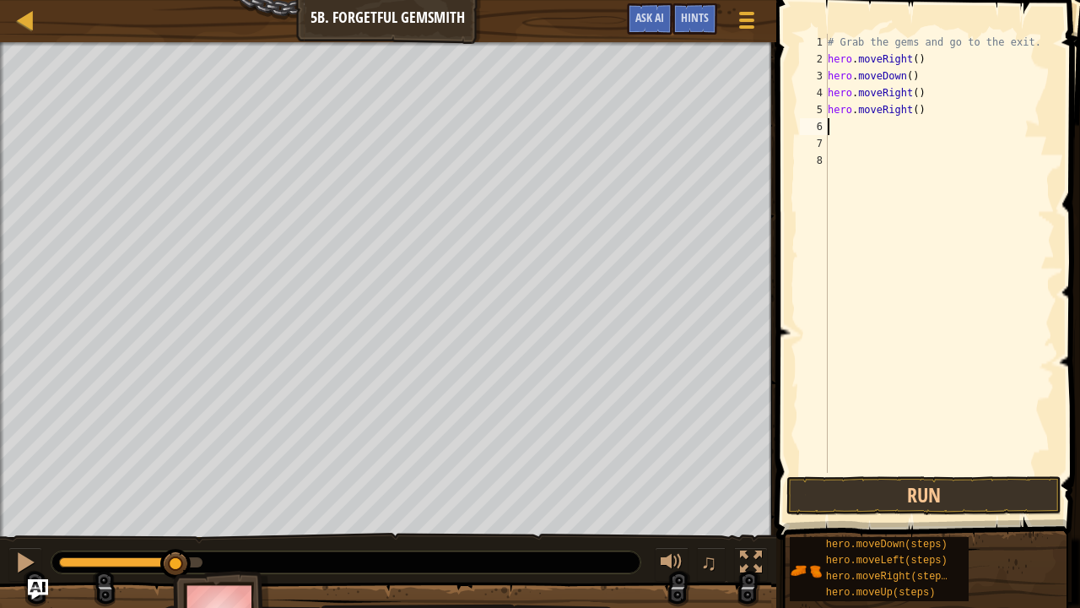
type textarea "h"
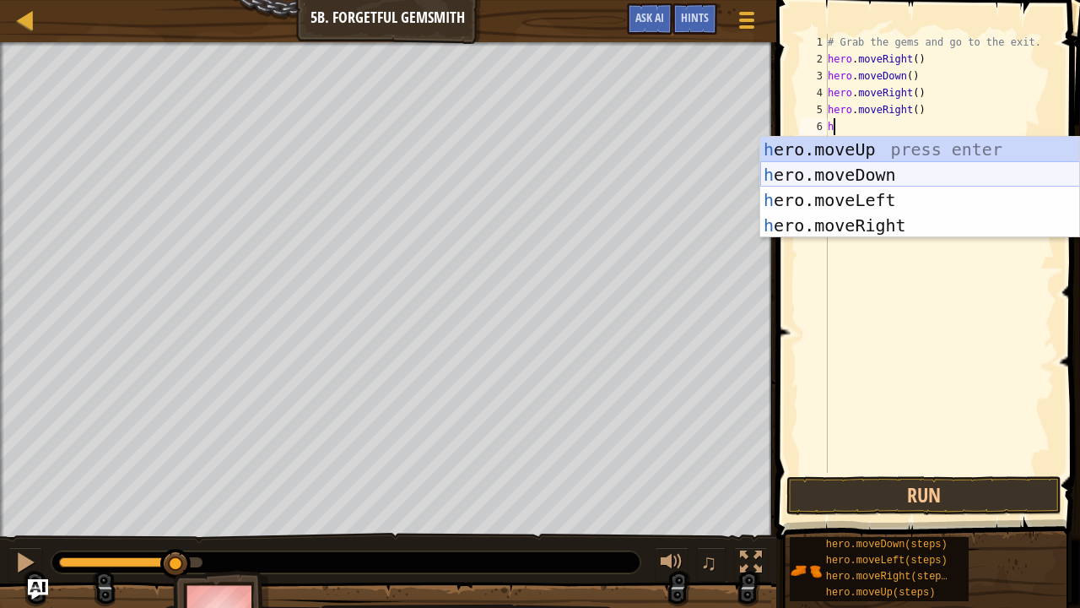
click at [869, 169] on div "h ero.moveUp press enter h ero.moveDown press enter h ero.moveLeft press enter …" at bounding box center [920, 213] width 320 height 152
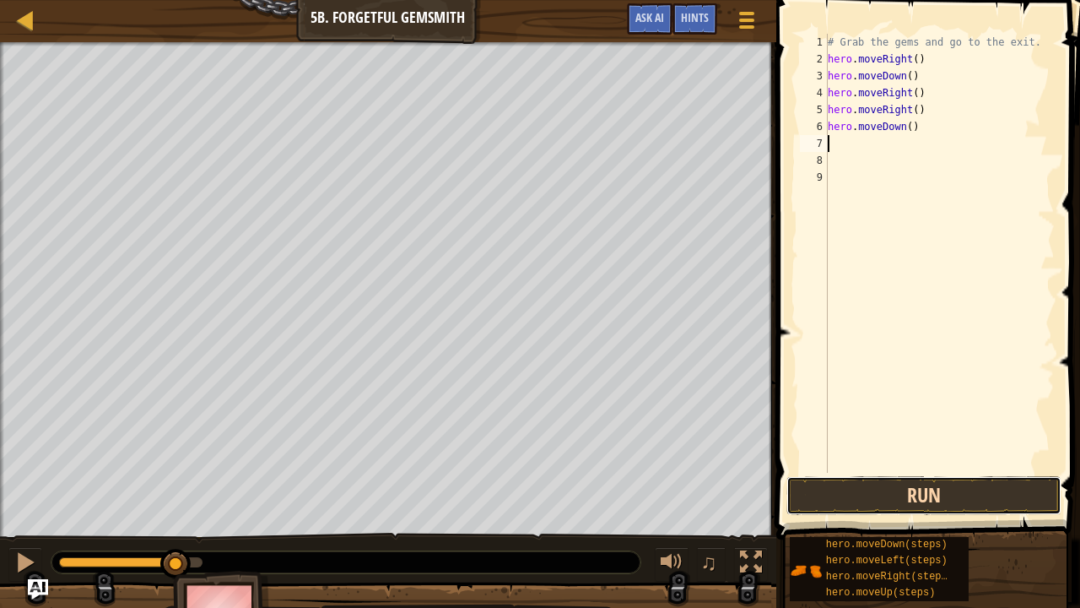
click at [878, 484] on button "Run" at bounding box center [923, 495] width 275 height 39
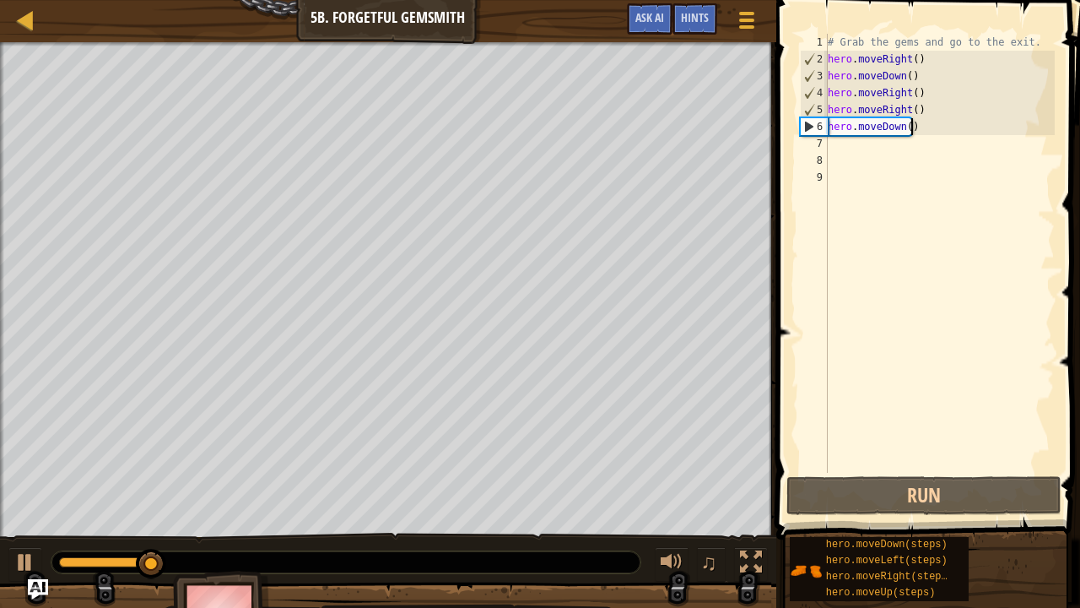
click at [926, 133] on div "# Grab the gems and go to the exit. hero . moveRight ( ) hero . moveDown ( ) he…" at bounding box center [939, 270] width 230 height 473
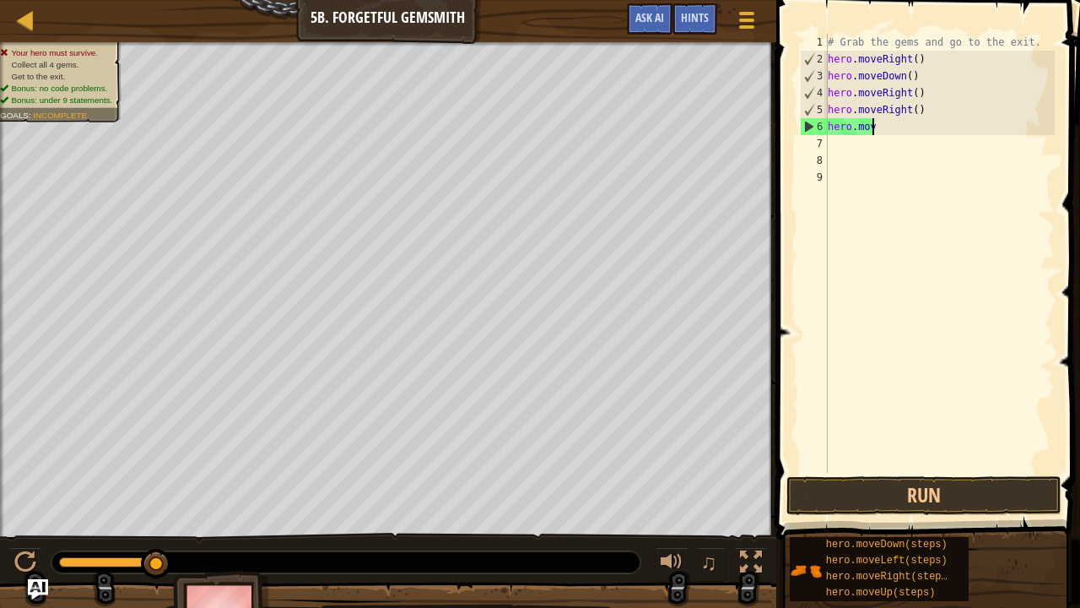
type textarea "h"
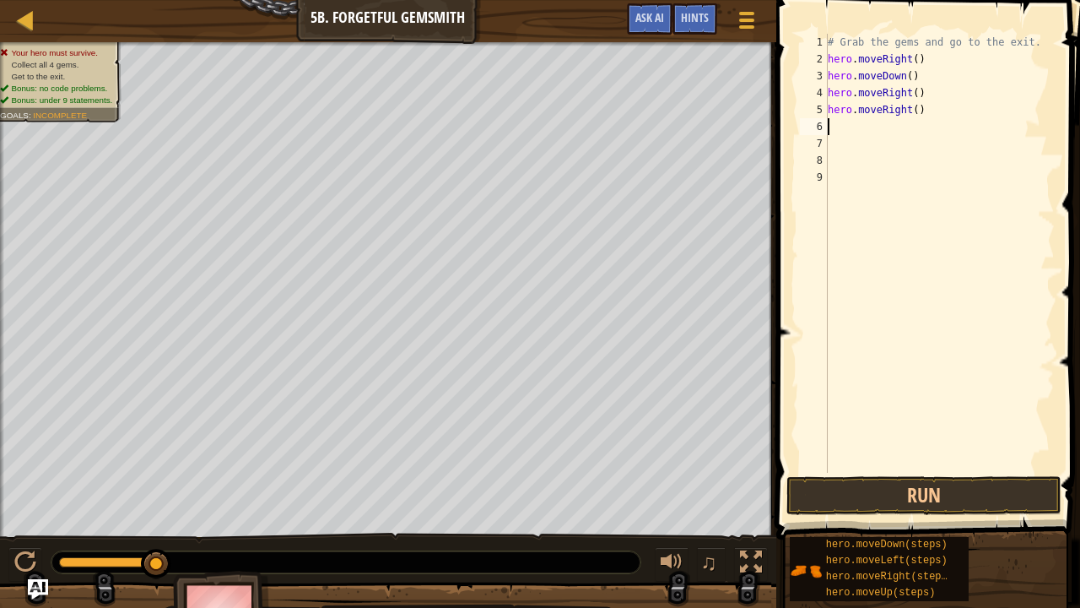
type textarea "h"
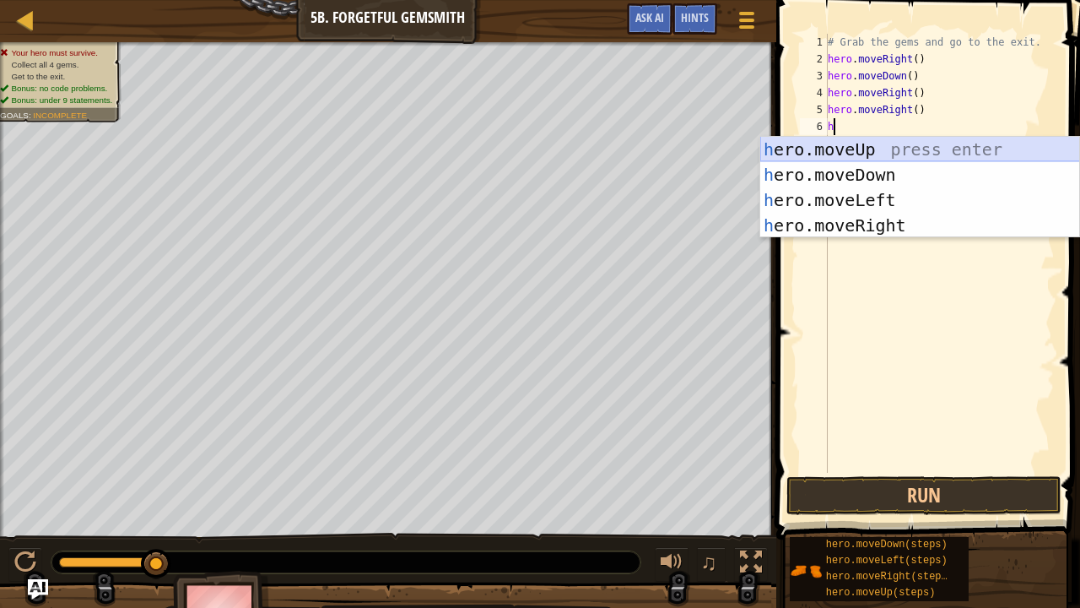
click at [830, 152] on div "h ero.moveUp press enter h ero.moveDown press enter h ero.moveLeft press enter …" at bounding box center [920, 213] width 320 height 152
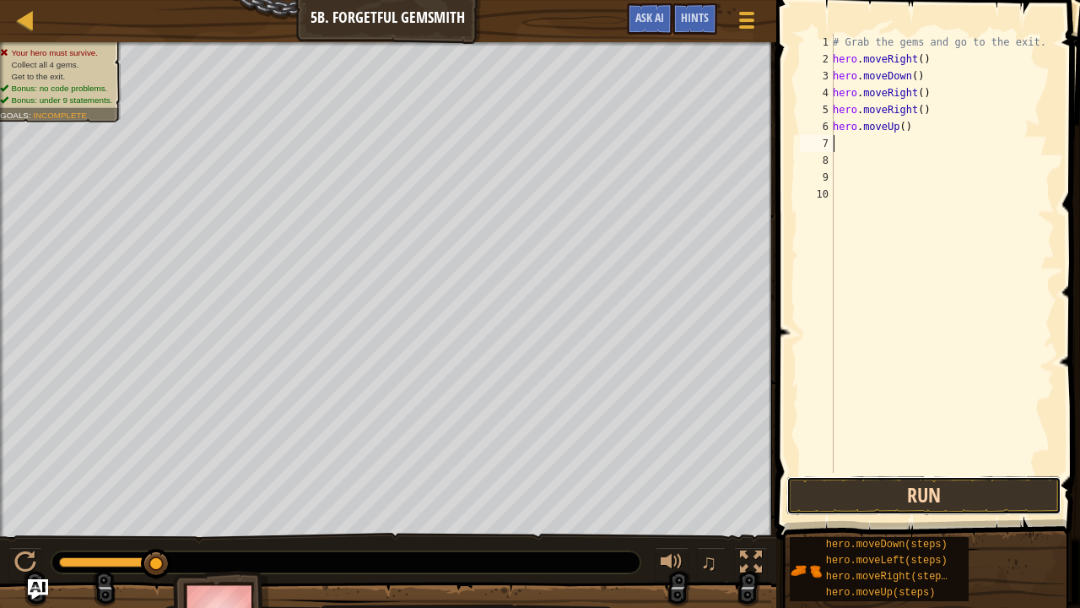
click at [832, 481] on button "Run" at bounding box center [923, 495] width 275 height 39
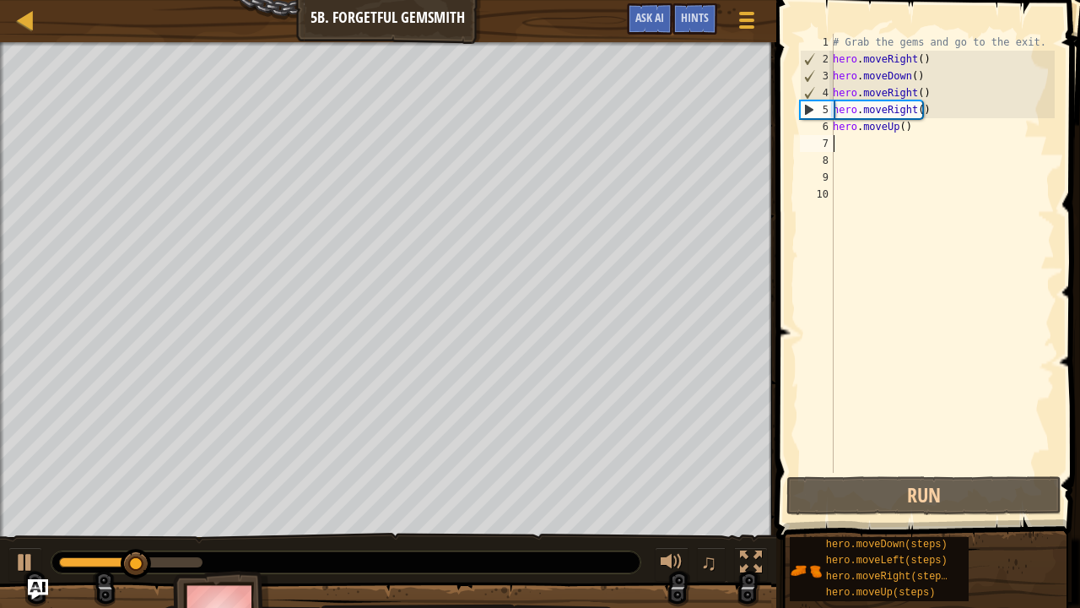
click at [849, 147] on div "# Grab the gems and go to the exit. hero . moveRight ( ) hero . moveDown ( ) he…" at bounding box center [942, 270] width 225 height 473
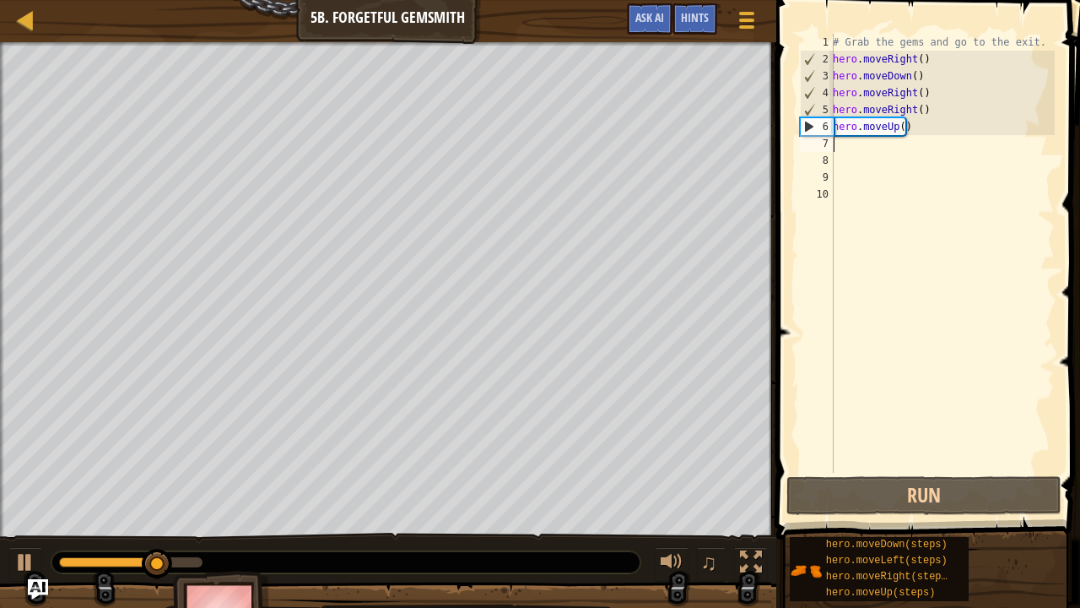
drag, startPoint x: 849, startPoint y: 147, endPoint x: 930, endPoint y: 125, distance: 83.9
click at [930, 125] on div "# Grab the gems and go to the exit. hero . moveRight ( ) hero . moveDown ( ) he…" at bounding box center [942, 270] width 225 height 473
type textarea "hero.moveUp()"
click at [837, 144] on div "# Grab the gems and go to the exit. hero . moveRight ( ) hero . moveDown ( ) he…" at bounding box center [942, 270] width 225 height 473
type textarea "h"
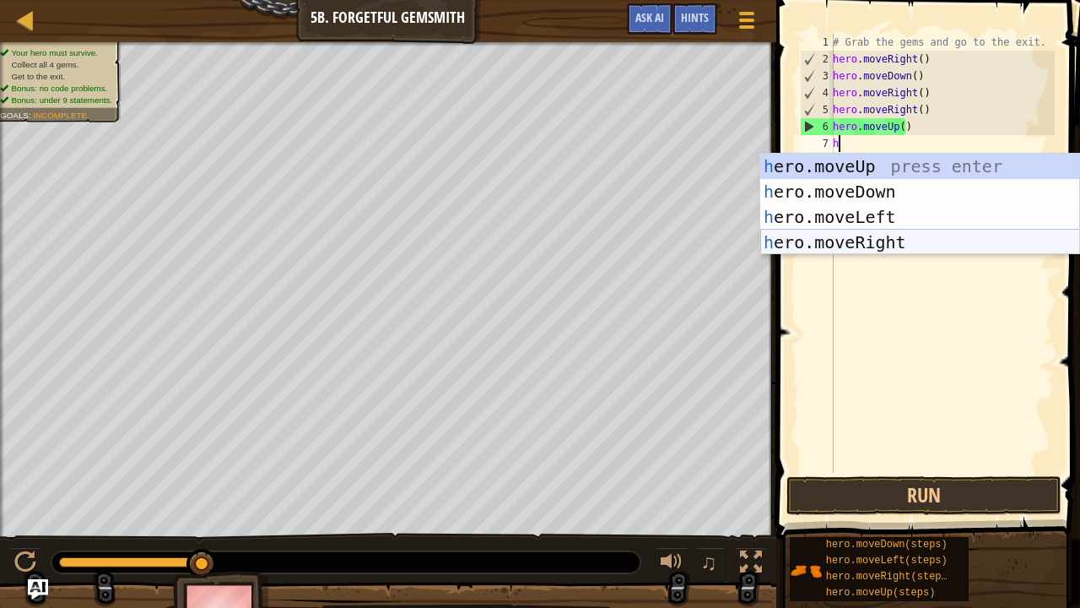
click at [874, 244] on div "h ero.moveUp press enter h ero.moveDown press enter h ero.moveLeft press enter …" at bounding box center [920, 230] width 320 height 152
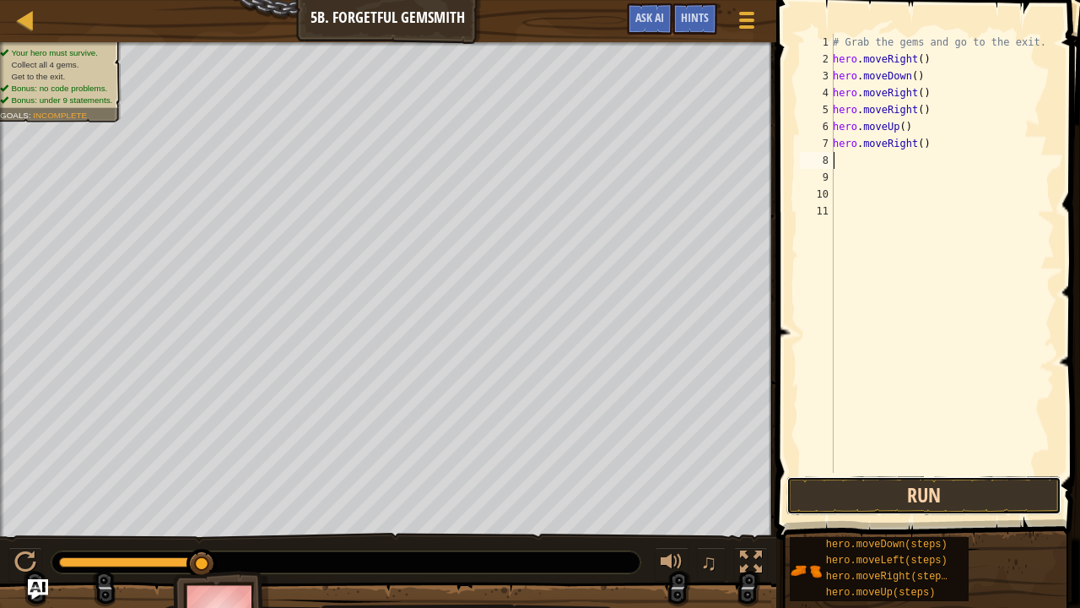
click at [871, 490] on button "Run" at bounding box center [923, 495] width 275 height 39
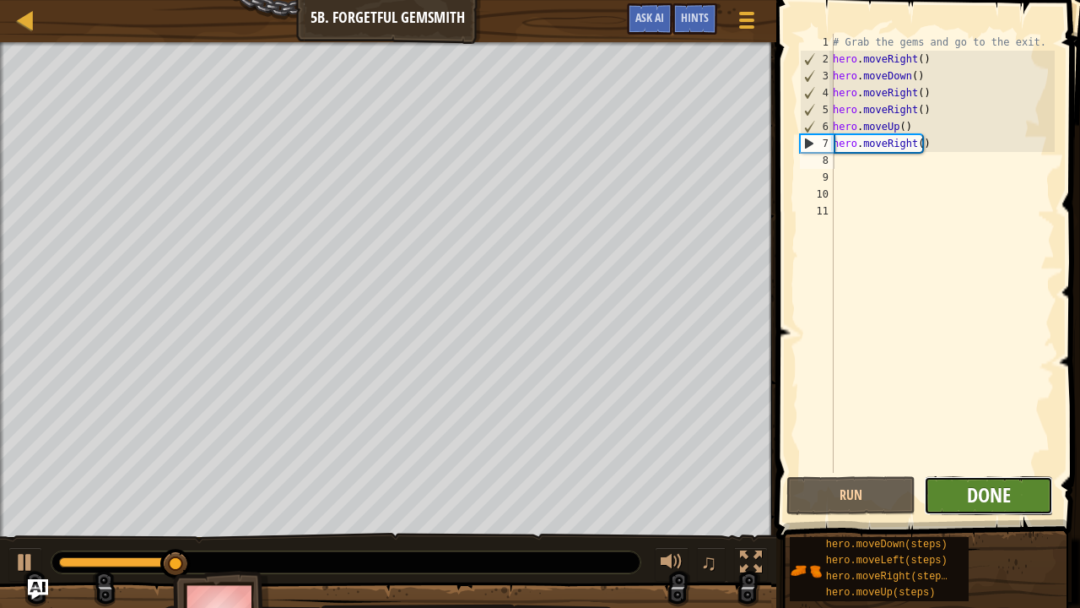
click at [973, 489] on span "Done" at bounding box center [989, 494] width 44 height 27
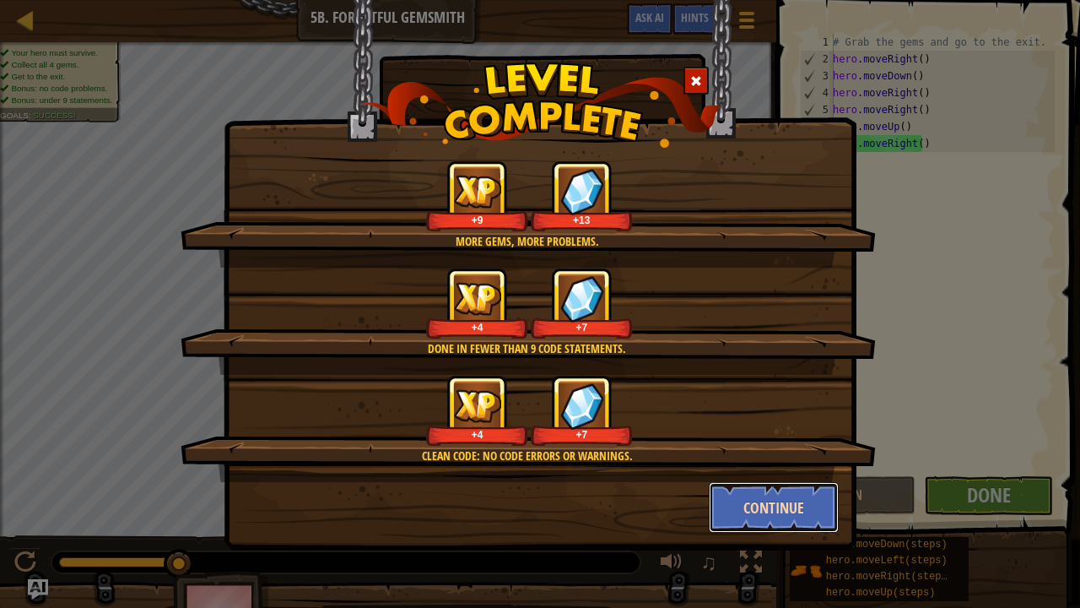
click at [780, 498] on button "Continue" at bounding box center [774, 507] width 131 height 51
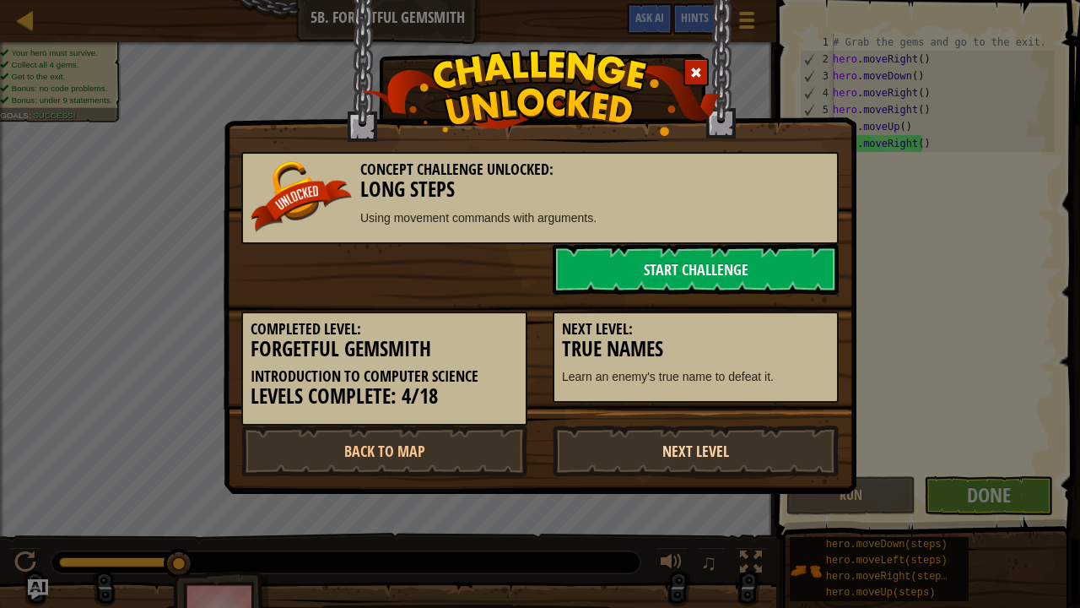
click at [717, 451] on link "Next Level" at bounding box center [696, 450] width 286 height 51
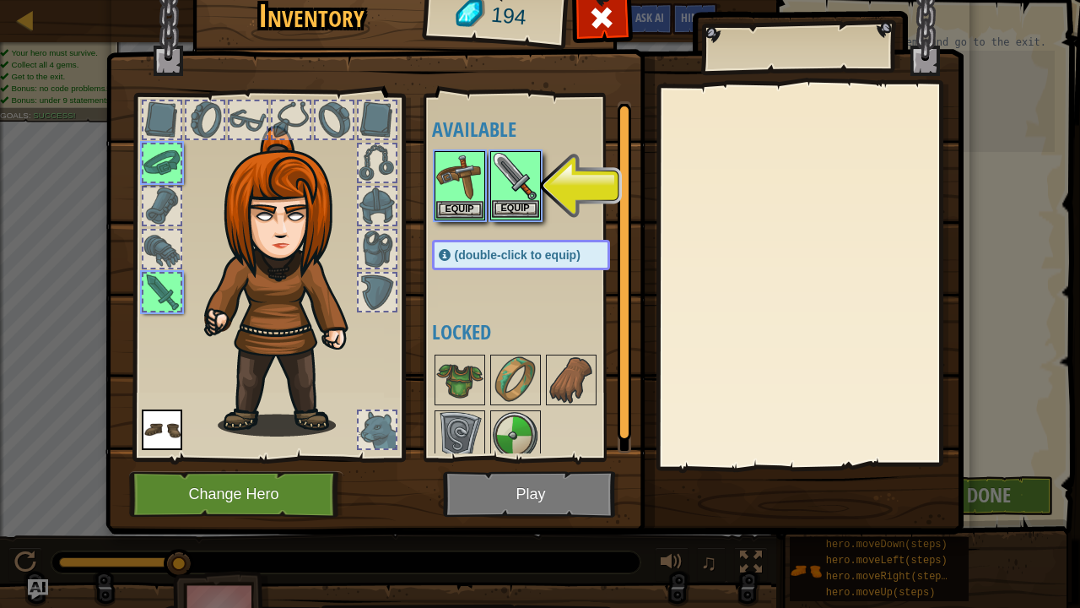
click at [514, 182] on img at bounding box center [515, 176] width 47 height 47
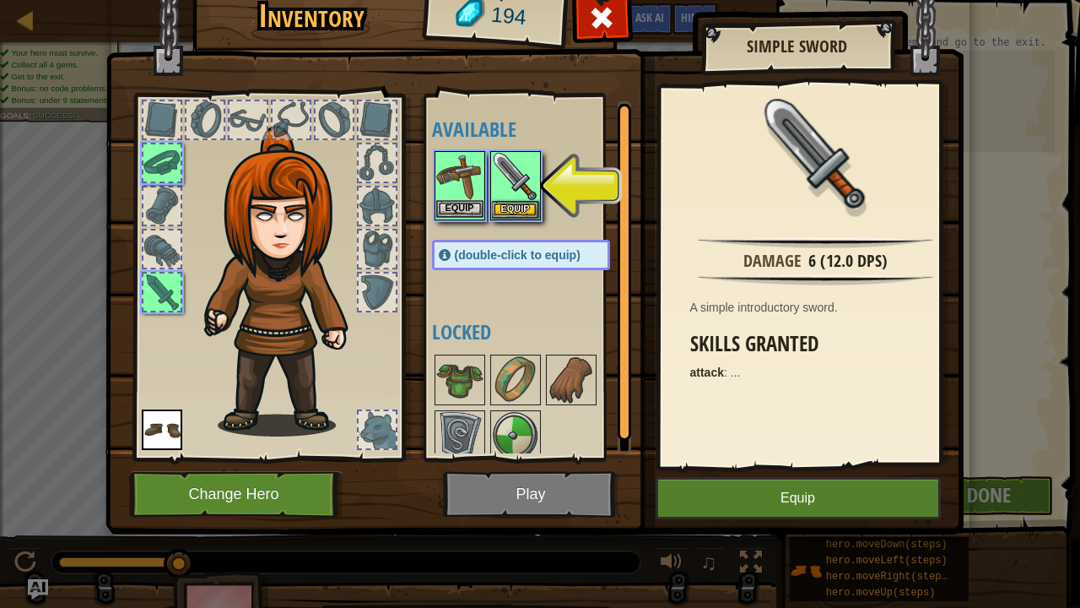
click at [443, 192] on img at bounding box center [459, 176] width 47 height 47
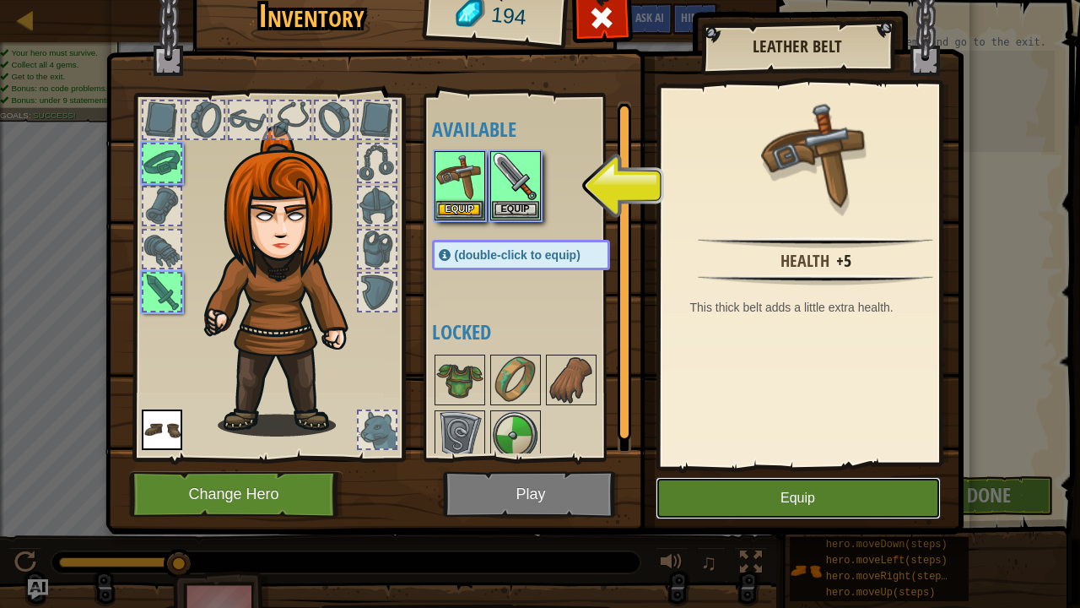
click at [677, 495] on button "Equip" at bounding box center [798, 498] width 285 height 42
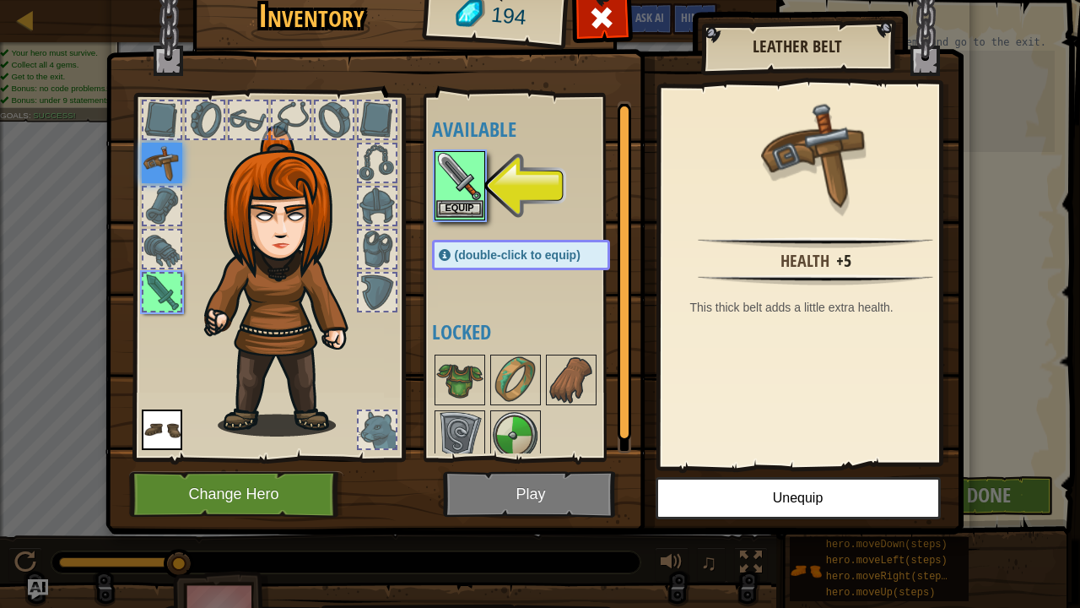
click at [436, 180] on img at bounding box center [459, 176] width 47 height 47
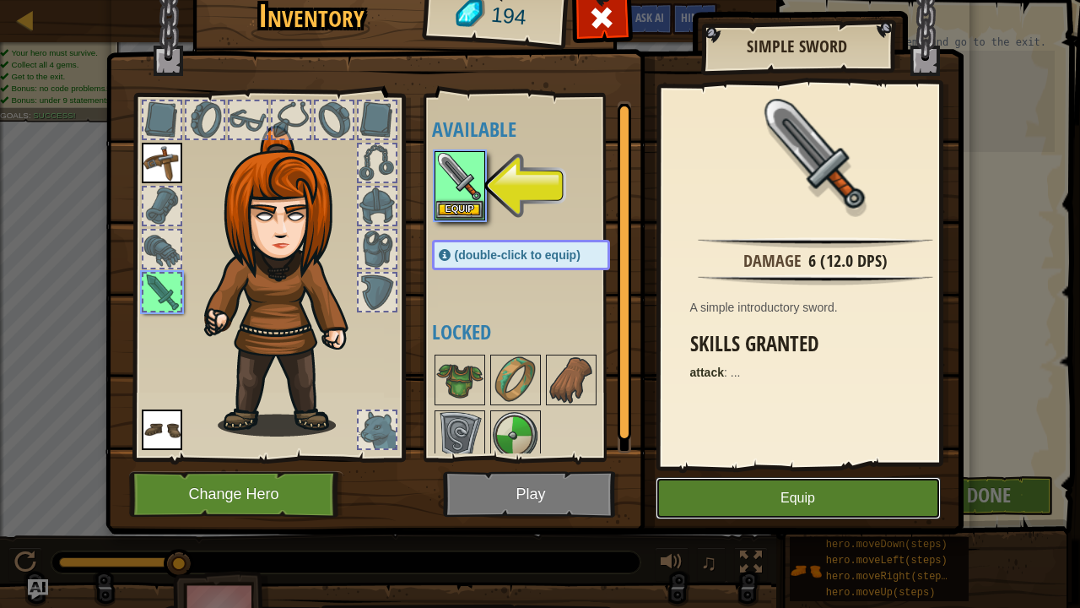
click at [758, 484] on button "Equip" at bounding box center [798, 498] width 285 height 42
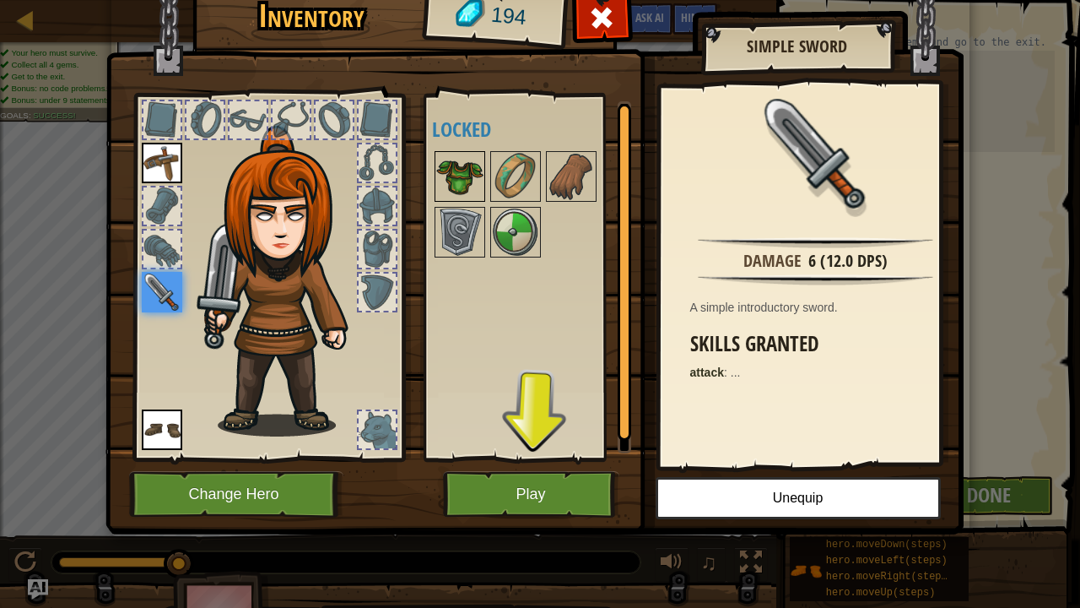
click at [462, 169] on img at bounding box center [459, 176] width 47 height 47
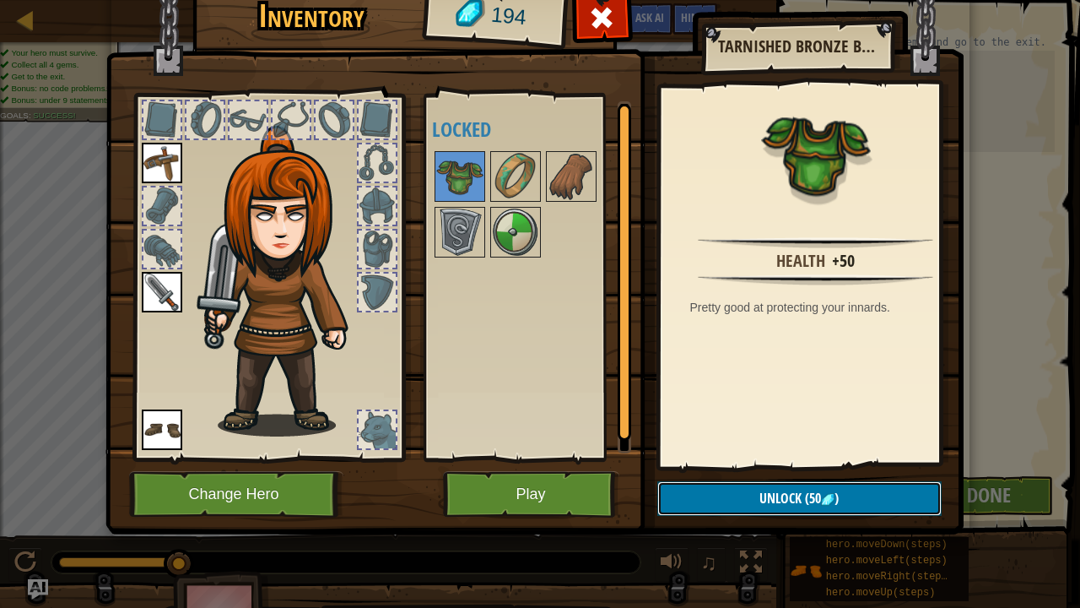
drag, startPoint x: 804, startPoint y: 499, endPoint x: 732, endPoint y: 488, distance: 72.6
click at [732, 488] on button "Unlock (50 )" at bounding box center [799, 498] width 284 height 35
drag, startPoint x: 732, startPoint y: 488, endPoint x: 712, endPoint y: 496, distance: 21.9
click at [712, 496] on button "Unlock (50 )" at bounding box center [799, 498] width 284 height 35
click at [712, 496] on button "Confirm" at bounding box center [799, 498] width 284 height 35
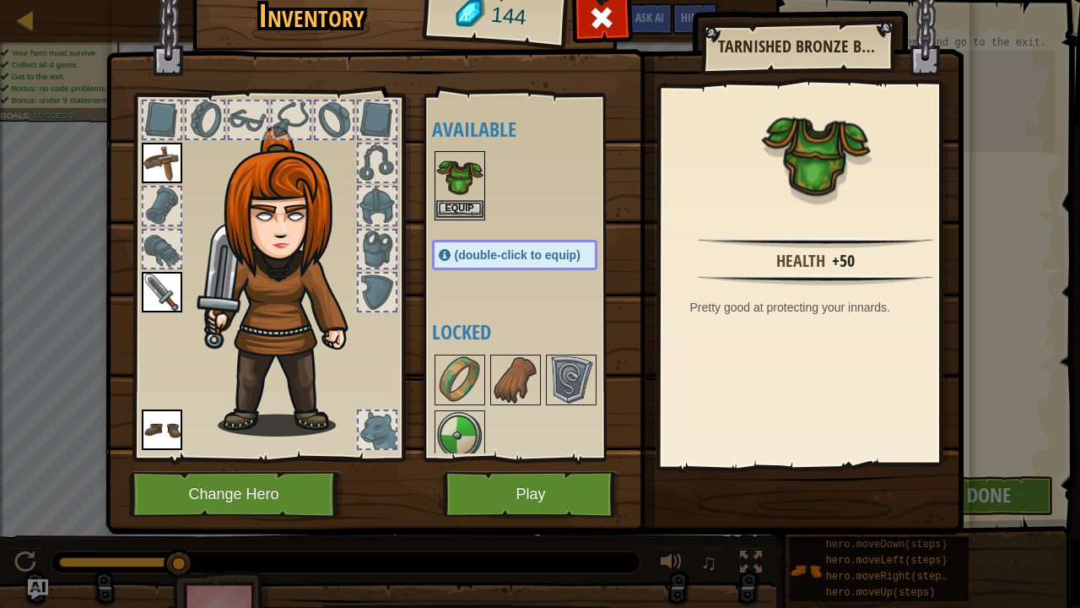
click at [469, 195] on img at bounding box center [459, 176] width 47 height 47
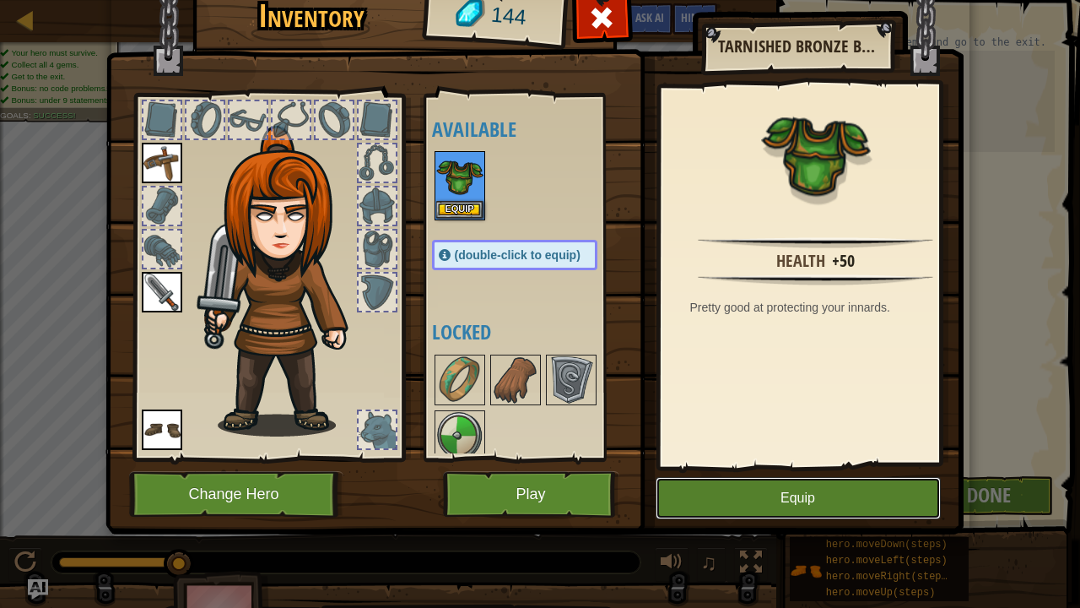
click at [748, 500] on button "Equip" at bounding box center [798, 498] width 285 height 42
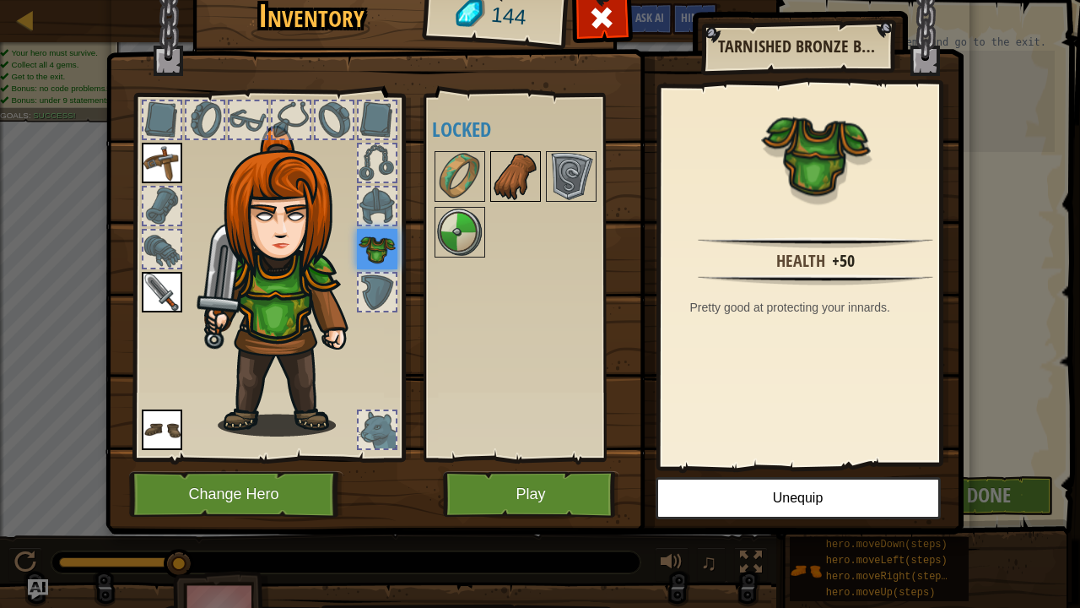
click at [515, 154] on img at bounding box center [515, 176] width 47 height 47
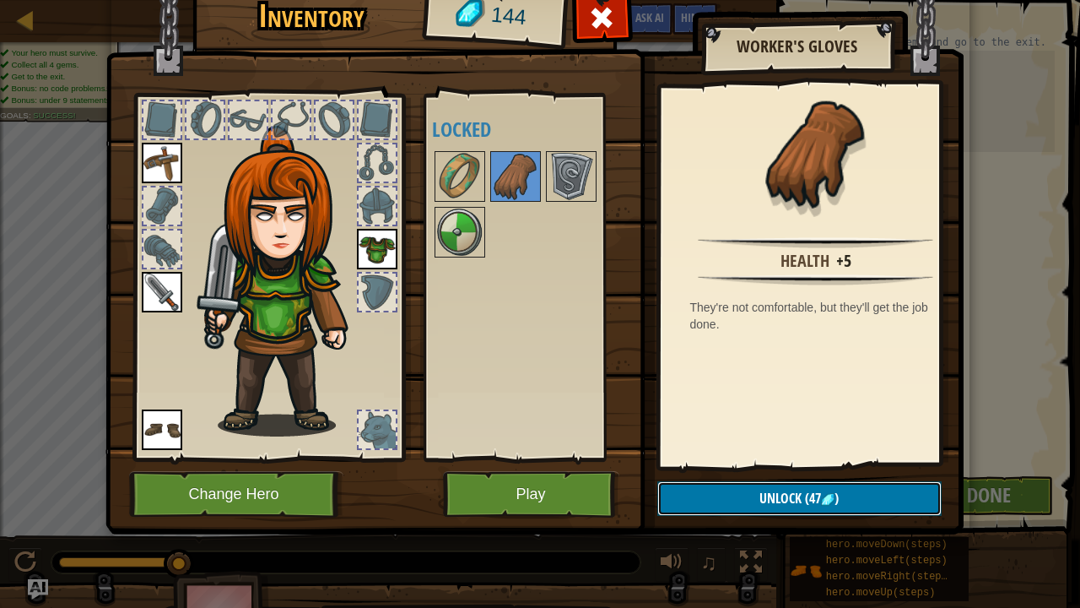
click at [785, 490] on span "Unlock" at bounding box center [780, 498] width 42 height 19
click at [785, 490] on button "Confirm" at bounding box center [799, 498] width 284 height 35
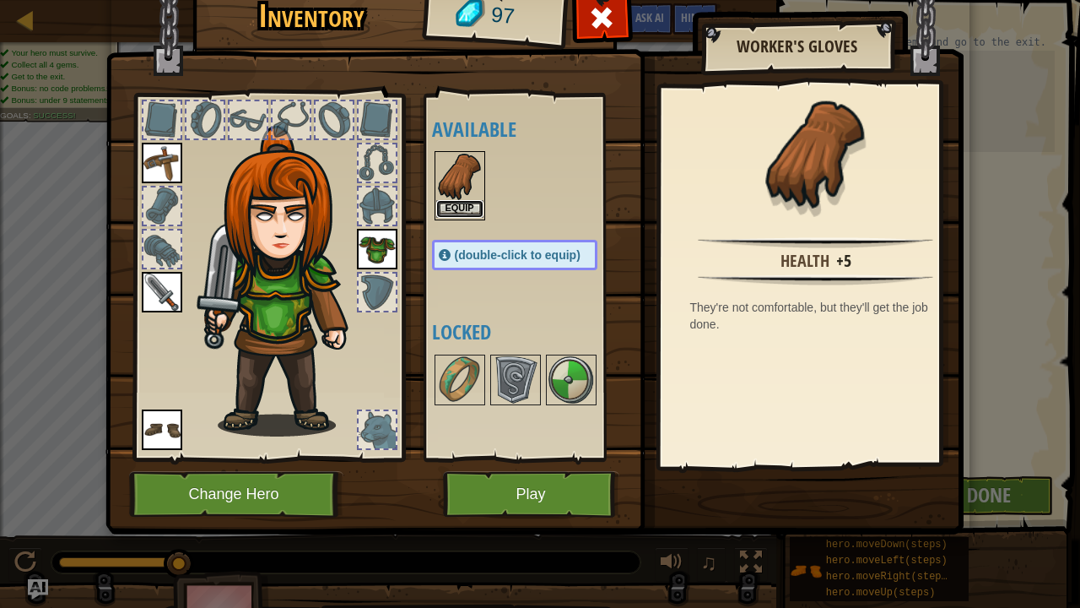
click at [449, 200] on button "Equip" at bounding box center [459, 209] width 47 height 18
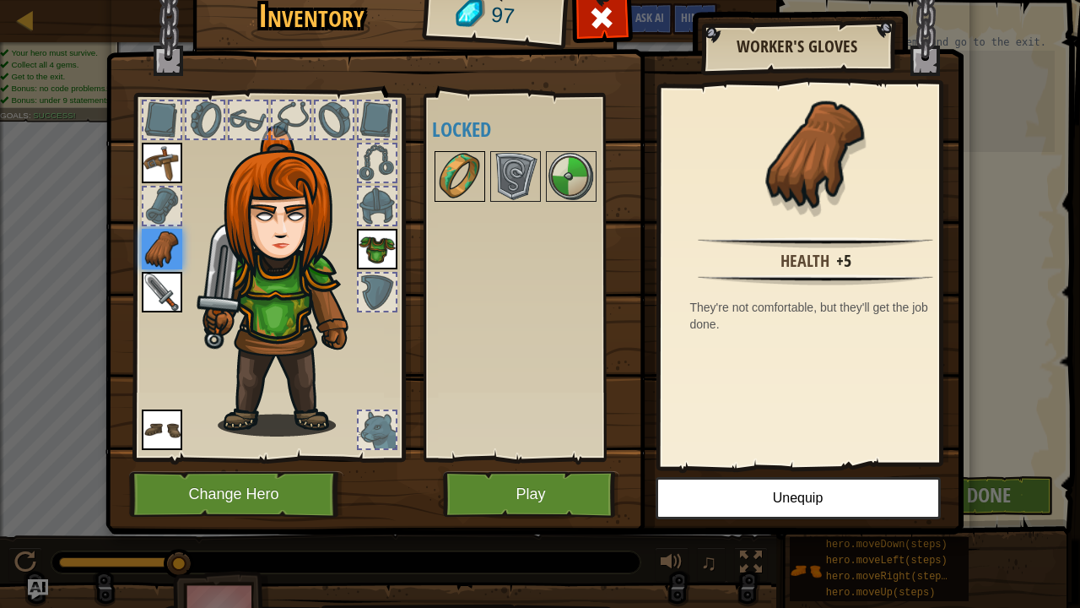
click at [436, 166] on img at bounding box center [459, 176] width 47 height 47
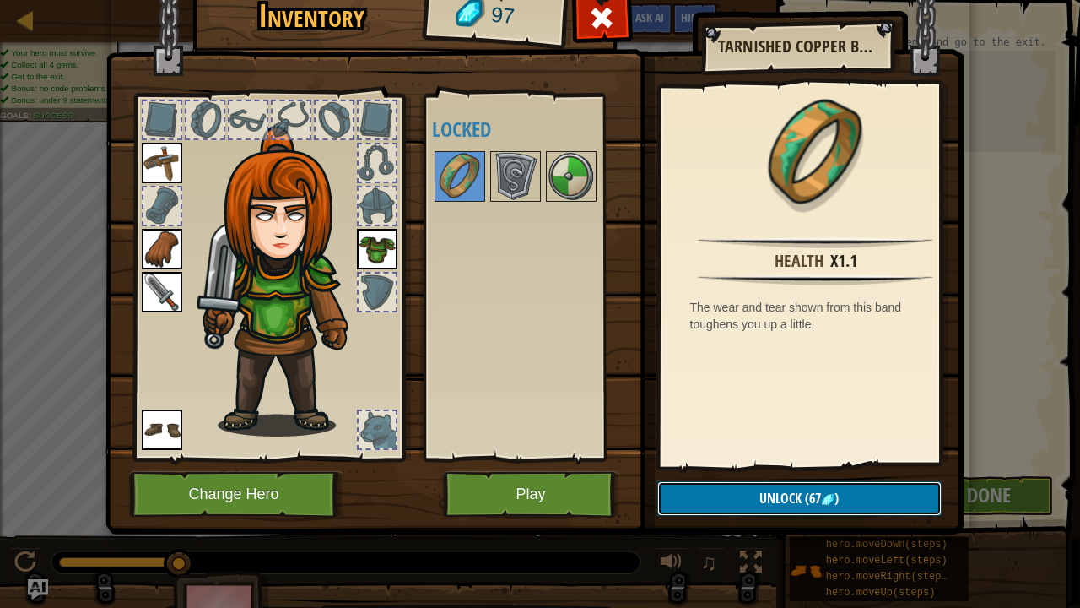
click at [768, 487] on button "Unlock (67 )" at bounding box center [799, 498] width 284 height 35
click at [768, 487] on button "Confirm" at bounding box center [799, 498] width 284 height 35
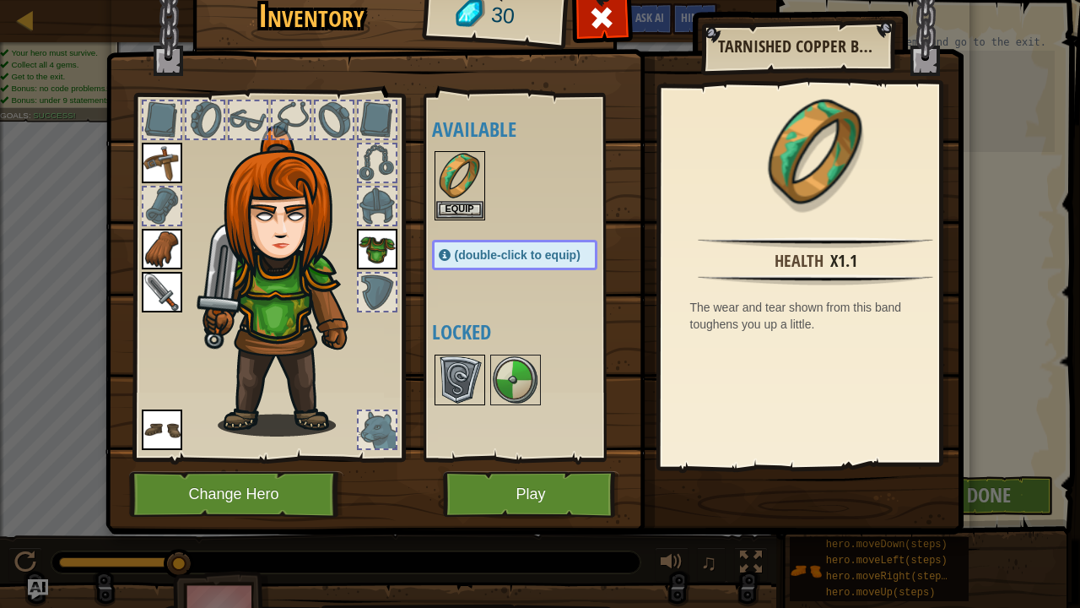
click at [456, 389] on img at bounding box center [459, 379] width 47 height 47
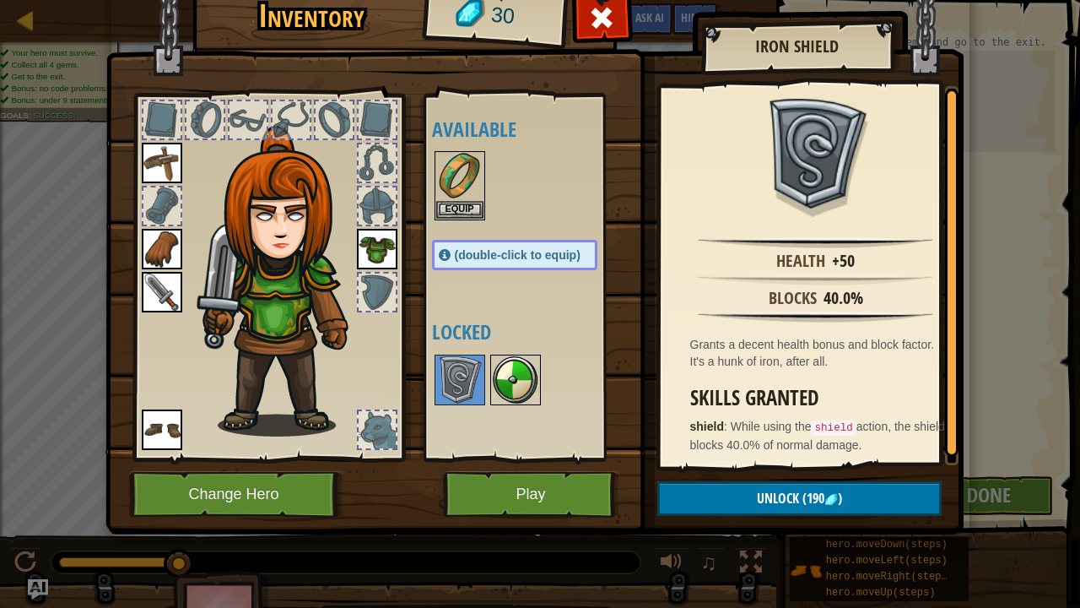
click at [516, 386] on img at bounding box center [515, 379] width 47 height 47
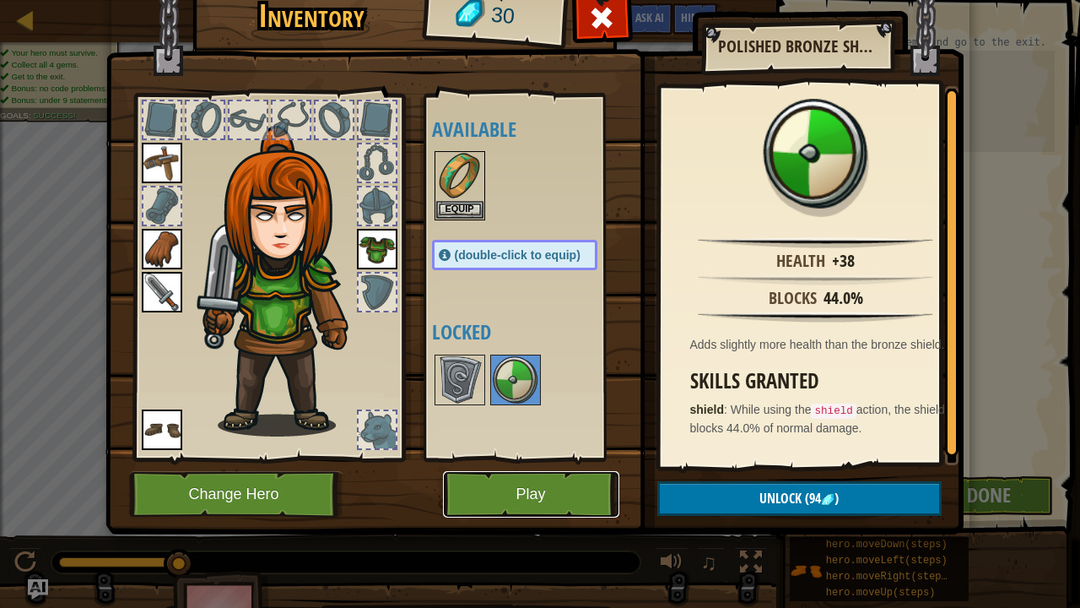
click at [570, 495] on button "Play" at bounding box center [531, 494] width 176 height 46
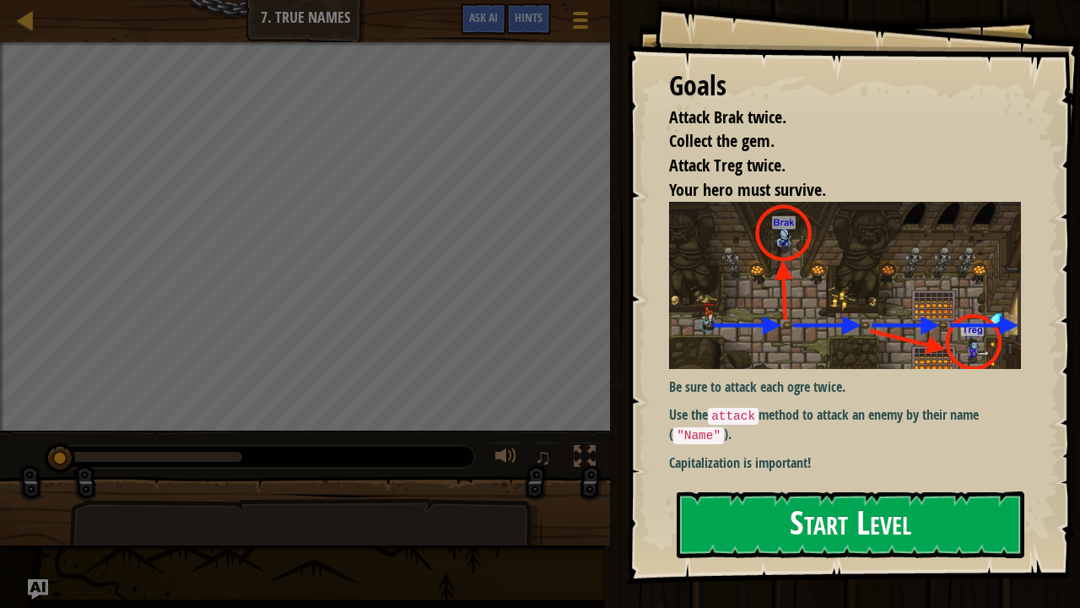
click at [738, 500] on button "Start Level" at bounding box center [851, 524] width 348 height 67
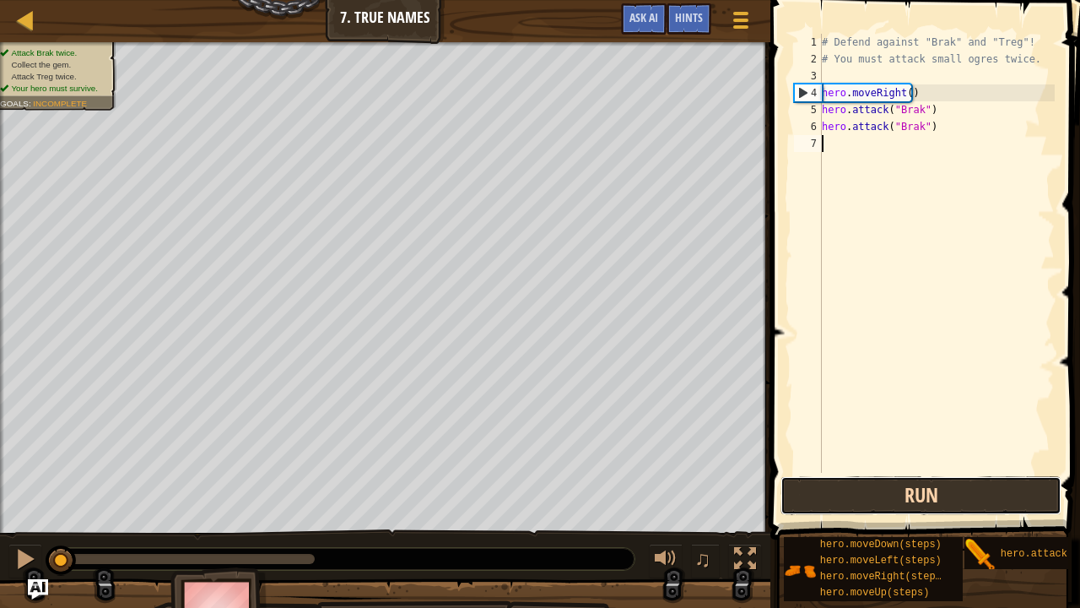
click at [902, 495] on button "Run" at bounding box center [921, 495] width 281 height 39
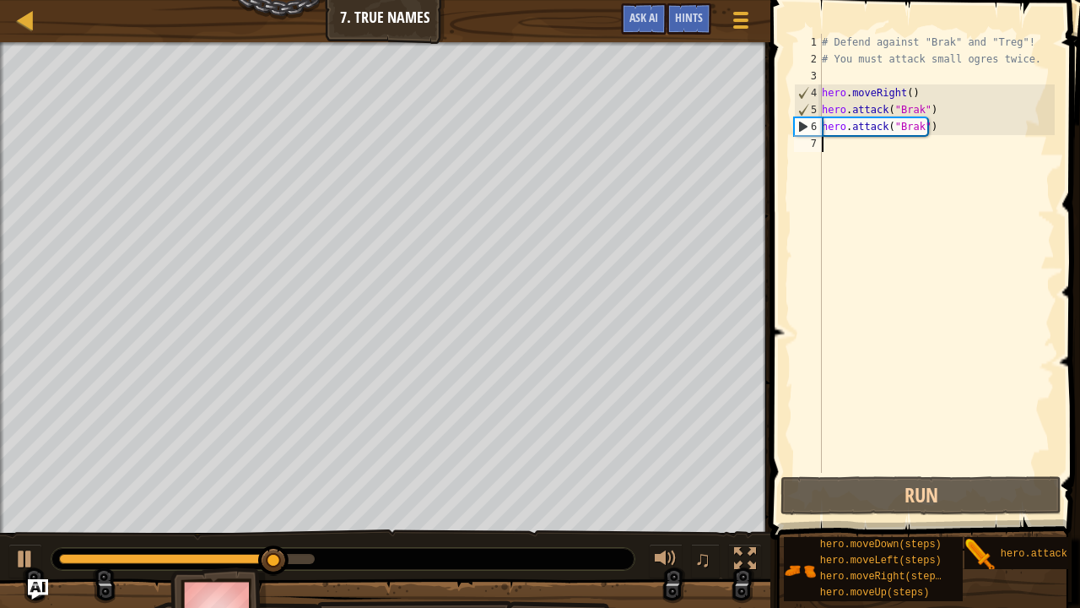
click at [839, 149] on div "# Defend against "Brak" and "Treg"! # You must attack small ogres twice. hero .…" at bounding box center [937, 270] width 236 height 473
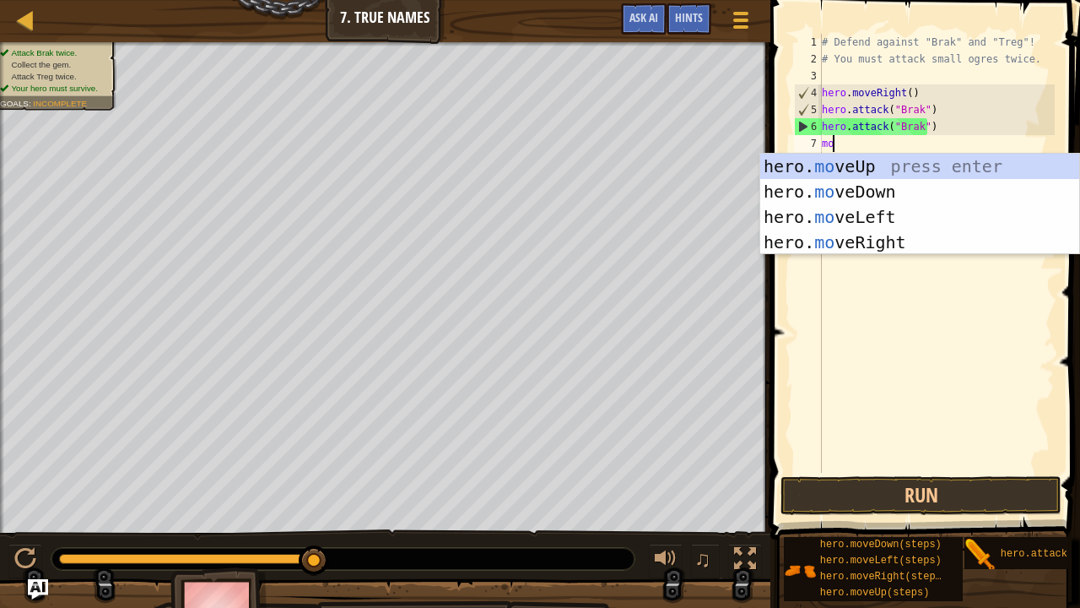
type textarea "mov"
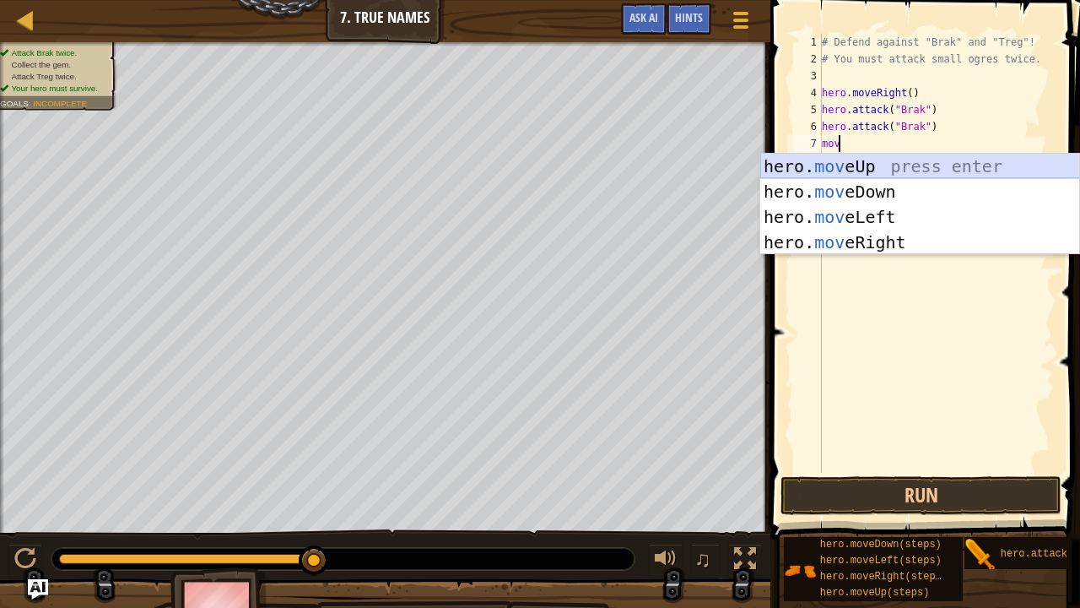
click at [854, 169] on div "hero. mov eUp press enter hero. mov eDown press enter hero. mov eLeft press ent…" at bounding box center [920, 230] width 320 height 152
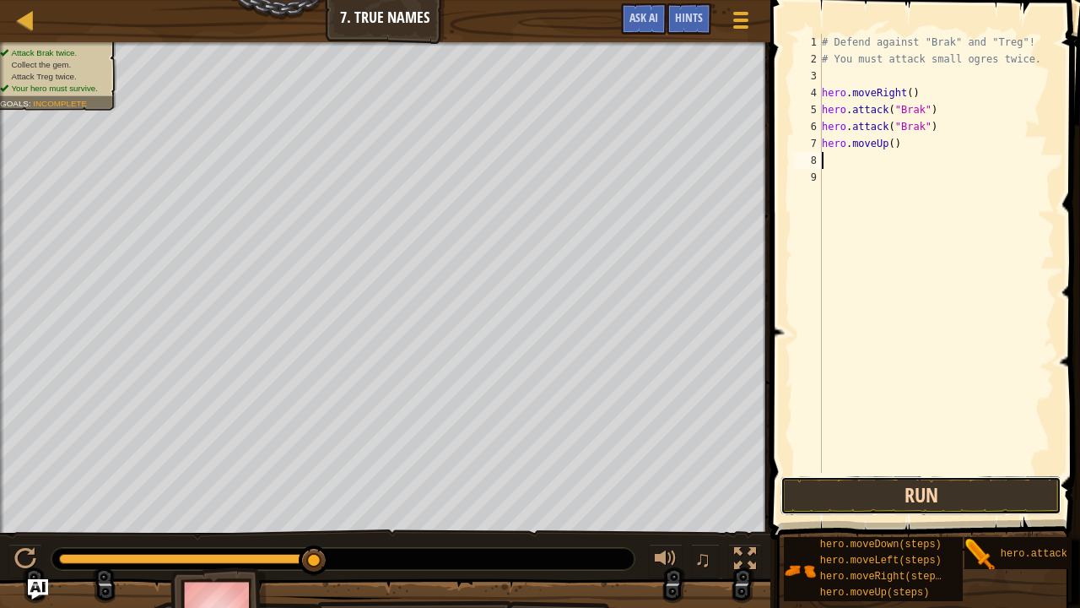
click at [900, 499] on button "Run" at bounding box center [921, 495] width 281 height 39
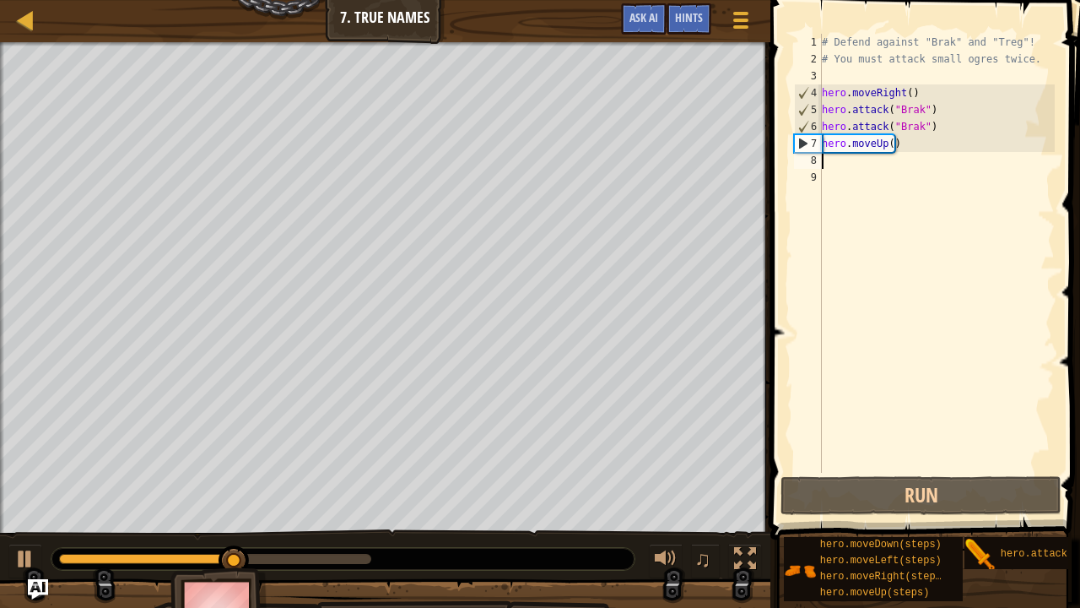
click at [901, 152] on div "# Defend against "Brak" and "Treg"! # You must attack small ogres twice. hero .…" at bounding box center [937, 270] width 236 height 473
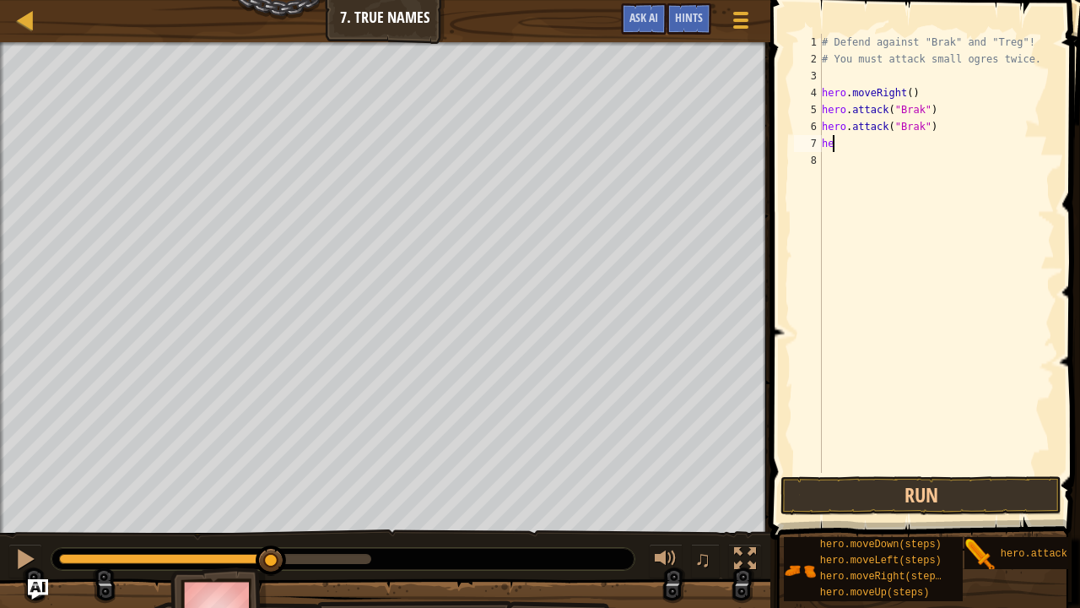
type textarea "h"
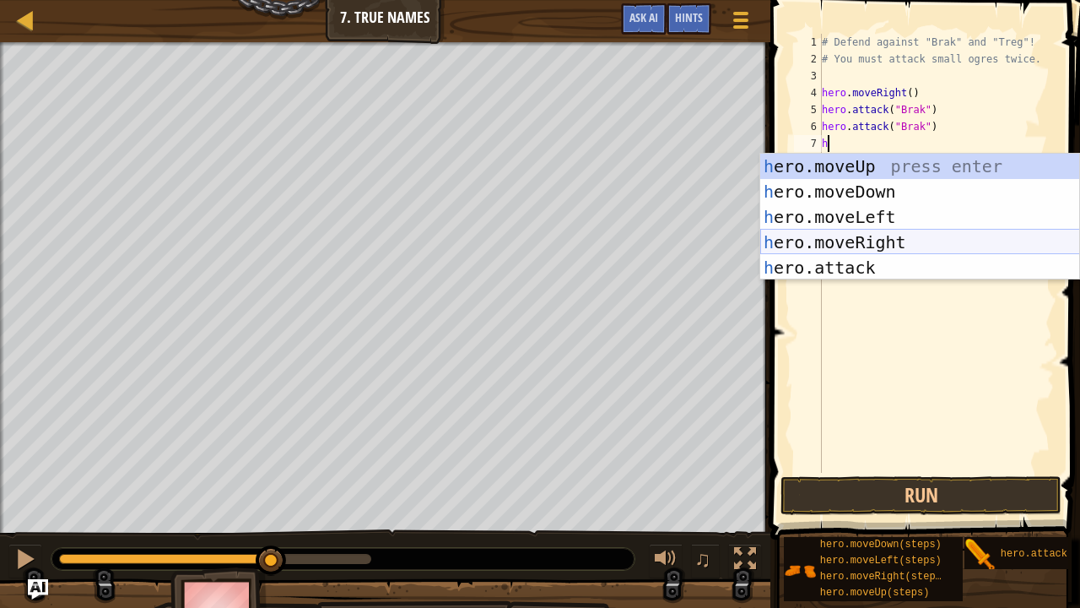
click at [861, 238] on div "h ero.moveUp press enter h ero.moveDown press enter h ero.moveLeft press enter …" at bounding box center [920, 242] width 320 height 177
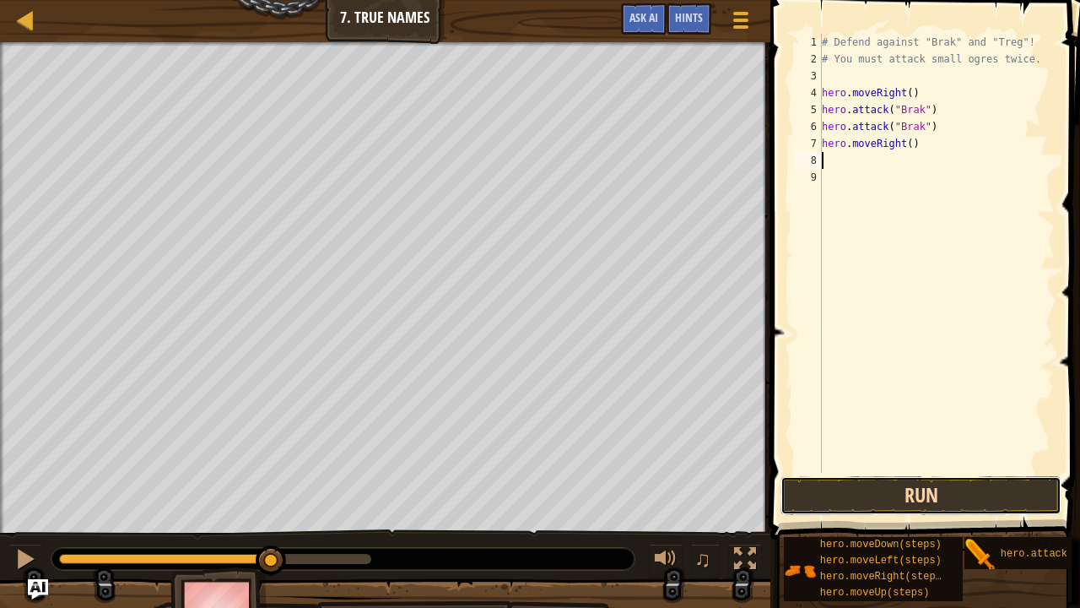
click at [896, 491] on button "Run" at bounding box center [921, 495] width 281 height 39
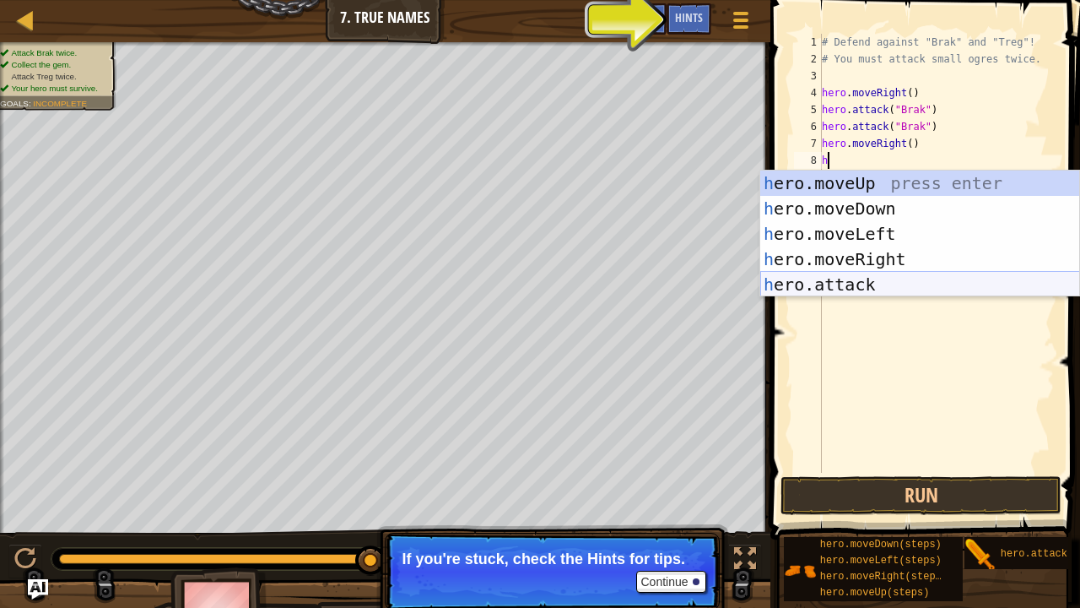
click at [827, 277] on div "h ero.moveUp press enter h ero.moveDown press enter h ero.moveLeft press enter …" at bounding box center [920, 258] width 320 height 177
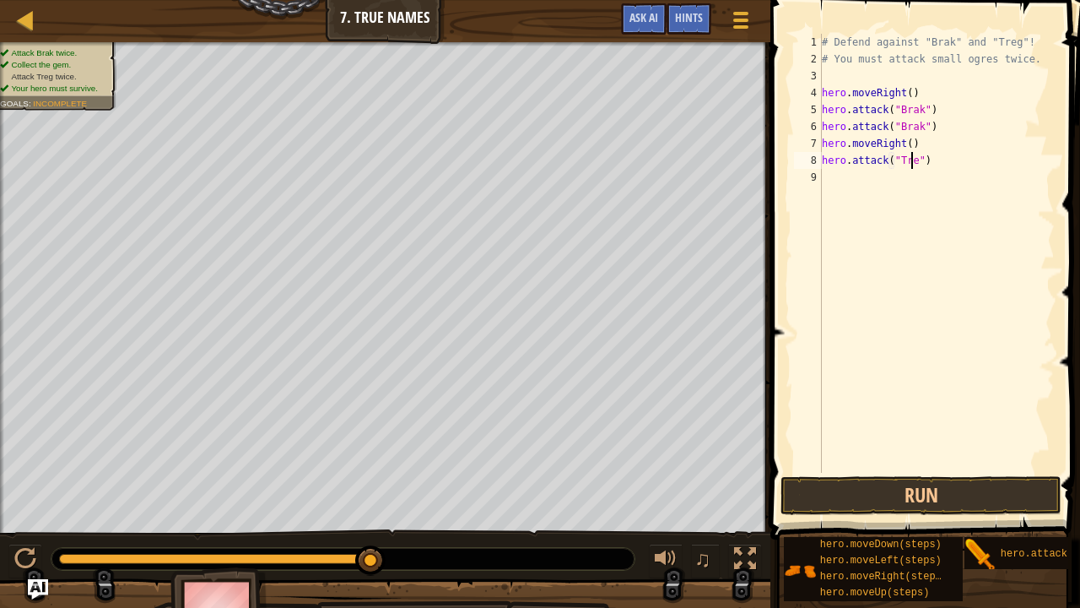
scroll to position [8, 7]
type textarea "hero.attack("Treg")"
click at [930, 496] on button "Run" at bounding box center [921, 495] width 281 height 39
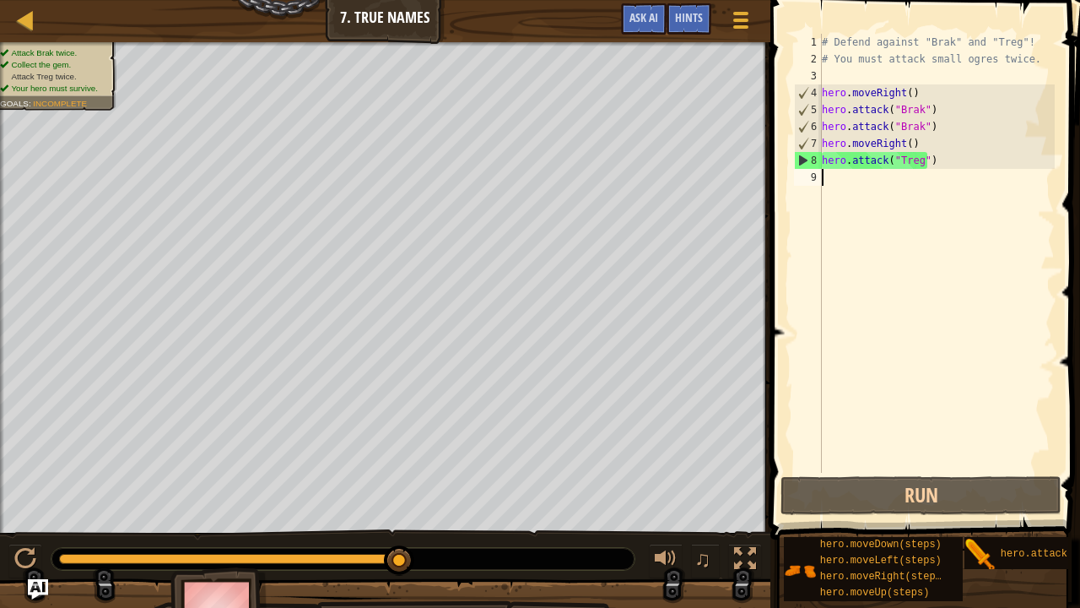
click at [837, 176] on div "# Defend against "Brak" and "Treg"! # You must attack small ogres twice. hero .…" at bounding box center [937, 270] width 236 height 473
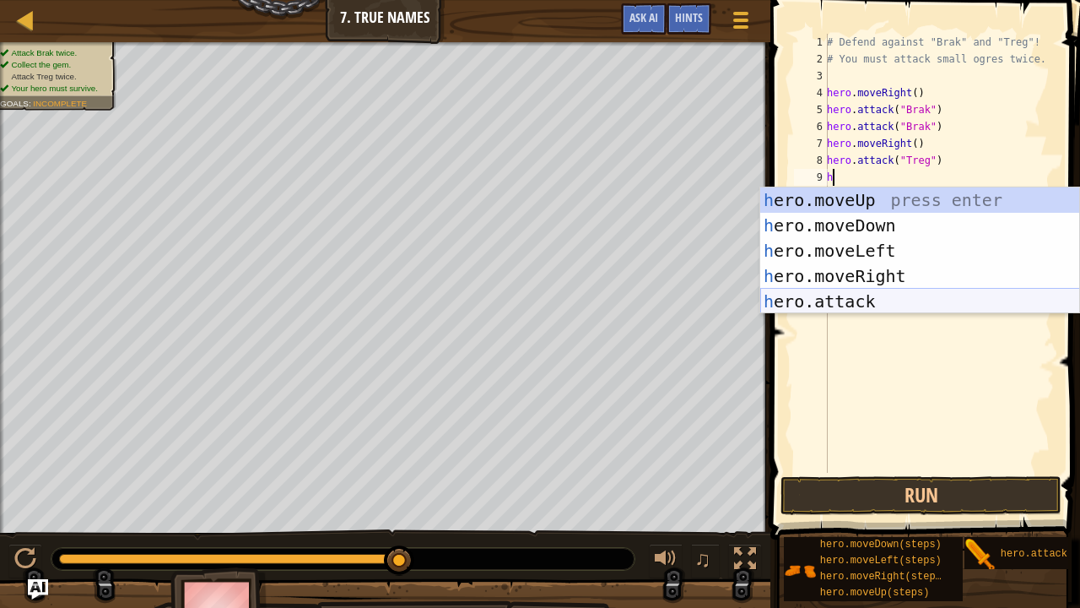
click at [847, 304] on div "h ero.moveUp press enter h ero.moveDown press enter h ero.moveLeft press enter …" at bounding box center [920, 275] width 320 height 177
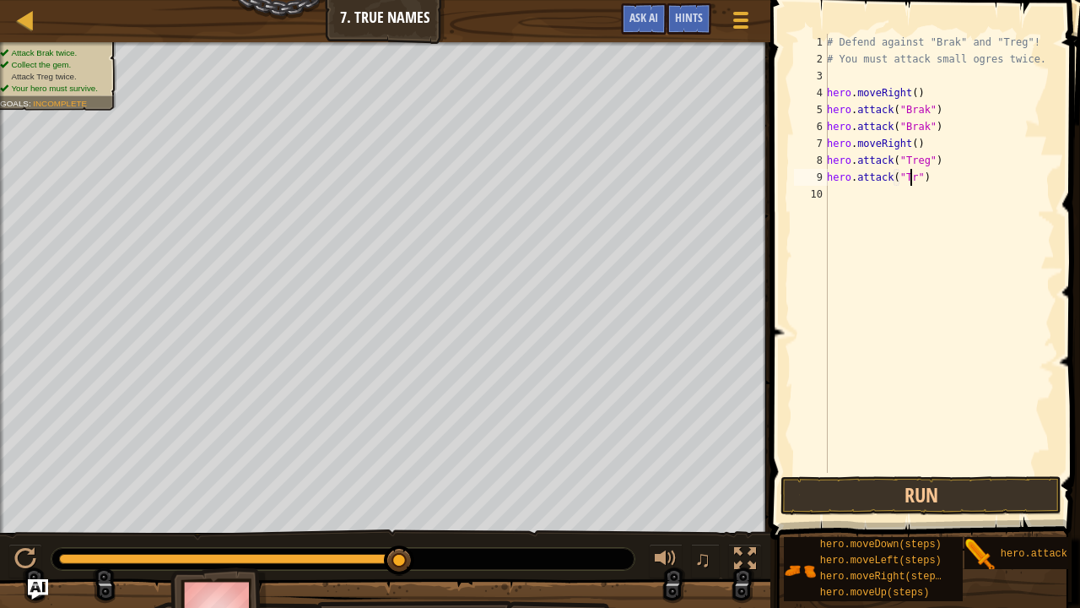
scroll to position [8, 7]
type textarea "hero.attack("Treg")"
click at [940, 496] on button "Run" at bounding box center [921, 495] width 281 height 39
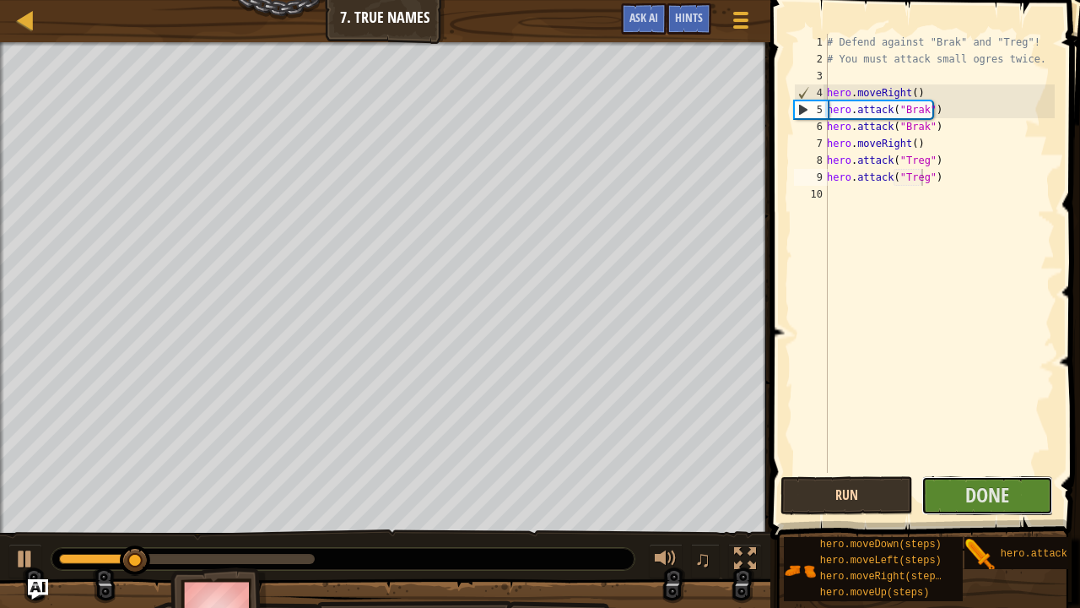
click at [940, 496] on button "Done" at bounding box center [988, 495] width 132 height 39
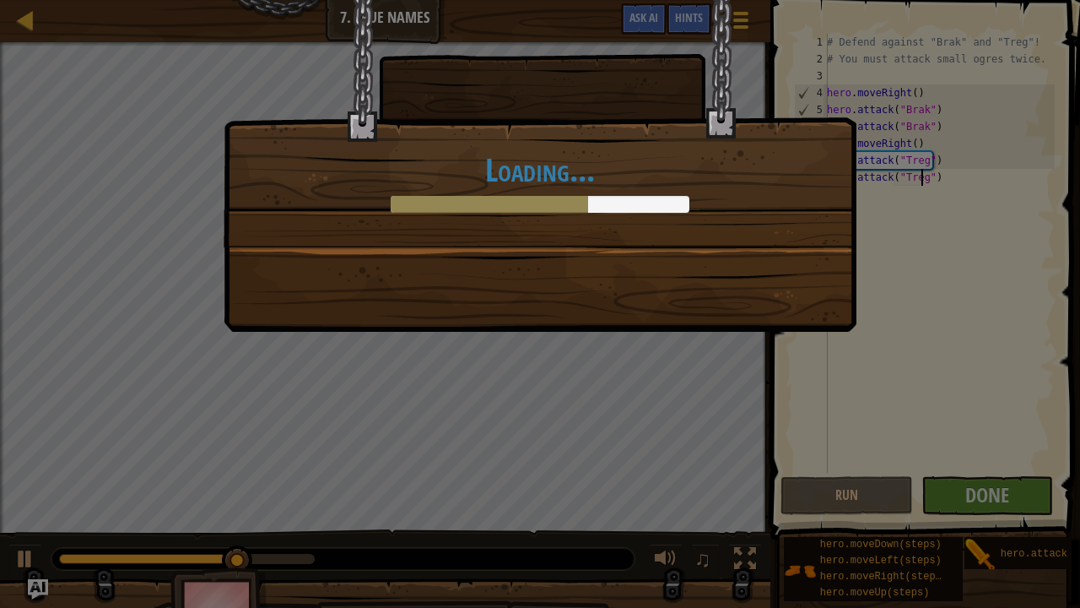
click at [854, 486] on div "Loading..." at bounding box center [540, 304] width 1080 height 608
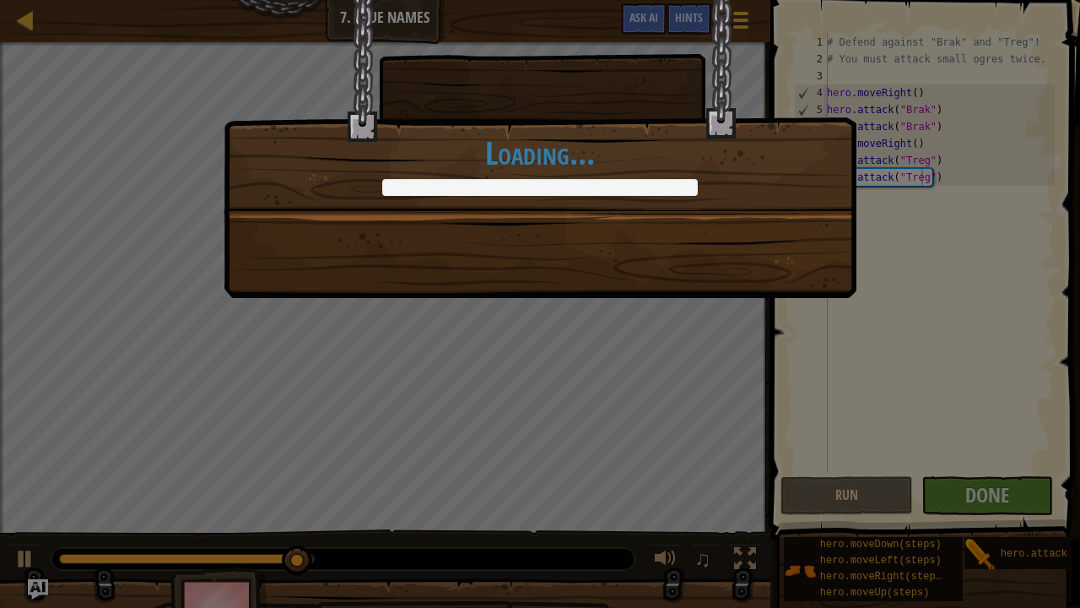
drag, startPoint x: 854, startPoint y: 486, endPoint x: 929, endPoint y: 348, distance: 157.5
click at [929, 348] on div "Brak and Treg have learned not to mess with you. +0 +0 Clean code: no code erro…" at bounding box center [540, 304] width 1080 height 608
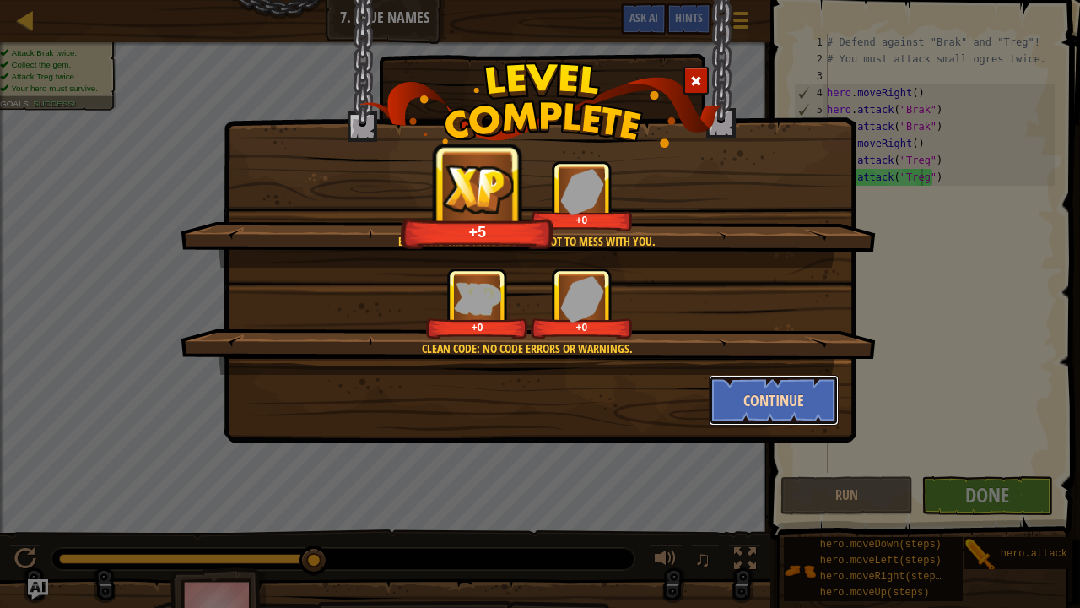
click at [790, 395] on button "Continue" at bounding box center [774, 400] width 131 height 51
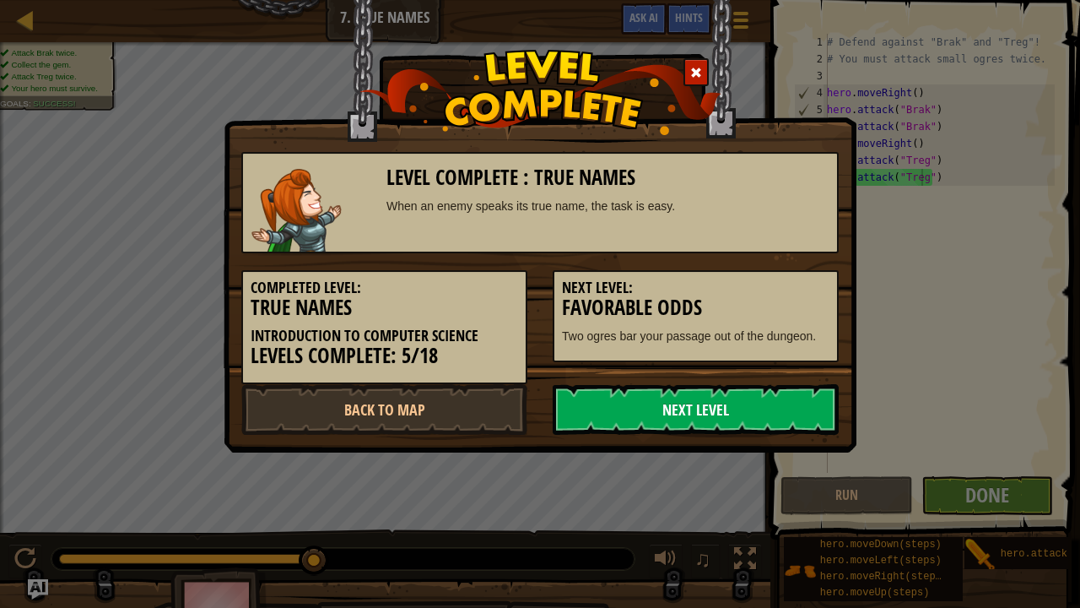
click at [790, 397] on link "Next Level" at bounding box center [696, 409] width 286 height 51
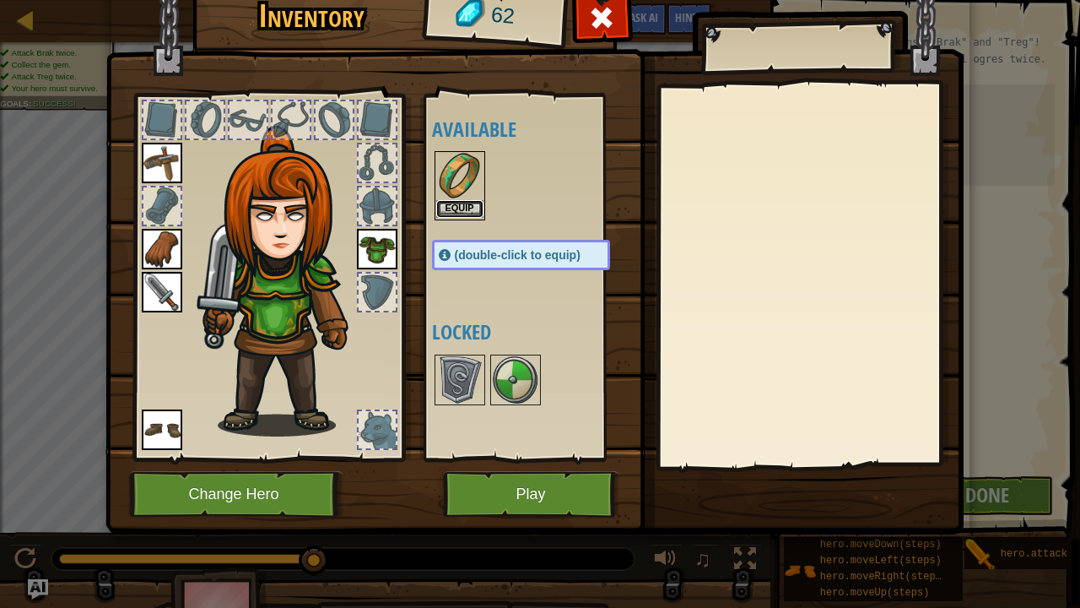
click at [457, 214] on button "Equip" at bounding box center [459, 209] width 47 height 18
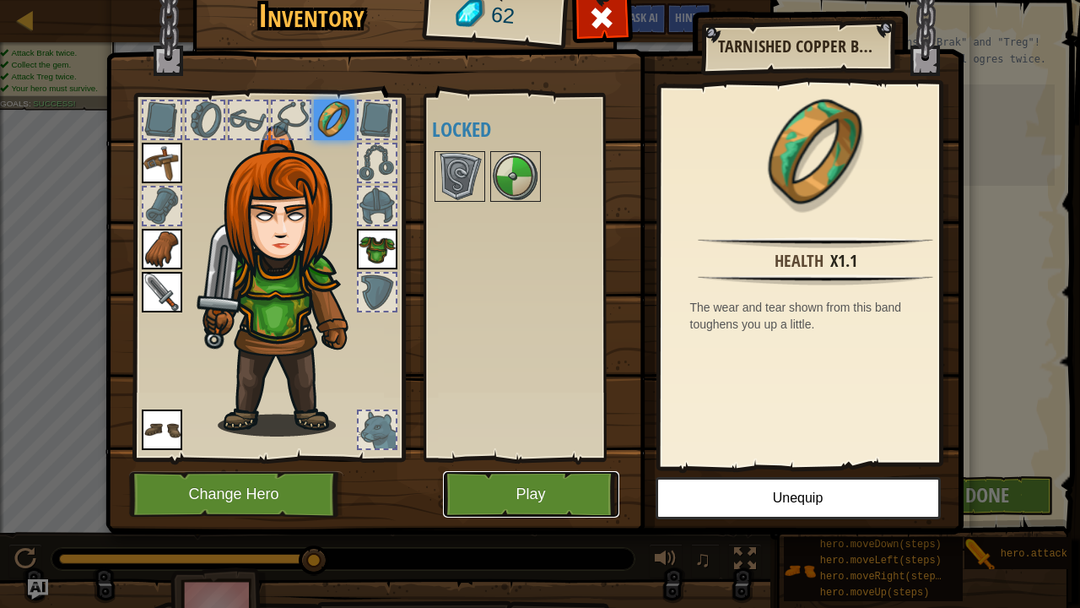
click at [545, 481] on button "Play" at bounding box center [531, 494] width 176 height 46
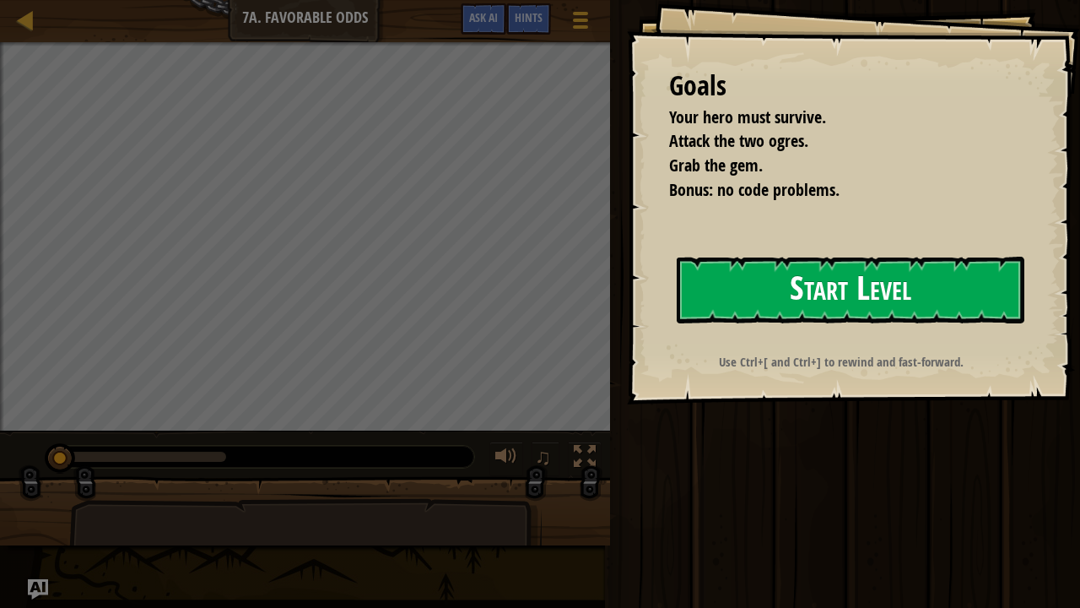
click at [732, 300] on button "Start Level" at bounding box center [851, 290] width 348 height 67
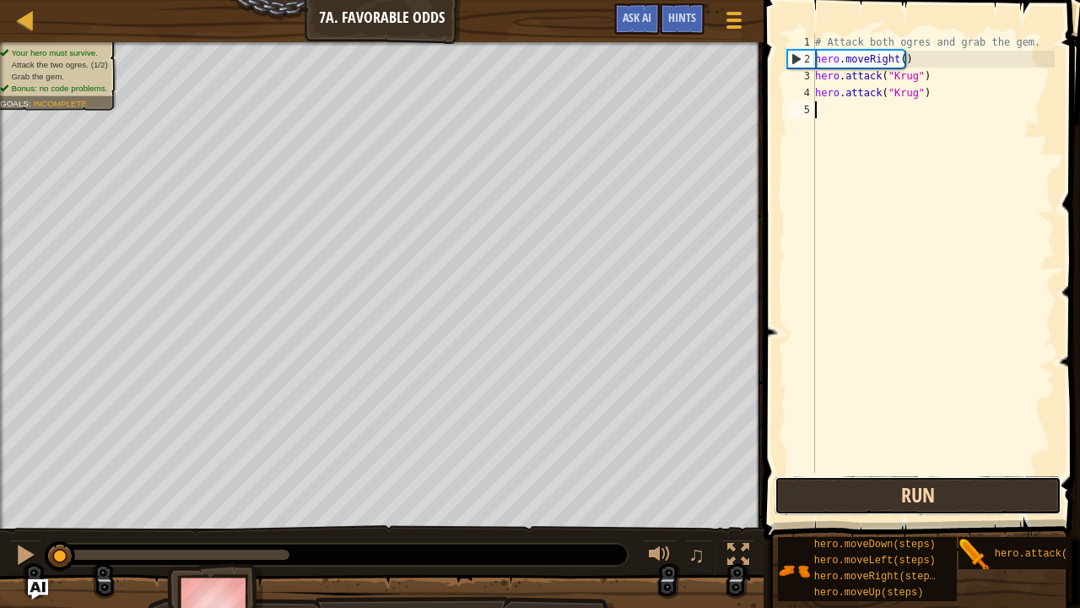
click at [854, 500] on button "Run" at bounding box center [918, 495] width 287 height 39
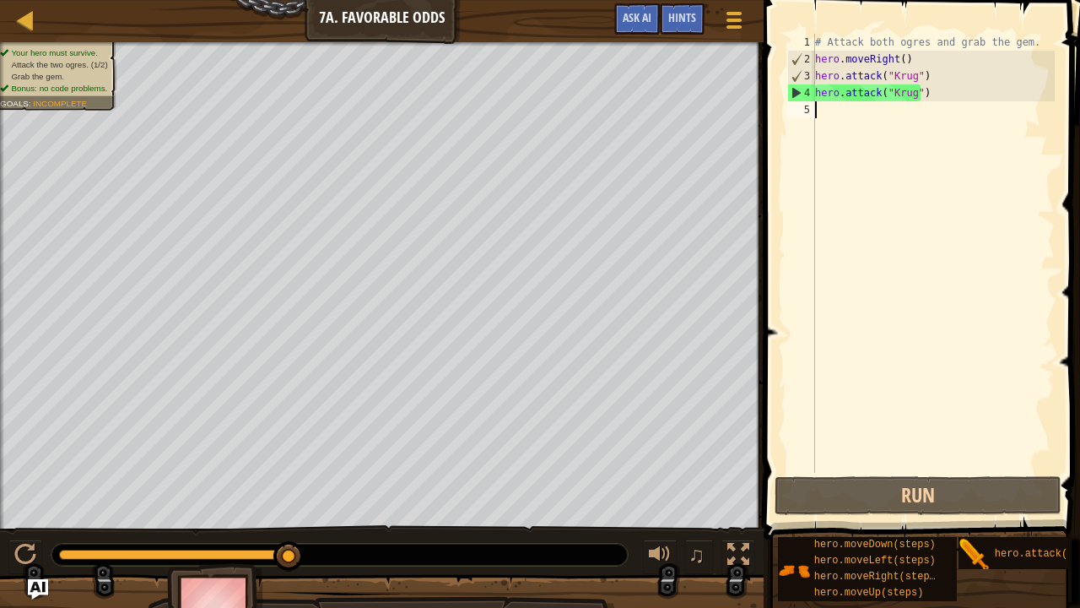
type textarea "h"
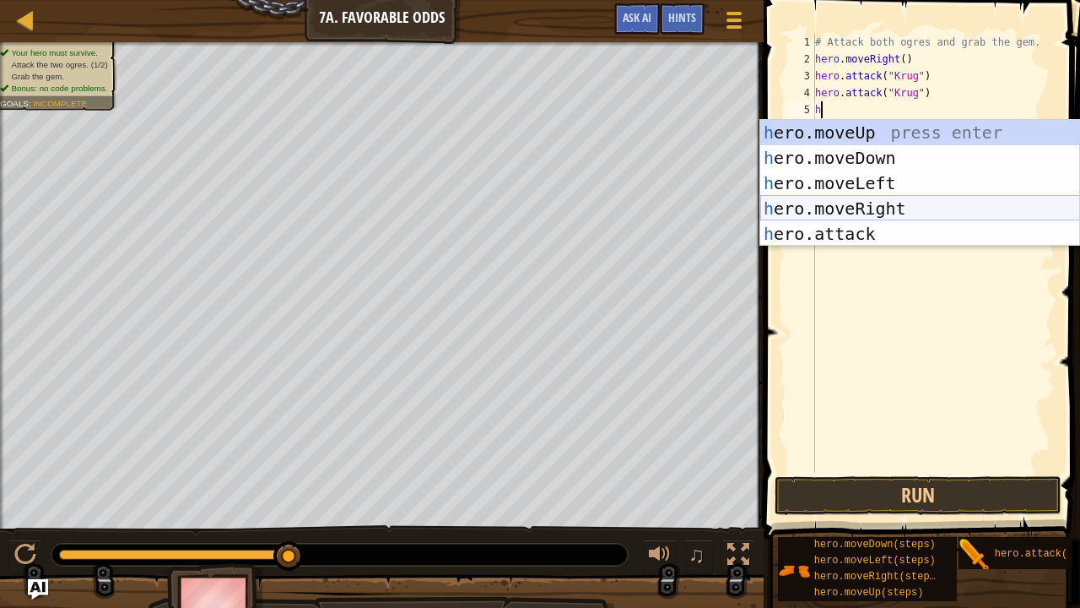
click at [841, 211] on div "h ero.moveUp press enter h ero.moveDown press enter h ero.moveLeft press enter …" at bounding box center [920, 208] width 320 height 177
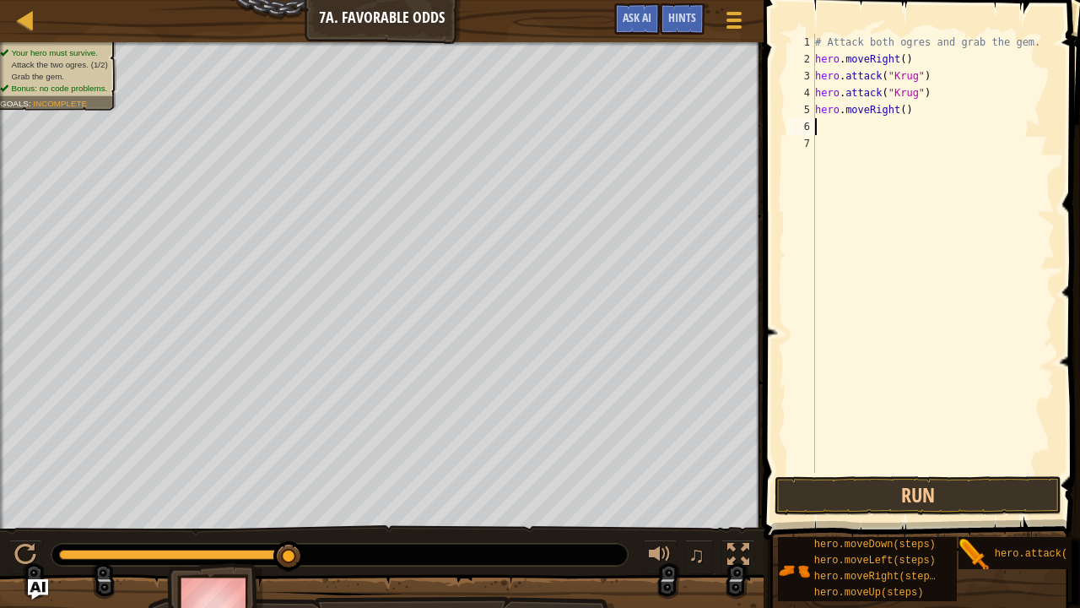
type textarea "h"
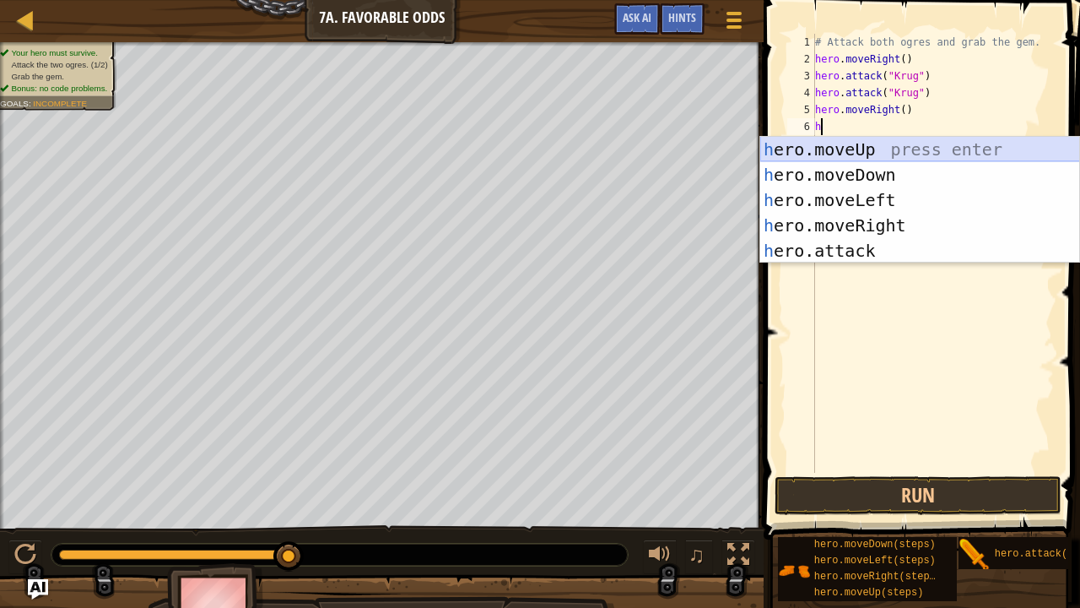
click at [829, 148] on div "h ero.moveUp press enter h ero.moveDown press enter h ero.moveLeft press enter …" at bounding box center [920, 225] width 320 height 177
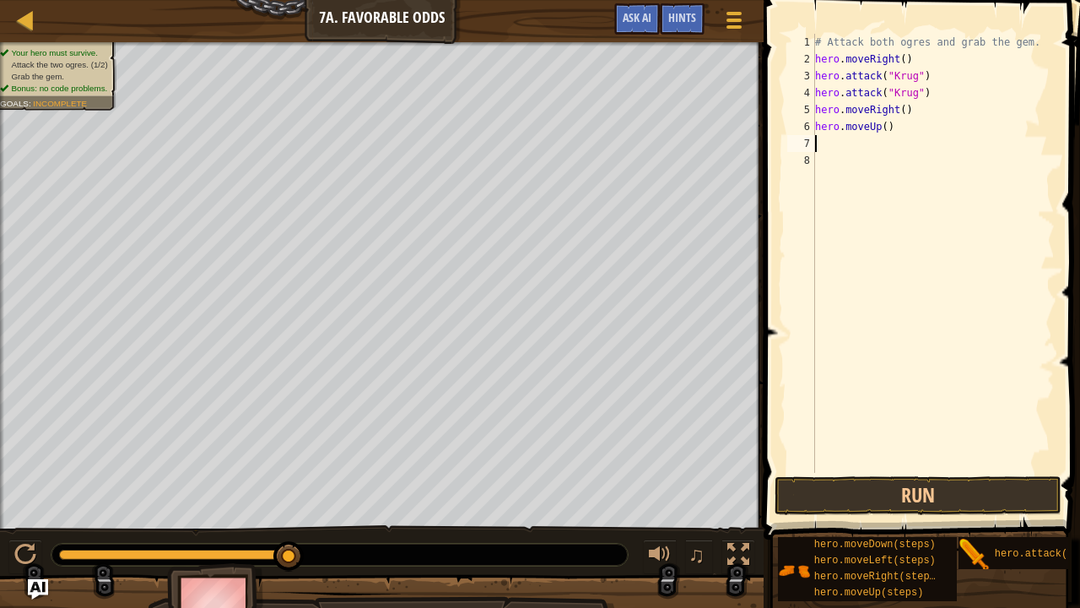
type textarea "h"
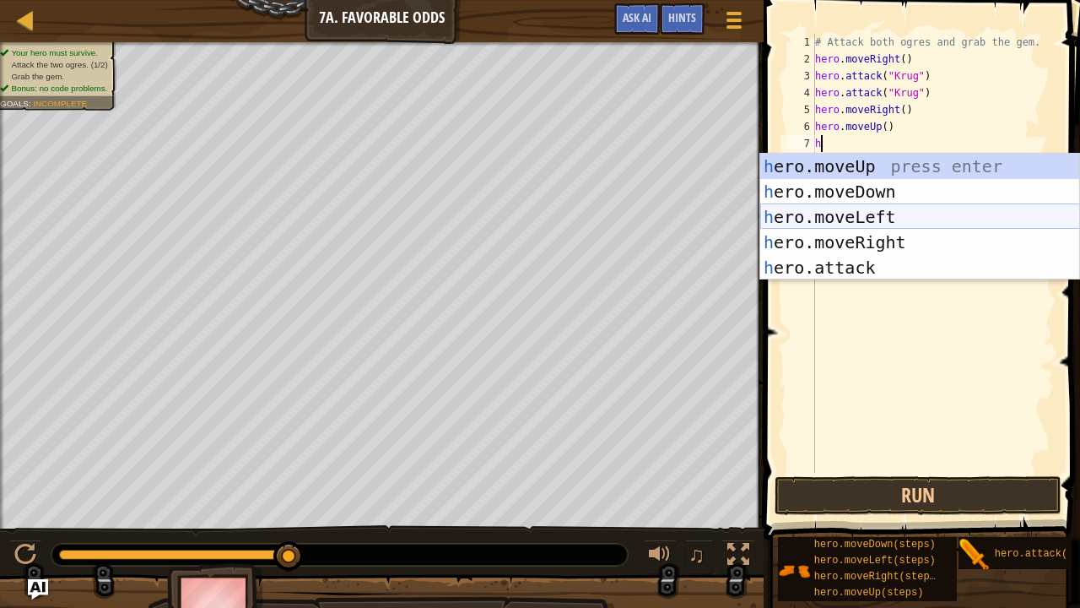
click at [849, 211] on div "h ero.moveUp press enter h ero.moveDown press enter h ero.moveLeft press enter …" at bounding box center [920, 242] width 320 height 177
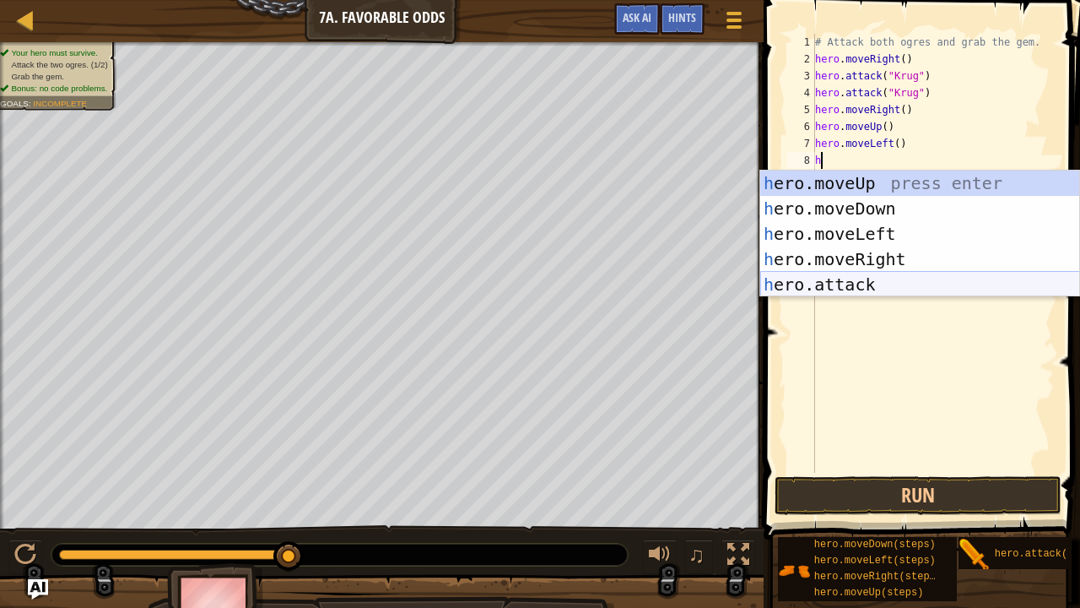
click at [855, 280] on div "h ero.moveUp press enter h ero.moveDown press enter h ero.moveLeft press enter …" at bounding box center [920, 258] width 320 height 177
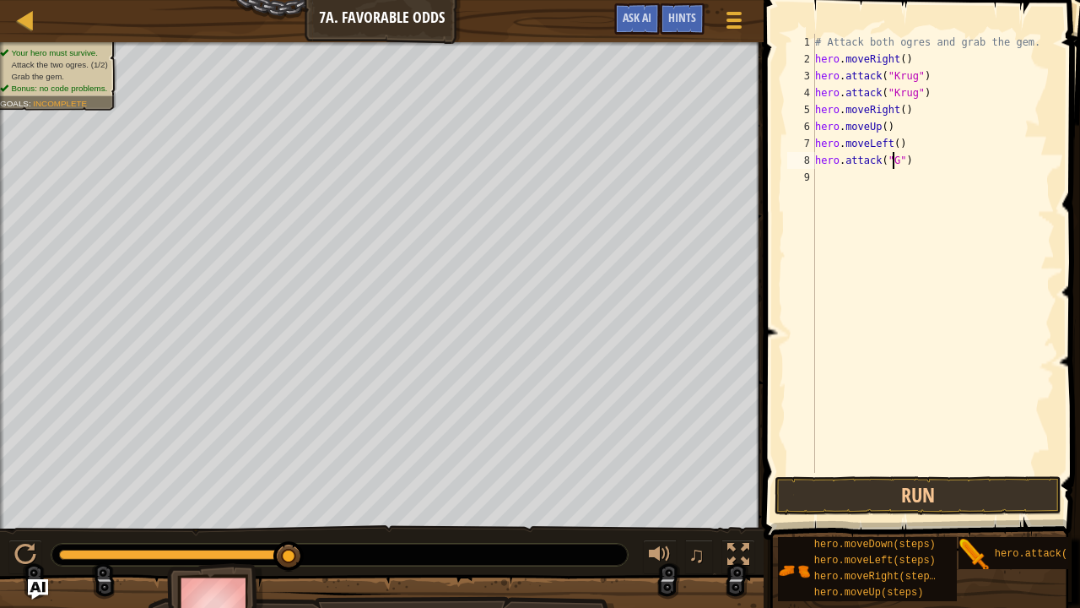
scroll to position [8, 7]
type textarea "hero.attack("Grump")"
click at [819, 174] on div "# Attack both ogres and grab the gem. hero . moveRight ( ) hero . attack ( "Kru…" at bounding box center [933, 270] width 243 height 473
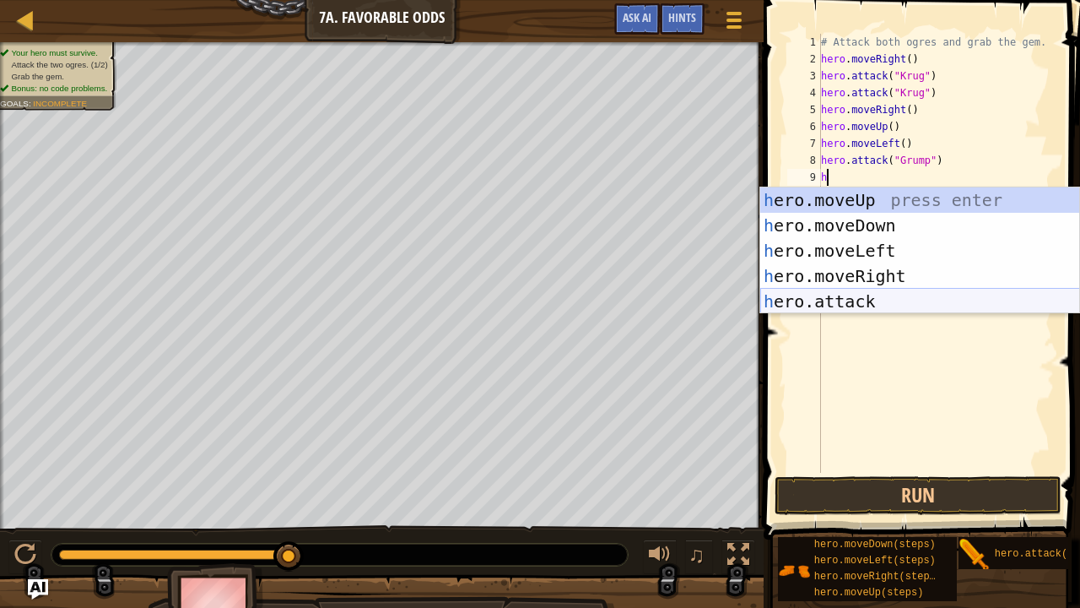
click at [833, 305] on div "h ero.moveUp press enter h ero.moveDown press enter h ero.moveLeft press enter …" at bounding box center [920, 275] width 320 height 177
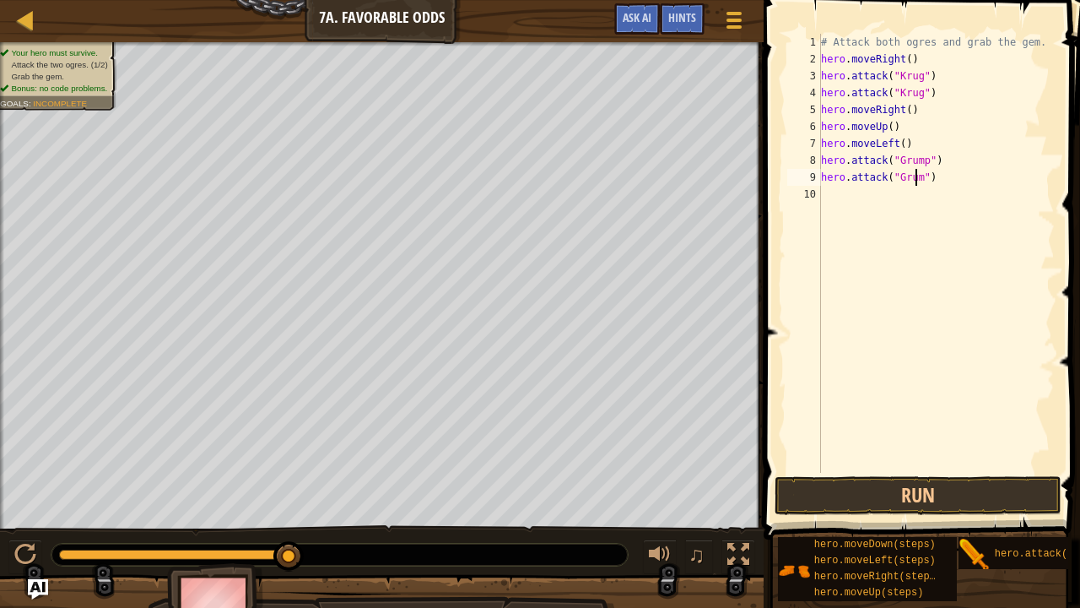
scroll to position [8, 8]
type textarea "hero.attack("Grump")"
click at [914, 493] on button "Run" at bounding box center [918, 495] width 287 height 39
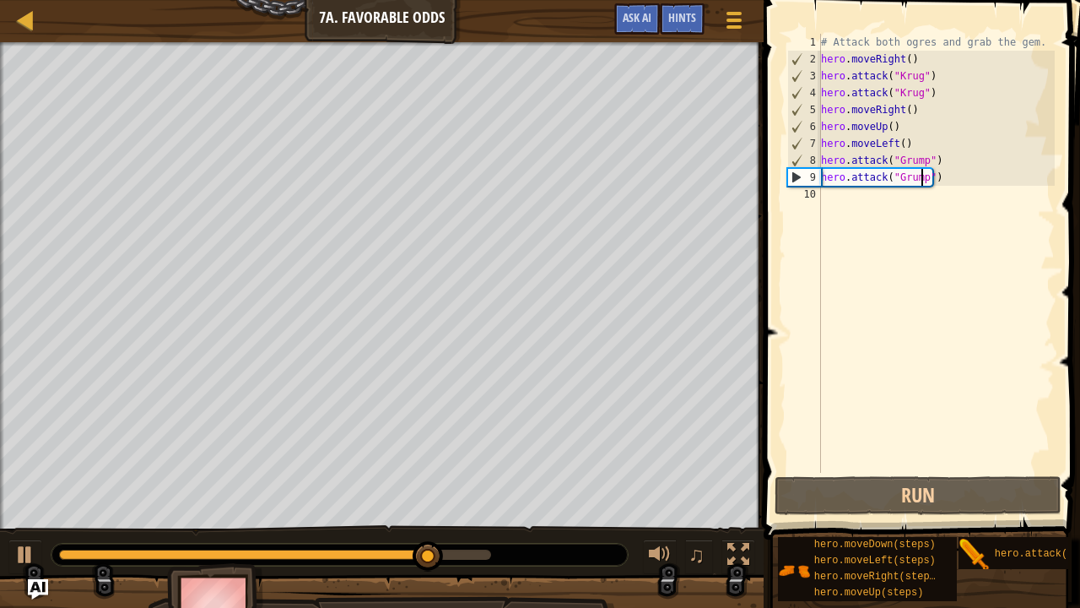
click at [825, 203] on div "# Attack both ogres and grab the gem. hero . moveRight ( ) hero . attack ( "Kru…" at bounding box center [937, 270] width 238 height 473
type textarea "h"
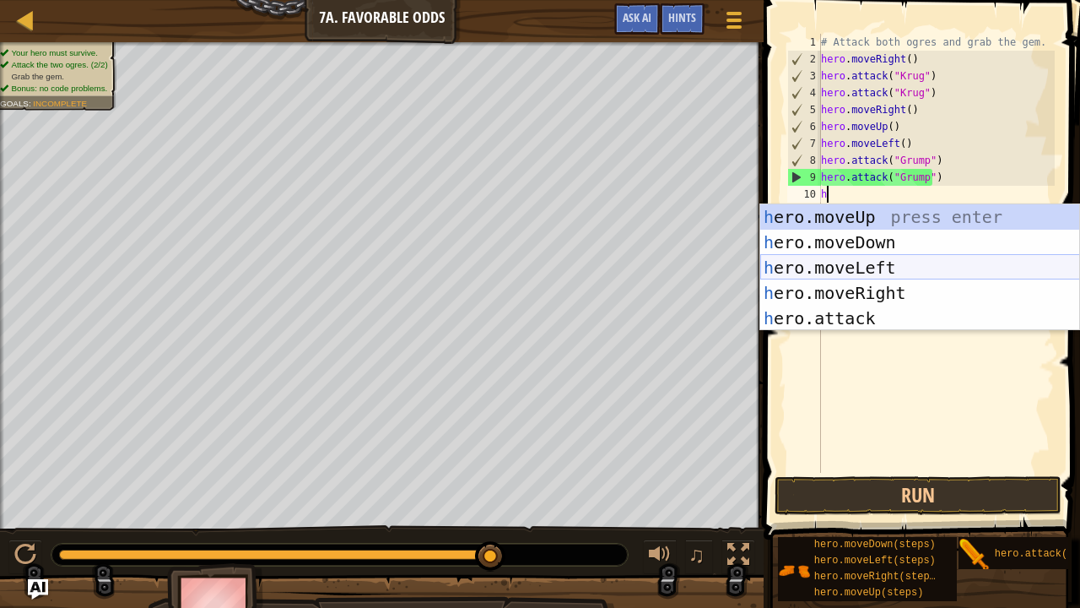
click at [855, 265] on div "h ero.moveUp press enter h ero.moveDown press enter h ero.moveLeft press enter …" at bounding box center [920, 292] width 320 height 177
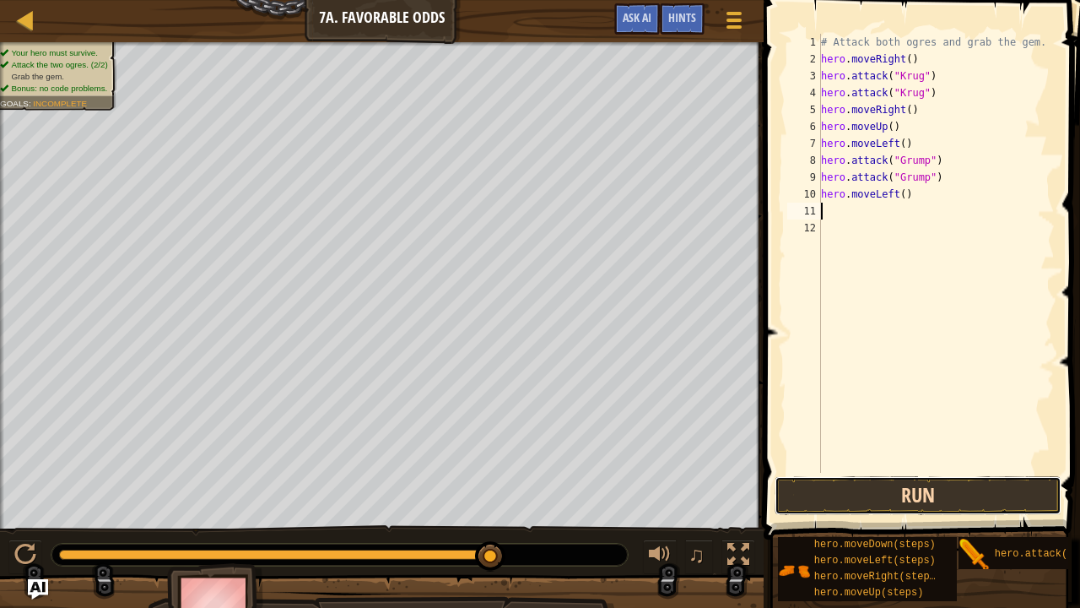
click at [869, 496] on button "Run" at bounding box center [918, 495] width 287 height 39
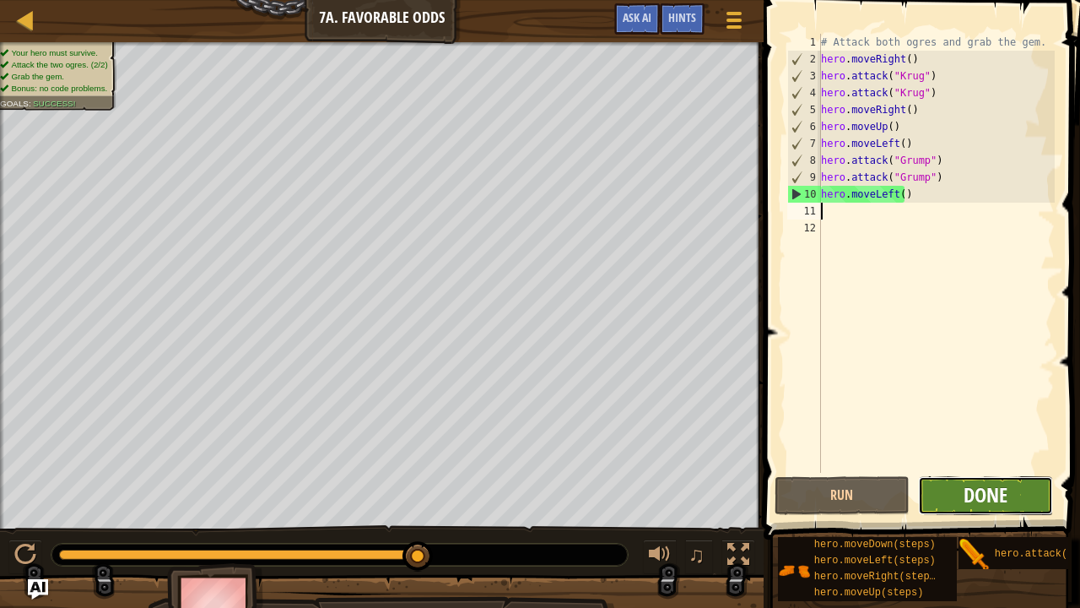
click at [984, 500] on span "Done" at bounding box center [986, 494] width 44 height 27
